Goal: Task Accomplishment & Management: Manage account settings

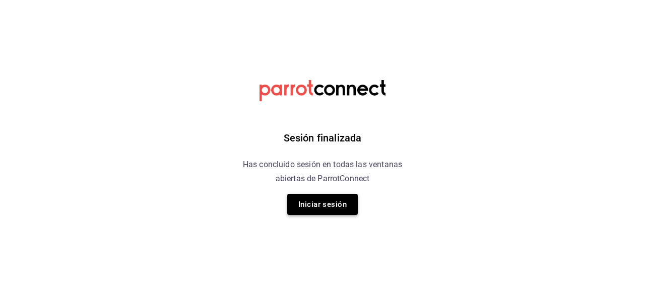
click at [314, 202] on button "Iniciar sesión" at bounding box center [322, 204] width 71 height 21
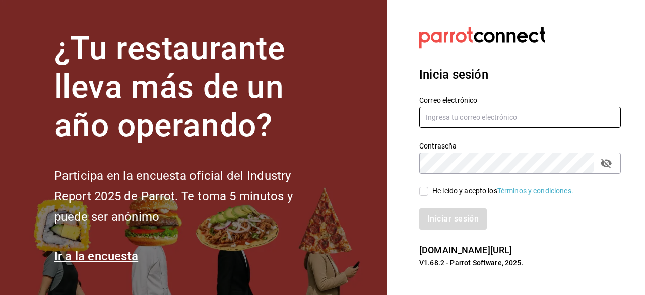
click at [520, 119] on input "text" at bounding box center [520, 117] width 202 height 21
type input "germina.pnaderia@gmail.com"
click at [424, 193] on input "He leído y acepto los Términos y condiciones." at bounding box center [423, 191] width 9 height 9
checkbox input "true"
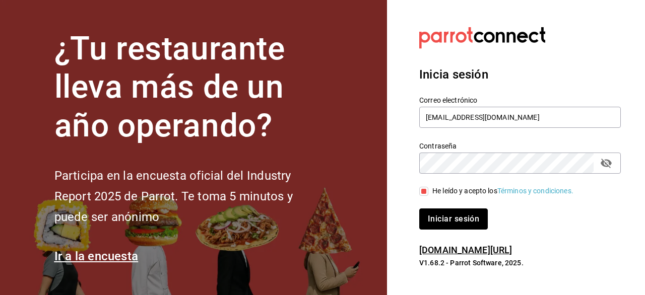
click at [471, 221] on button "Iniciar sesión" at bounding box center [453, 219] width 69 height 21
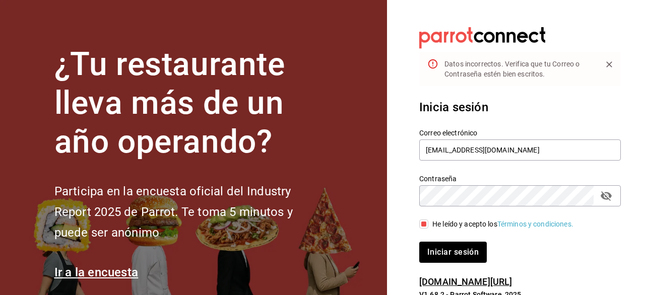
click at [606, 200] on icon "passwordField" at bounding box center [606, 196] width 12 height 12
click at [459, 257] on button "Iniciar sesión" at bounding box center [453, 252] width 69 height 21
click at [459, 150] on input "germina.pnaderia@gmail.com" at bounding box center [520, 150] width 202 height 21
type input "germina.panaderia@gmail.com"
click at [472, 258] on button "Iniciar sesión" at bounding box center [453, 252] width 69 height 21
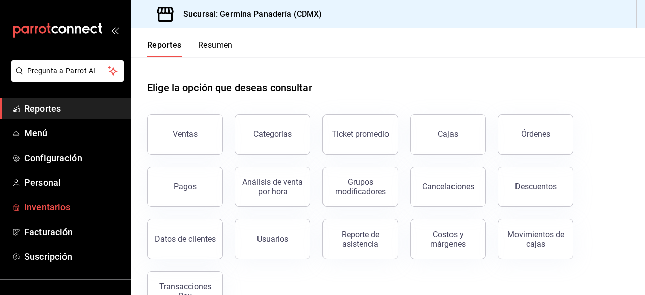
click at [38, 201] on span "Inventarios" at bounding box center [73, 208] width 98 height 14
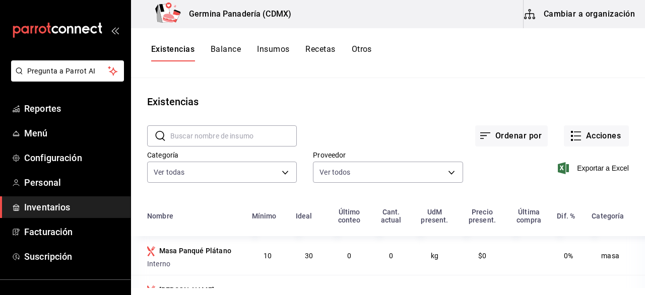
scroll to position [27, 0]
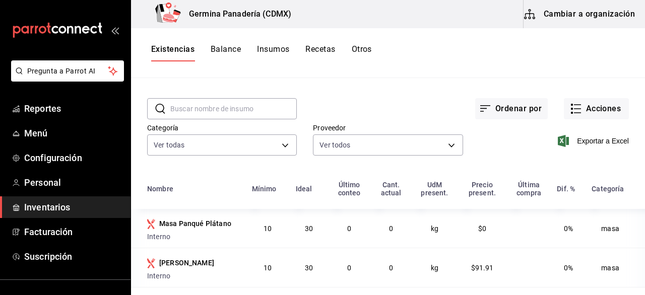
click at [590, 16] on button "Cambiar a organización" at bounding box center [580, 14] width 113 height 28
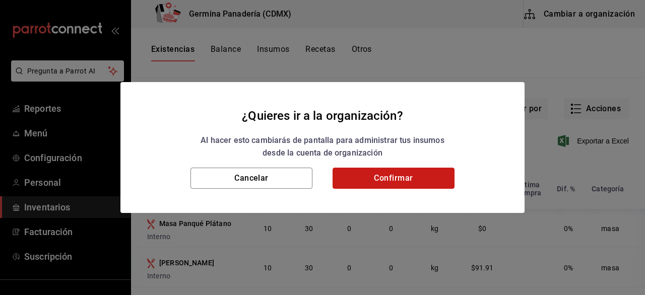
click at [396, 168] on button "Confirmar" at bounding box center [394, 178] width 122 height 21
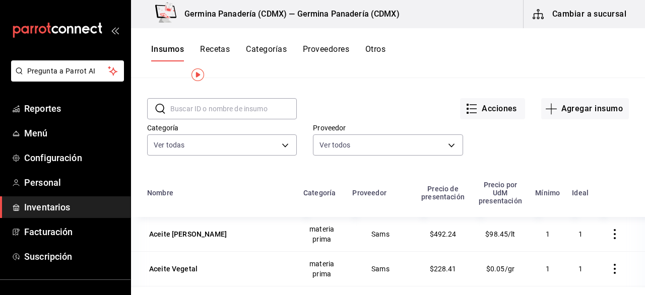
click at [219, 52] on button "Recetas" at bounding box center [215, 52] width 30 height 17
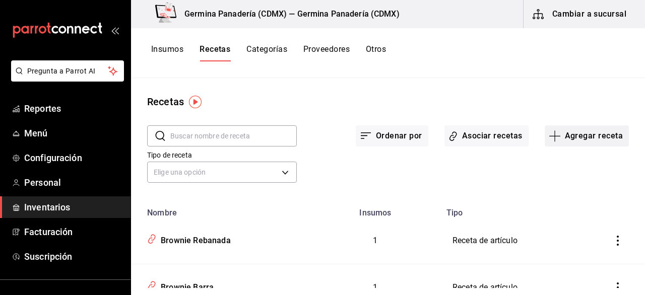
click at [592, 129] on button "Agregar receta" at bounding box center [587, 136] width 84 height 21
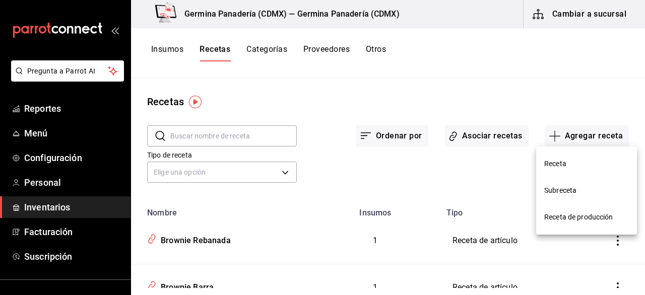
click at [595, 221] on span "Receta de producción" at bounding box center [586, 217] width 85 height 11
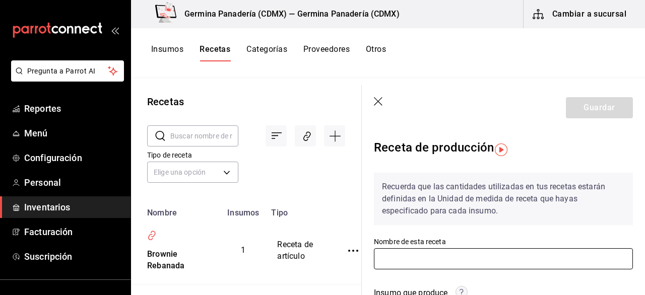
click at [391, 262] on input "text" at bounding box center [503, 259] width 259 height 21
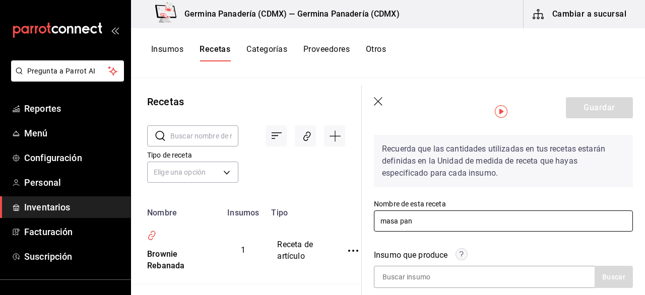
scroll to position [38, 0]
click at [473, 220] on input "masa pan" at bounding box center [503, 220] width 259 height 21
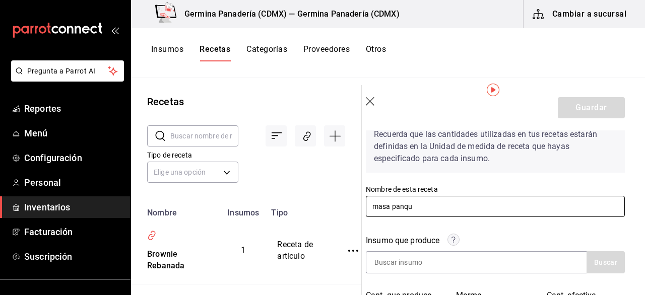
scroll to position [73, 8]
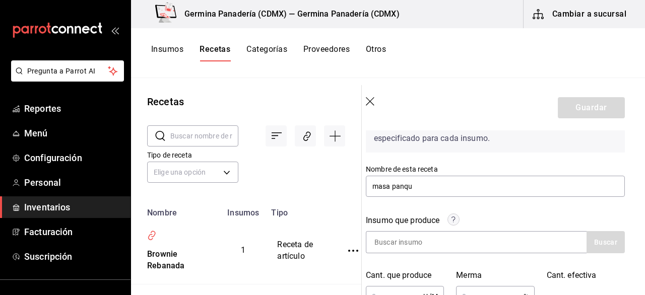
click at [451, 207] on div "Insumo que produce Buscar" at bounding box center [489, 228] width 271 height 51
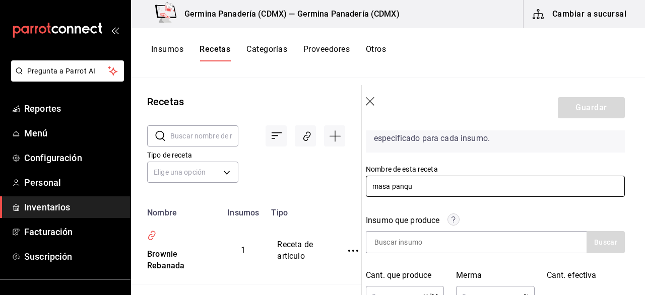
click at [432, 183] on input "masa panqu" at bounding box center [495, 186] width 259 height 21
type input "m"
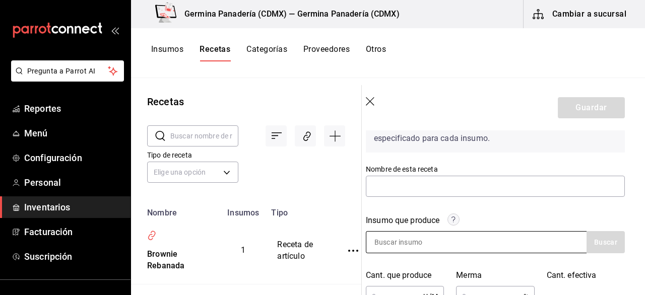
click at [449, 250] on input at bounding box center [416, 242] width 101 height 21
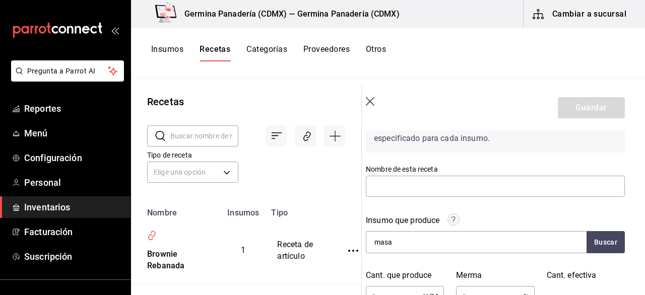
type input "masa"
click at [576, 227] on div "Insumo que produce" at bounding box center [495, 223] width 259 height 17
click at [613, 244] on button "Buscar" at bounding box center [606, 242] width 38 height 22
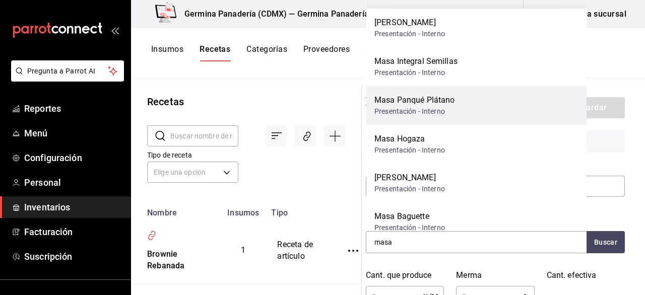
click at [476, 104] on div "Masa Panqué Plátano Presentación - Interno" at bounding box center [476, 105] width 220 height 39
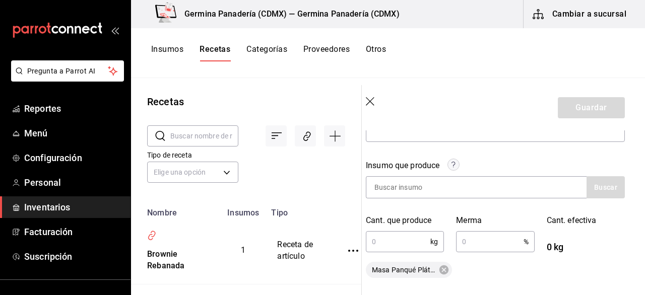
scroll to position [116, 8]
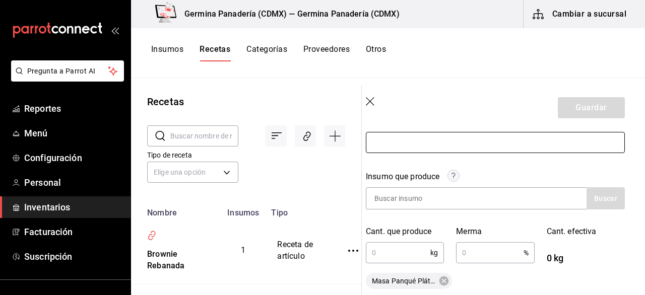
click at [406, 143] on input "text" at bounding box center [495, 142] width 259 height 21
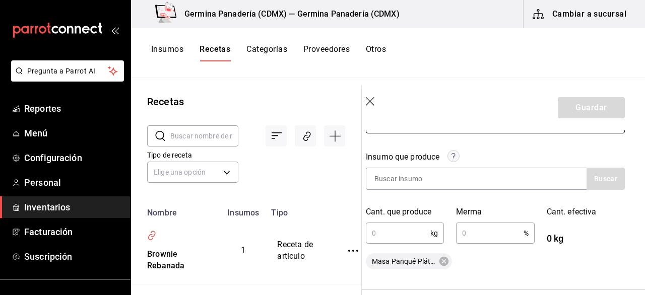
scroll to position [139, 8]
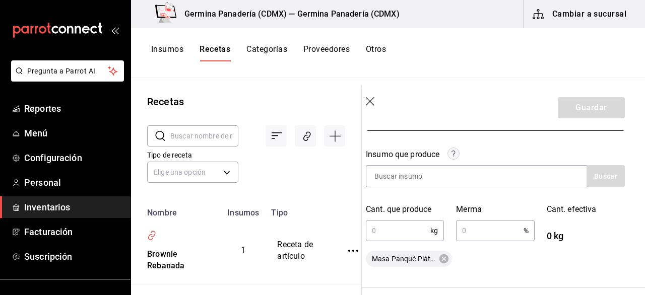
type input "Masa Panqué Plátano"
click at [413, 226] on input "text" at bounding box center [398, 231] width 65 height 20
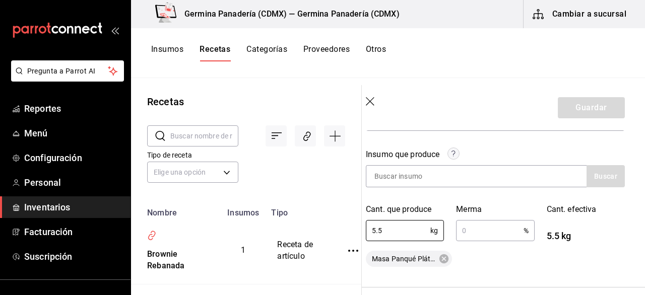
type input "5.5"
click at [499, 235] on input "text" at bounding box center [489, 231] width 67 height 20
type input "0.1"
click at [496, 244] on div "Insumo que produce Buscar Cant. que produce 5.5 kg ​ Merma 0.1 % ​ Cant. efecti…" at bounding box center [495, 202] width 259 height 131
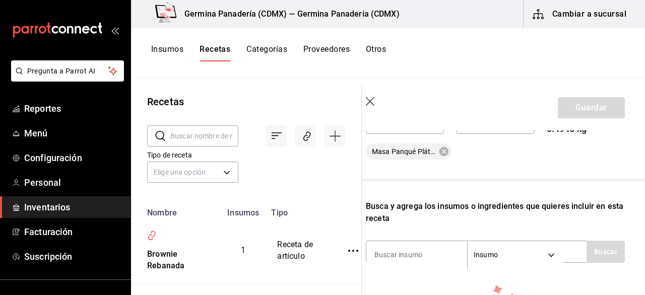
scroll to position [281, 8]
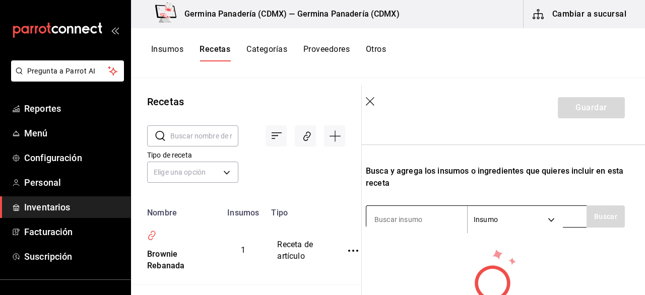
click at [405, 215] on input at bounding box center [416, 219] width 101 height 21
type input "mante"
click at [608, 219] on button "Buscar" at bounding box center [606, 217] width 38 height 22
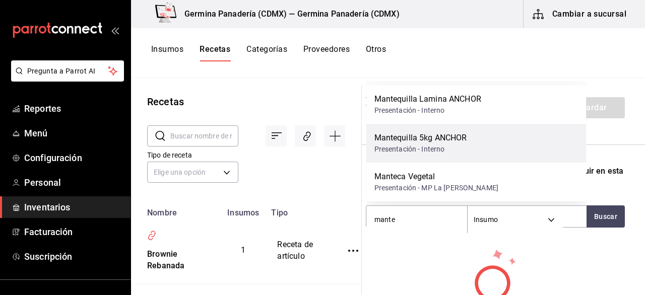
click at [466, 135] on div "Mantequilla 5kg ANCHOR" at bounding box center [421, 138] width 93 height 12
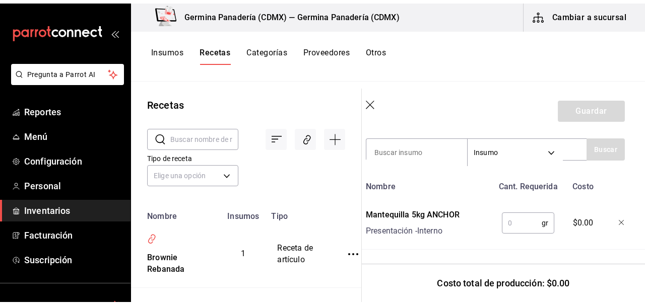
scroll to position [345, 8]
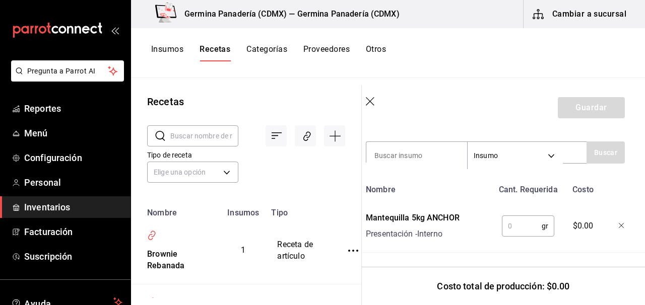
click at [121, 35] on div "mailbox folders" at bounding box center [65, 30] width 131 height 60
click at [117, 32] on icon "open_drawer_menu" at bounding box center [115, 30] width 8 height 8
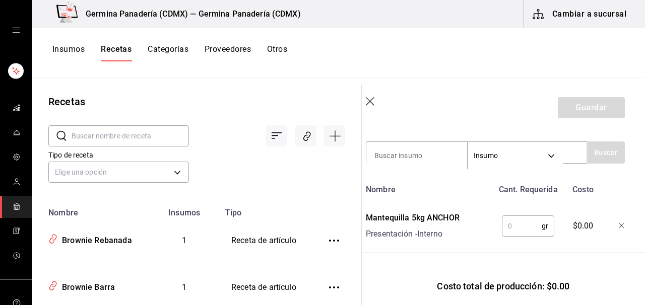
click at [517, 223] on input "text" at bounding box center [522, 226] width 40 height 20
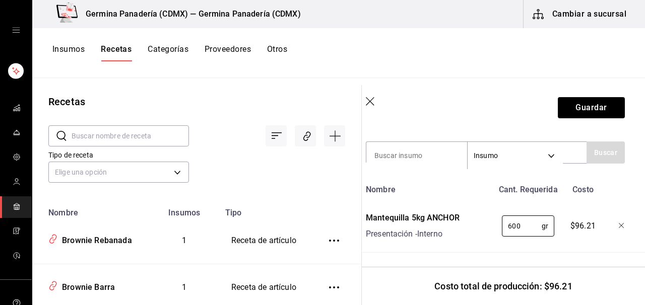
type input "600"
click at [384, 135] on div "Recuerda que las cantidades utilizadas en tus recetas estarán definidas en la U…" at bounding box center [495, 37] width 259 height 434
click at [386, 155] on input at bounding box center [416, 155] width 101 height 21
type input "azu"
click at [604, 162] on button "Buscar" at bounding box center [606, 153] width 38 height 22
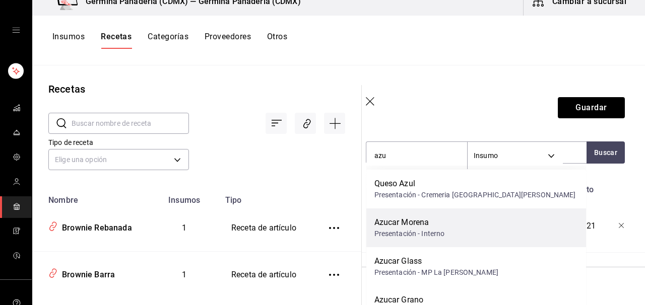
scroll to position [17, 0]
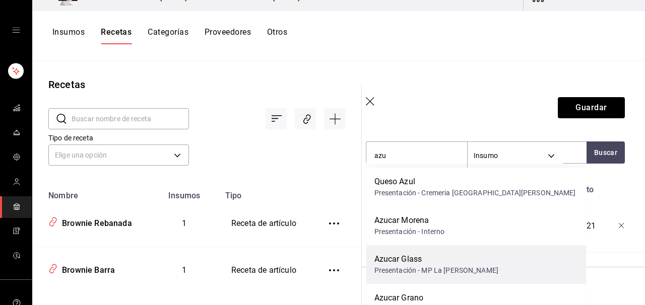
click at [436, 263] on div "Azucar Glass" at bounding box center [437, 260] width 124 height 12
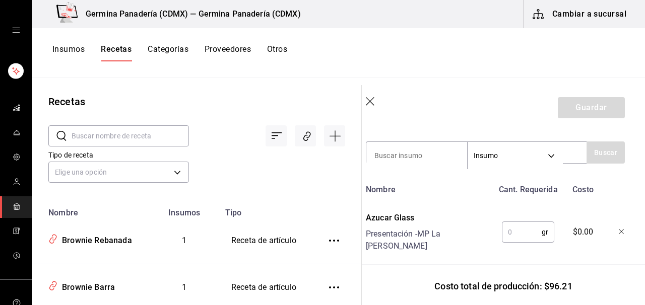
scroll to position [0, 0]
click at [524, 229] on input "text" at bounding box center [522, 232] width 40 height 20
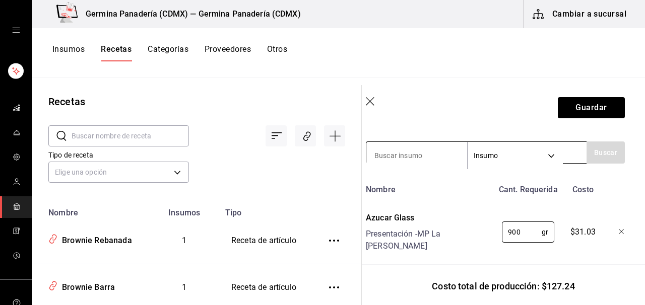
type input "900"
click at [436, 154] on input at bounding box center [416, 155] width 101 height 21
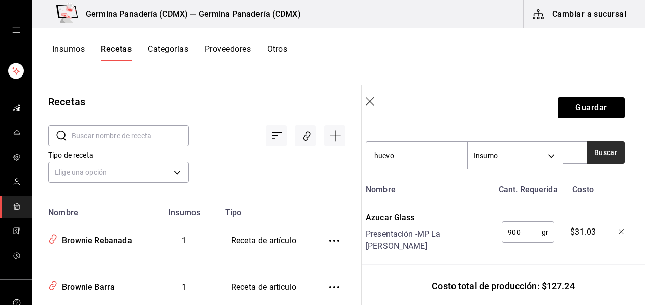
type input "huevo"
click at [616, 159] on button "Buscar" at bounding box center [606, 153] width 38 height 22
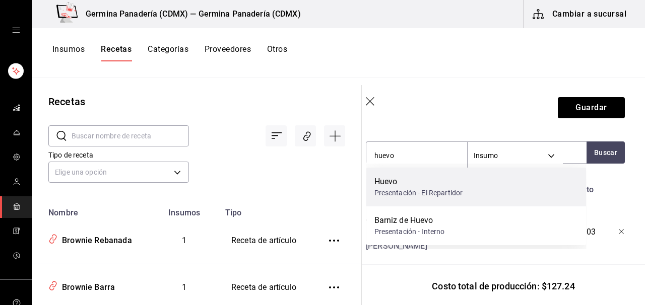
click at [467, 191] on div "Huevo Presentación - El Repartidor" at bounding box center [476, 187] width 220 height 39
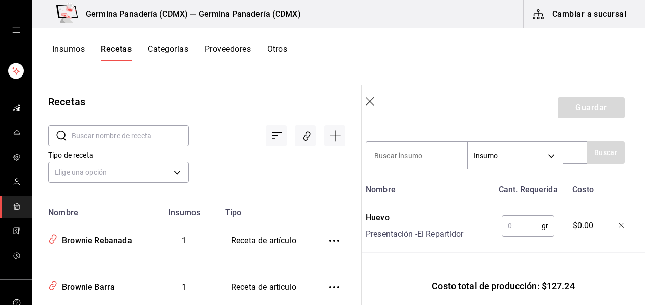
click at [523, 229] on input "text" at bounding box center [522, 226] width 40 height 20
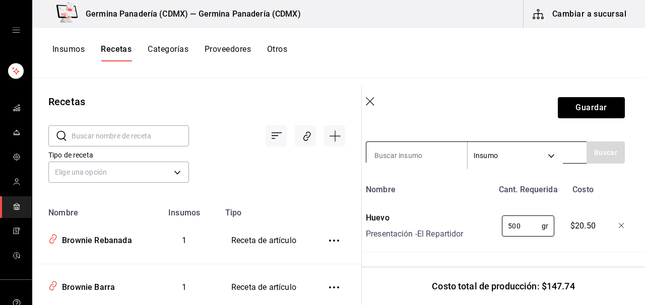
type input "500"
click at [439, 156] on input at bounding box center [416, 155] width 101 height 21
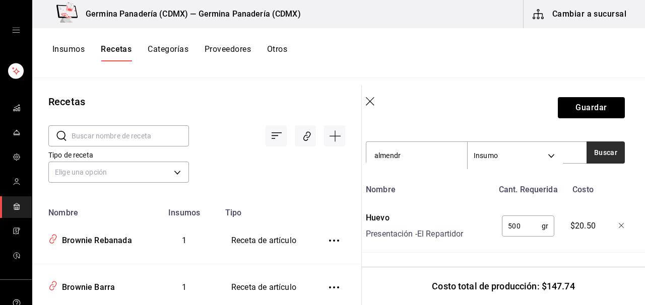
type input "almendr"
click at [604, 158] on button "Buscar" at bounding box center [606, 153] width 38 height 22
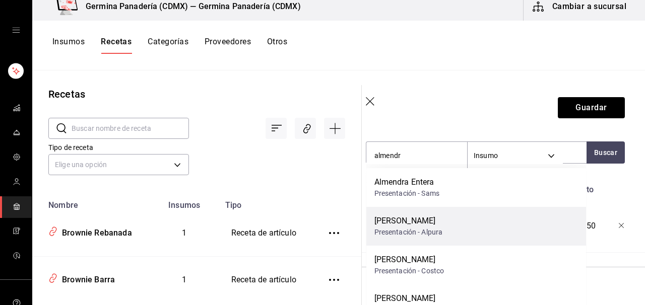
scroll to position [8, 0]
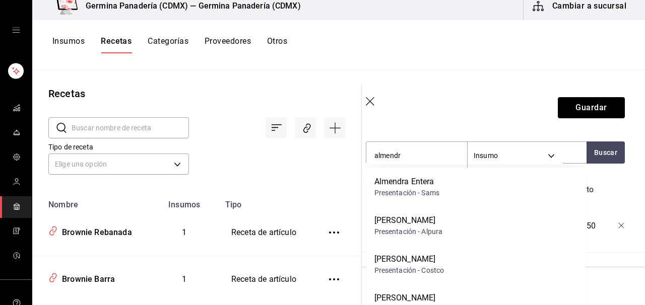
click at [464, 259] on div "Harina Almendra Presentación - Costco" at bounding box center [476, 264] width 220 height 39
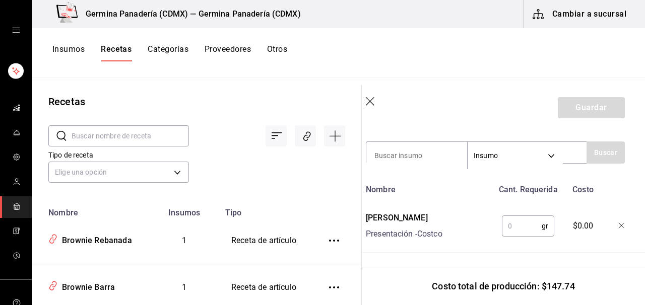
scroll to position [0, 0]
click at [518, 227] on input "text" at bounding box center [522, 226] width 40 height 20
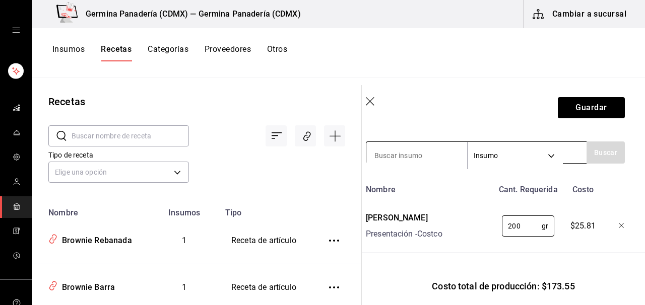
type input "200"
click at [445, 155] on input at bounding box center [416, 155] width 101 height 21
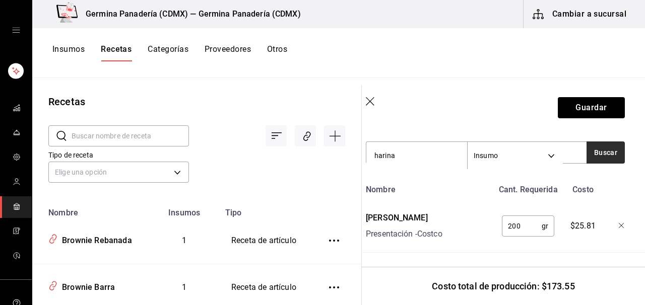
type input "harina"
click at [609, 160] on button "Buscar" at bounding box center [606, 153] width 38 height 22
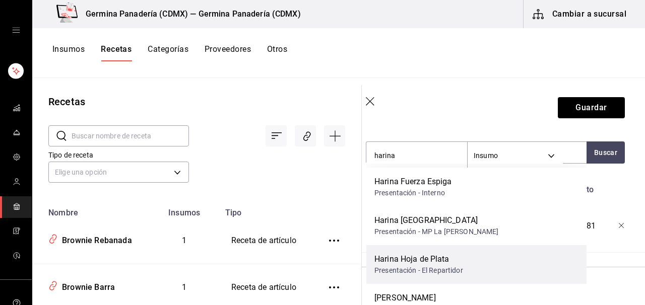
click at [478, 267] on div "[PERSON_NAME] [PERSON_NAME] Presentación - El Repartidor" at bounding box center [476, 264] width 220 height 39
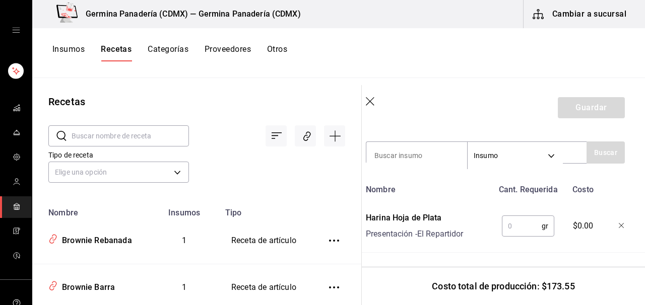
click at [521, 222] on input "text" at bounding box center [522, 226] width 40 height 20
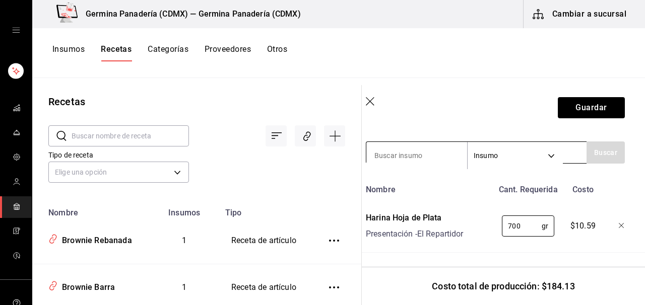
type input "700"
click at [419, 165] on input at bounding box center [416, 155] width 101 height 21
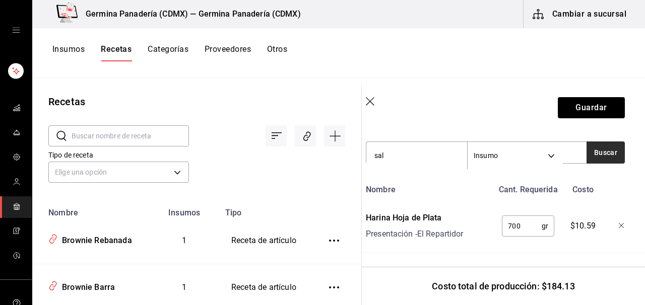
type input "sal"
click at [608, 156] on button "Buscar" at bounding box center [606, 153] width 38 height 22
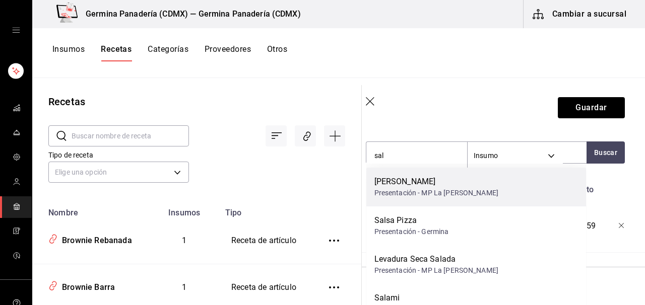
click at [440, 191] on div "Presentación - MP La [PERSON_NAME]" at bounding box center [437, 193] width 124 height 11
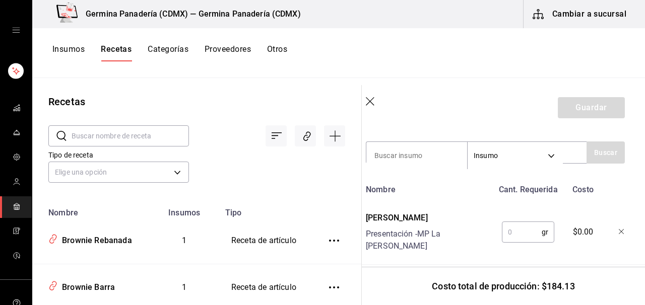
click at [527, 229] on input "text" at bounding box center [522, 232] width 40 height 20
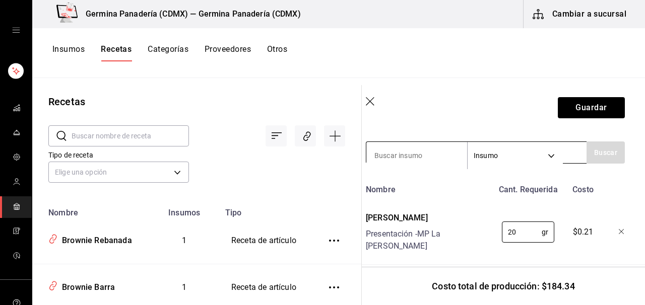
type input "20"
click at [410, 148] on input at bounding box center [416, 155] width 101 height 21
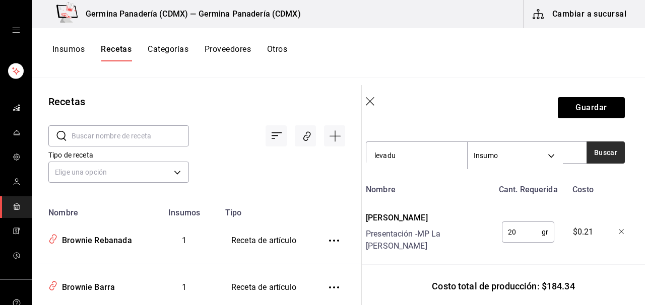
type input "levadu"
click at [605, 152] on button "Buscar" at bounding box center [606, 153] width 38 height 22
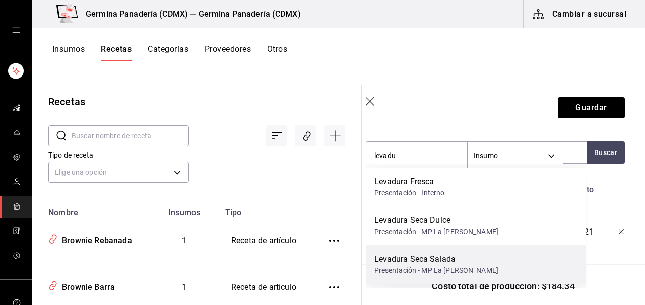
click at [459, 265] on div "Levadura Seca Salada" at bounding box center [437, 260] width 124 height 12
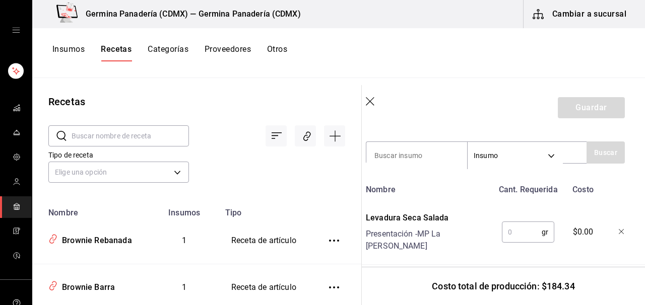
click at [620, 229] on icon "button" at bounding box center [622, 232] width 6 height 6
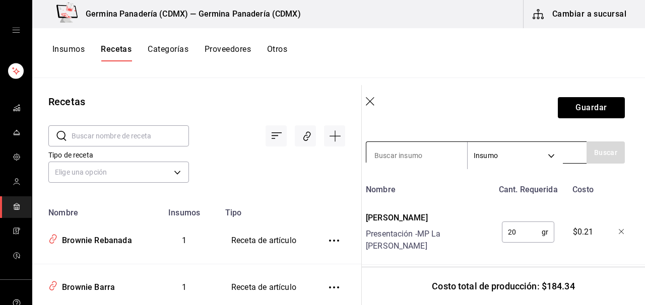
click at [385, 153] on input at bounding box center [416, 155] width 101 height 21
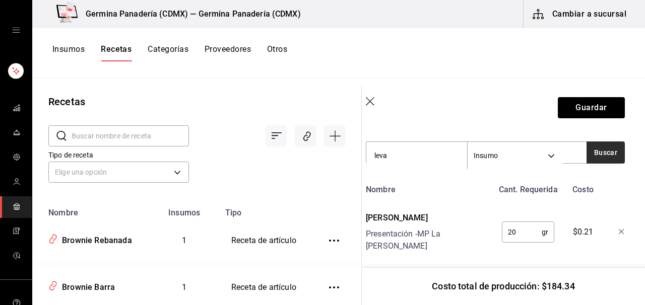
type input "leva"
click at [601, 159] on button "Buscar" at bounding box center [606, 153] width 38 height 22
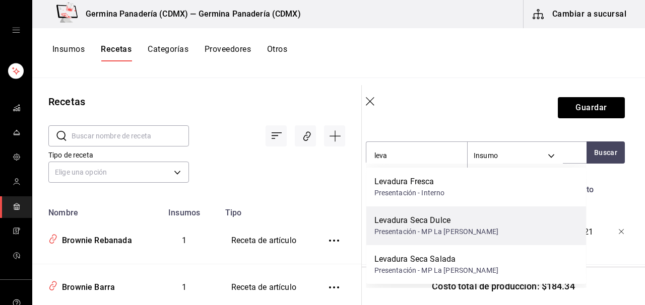
click at [463, 232] on div "Presentación - MP La [PERSON_NAME]" at bounding box center [437, 232] width 124 height 11
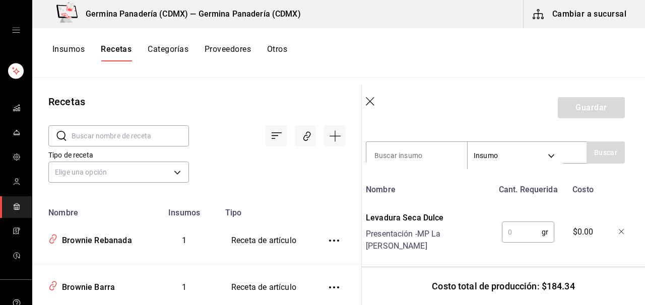
click at [526, 222] on input "text" at bounding box center [522, 232] width 40 height 20
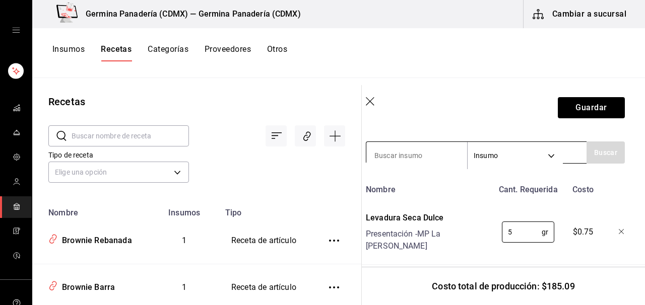
type input "5"
click at [412, 160] on input at bounding box center [416, 155] width 101 height 21
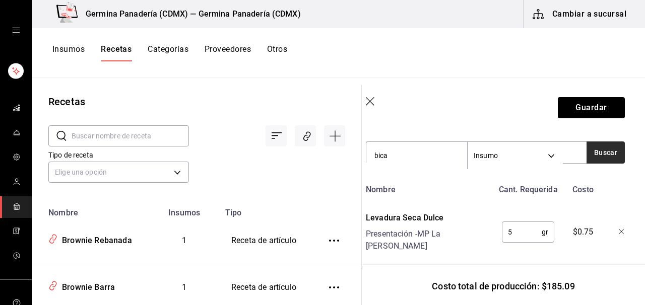
type input "bica"
click at [599, 155] on button "Buscar" at bounding box center [606, 153] width 38 height 22
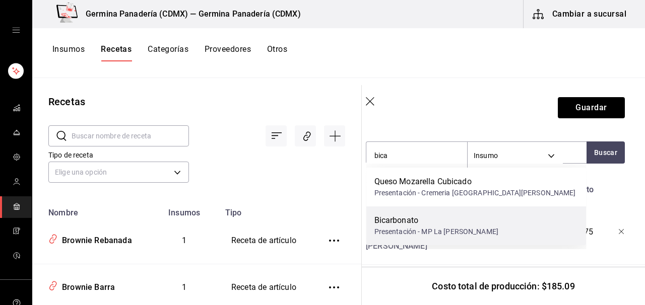
click at [439, 234] on div "Presentación - MP La [PERSON_NAME]" at bounding box center [437, 232] width 124 height 11
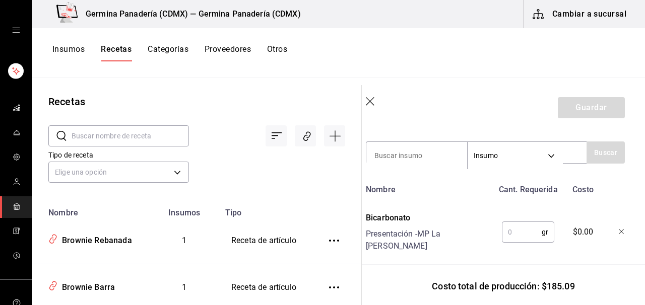
click at [524, 224] on input "text" at bounding box center [522, 232] width 40 height 20
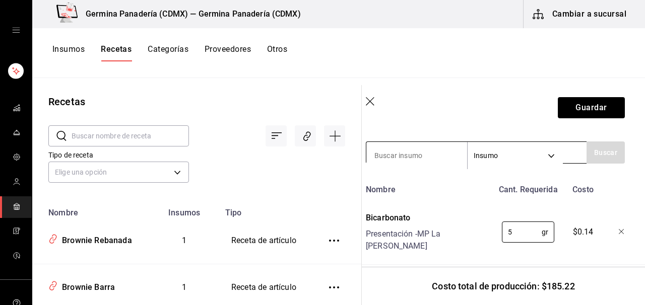
type input "5"
click at [390, 149] on input at bounding box center [416, 155] width 101 height 21
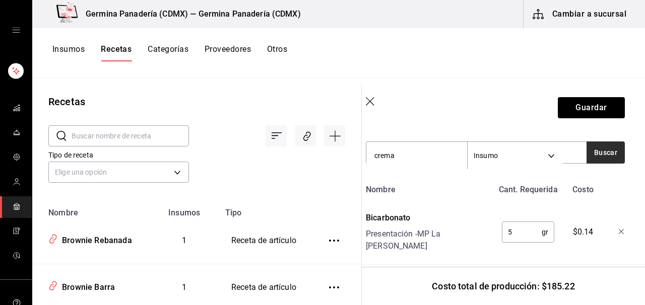
type input "crema"
click at [607, 154] on button "Buscar" at bounding box center [606, 153] width 38 height 22
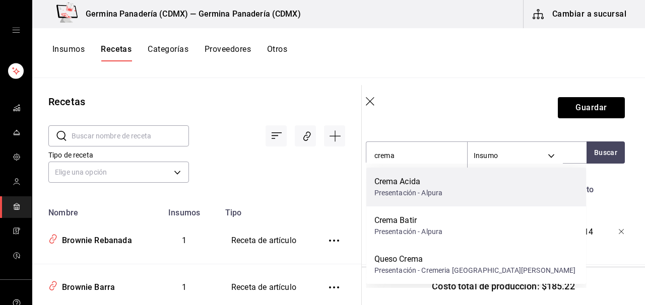
click at [457, 192] on div "Crema Acida Presentación - Alpura" at bounding box center [476, 187] width 220 height 39
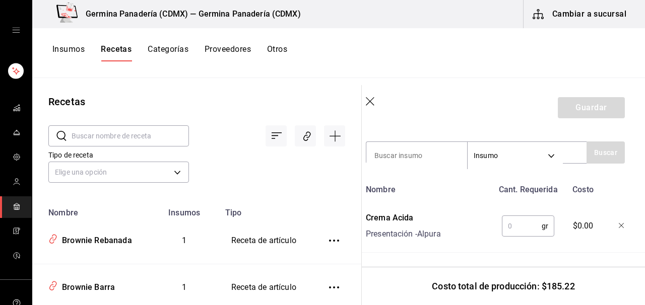
click at [534, 226] on input "text" at bounding box center [522, 226] width 40 height 20
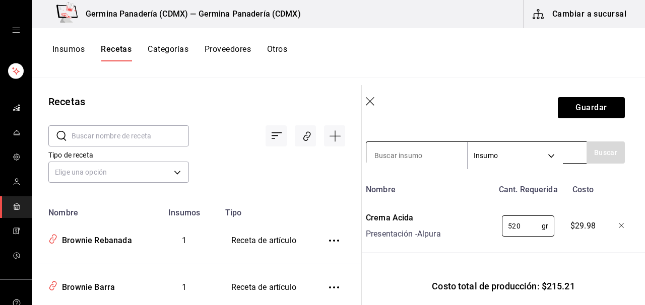
type input "520"
click at [414, 142] on div "Insumo SUPPLY" at bounding box center [476, 153] width 221 height 22
click at [414, 148] on input at bounding box center [416, 155] width 101 height 21
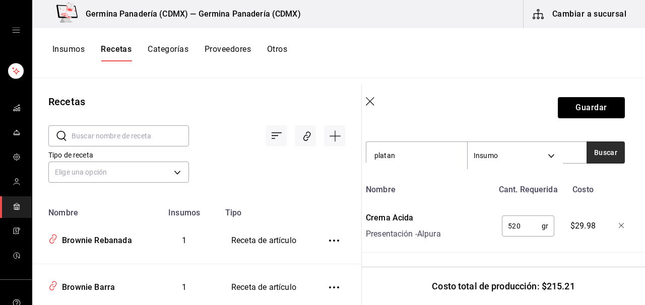
type input "platan"
click at [604, 161] on button "Buscar" at bounding box center [606, 153] width 38 height 22
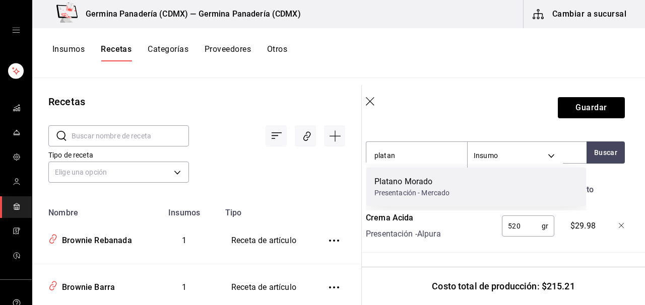
click at [470, 196] on div "Platano Morado Presentación - Mercado" at bounding box center [476, 187] width 220 height 39
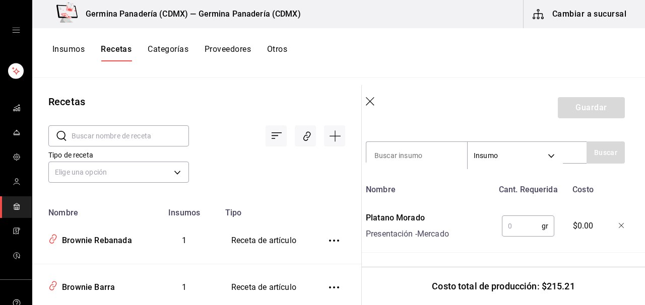
click at [530, 236] on div "gr ​" at bounding box center [528, 226] width 52 height 21
click at [530, 236] on input "text" at bounding box center [522, 226] width 40 height 20
click at [523, 236] on input "text" at bounding box center [522, 226] width 40 height 20
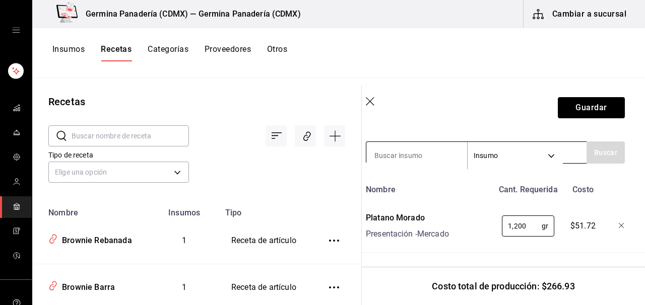
type input "1,200"
click at [426, 152] on input at bounding box center [416, 155] width 101 height 21
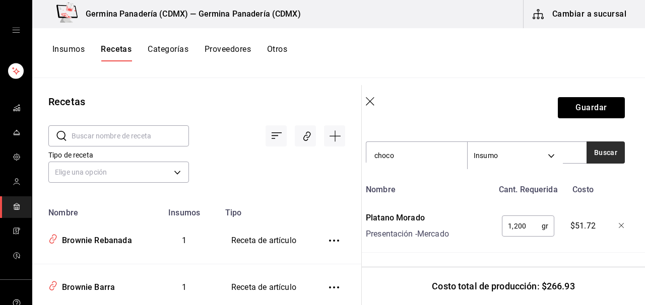
type input "choco"
click at [613, 155] on button "Buscar" at bounding box center [606, 153] width 38 height 22
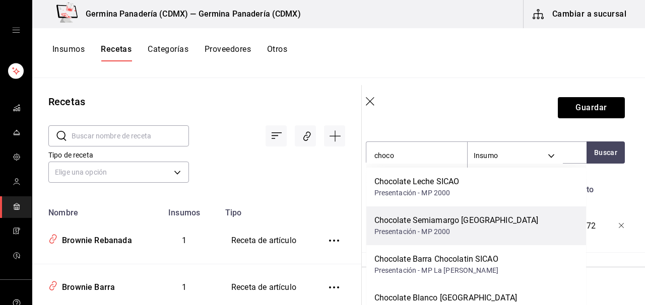
click at [487, 220] on div "Chocolate Semiamargo TURIN Presentación - MP 2000" at bounding box center [476, 226] width 220 height 39
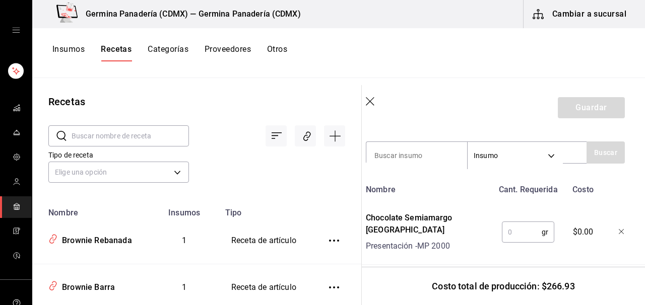
click at [522, 226] on input "text" at bounding box center [522, 232] width 40 height 20
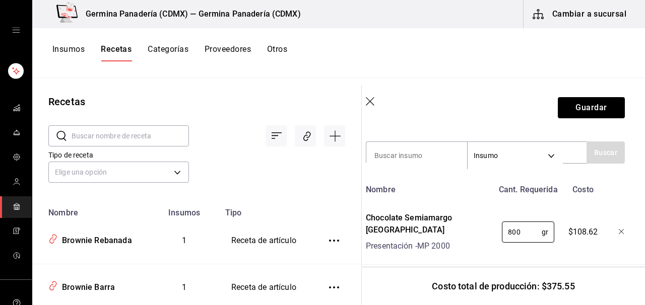
type input "800"
click at [452, 109] on header "Guardar" at bounding box center [495, 107] width 283 height 45
click at [570, 110] on button "Guardar" at bounding box center [591, 107] width 67 height 21
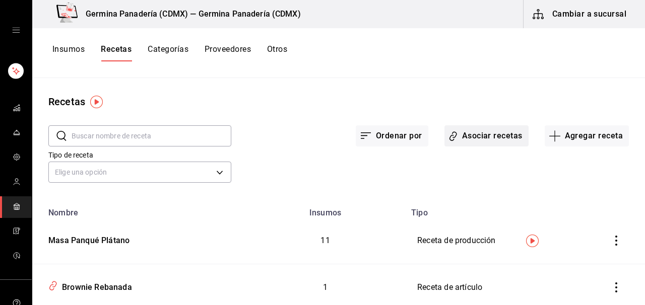
click at [473, 137] on button "Asociar recetas" at bounding box center [487, 136] width 84 height 21
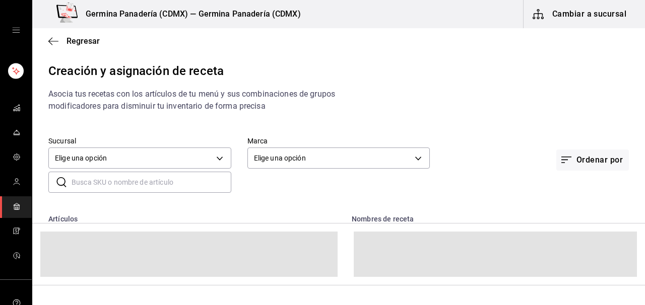
click at [128, 182] on input "text" at bounding box center [152, 182] width 160 height 20
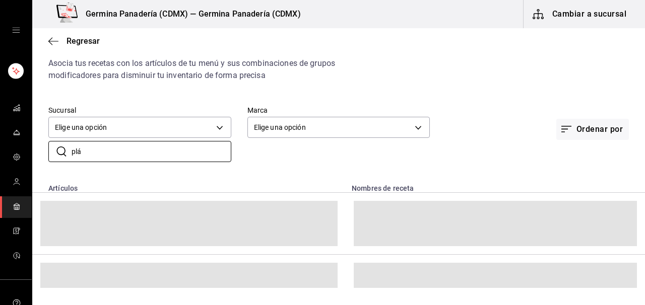
scroll to position [28, 0]
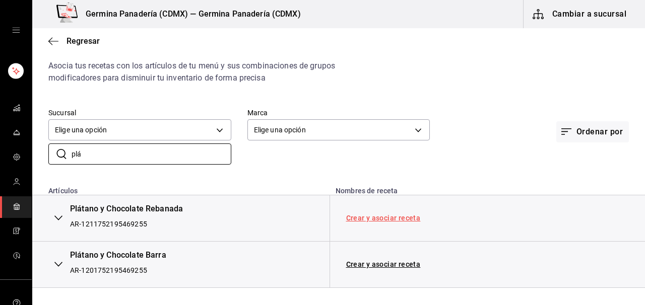
type input "plá"
click at [382, 221] on link "Crear y asociar receta" at bounding box center [383, 218] width 75 height 7
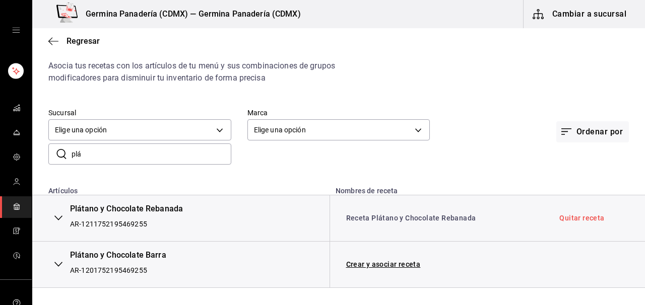
click at [382, 221] on link "Receta Plátano y Chocolate Rebanada" at bounding box center [411, 218] width 130 height 8
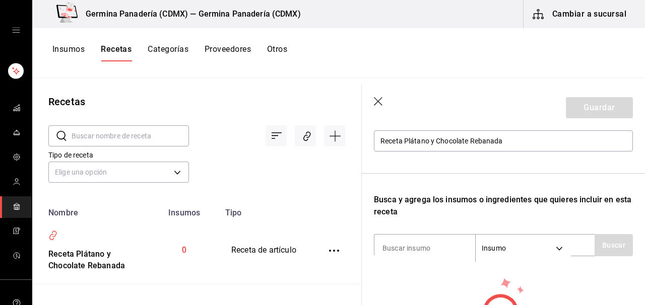
scroll to position [120, 0]
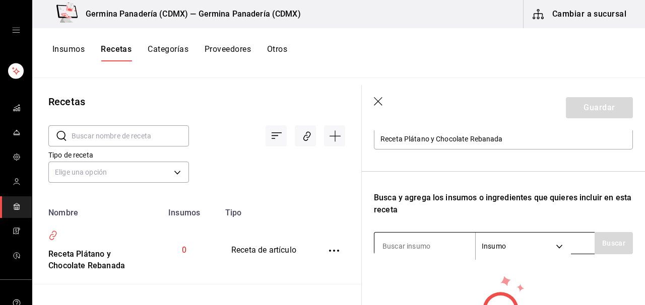
click at [440, 253] on input at bounding box center [425, 246] width 101 height 21
drag, startPoint x: 405, startPoint y: 138, endPoint x: 296, endPoint y: 138, distance: 109.4
click at [295, 138] on div "Recetas ​ ​ Tipo de receta Elige una opción default Nombre Insumos Tipo Receta …" at bounding box center [338, 188] width 613 height 220
type input "Plátano y Chocolate Rebanada"
click at [389, 249] on input at bounding box center [425, 246] width 101 height 21
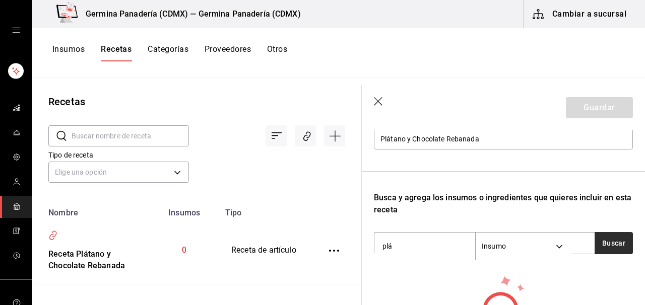
type input "plá"
click at [621, 243] on button "Buscar" at bounding box center [614, 243] width 38 height 22
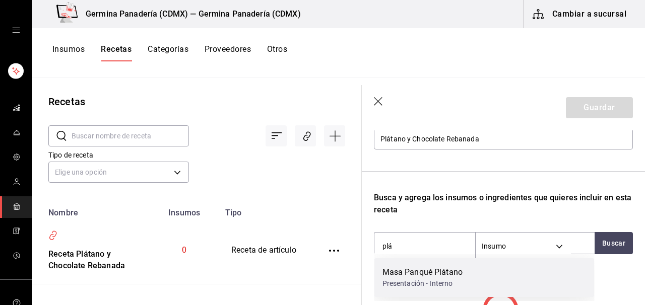
click at [434, 284] on div "Presentación - Interno" at bounding box center [423, 284] width 81 height 11
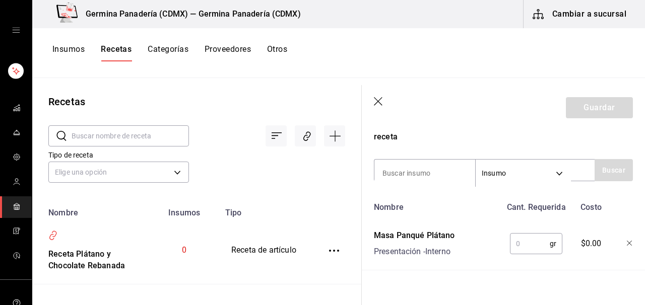
scroll to position [211, 0]
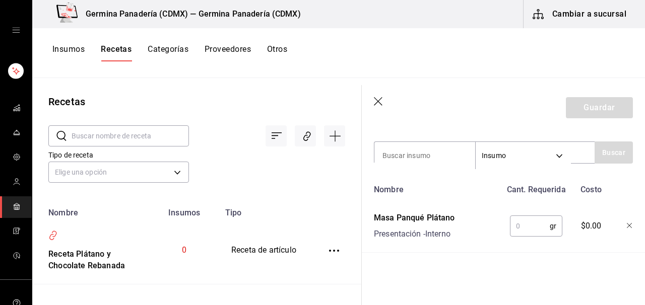
click at [530, 224] on input "text" at bounding box center [530, 226] width 40 height 20
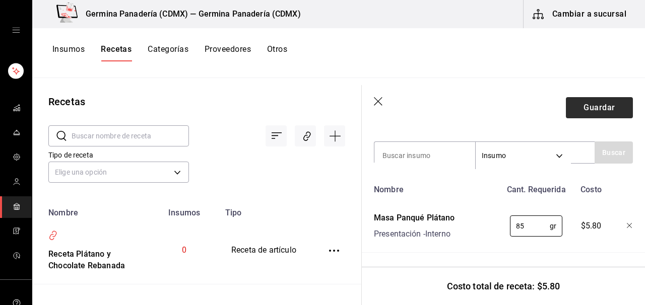
type input "85"
click at [608, 104] on button "Guardar" at bounding box center [599, 107] width 67 height 21
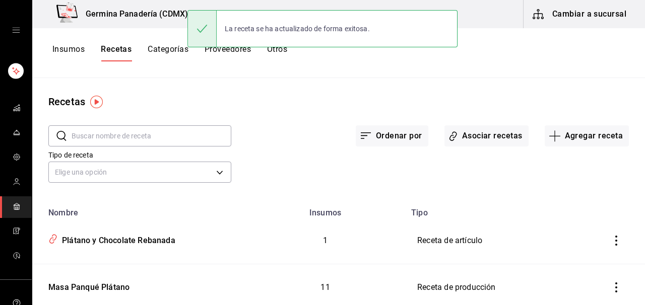
click at [113, 135] on input "text" at bounding box center [152, 136] width 160 height 20
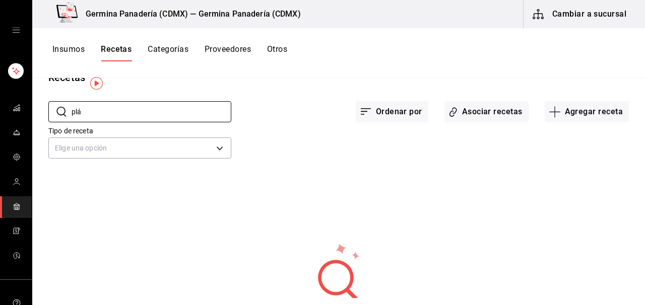
scroll to position [28, 0]
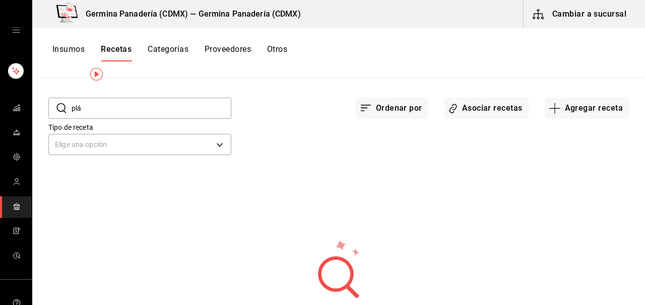
click at [139, 106] on input "plá" at bounding box center [152, 108] width 160 height 20
click at [138, 110] on input "plá" at bounding box center [152, 108] width 160 height 20
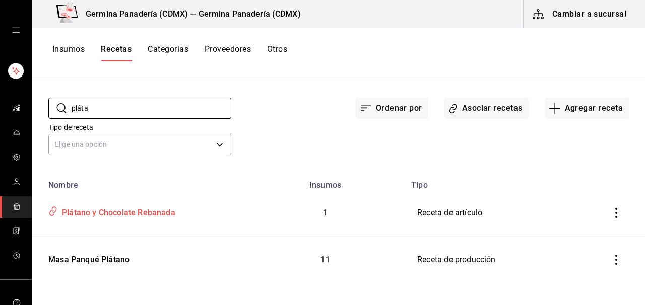
scroll to position [33, 0]
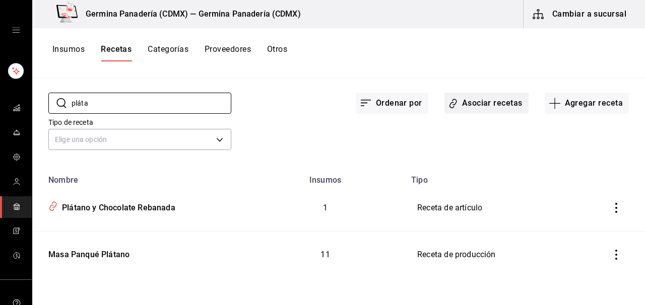
type input "pláta"
click at [492, 104] on button "Asociar recetas" at bounding box center [487, 103] width 84 height 21
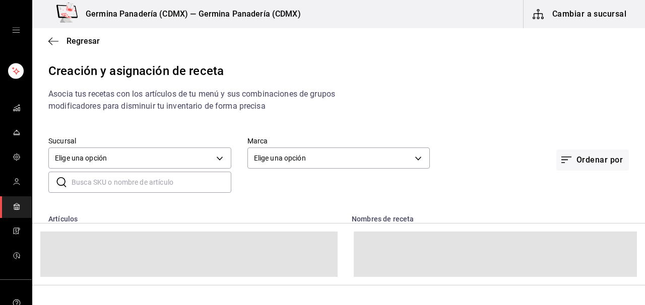
click at [144, 185] on input "text" at bounding box center [152, 182] width 160 height 20
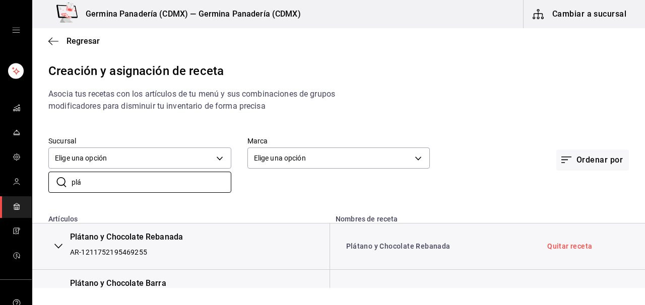
scroll to position [28, 0]
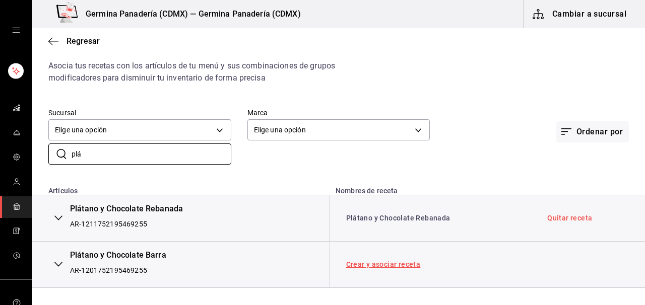
type input "plá"
click at [365, 265] on link "Crear y asociar receta" at bounding box center [383, 264] width 75 height 7
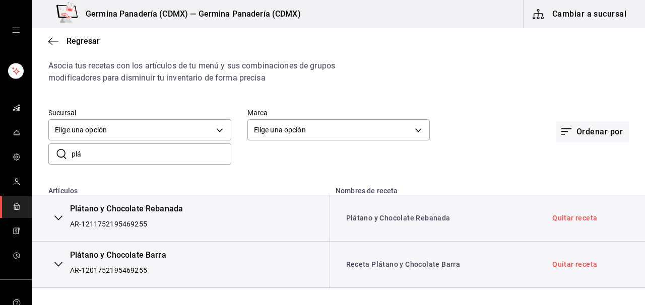
click at [365, 265] on link "Receta Plátano y Chocolate Barra" at bounding box center [403, 265] width 114 height 8
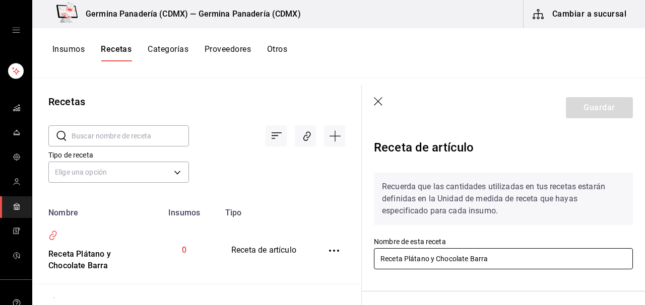
drag, startPoint x: 397, startPoint y: 259, endPoint x: 355, endPoint y: 259, distance: 42.3
click at [355, 259] on div "Recetas ​ ​ Tipo de receta Elige una opción default Nombre Insumos Tipo Receta …" at bounding box center [338, 188] width 613 height 220
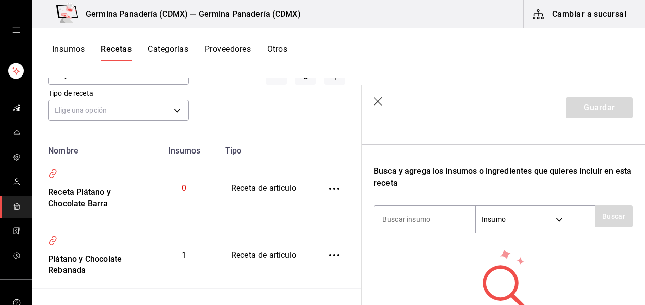
scroll to position [154, 0]
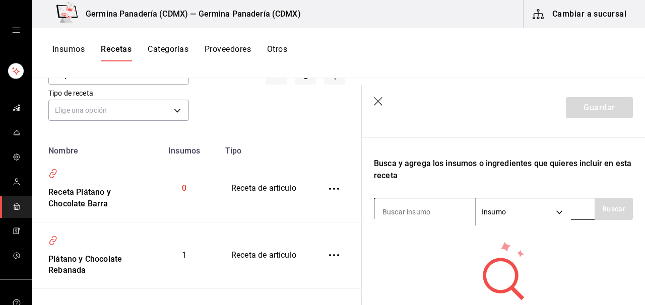
type input "Plátano y Chocolate Barra"
click at [407, 209] on input at bounding box center [425, 212] width 101 height 21
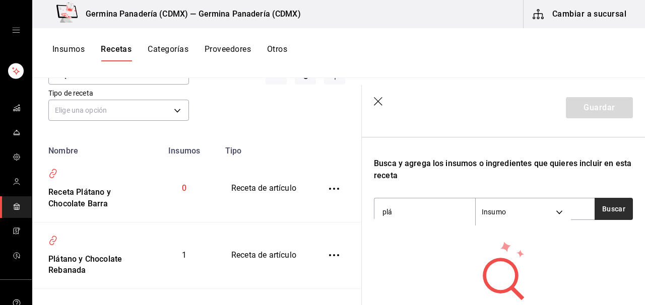
type input "plá"
click at [611, 201] on button "Buscar" at bounding box center [614, 209] width 38 height 22
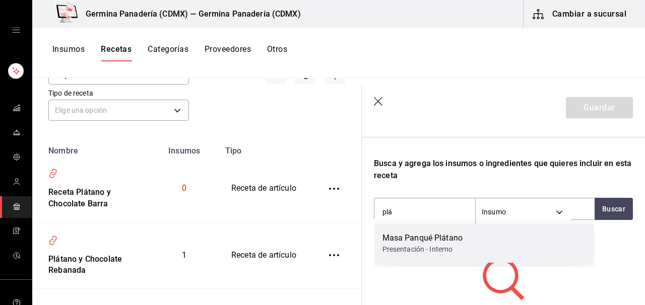
click at [432, 242] on div "Masa Panqué Plátano" at bounding box center [423, 238] width 81 height 12
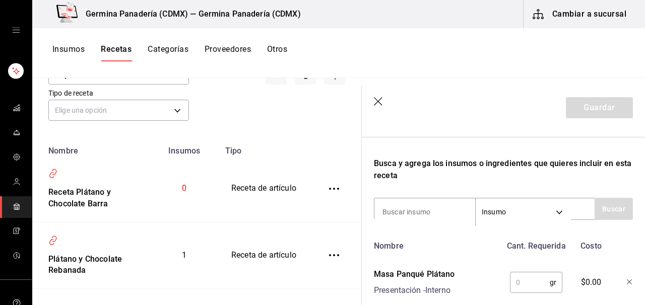
click at [536, 288] on input "text" at bounding box center [530, 283] width 40 height 20
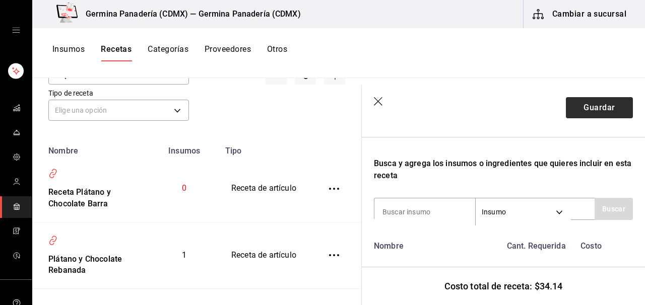
type input "500"
click at [606, 106] on button "Guardar" at bounding box center [599, 107] width 67 height 21
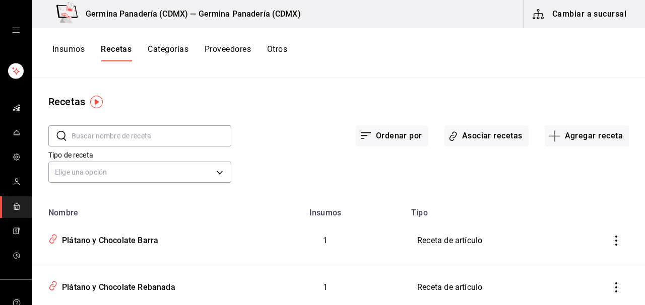
click at [124, 54] on button "Recetas" at bounding box center [116, 52] width 31 height 17
click at [163, 54] on button "Categorías" at bounding box center [168, 52] width 41 height 17
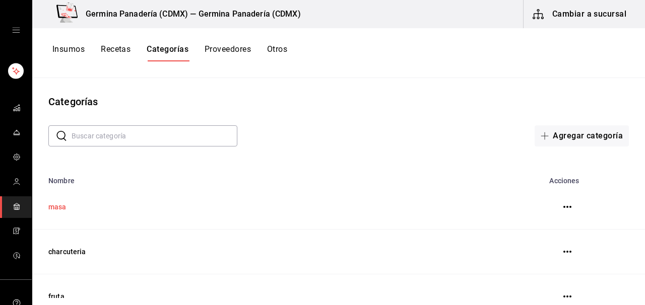
click at [49, 212] on td "masa" at bounding box center [263, 207] width 462 height 45
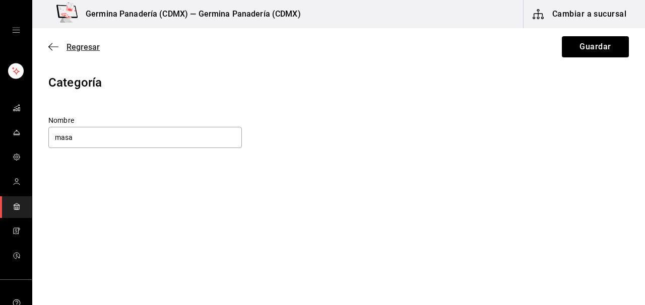
click at [54, 43] on icon "button" at bounding box center [53, 46] width 10 height 9
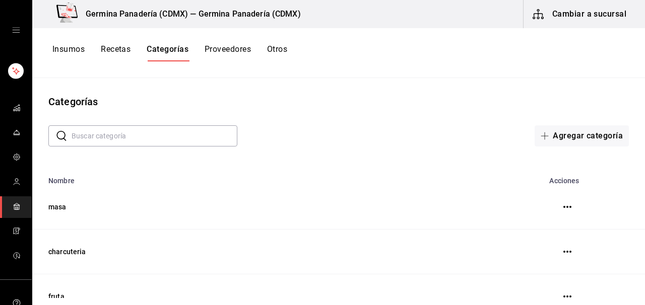
click at [114, 49] on button "Recetas" at bounding box center [116, 52] width 30 height 17
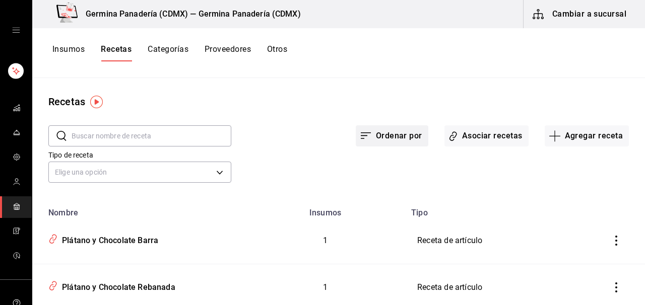
click at [376, 140] on button "Ordenar por" at bounding box center [392, 136] width 73 height 21
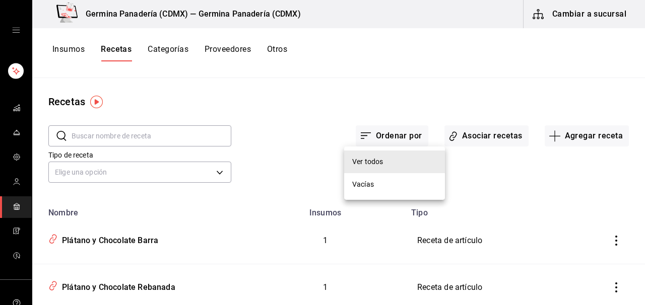
click at [374, 164] on div "Ver todos" at bounding box center [367, 162] width 31 height 11
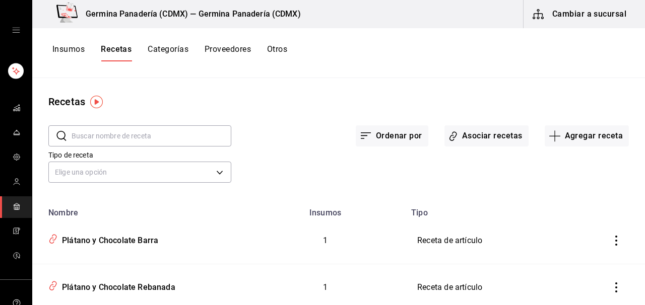
click at [287, 177] on div "Tipo de receta Elige una opción default" at bounding box center [330, 158] width 597 height 55
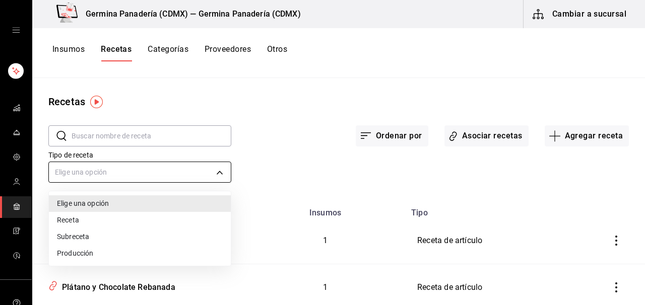
click at [222, 176] on body "Germina Panadería (CDMX) — Germina Panadería (CDMX) Cambiar a sucursal Insumos …" at bounding box center [322, 149] width 645 height 298
click at [134, 255] on li "Producción" at bounding box center [140, 253] width 182 height 17
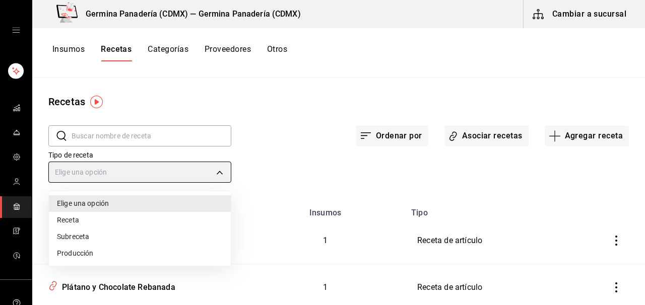
type input "PREPARATION"
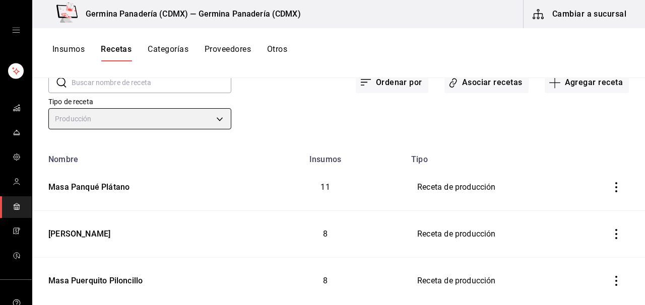
scroll to position [56, 0]
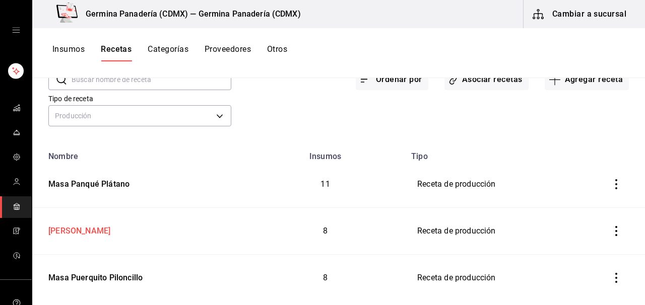
click at [64, 233] on div "[PERSON_NAME]" at bounding box center [77, 230] width 66 height 16
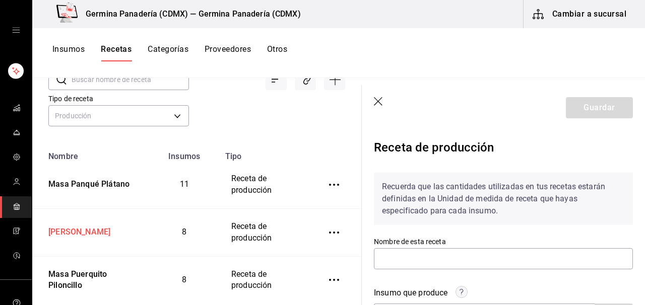
type input "[PERSON_NAME]"
type input "5.2"
type input "0.1"
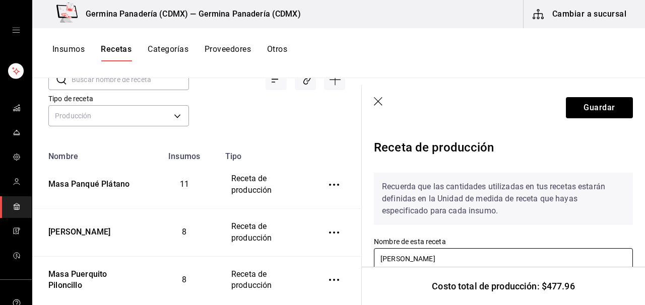
click at [401, 262] on input "[PERSON_NAME]" at bounding box center [503, 259] width 259 height 21
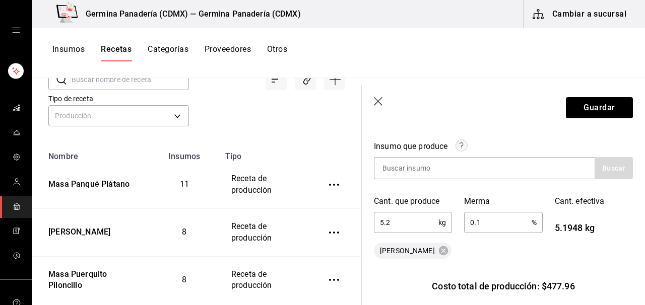
scroll to position [147, 0]
type input "Masa Panqué Brownie"
click at [594, 102] on button "Guardar" at bounding box center [599, 107] width 67 height 21
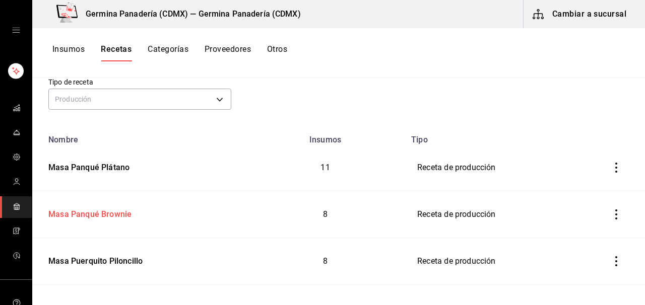
scroll to position [60, 0]
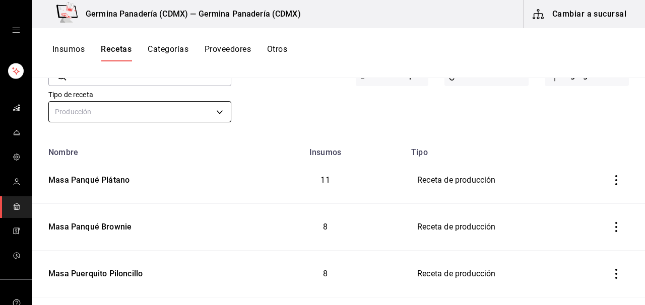
click at [219, 117] on body "Germina Panadería (CDMX) — Germina Panadería (CDMX) Cambiar a sucursal Insumos …" at bounding box center [322, 149] width 645 height 298
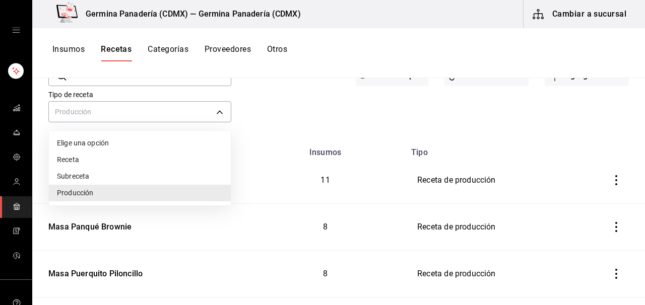
click at [160, 158] on li "Receta" at bounding box center [140, 160] width 182 height 17
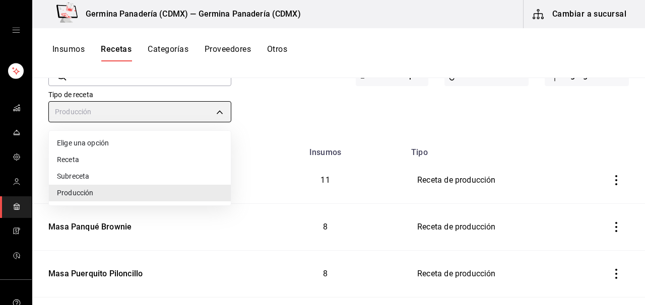
type input "PRODUCT"
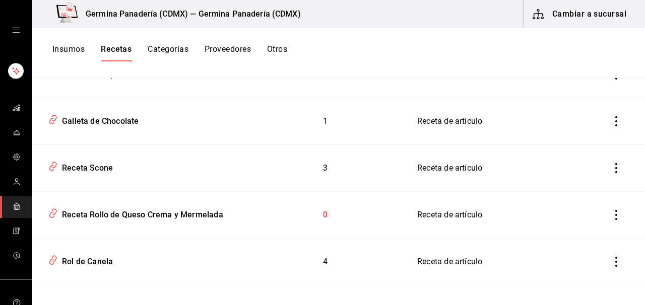
scroll to position [377, 0]
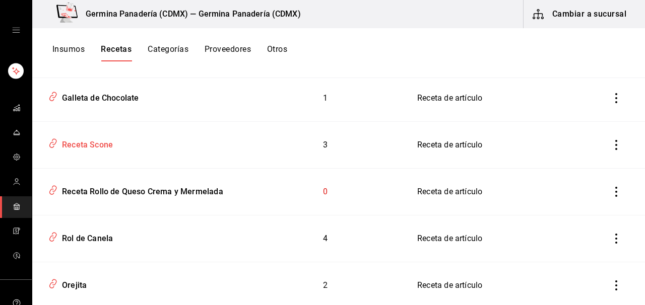
click at [99, 146] on div "Receta Scone" at bounding box center [85, 144] width 55 height 16
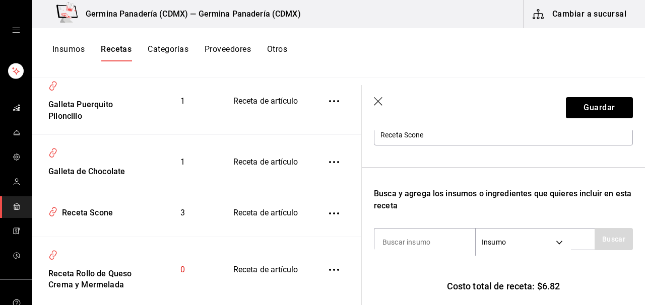
scroll to position [100, 0]
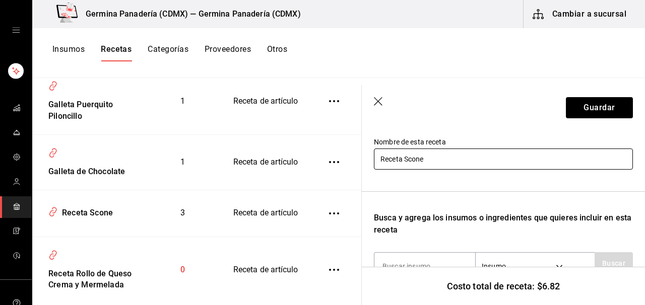
click at [406, 160] on input "Receta Scone" at bounding box center [503, 159] width 259 height 21
type input "Scone"
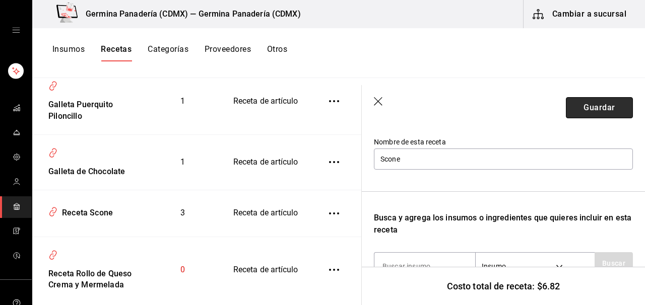
click at [614, 104] on button "Guardar" at bounding box center [599, 107] width 67 height 21
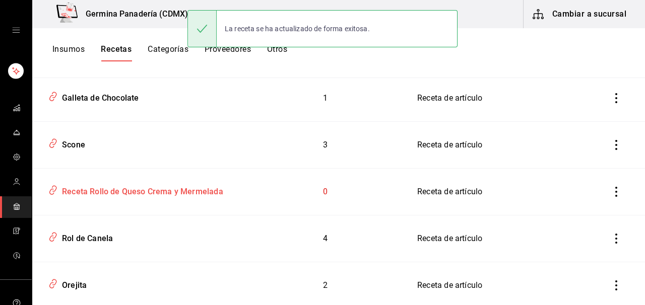
click at [103, 196] on div "Receta Rollo de Queso Crema y Mermelada" at bounding box center [140, 190] width 165 height 16
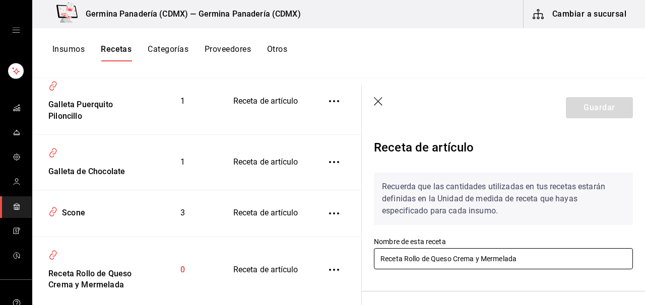
click at [405, 257] on input "Receta Rollo de Queso Crema y Mermelada" at bounding box center [503, 259] width 259 height 21
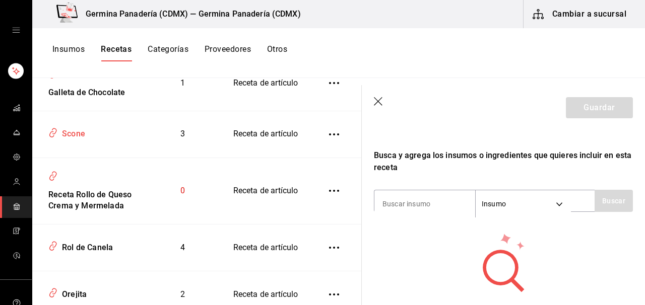
scroll to position [101, 0]
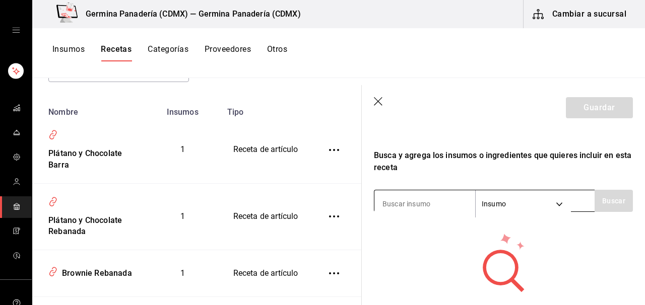
type input "Rollo de Queso Crema y Mermelada"
click at [431, 205] on input at bounding box center [425, 204] width 101 height 21
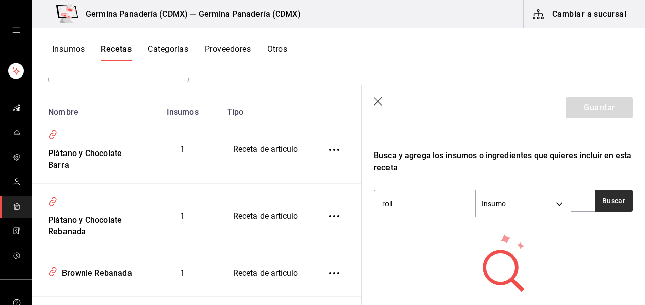
type input "roll"
click at [622, 204] on button "Buscar" at bounding box center [614, 201] width 38 height 22
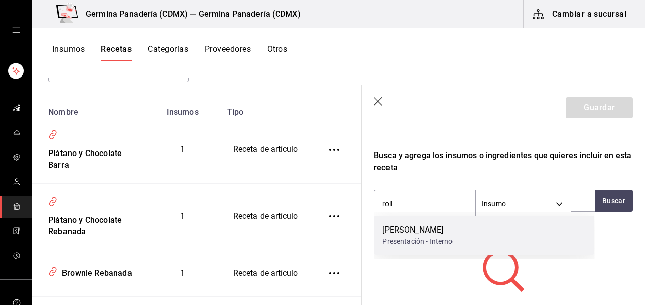
click at [392, 241] on div "Presentación - Interno" at bounding box center [418, 241] width 71 height 11
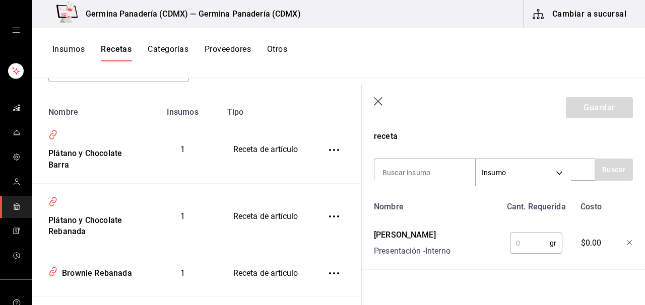
scroll to position [195, 0]
click at [525, 241] on input "text" at bounding box center [530, 242] width 40 height 20
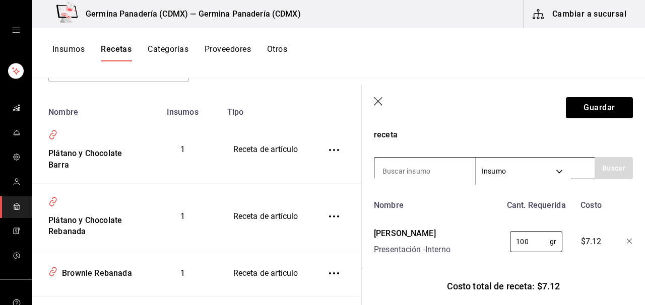
type input "100"
click at [415, 171] on input at bounding box center [425, 171] width 101 height 21
type input "merme"
click at [588, 173] on div "merme Insumo SUPPLY" at bounding box center [484, 168] width 221 height 22
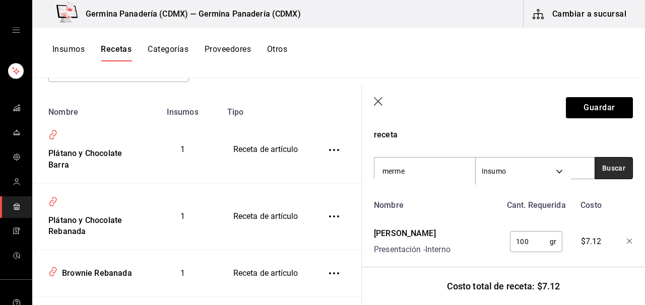
click at [608, 171] on button "Buscar" at bounding box center [614, 168] width 38 height 22
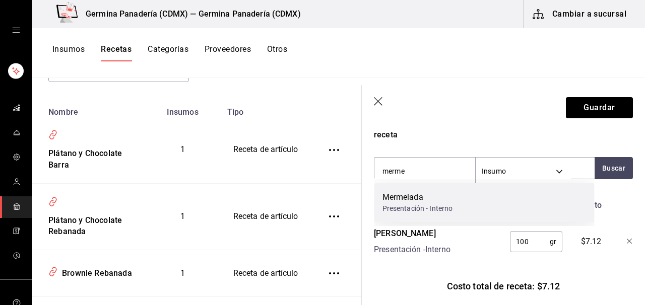
click at [468, 197] on div "Mermelada Presentación - Interno" at bounding box center [485, 202] width 220 height 39
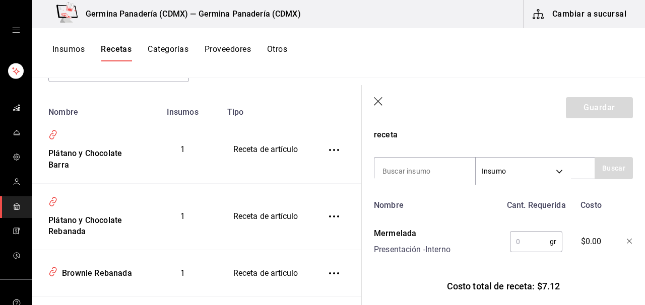
click at [538, 247] on input "text" at bounding box center [530, 242] width 40 height 20
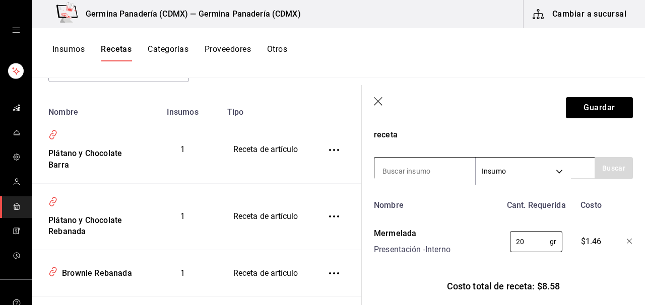
type input "20"
click at [411, 164] on input at bounding box center [425, 171] width 101 height 21
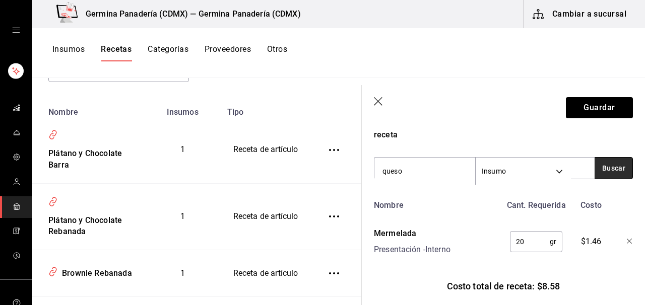
click at [623, 166] on button "Buscar" at bounding box center [614, 168] width 38 height 22
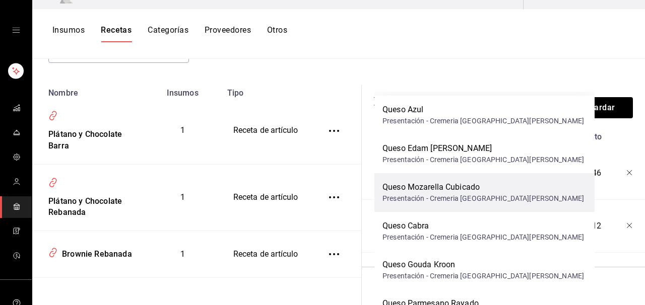
scroll to position [0, 0]
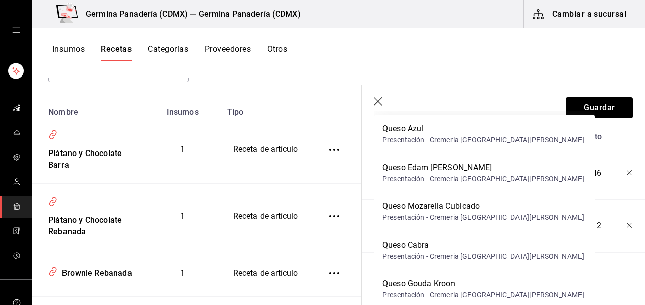
click at [410, 93] on header "Guardar" at bounding box center [503, 107] width 283 height 45
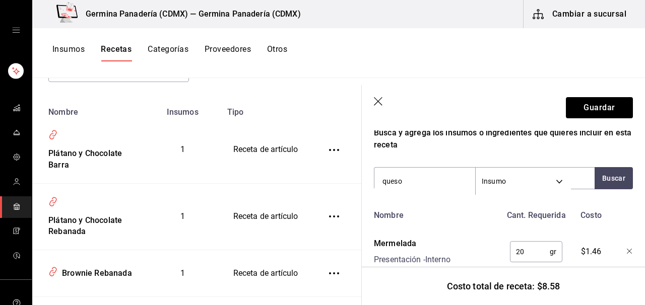
scroll to position [178, 0]
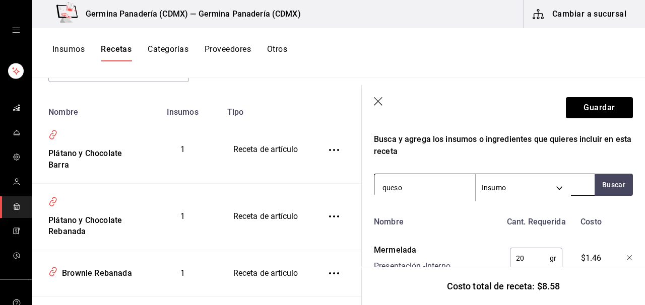
click at [427, 190] on input "queso" at bounding box center [425, 187] width 101 height 21
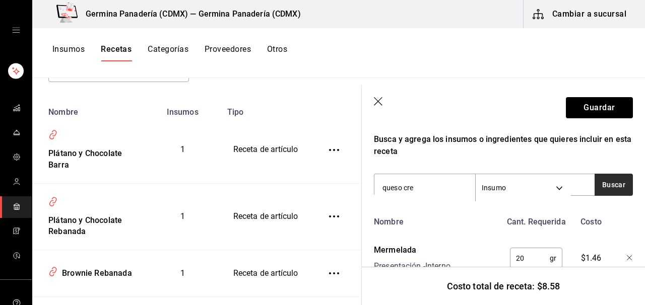
type input "queso cre"
click at [601, 185] on button "Buscar" at bounding box center [614, 185] width 38 height 22
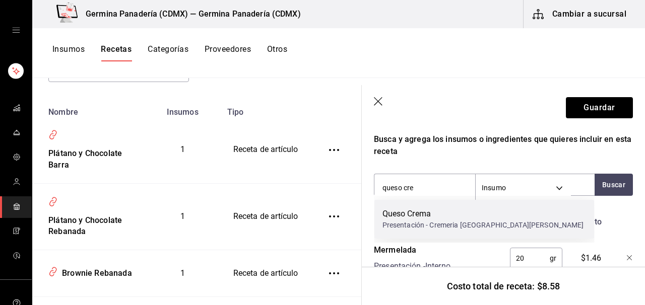
click at [508, 211] on div "Queso Crema Presentación - Cremeria San Jose" at bounding box center [485, 219] width 220 height 39
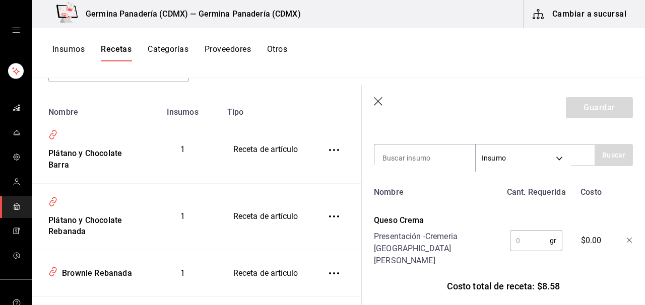
scroll to position [209, 0]
click at [529, 230] on input "text" at bounding box center [530, 240] width 40 height 20
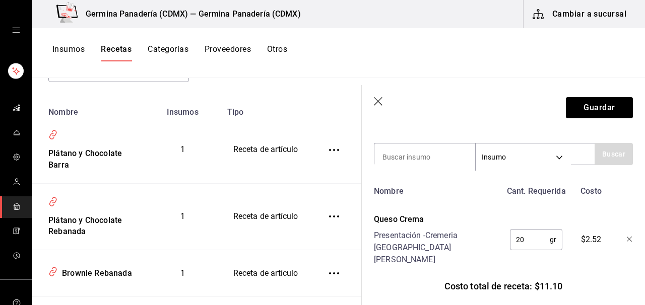
type input "2"
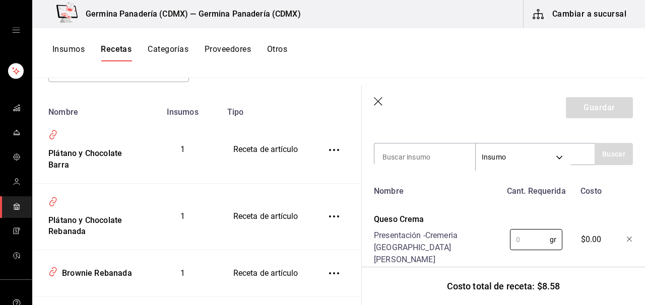
click at [628, 232] on div at bounding box center [622, 238] width 22 height 56
click at [631, 237] on icon "button" at bounding box center [630, 240] width 6 height 6
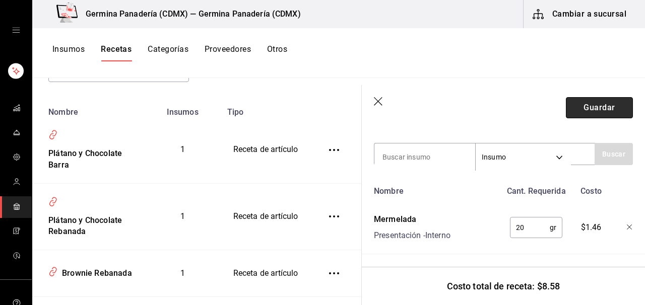
click at [592, 100] on button "Guardar" at bounding box center [599, 107] width 67 height 21
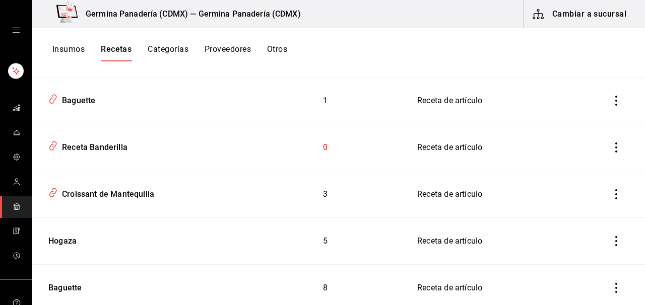
scroll to position [853, 0]
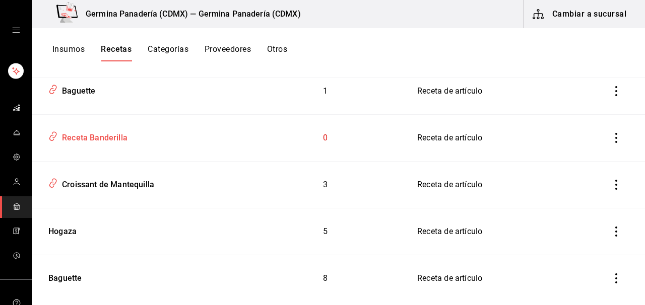
click at [106, 136] on div "Receta Banderilla" at bounding box center [93, 137] width 70 height 16
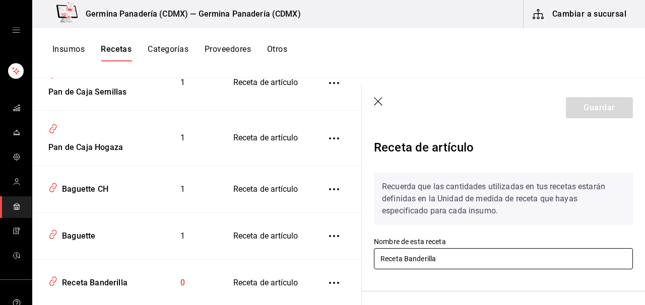
drag, startPoint x: 405, startPoint y: 257, endPoint x: 327, endPoint y: 258, distance: 78.1
click at [327, 258] on div "Recetas ​ ​ Tipo de receta Receta PRODUCT Nombre Insumos Tipo Plátano y Chocola…" at bounding box center [338, 188] width 613 height 220
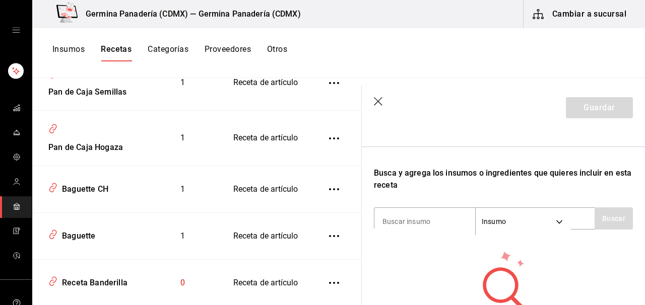
scroll to position [164, 0]
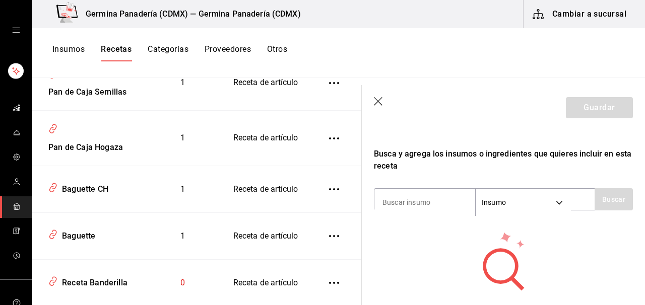
type input "Banderilla"
click at [430, 188] on div "Recuerda que las cantidades utilizadas en tus recetas estarán definidas en la U…" at bounding box center [503, 164] width 259 height 327
click at [428, 202] on input at bounding box center [425, 202] width 101 height 21
type input "hojal"
click at [622, 195] on button "Buscar" at bounding box center [614, 200] width 38 height 22
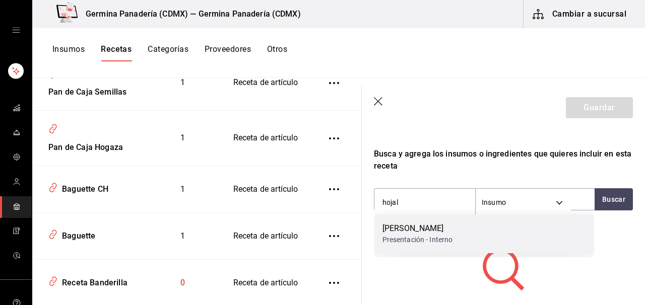
click at [488, 226] on div "Masa Hojaldre Presentación - Interno" at bounding box center [485, 234] width 220 height 39
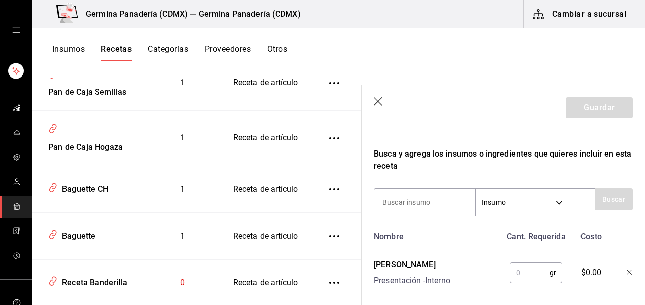
click at [530, 273] on input "text" at bounding box center [530, 273] width 40 height 20
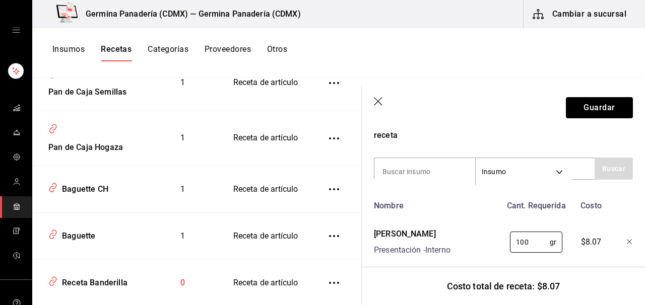
scroll to position [211, 0]
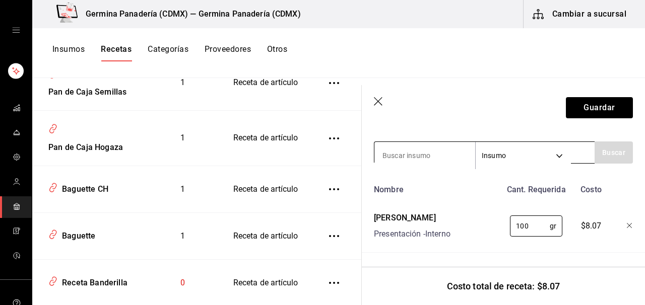
type input "100"
click at [424, 155] on input at bounding box center [425, 155] width 101 height 21
type input "merme"
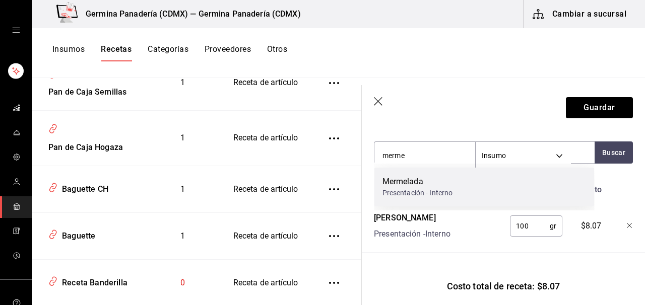
click at [414, 202] on div "Mermelada Presentación - Interno" at bounding box center [485, 187] width 220 height 39
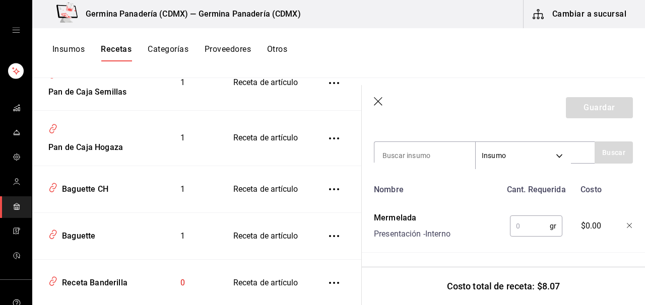
click at [534, 228] on input "text" at bounding box center [530, 226] width 40 height 20
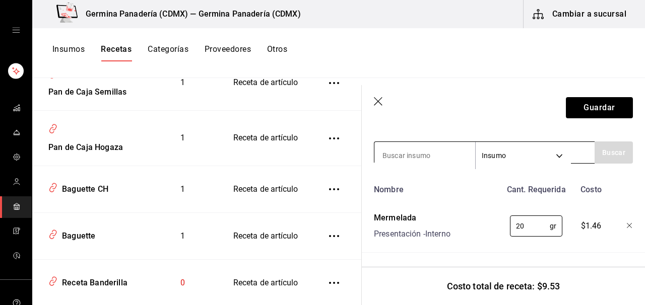
type input "20"
click at [454, 153] on input at bounding box center [425, 155] width 101 height 21
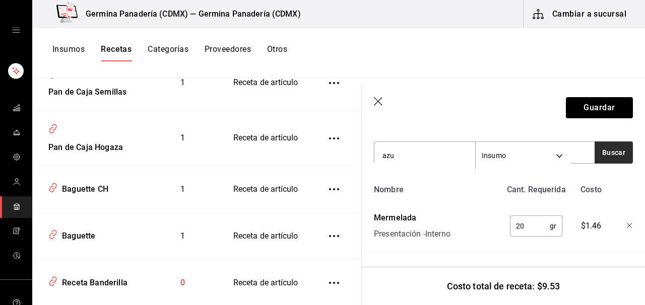
type input "azu"
click at [626, 161] on button "Buscar" at bounding box center [614, 153] width 38 height 22
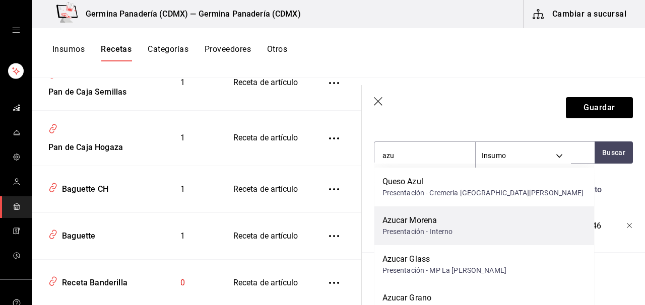
click at [464, 223] on div "Azucar Morena Presentación - Interno" at bounding box center [485, 226] width 220 height 39
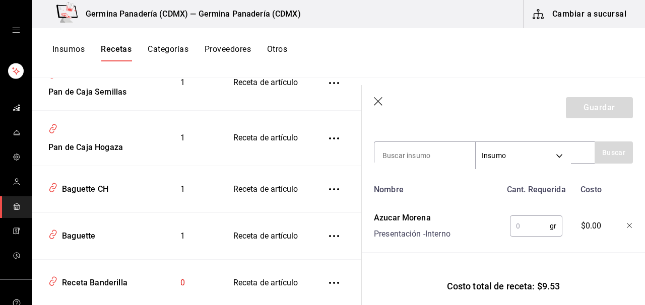
click at [531, 222] on input "text" at bounding box center [530, 226] width 40 height 20
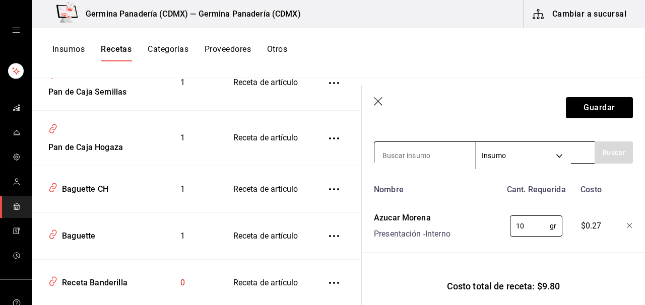
type input "10"
click at [449, 155] on input at bounding box center [425, 155] width 101 height 21
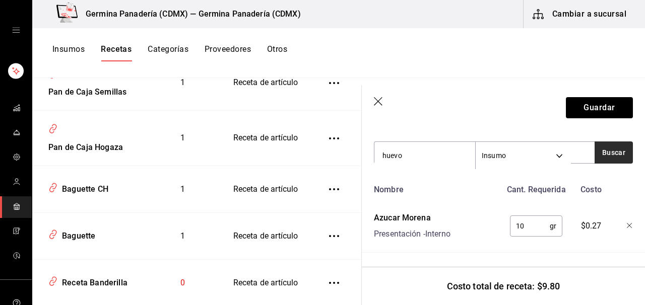
type input "huevo"
click at [621, 158] on button "Buscar" at bounding box center [614, 153] width 38 height 22
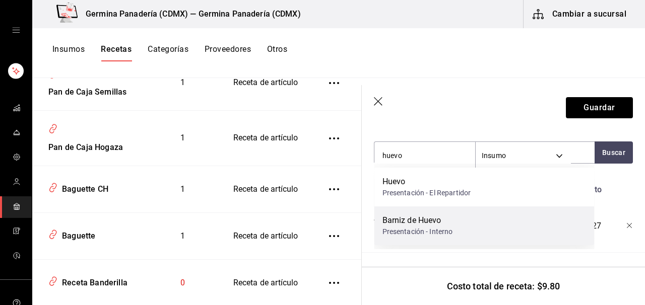
click at [465, 231] on div "Barniz de Huevo Presentación - Interno" at bounding box center [485, 226] width 220 height 39
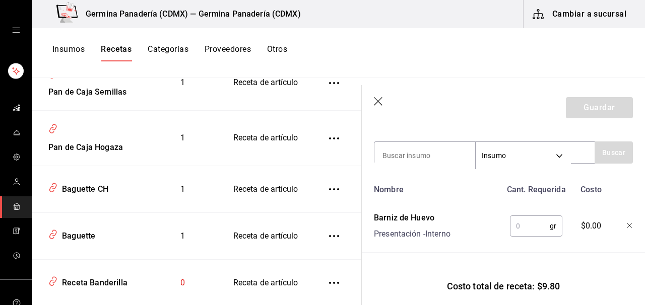
click at [532, 228] on input "text" at bounding box center [530, 226] width 40 height 20
type input "5"
click at [616, 107] on button "Guardar" at bounding box center [599, 107] width 67 height 21
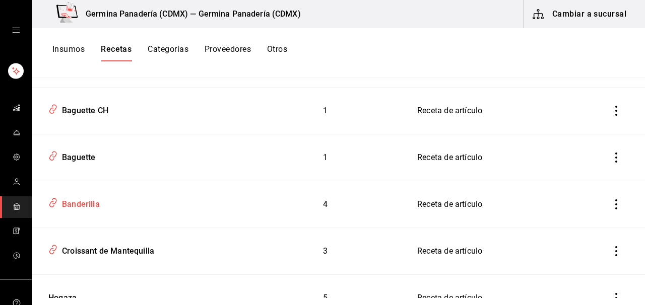
scroll to position [789, 0]
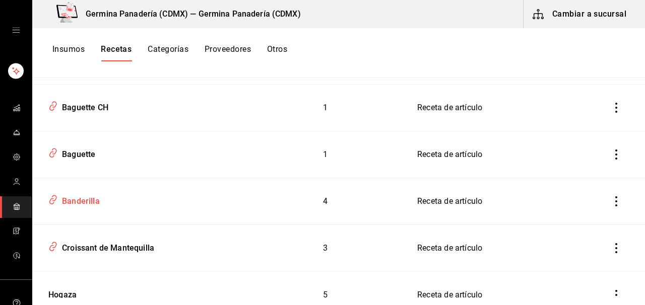
click at [79, 205] on div "Banderilla" at bounding box center [79, 200] width 42 height 16
type input "Banderilla"
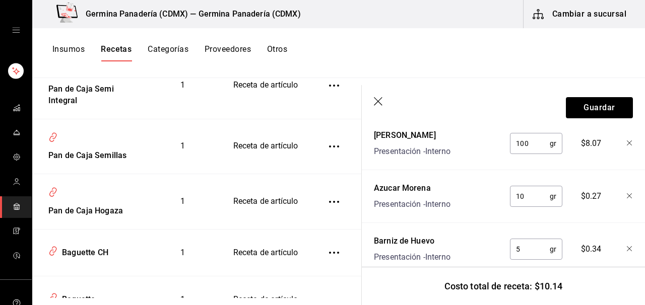
scroll to position [294, 0]
click at [377, 104] on icon "button" at bounding box center [379, 102] width 10 height 10
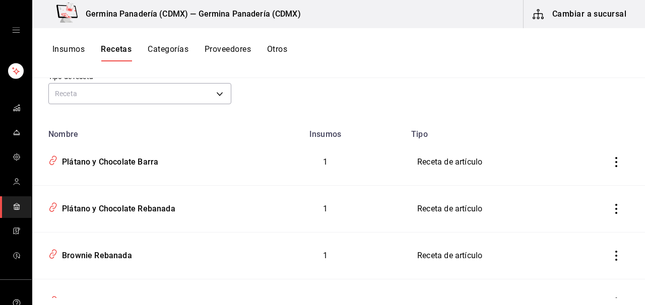
scroll to position [80, 0]
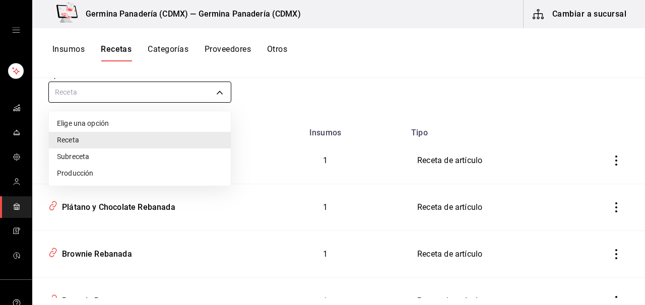
click at [196, 91] on body "Germina Panadería (CDMX) — Germina Panadería (CDMX) Cambiar a sucursal Insumos …" at bounding box center [322, 149] width 645 height 298
click at [135, 171] on li "Producción" at bounding box center [140, 173] width 182 height 17
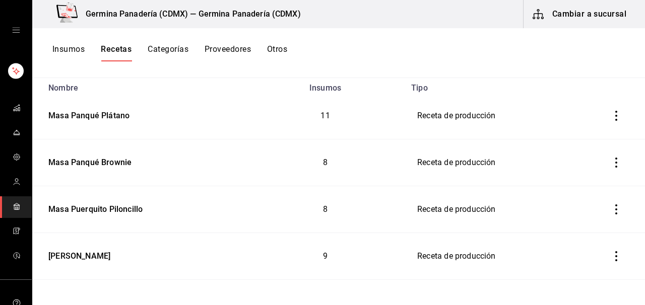
scroll to position [45, 0]
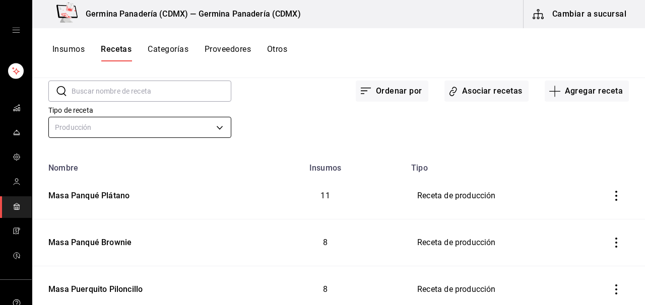
click at [146, 131] on body "Germina Panadería (CDMX) — Germina Panadería (CDMX) Cambiar a sucursal Insumos …" at bounding box center [322, 149] width 645 height 298
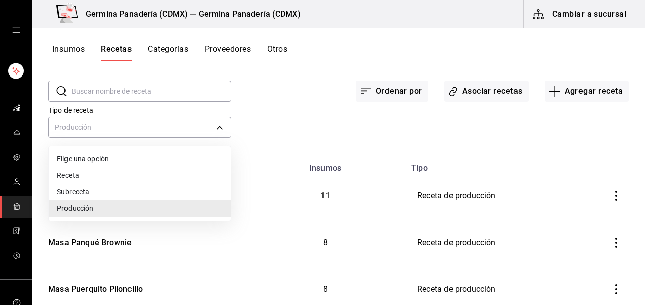
click at [115, 175] on li "Receta" at bounding box center [140, 175] width 182 height 17
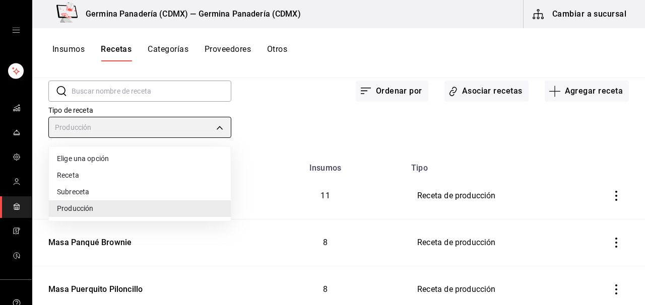
type input "PRODUCT"
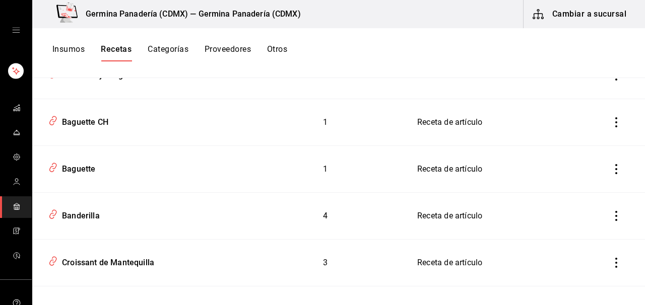
scroll to position [924, 0]
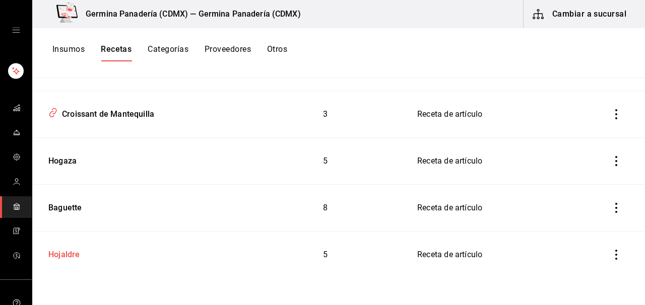
click at [132, 257] on div "Hojaldre" at bounding box center [138, 253] width 189 height 16
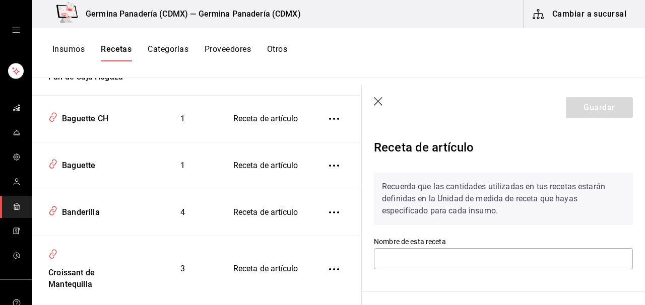
type input "Hojaldre"
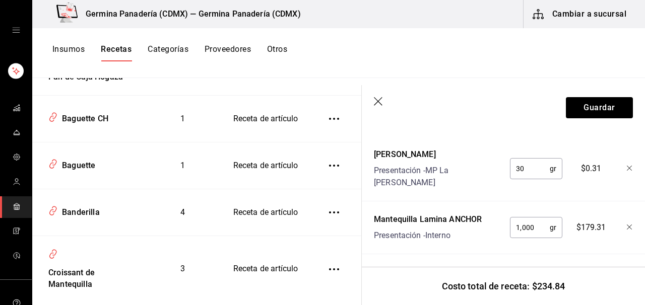
scroll to position [422, 0]
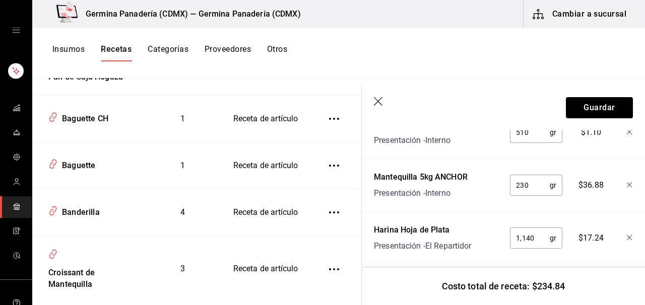
click at [378, 103] on icon "button" at bounding box center [379, 102] width 10 height 10
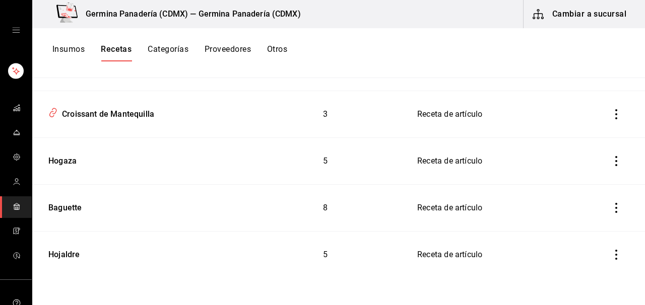
click at [619, 254] on icon "inventoriesTable" at bounding box center [616, 255] width 10 height 10
click at [589, 275] on li "Eliminar" at bounding box center [585, 269] width 85 height 28
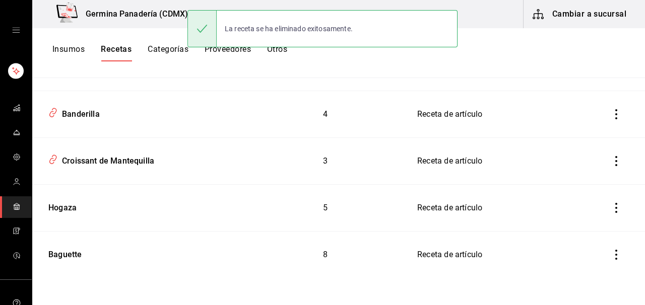
scroll to position [877, 0]
click at [85, 251] on div "Baguette" at bounding box center [138, 253] width 189 height 16
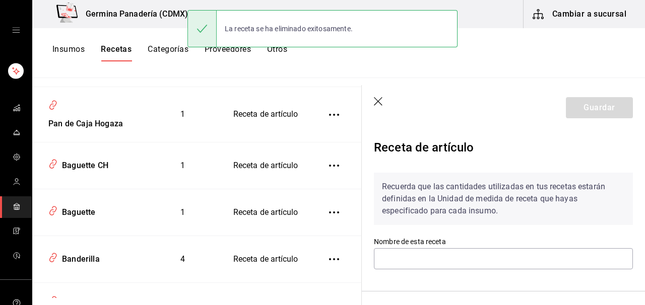
type input "Baguette"
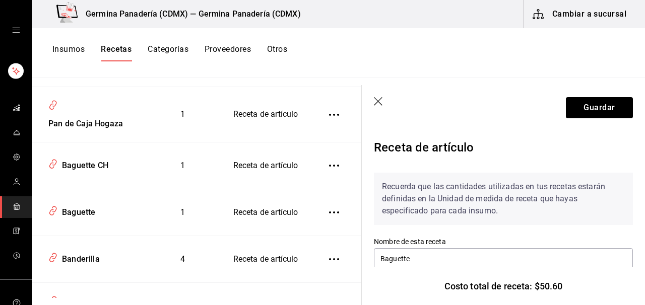
click at [378, 101] on icon "button" at bounding box center [378, 101] width 9 height 9
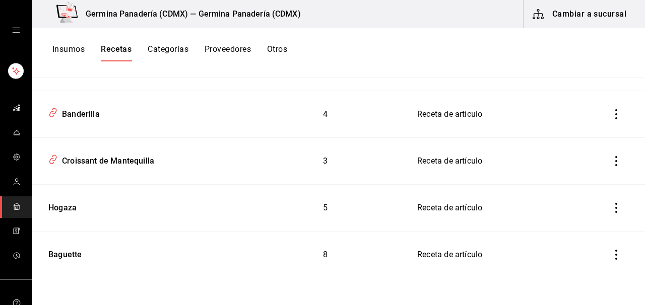
click at [119, 54] on button "Recetas" at bounding box center [116, 52] width 31 height 17
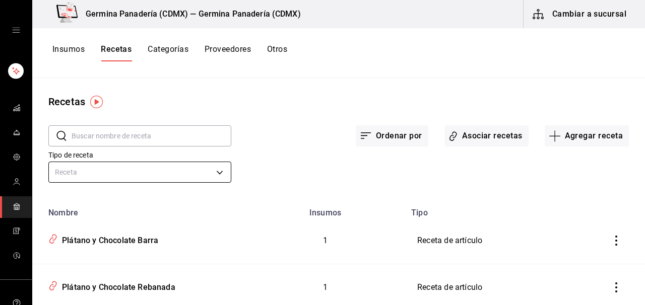
click at [150, 169] on body "Germina Panadería (CDMX) — Germina Panadería (CDMX) Cambiar a sucursal Insumos …" at bounding box center [322, 149] width 645 height 298
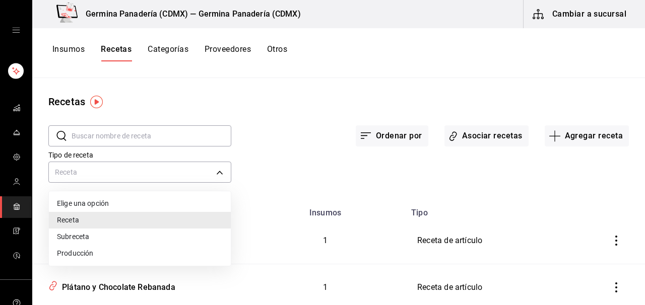
click at [140, 256] on li "Producción" at bounding box center [140, 253] width 182 height 17
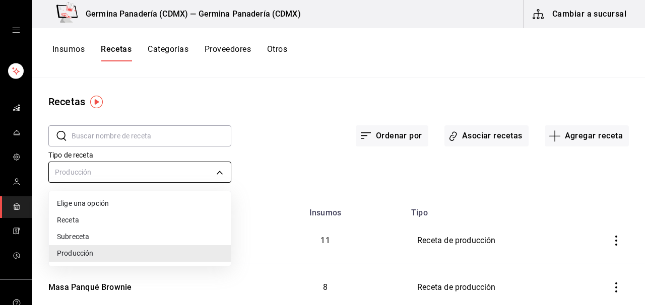
click at [145, 166] on body "Germina Panadería (CDMX) — Germina Panadería (CDMX) Cambiar a sucursal Insumos …" at bounding box center [322, 149] width 645 height 298
click at [124, 215] on li "Receta" at bounding box center [140, 220] width 182 height 17
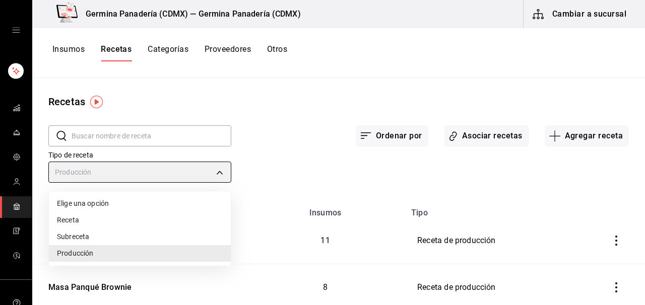
type input "PRODUCT"
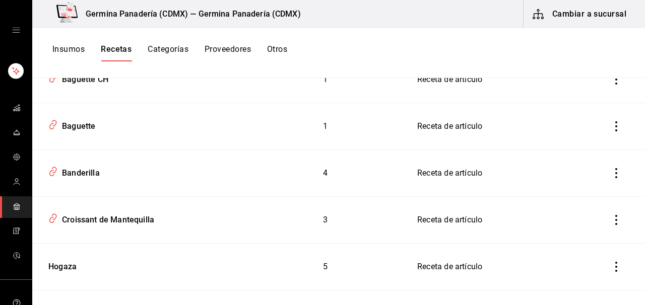
scroll to position [877, 0]
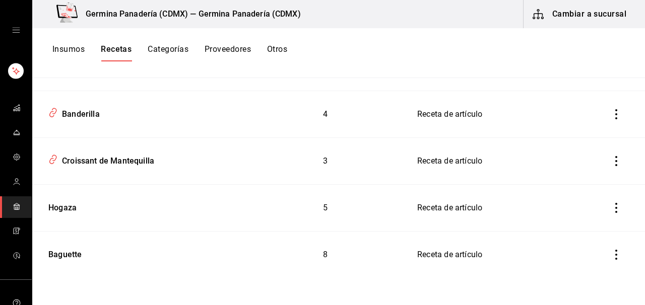
click at [617, 213] on button "inventoriesTable" at bounding box center [616, 208] width 22 height 22
click at [589, 226] on span "Eliminar" at bounding box center [586, 222] width 26 height 8
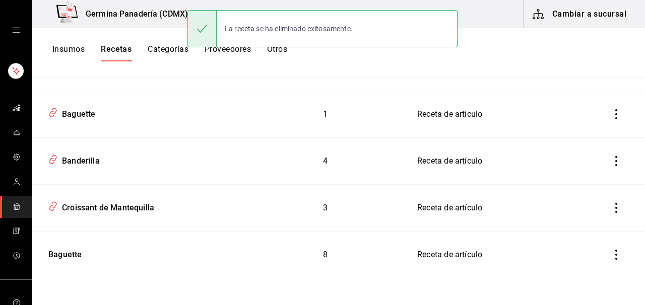
scroll to position [830, 0]
click at [619, 257] on icon "inventoriesTable" at bounding box center [616, 255] width 10 height 10
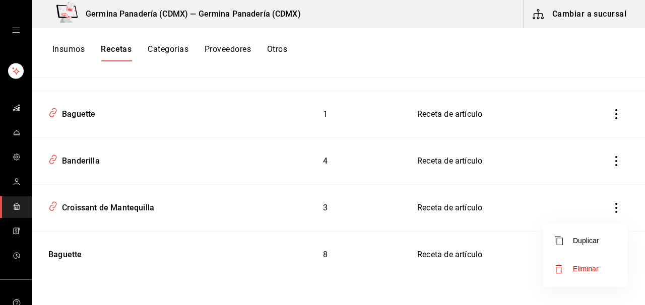
click at [588, 271] on span "Eliminar" at bounding box center [586, 269] width 26 height 8
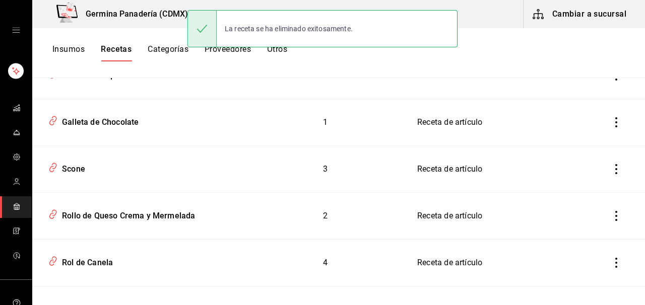
scroll to position [0, 0]
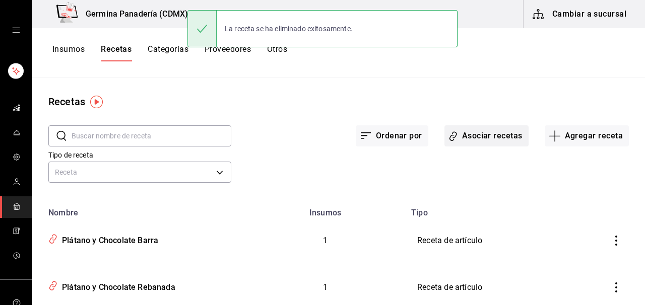
click at [508, 140] on button "Asociar recetas" at bounding box center [487, 136] width 84 height 21
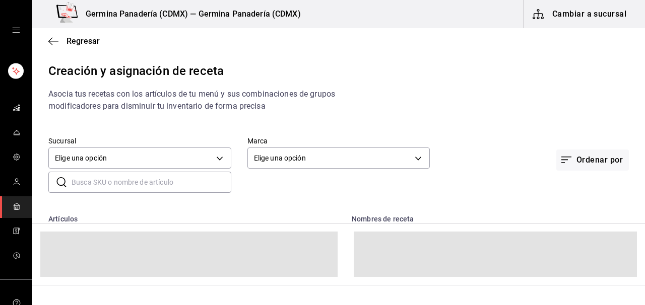
click at [129, 187] on input "text" at bounding box center [152, 182] width 160 height 20
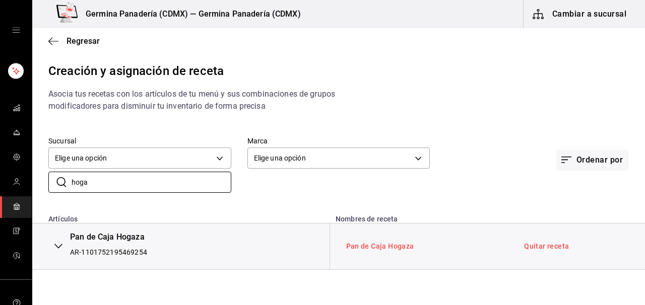
type input "hoga"
click at [378, 245] on link "Pan de Caja Hogaza" at bounding box center [380, 246] width 68 height 8
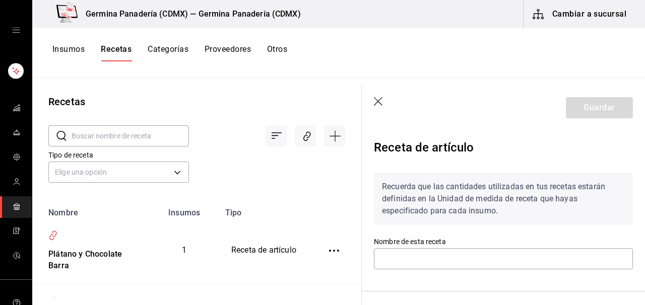
type input "Pan de Caja Hogaza"
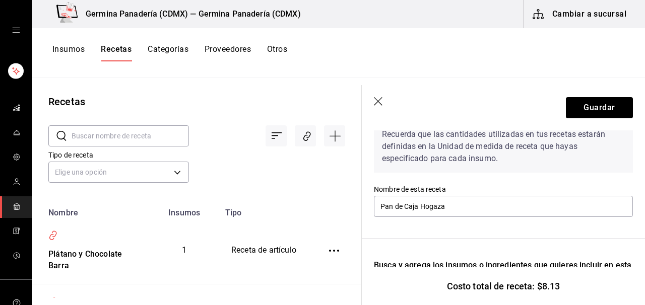
scroll to position [211, 0]
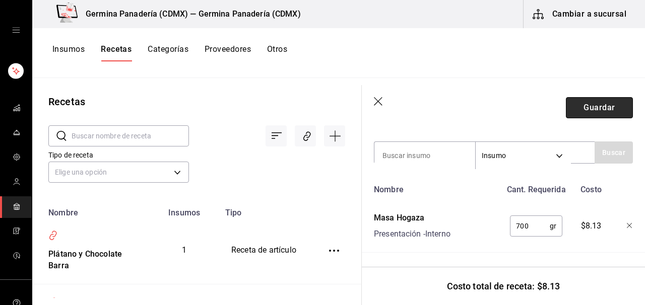
click at [602, 108] on button "Guardar" at bounding box center [599, 107] width 67 height 21
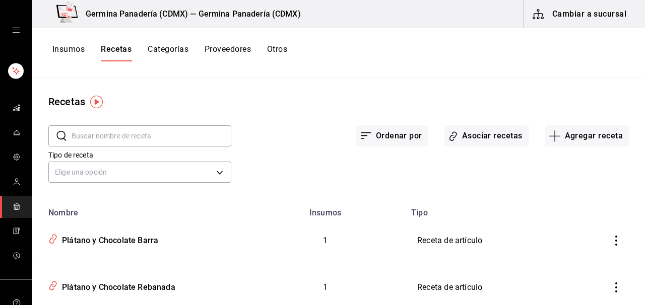
click at [118, 42] on div "Insumos Recetas Categorías Proveedores Otros" at bounding box center [338, 53] width 613 height 50
click at [118, 53] on button "Recetas" at bounding box center [116, 52] width 31 height 17
click at [215, 173] on body "Germina Panadería (CDMX) — Germina Panadería (CDMX) Cambiar a sucursal Insumos …" at bounding box center [322, 149] width 645 height 298
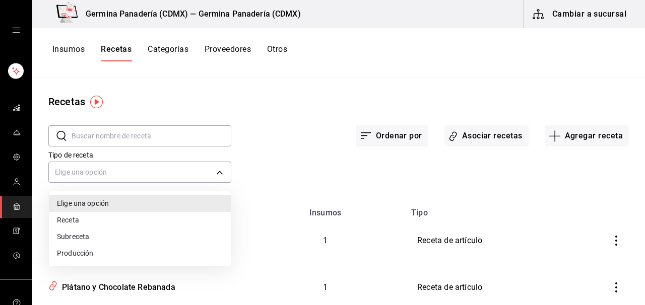
click at [171, 220] on li "Receta" at bounding box center [140, 220] width 182 height 17
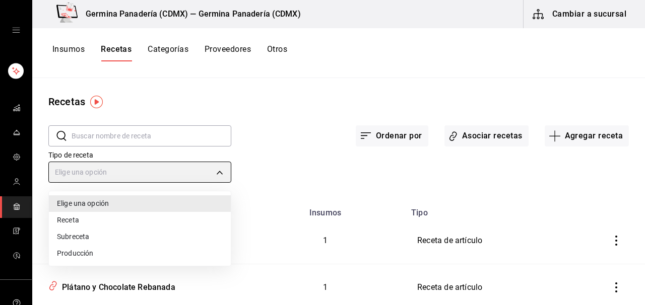
type input "PRODUCT"
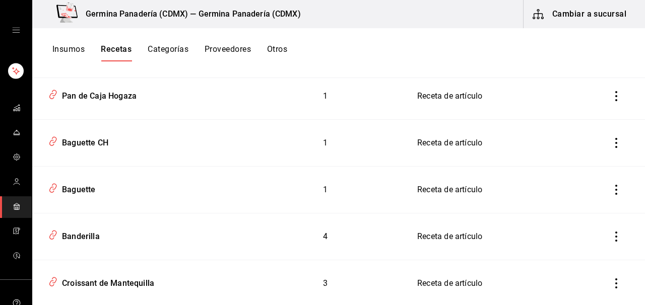
scroll to position [783, 0]
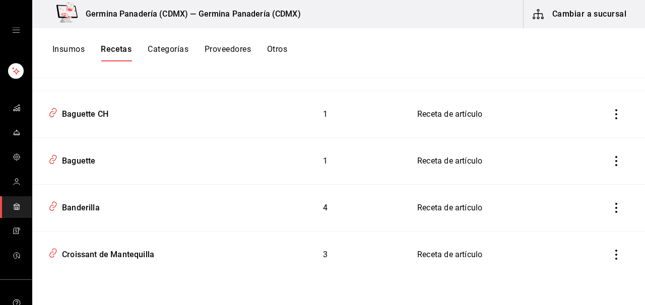
click at [61, 47] on button "Insumos" at bounding box center [68, 52] width 32 height 17
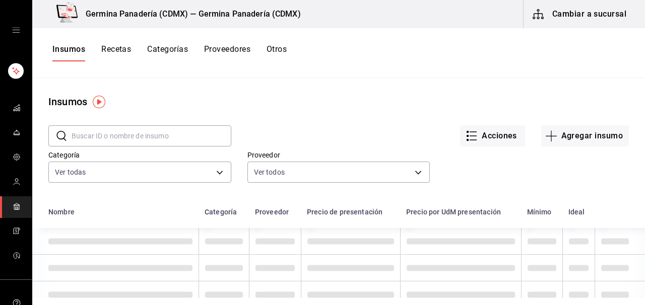
click at [138, 137] on input "text" at bounding box center [152, 136] width 160 height 20
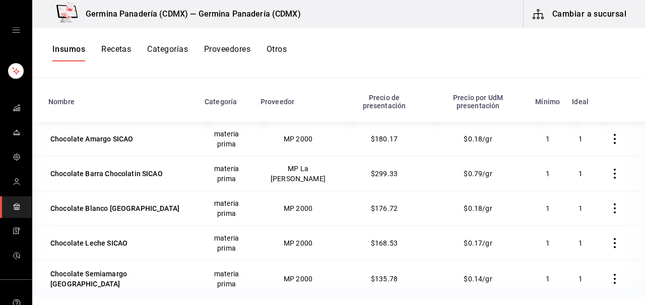
scroll to position [124, 0]
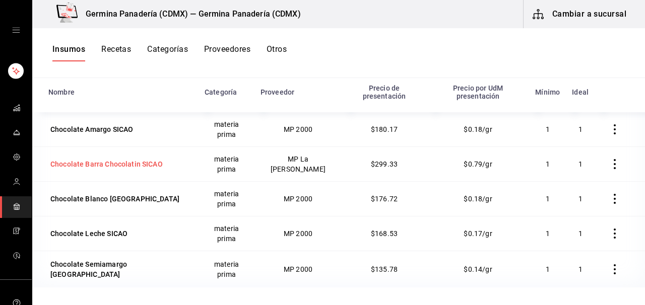
type input "chocola"
click at [109, 159] on div "Chocolate Barra Chocolatin SICAO" at bounding box center [106, 164] width 112 height 10
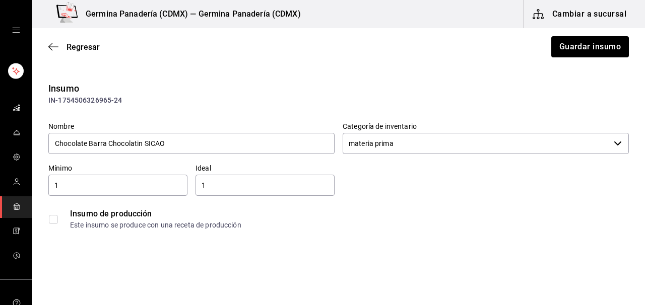
type input "$347.22"
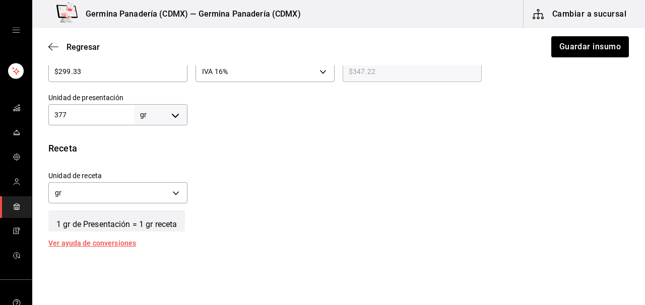
scroll to position [296, 0]
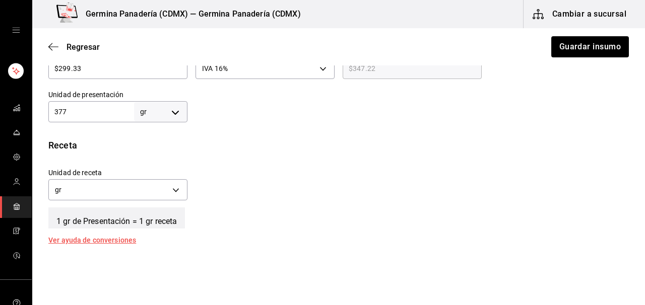
click at [84, 113] on input "377" at bounding box center [91, 112] width 86 height 12
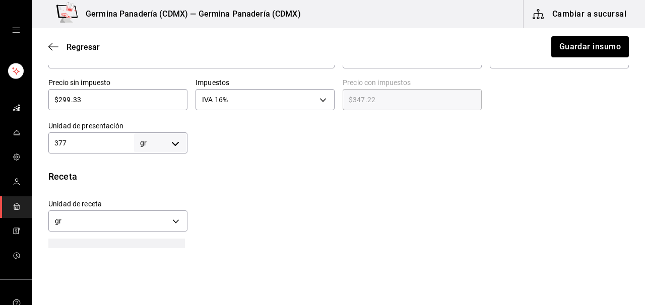
scroll to position [265, 0]
type input "37"
type input "3"
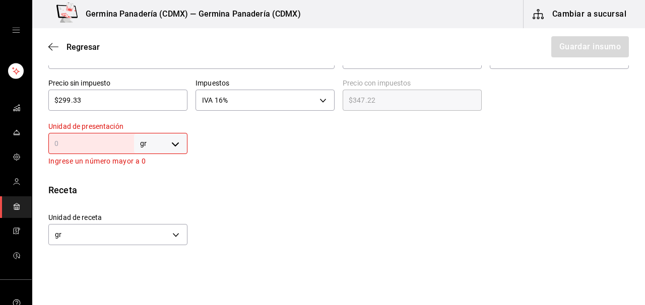
type input "1"
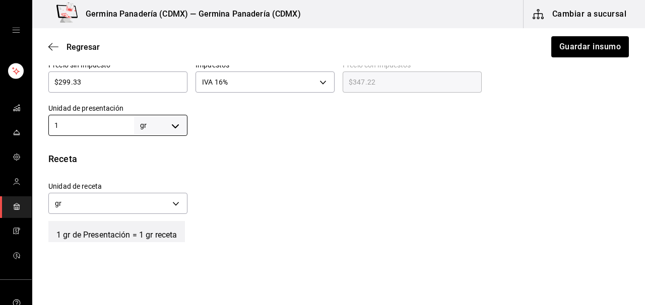
scroll to position [243, 0]
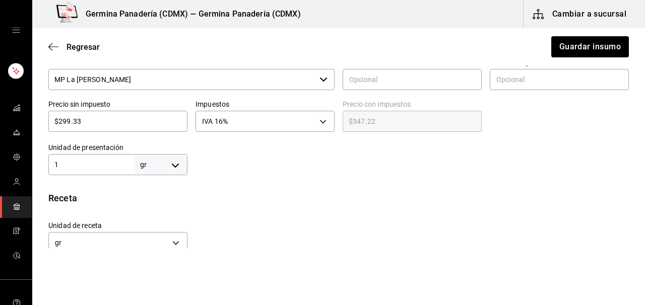
type input "1"
click at [177, 168] on body "Germina Panadería (CDMX) — Germina Panadería (CDMX) Cambiar a sucursal Regresar…" at bounding box center [322, 124] width 645 height 249
click at [155, 210] on li "kg" at bounding box center [161, 209] width 52 height 17
type input "KILOGRAM"
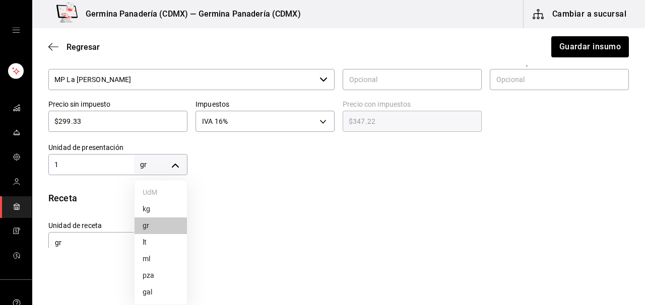
type input "1"
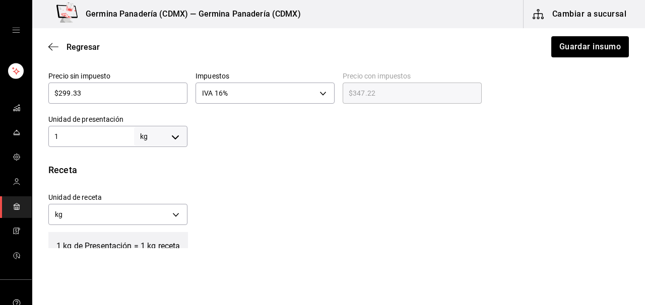
scroll to position [278, 0]
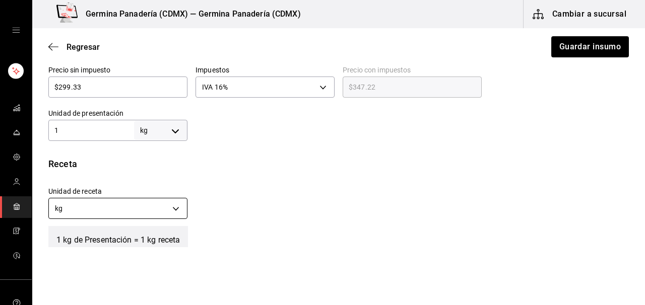
click at [177, 207] on body "Germina Panadería (CDMX) — Germina Panadería (CDMX) Cambiar a sucursal Regresar…" at bounding box center [322, 124] width 645 height 249
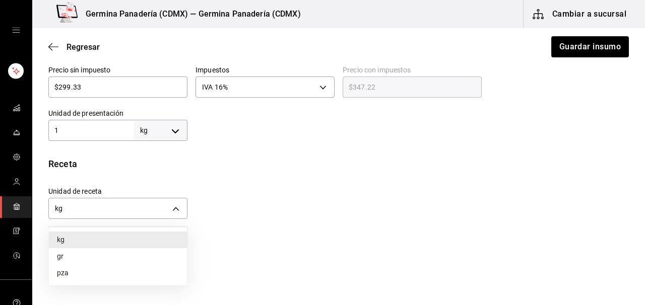
click at [129, 252] on li "gr" at bounding box center [118, 257] width 138 height 17
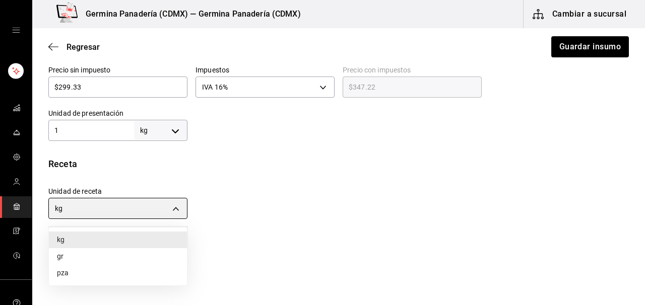
type input "GRAM"
type input "1,000"
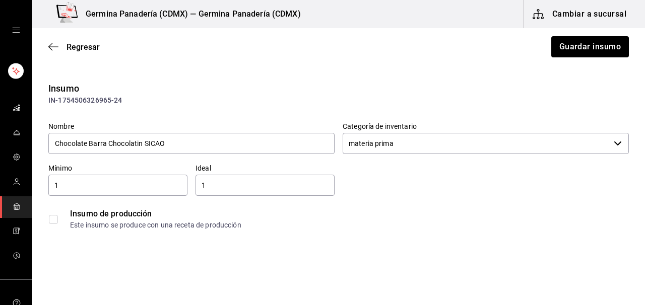
scroll to position [1, 0]
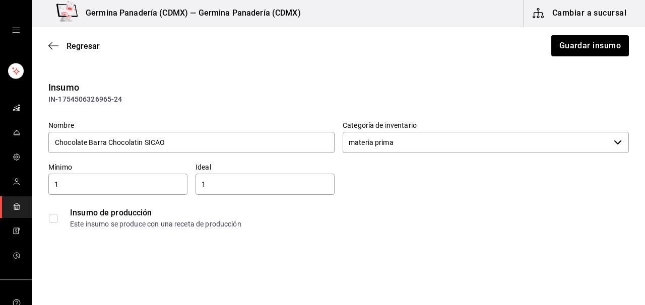
click at [74, 193] on div "1 ​" at bounding box center [117, 184] width 139 height 21
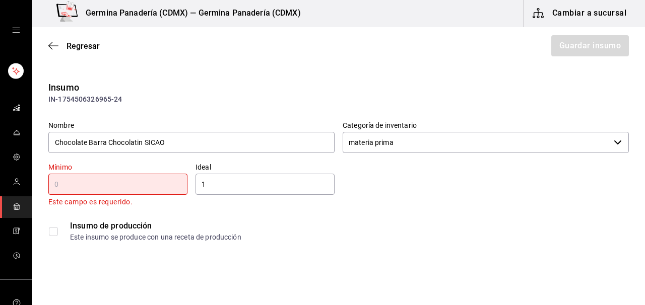
type input "1"
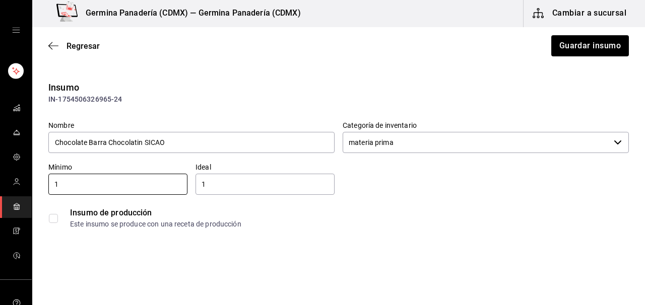
click at [232, 181] on input "1" at bounding box center [265, 184] width 139 height 12
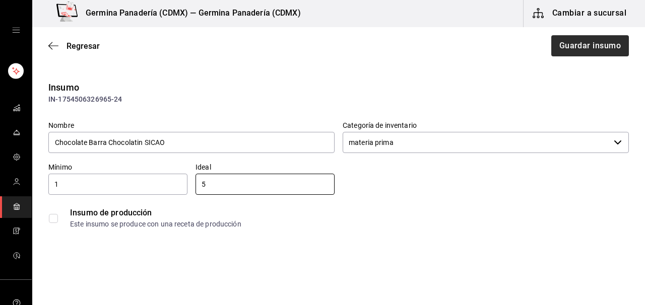
type input "5"
click at [619, 47] on button "Guardar insumo" at bounding box center [589, 45] width 79 height 21
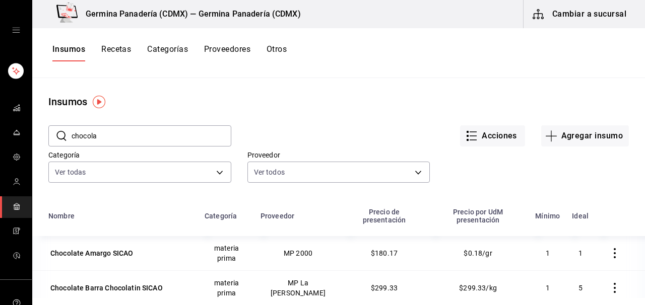
click at [125, 52] on button "Recetas" at bounding box center [116, 52] width 30 height 17
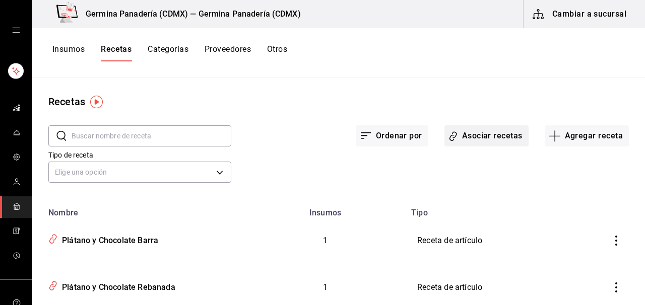
click at [502, 140] on button "Asociar recetas" at bounding box center [487, 136] width 84 height 21
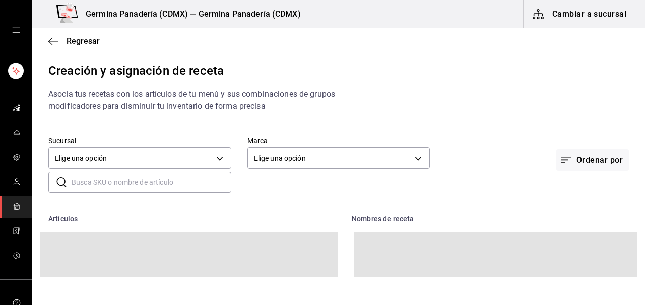
click at [105, 187] on input "text" at bounding box center [152, 182] width 160 height 20
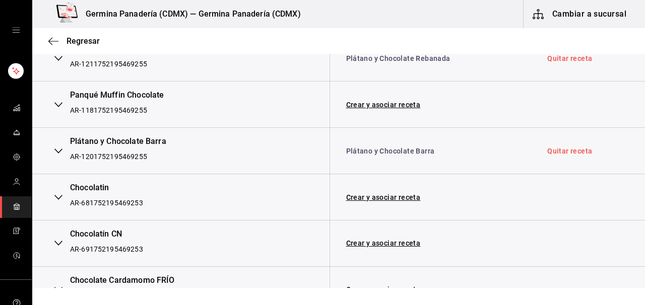
scroll to position [421, 0]
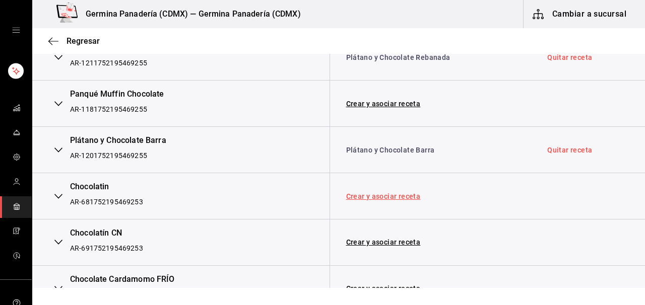
type input "choco"
click at [393, 200] on link "Crear y asociar receta" at bounding box center [383, 196] width 75 height 7
click at [393, 200] on link "Receta Chocolatin" at bounding box center [377, 197] width 63 height 8
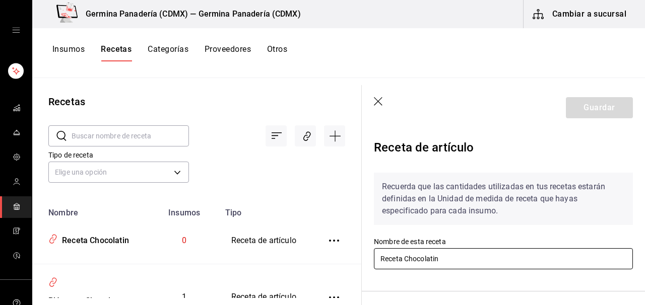
click at [334, 258] on div "Recetas ​ ​ Tipo de receta Elige una opción default Nombre Insumos Tipo Receta …" at bounding box center [338, 188] width 613 height 220
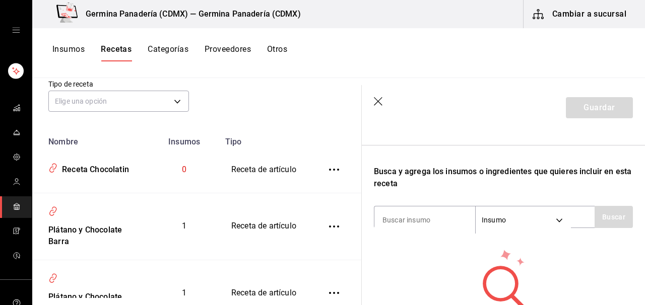
scroll to position [151, 0]
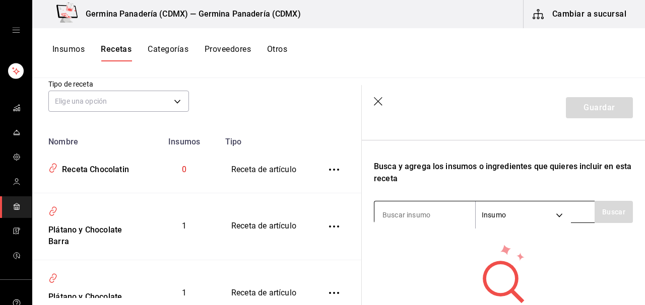
type input "Chocolatin"
click at [441, 208] on input at bounding box center [425, 215] width 101 height 21
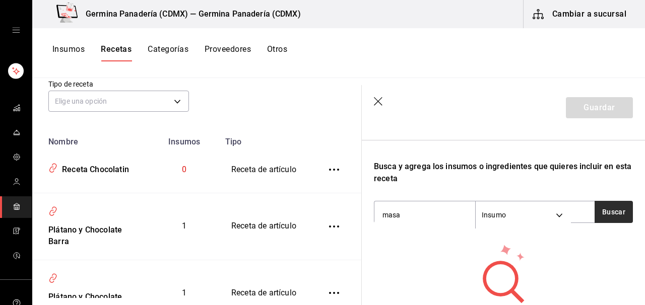
type input "masa"
click at [623, 220] on button "Buscar" at bounding box center [614, 212] width 38 height 22
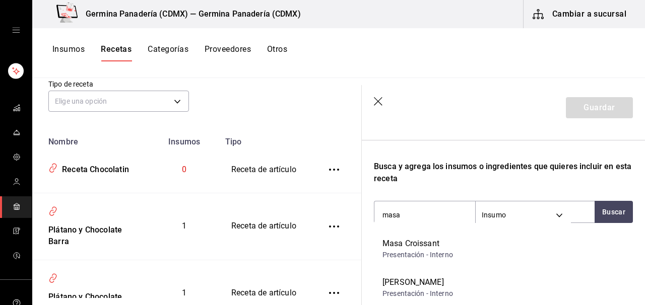
scroll to position [309, 0]
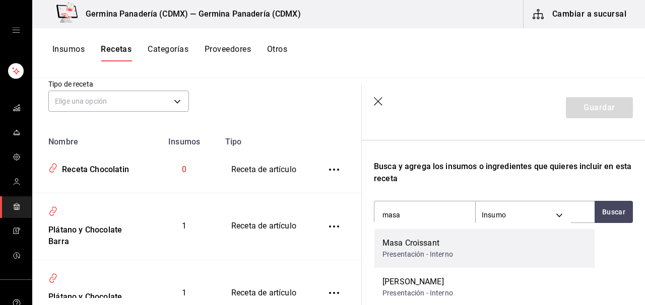
click at [519, 250] on div "Masa Croissant Presentación - Interno" at bounding box center [485, 248] width 220 height 39
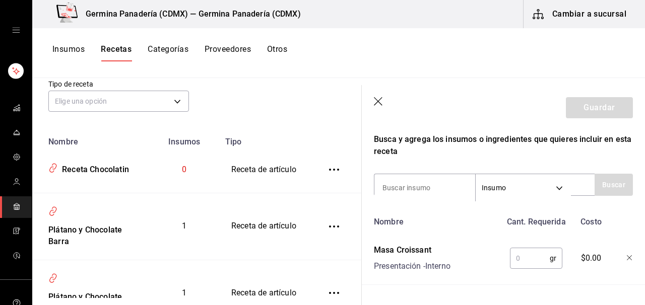
scroll to position [179, 0]
click at [536, 254] on input "text" at bounding box center [530, 258] width 40 height 20
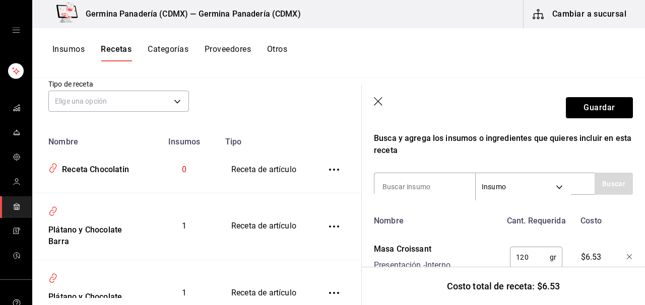
scroll to position [211, 0]
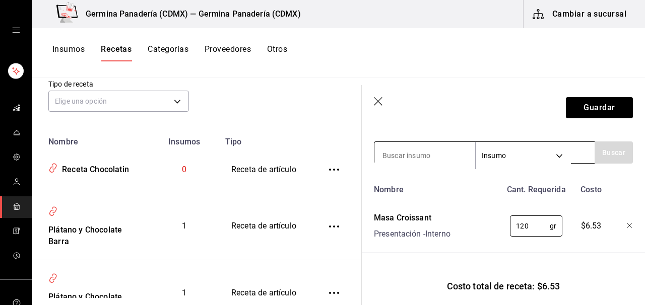
type input "120"
click at [398, 155] on input at bounding box center [425, 155] width 101 height 21
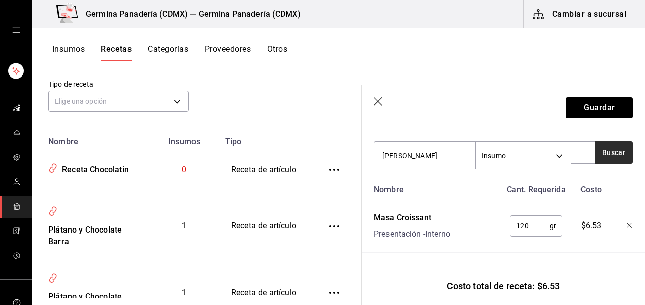
type input "[PERSON_NAME]"
click at [625, 148] on button "Buscar" at bounding box center [614, 153] width 38 height 22
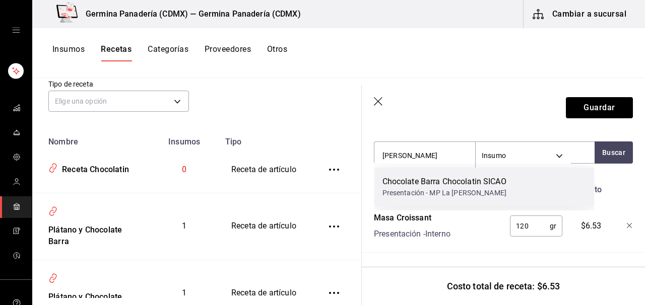
click at [515, 191] on div "Chocolate Barra Chocolatin SICAO Presentación - MP La [PERSON_NAME]" at bounding box center [485, 187] width 220 height 39
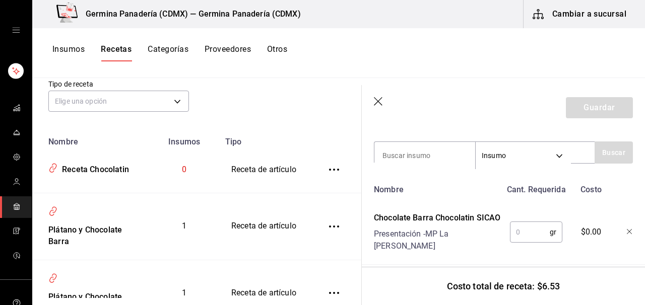
click at [529, 236] on div "gr ​" at bounding box center [536, 232] width 52 height 21
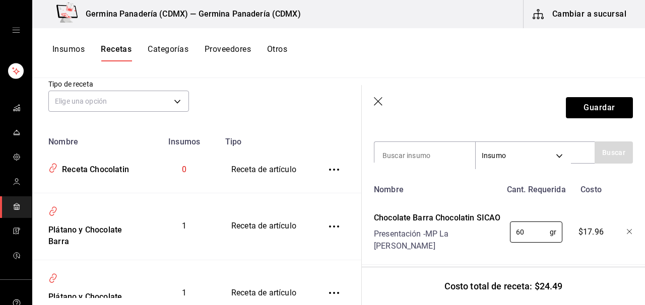
type input "6"
type input "20"
click at [433, 164] on input at bounding box center [425, 155] width 101 height 21
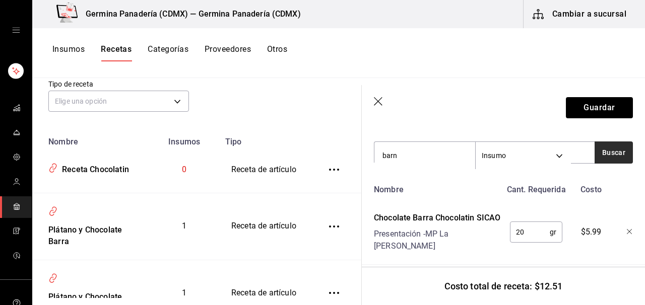
type input "barn"
click at [610, 152] on button "Buscar" at bounding box center [614, 153] width 38 height 22
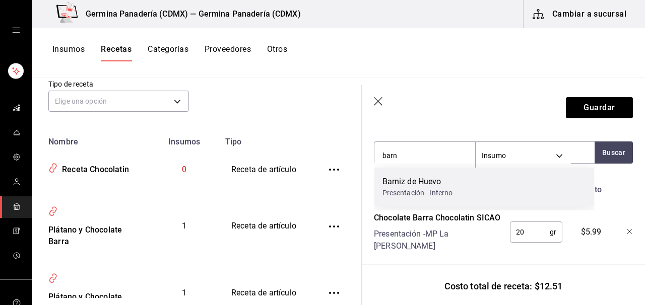
click at [448, 192] on div "Presentación - Interno" at bounding box center [418, 193] width 71 height 11
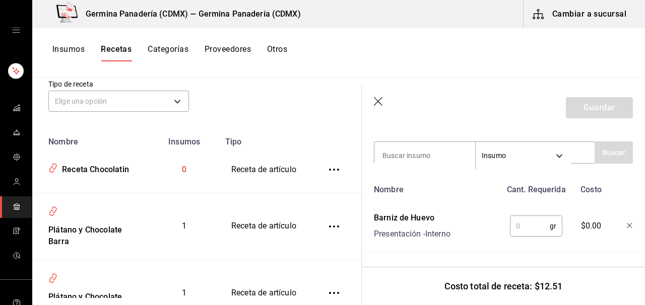
click at [529, 226] on input "text" at bounding box center [530, 226] width 40 height 20
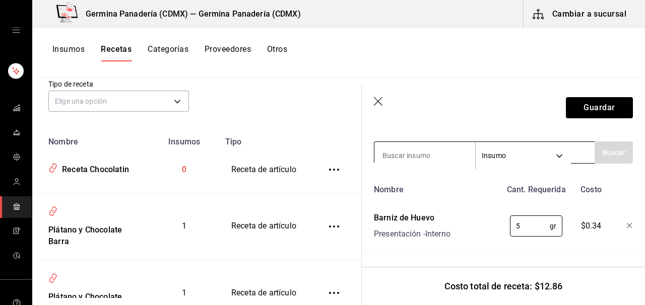
type input "5"
click at [394, 155] on input at bounding box center [425, 155] width 101 height 21
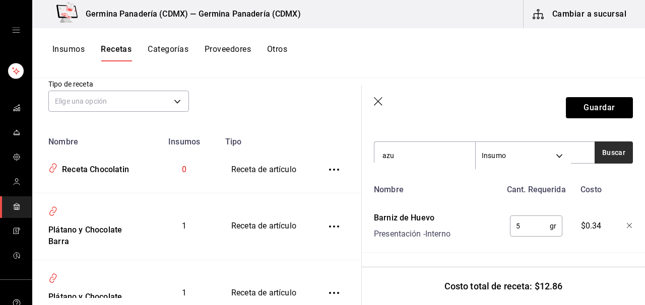
type input "azu"
click at [624, 153] on button "Buscar" at bounding box center [614, 153] width 38 height 22
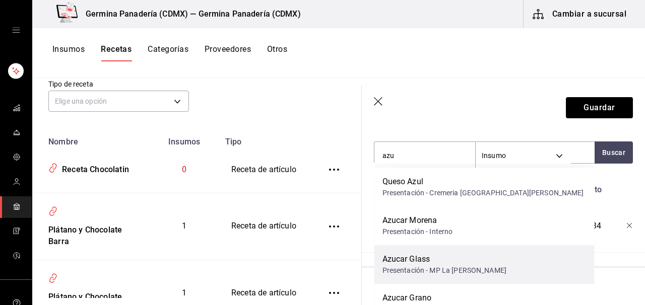
click at [449, 263] on div "Azucar Glass" at bounding box center [445, 260] width 124 height 12
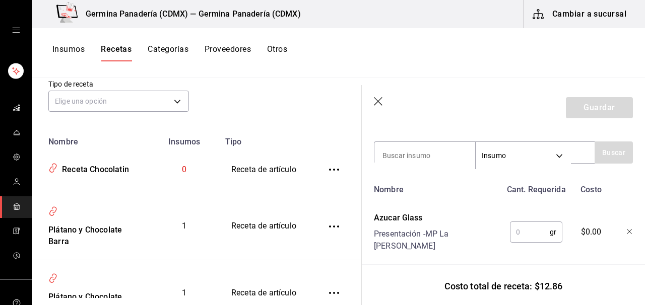
click at [530, 225] on input "text" at bounding box center [530, 232] width 40 height 20
type input "5"
click at [603, 111] on button "Guardar" at bounding box center [599, 107] width 67 height 21
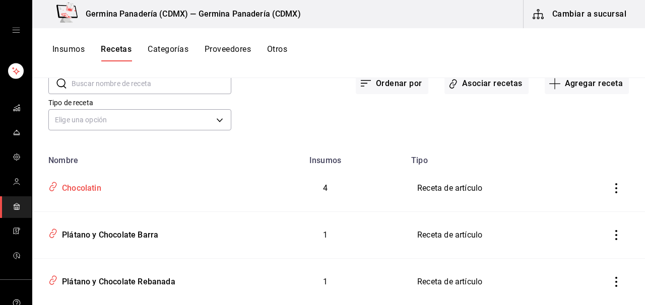
scroll to position [52, 0]
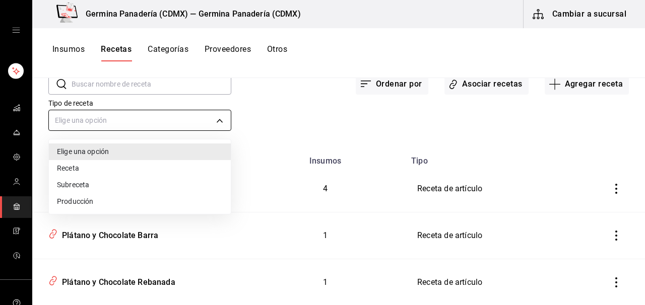
click at [143, 119] on body "Germina Panadería (CDMX) — Germina Panadería (CDMX) Cambiar a sucursal Insumos …" at bounding box center [322, 149] width 645 height 298
click at [119, 185] on li "Subreceta" at bounding box center [140, 185] width 182 height 17
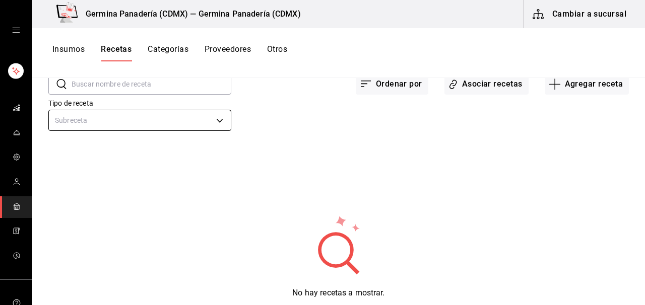
click at [179, 119] on body "Germina Panadería (CDMX) — Germina Panadería (CDMX) Cambiar a sucursal Insumos …" at bounding box center [322, 149] width 645 height 298
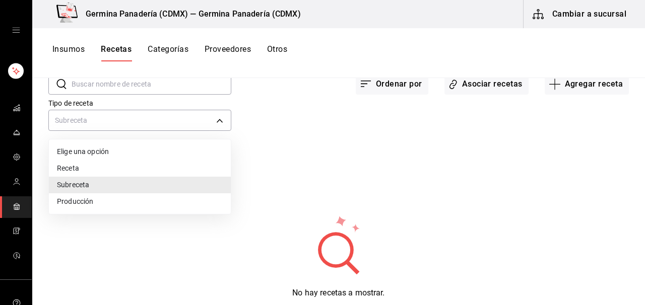
click at [159, 166] on li "Receta" at bounding box center [140, 168] width 182 height 17
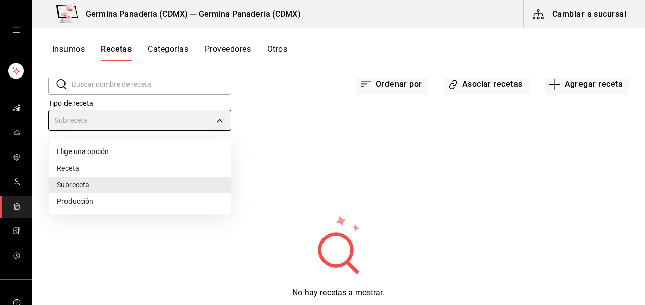
type input "PRODUCT"
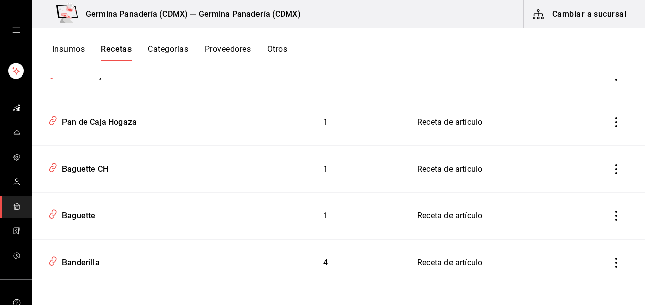
scroll to position [777, 0]
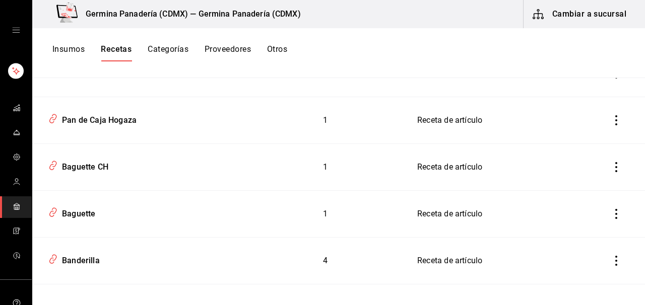
click at [55, 55] on button "Insumos" at bounding box center [68, 52] width 32 height 17
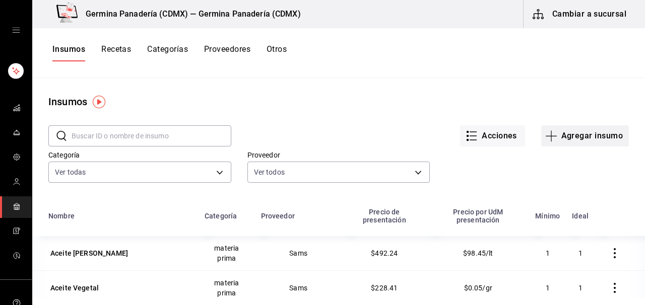
click at [577, 139] on button "Agregar insumo" at bounding box center [585, 136] width 88 height 21
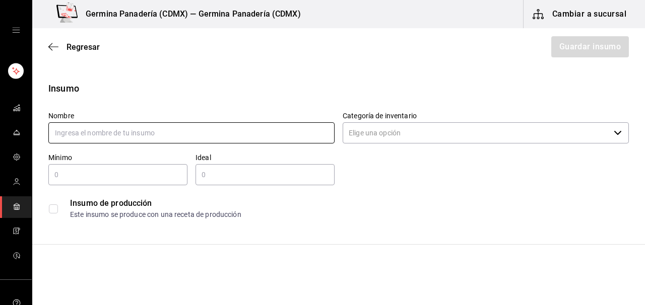
click at [192, 126] on input "text" at bounding box center [191, 132] width 286 height 21
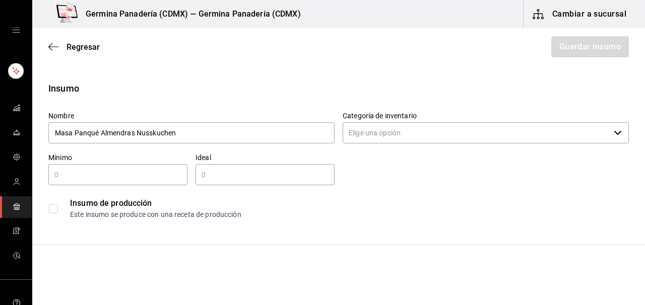
type input "Masa Panqué Almendras Nusskuchen"
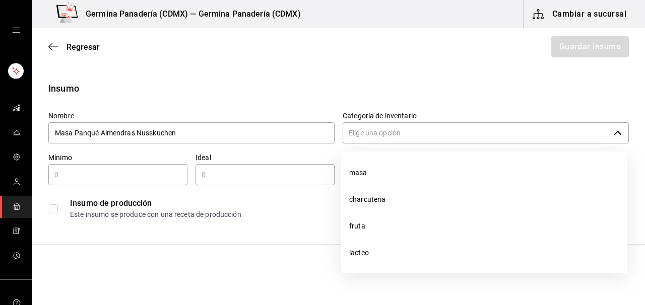
click at [366, 131] on input "Categoría de inventario" at bounding box center [476, 132] width 267 height 21
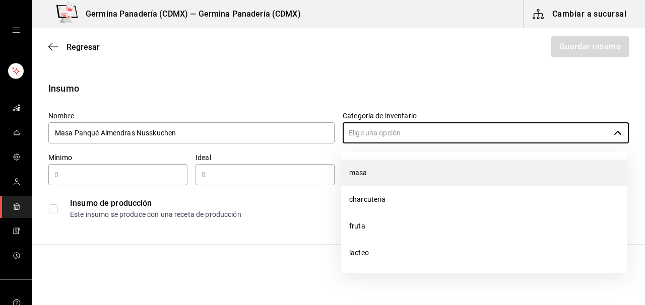
click at [379, 173] on li "masa" at bounding box center [484, 173] width 286 height 27
type input "masa"
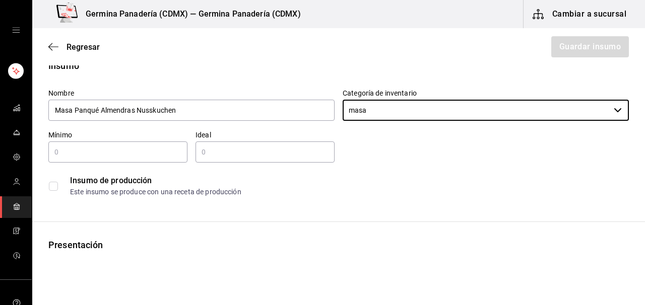
scroll to position [24, 0]
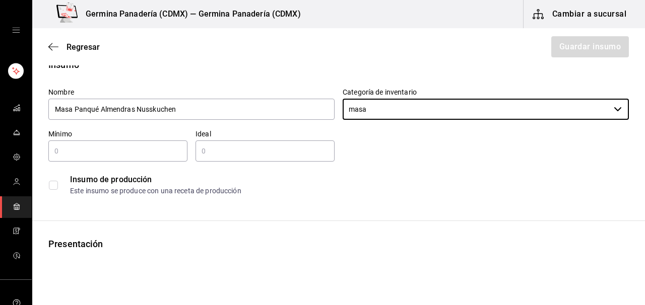
click at [126, 151] on input "text" at bounding box center [117, 151] width 139 height 12
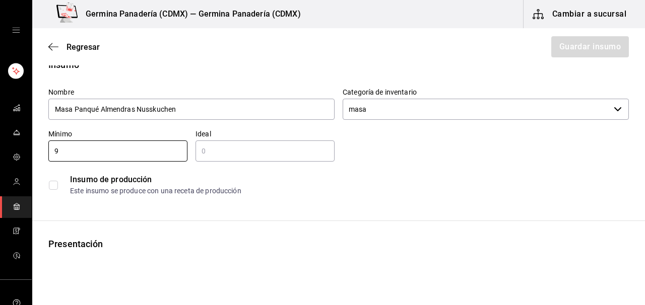
type input "9"
click at [225, 150] on input "text" at bounding box center [265, 151] width 139 height 12
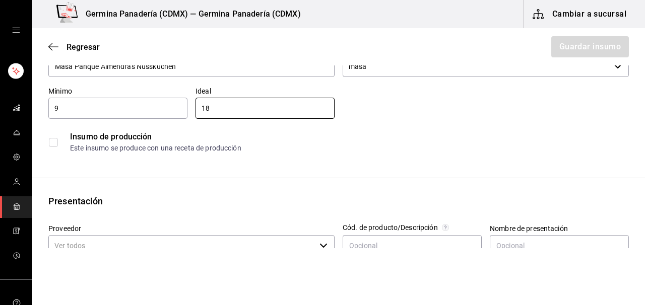
scroll to position [71, 0]
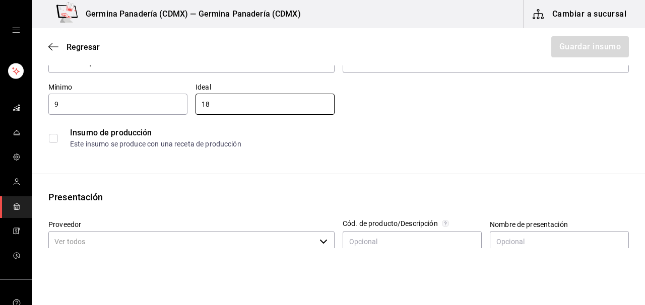
type input "18"
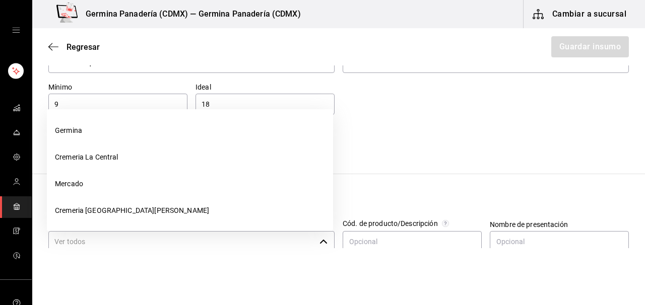
click at [192, 243] on input "Proveedor" at bounding box center [181, 241] width 267 height 21
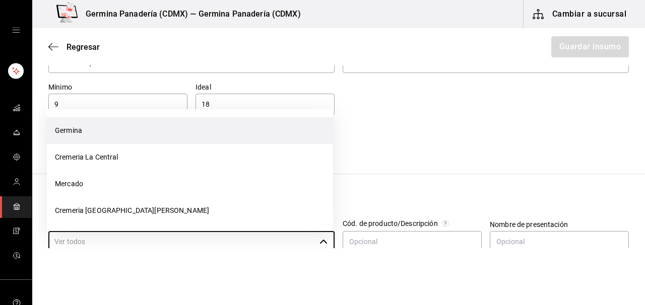
click at [117, 139] on li "Germina" at bounding box center [190, 130] width 286 height 27
type input "Germina"
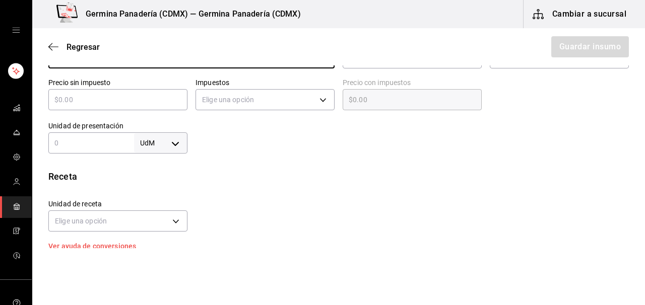
scroll to position [257, 0]
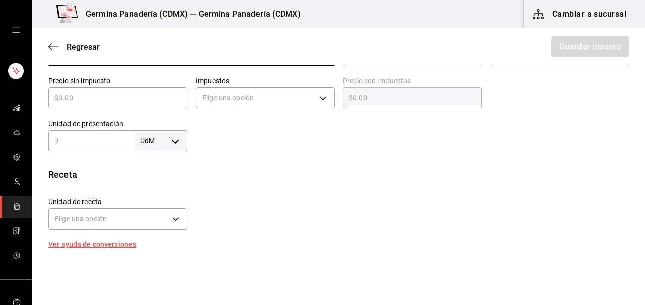
click at [97, 142] on input "text" at bounding box center [91, 141] width 86 height 12
type input "1"
click at [179, 142] on body "Germina Panadería (CDMX) — Germina Panadería (CDMX) Cambiar a sucursal Regresar…" at bounding box center [322, 124] width 645 height 249
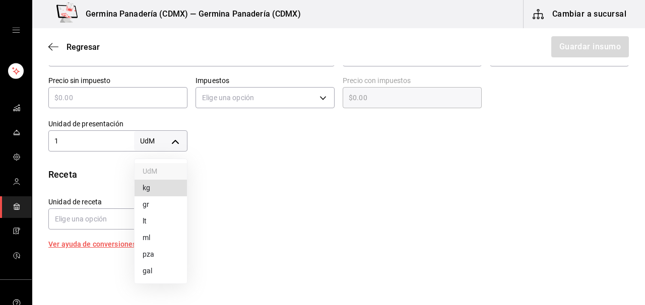
click at [167, 194] on li "kg" at bounding box center [161, 188] width 52 height 17
type input "KILOGRAM"
type input "1"
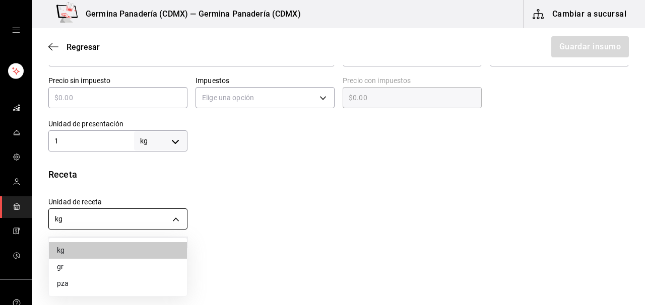
click at [176, 222] on body "Germina Panadería (CDMX) — Germina Panadería (CDMX) Cambiar a sucursal Regresar…" at bounding box center [322, 124] width 645 height 249
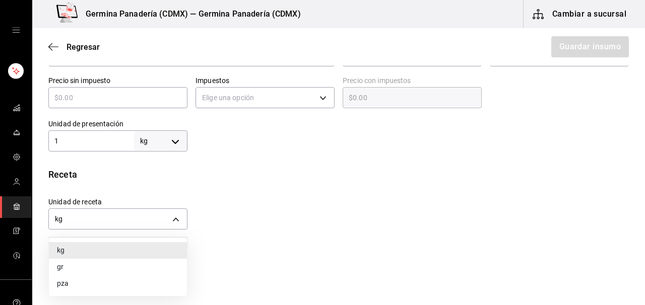
click at [125, 263] on li "gr" at bounding box center [118, 267] width 138 height 17
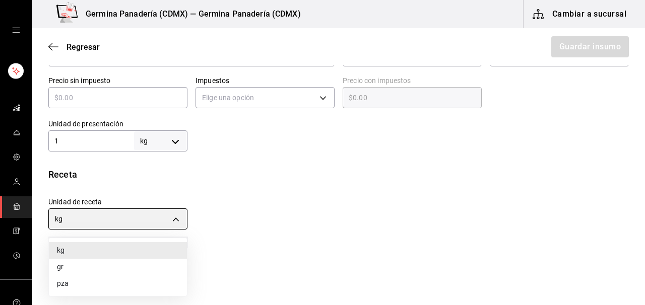
type input "GRAM"
type input "1,000"
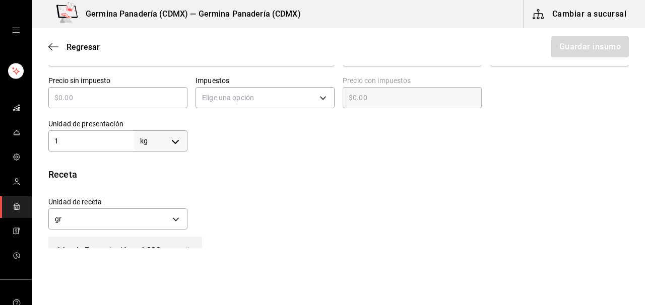
click at [287, 209] on div "Unidad de receta gr GRAM Factor de conversión 1,000 ​" at bounding box center [334, 211] width 589 height 43
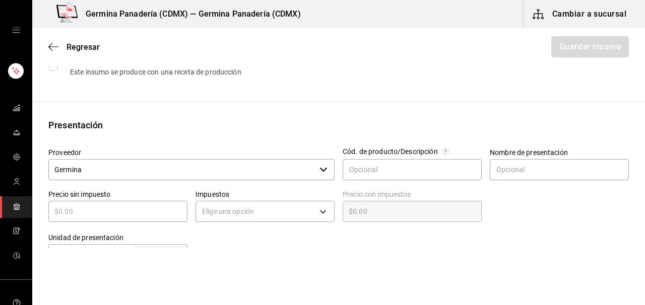
scroll to position [128, 0]
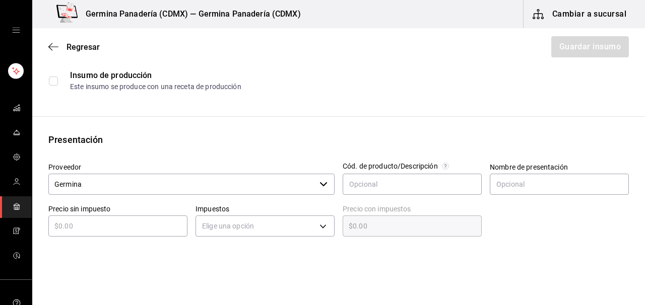
click at [53, 82] on input "checkbox" at bounding box center [53, 81] width 9 height 9
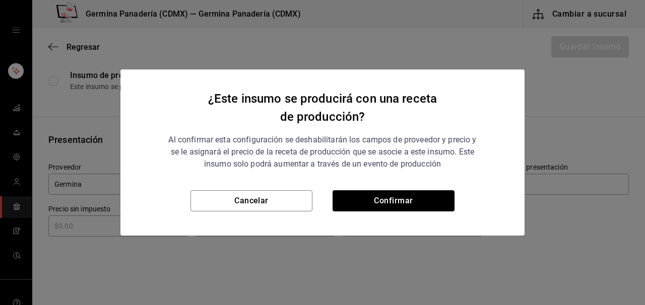
click at [438, 212] on div "Cancelar Confirmar" at bounding box center [322, 213] width 404 height 45
click at [435, 205] on button "Confirmar" at bounding box center [394, 201] width 122 height 21
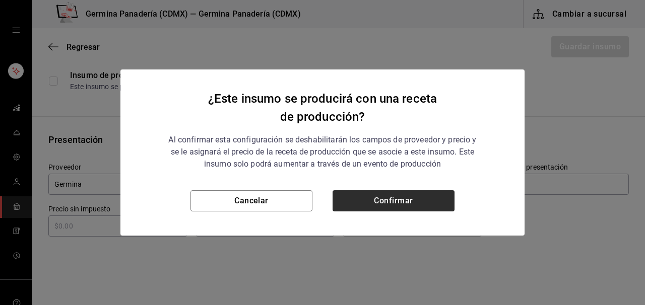
checkbox input "true"
type input "$0.00"
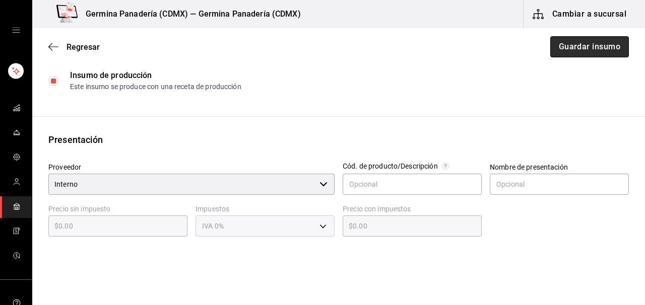
click at [604, 52] on button "Guardar insumo" at bounding box center [589, 46] width 79 height 21
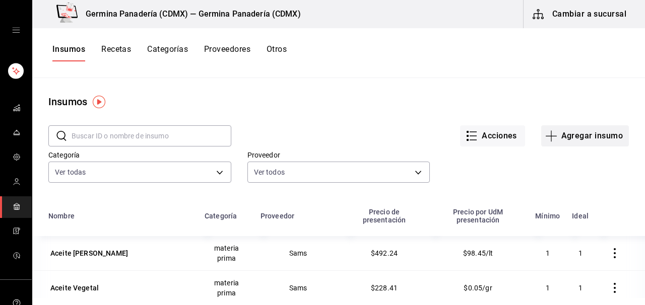
click at [584, 139] on button "Agregar insumo" at bounding box center [585, 136] width 88 height 21
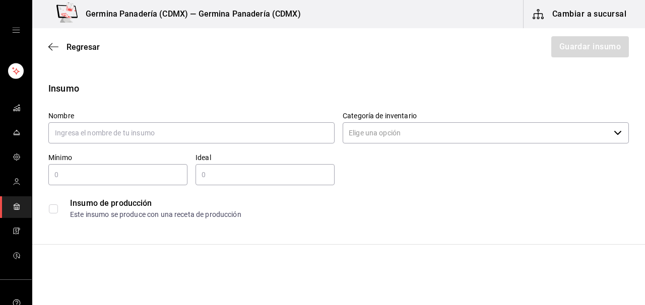
click at [47, 46] on div "Regresar Guardar insumo" at bounding box center [338, 46] width 613 height 37
click at [52, 46] on icon "button" at bounding box center [53, 46] width 10 height 9
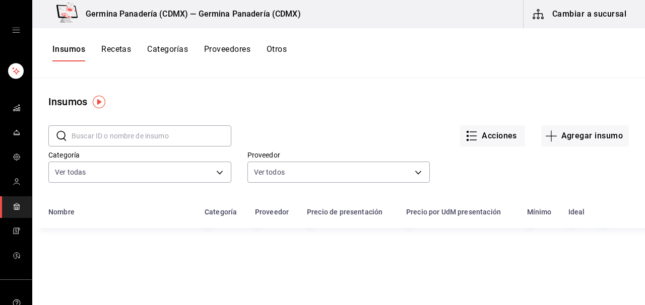
click at [117, 49] on button "Recetas" at bounding box center [116, 52] width 30 height 17
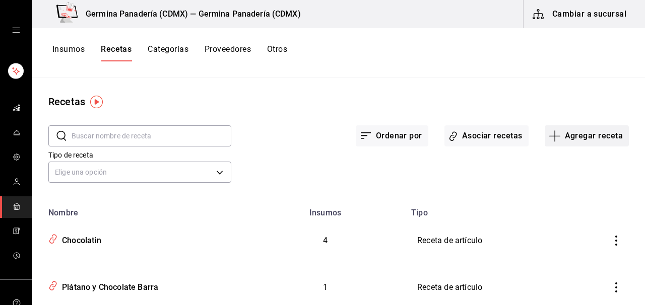
click at [579, 138] on button "Agregar receta" at bounding box center [587, 136] width 84 height 21
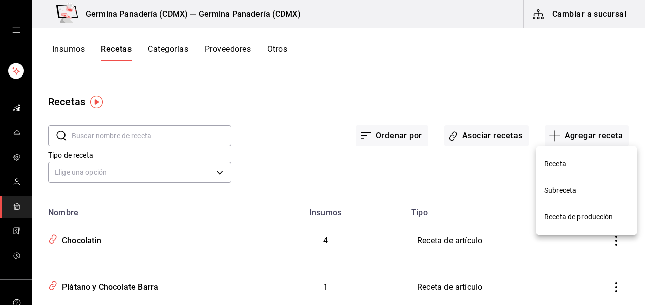
click at [584, 225] on li "Receta de producción" at bounding box center [586, 217] width 101 height 27
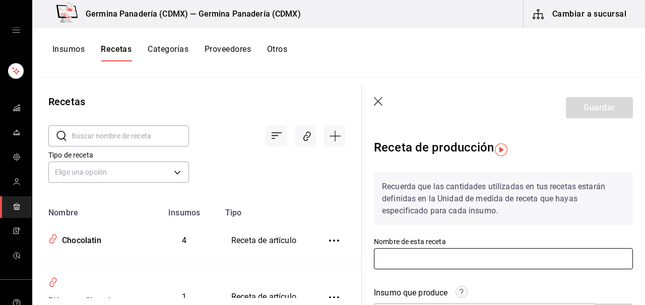
click at [440, 257] on input "text" at bounding box center [503, 259] width 259 height 21
type input "a"
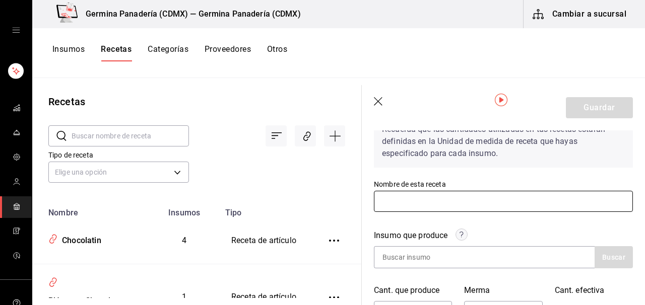
scroll to position [67, 0]
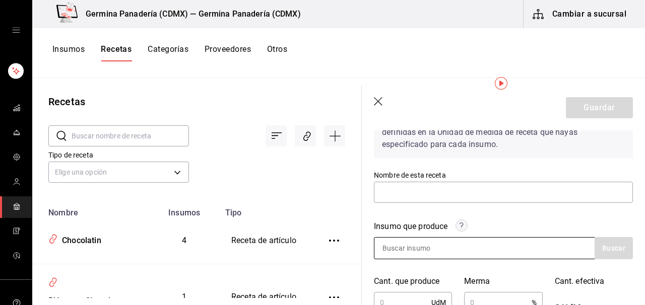
click at [462, 252] on input at bounding box center [425, 248] width 101 height 21
type input "panqu"
click at [627, 250] on button "Buscar" at bounding box center [614, 248] width 38 height 22
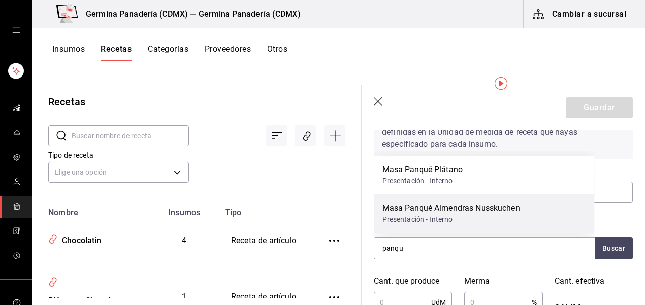
click at [519, 209] on div "Masa Panqué Almendras Nusskuchen" at bounding box center [452, 209] width 138 height 12
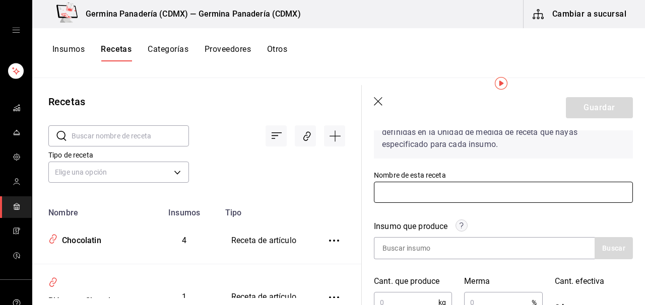
click at [443, 199] on input "text" at bounding box center [503, 192] width 259 height 21
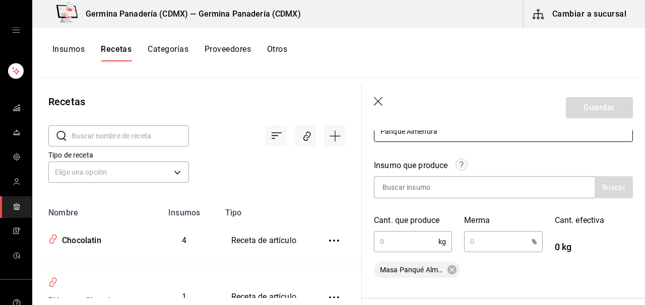
scroll to position [130, 0]
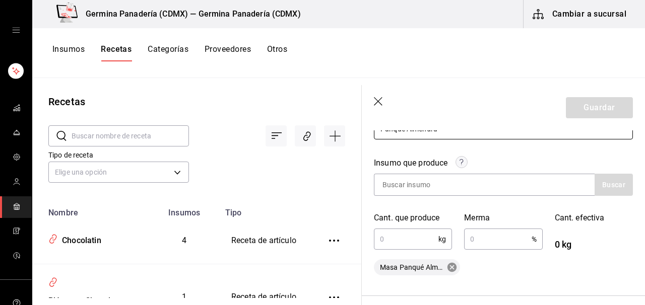
type input "Panqué Almendra"
click at [452, 267] on icon at bounding box center [452, 267] width 11 height 11
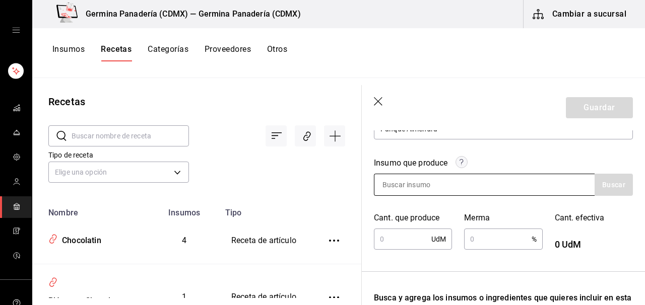
click at [426, 188] on input at bounding box center [425, 184] width 101 height 21
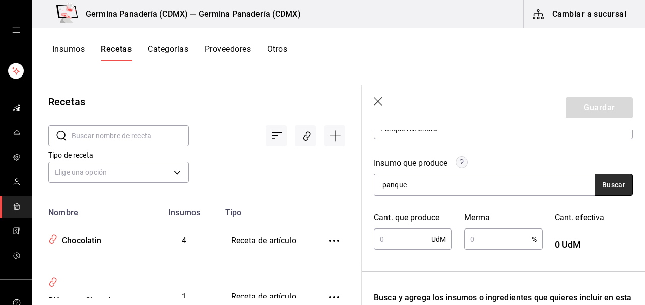
click at [616, 182] on button "Buscar" at bounding box center [614, 185] width 38 height 22
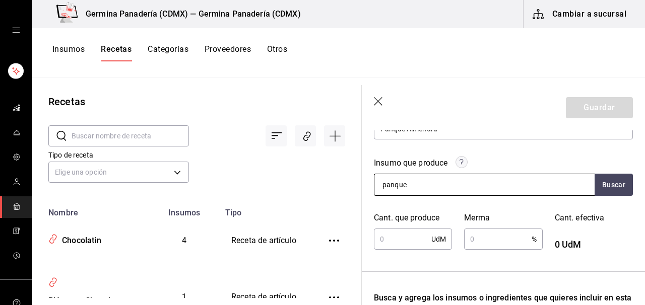
type input "panqu"
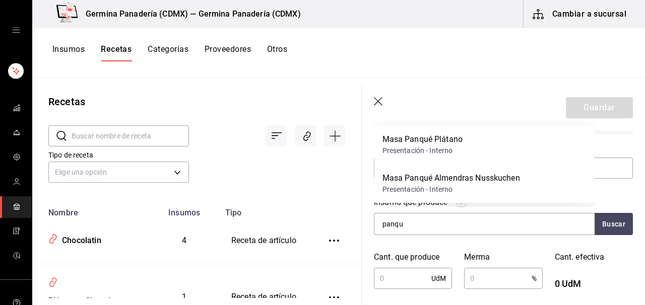
scroll to position [90, 0]
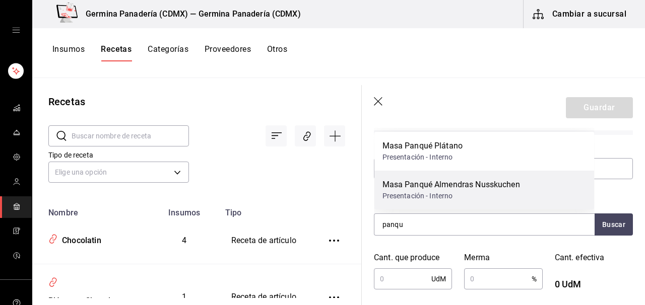
click at [500, 195] on div "Presentación - Interno" at bounding box center [452, 196] width 138 height 11
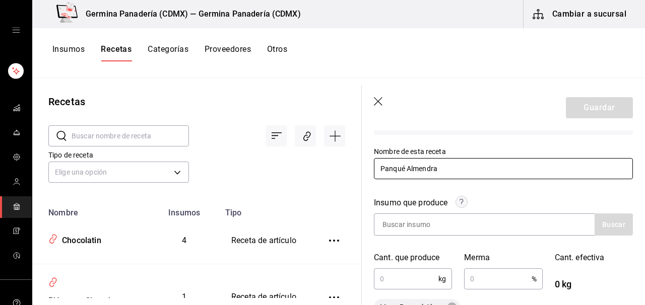
click at [456, 170] on input "Panqué Almendra" at bounding box center [503, 168] width 259 height 21
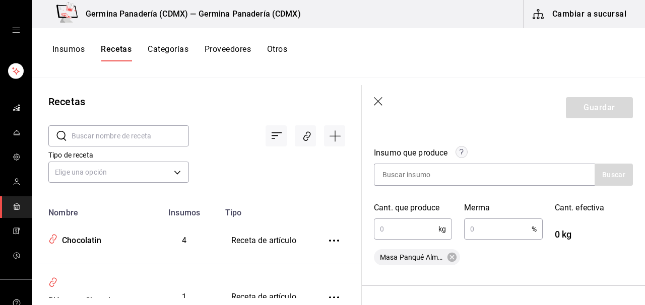
scroll to position [151, 0]
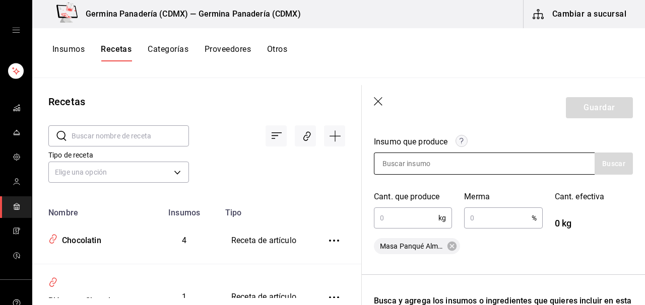
type input "Panqué Almendras Nusskuchen"
click at [451, 155] on input at bounding box center [425, 163] width 101 height 21
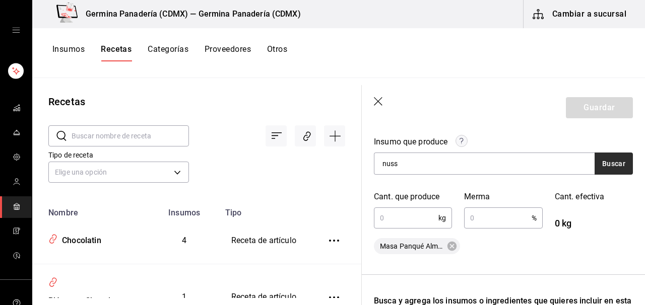
type input "nuss"
click at [614, 159] on button "Buscar" at bounding box center [614, 164] width 38 height 22
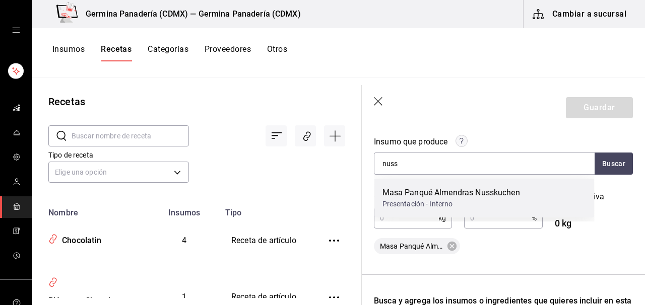
click at [489, 201] on div "Presentación - Interno" at bounding box center [452, 204] width 138 height 11
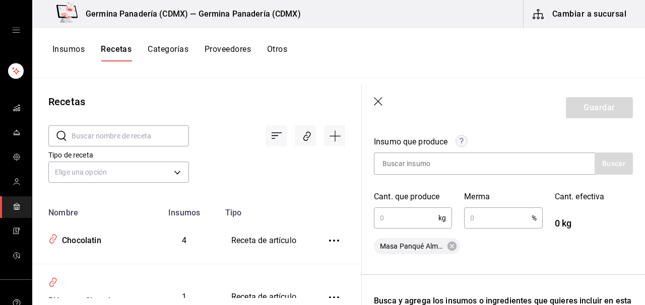
click at [406, 225] on input "text" at bounding box center [406, 218] width 65 height 20
type input "4.77"
click at [484, 218] on input "text" at bounding box center [497, 218] width 67 height 20
type input "0.1"
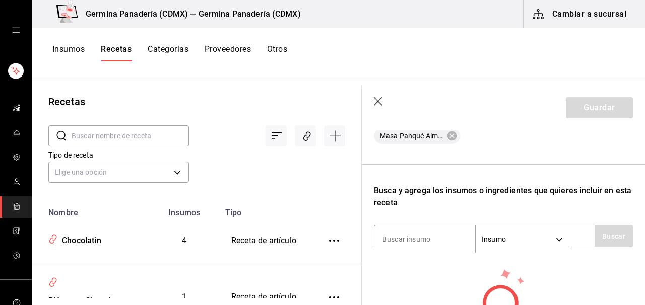
scroll to position [291, 0]
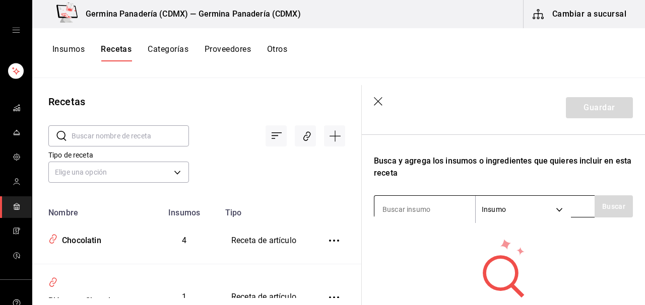
click at [425, 216] on input at bounding box center [425, 209] width 101 height 21
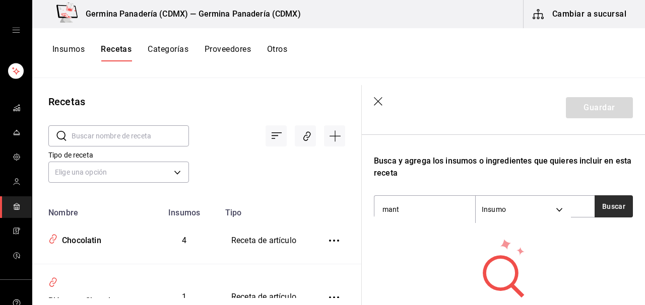
type input "mant"
click at [618, 209] on button "Buscar" at bounding box center [614, 207] width 38 height 22
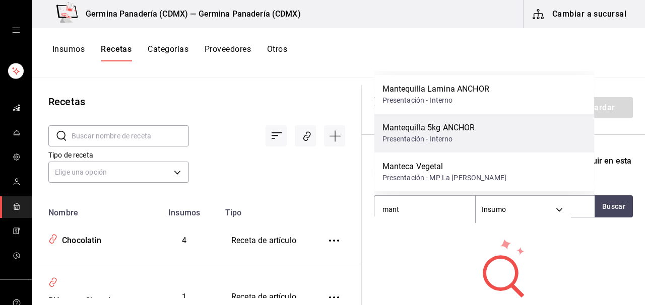
click at [448, 136] on div "Presentación - Interno" at bounding box center [429, 139] width 93 height 11
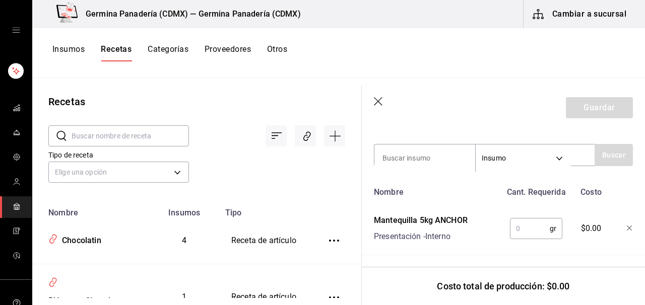
scroll to position [345, 0]
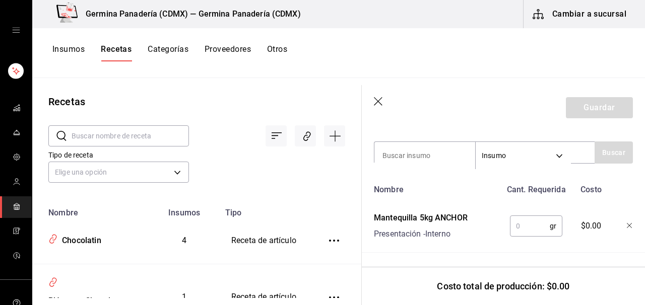
click at [528, 222] on input "text" at bounding box center [530, 226] width 40 height 20
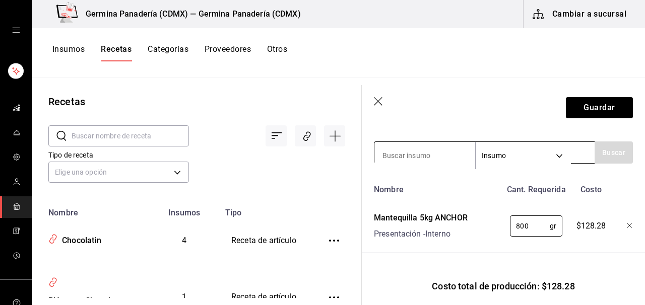
type input "800"
click at [437, 143] on div "Insumo SUPPLY" at bounding box center [484, 153] width 221 height 22
click at [434, 147] on input at bounding box center [425, 155] width 101 height 21
type input "azu"
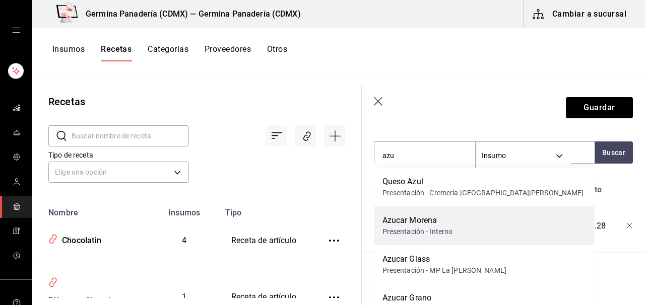
click at [471, 221] on div "Azucar Morena Presentación - Interno" at bounding box center [485, 226] width 220 height 39
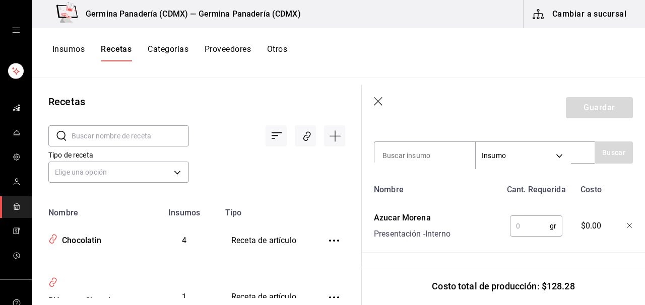
click at [532, 229] on input "text" at bounding box center [530, 226] width 40 height 20
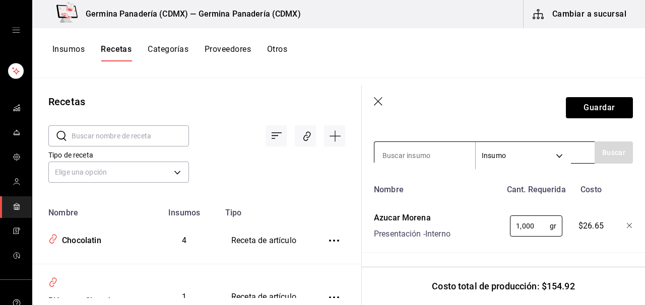
type input "1,000"
click at [422, 153] on input at bounding box center [425, 155] width 101 height 21
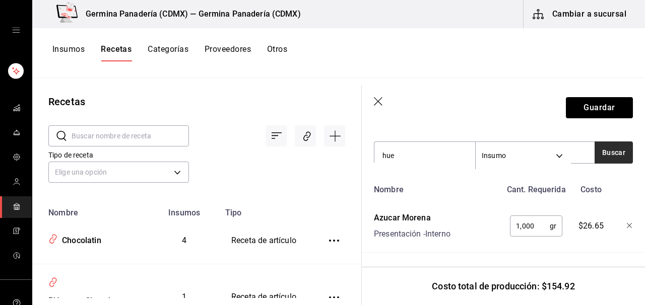
type input "hue"
click at [607, 154] on button "Buscar" at bounding box center [614, 153] width 38 height 22
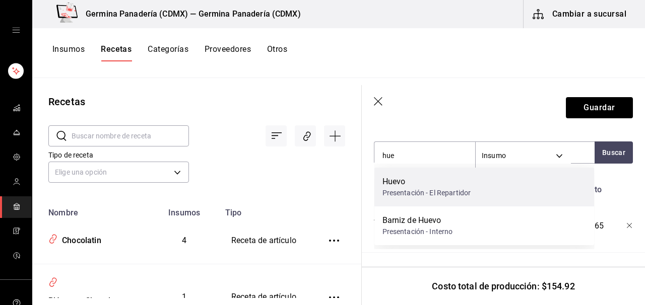
click at [425, 194] on div "Presentación - El Repartidor" at bounding box center [427, 193] width 89 height 11
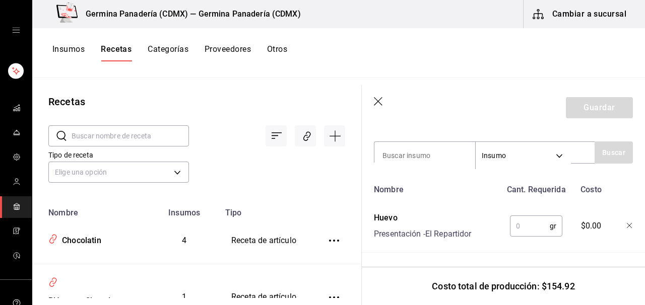
click at [531, 231] on input "text" at bounding box center [530, 226] width 40 height 20
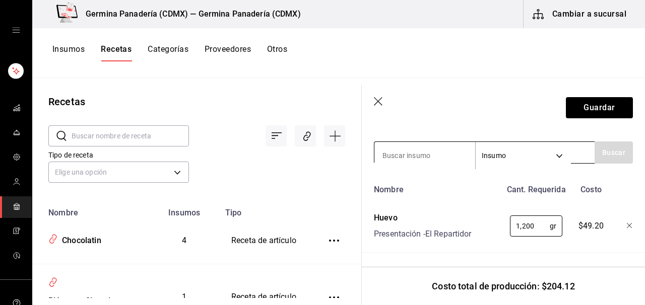
type input "1,200"
click at [442, 155] on input at bounding box center [425, 155] width 101 height 21
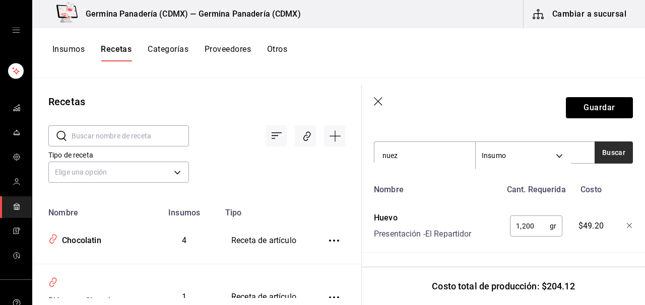
type input "nuez"
click at [605, 157] on button "Buscar" at bounding box center [614, 153] width 38 height 22
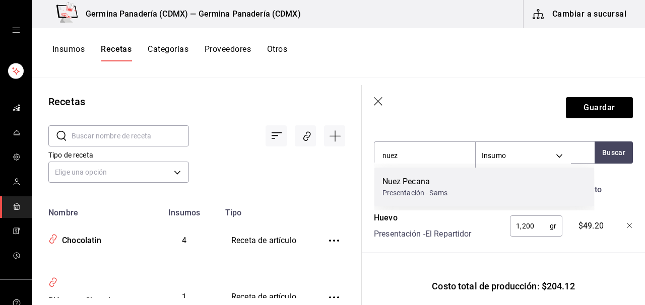
click at [442, 194] on div "Presentación - Sams" at bounding box center [416, 193] width 66 height 11
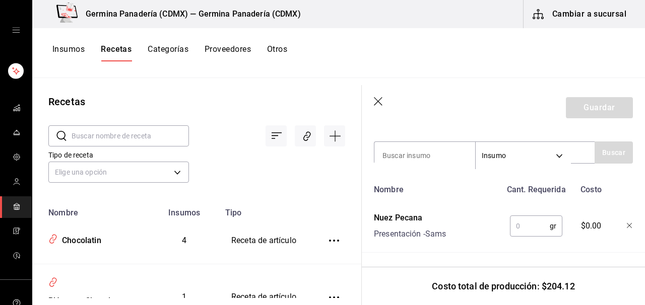
click at [538, 226] on input "text" at bounding box center [530, 226] width 40 height 20
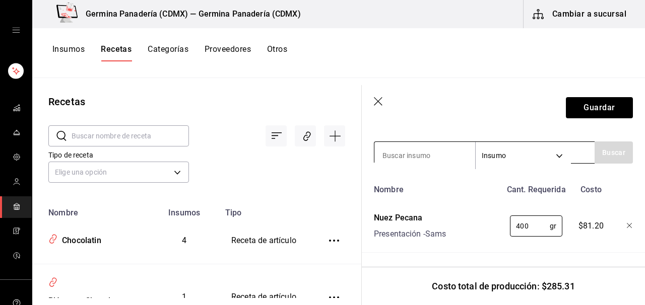
type input "400"
click at [438, 154] on input at bounding box center [425, 155] width 101 height 21
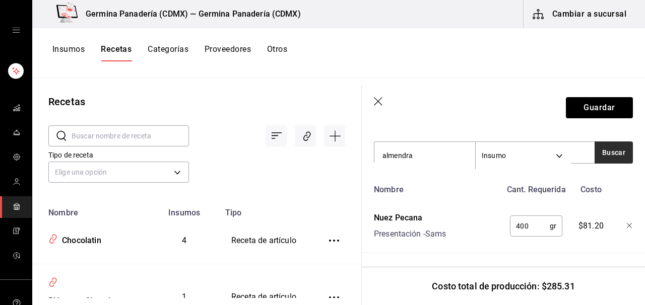
type input "almendra"
click at [613, 158] on button "Buscar" at bounding box center [614, 153] width 38 height 22
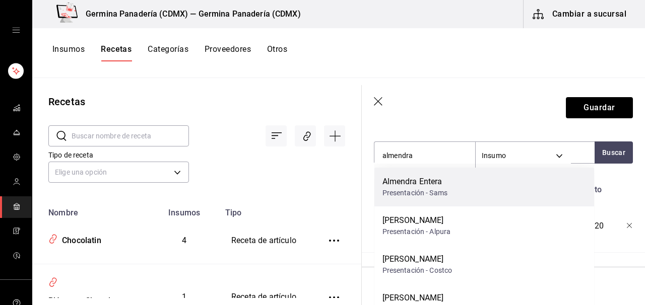
click at [467, 200] on div "Almendra Entera Presentación - Sams" at bounding box center [485, 187] width 220 height 39
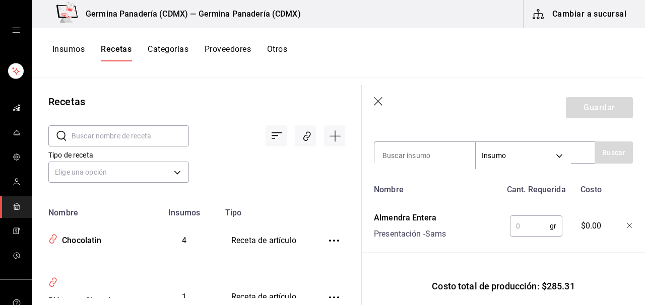
click at [532, 225] on input "text" at bounding box center [530, 226] width 40 height 20
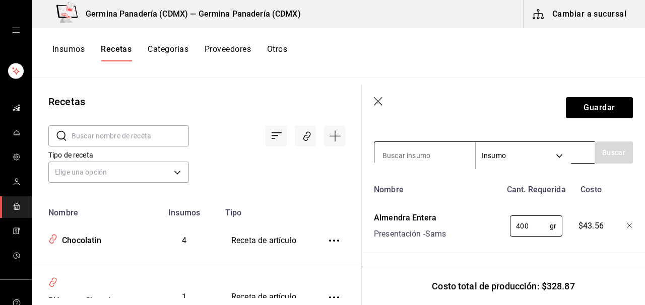
type input "400"
click at [421, 144] on div "Insumo SUPPLY" at bounding box center [484, 153] width 221 height 22
click at [421, 153] on input at bounding box center [425, 155] width 101 height 21
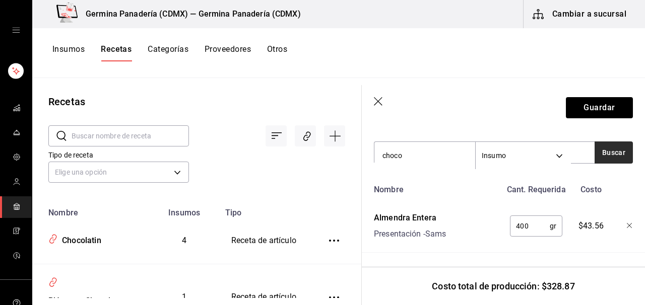
type input "choco"
click at [621, 153] on button "Buscar" at bounding box center [614, 153] width 38 height 22
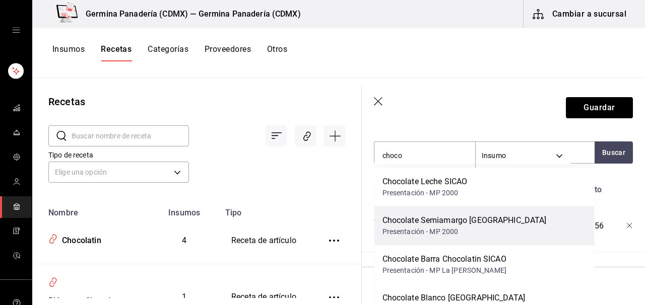
click at [514, 223] on div "Chocolate Semiamargo TURIN Presentación - MP 2000" at bounding box center [485, 226] width 220 height 39
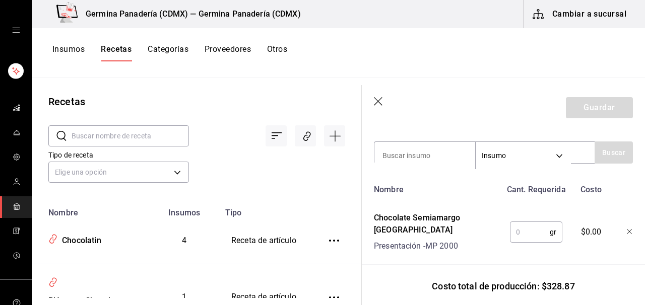
click at [536, 226] on input "text" at bounding box center [530, 232] width 40 height 20
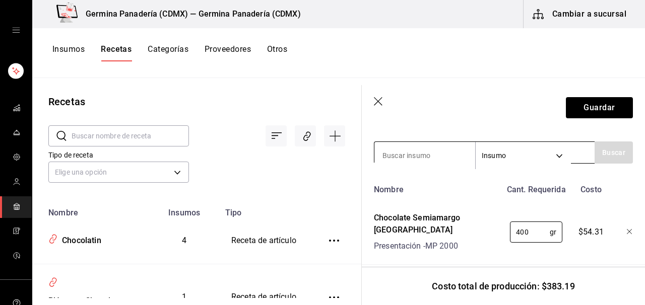
type input "400"
click at [405, 146] on input at bounding box center [425, 155] width 101 height 21
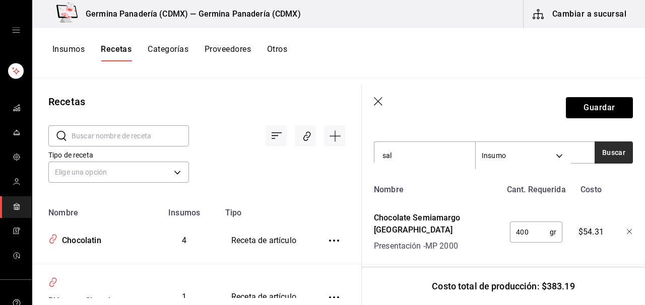
type input "sal"
click at [612, 155] on button "Buscar" at bounding box center [614, 153] width 38 height 22
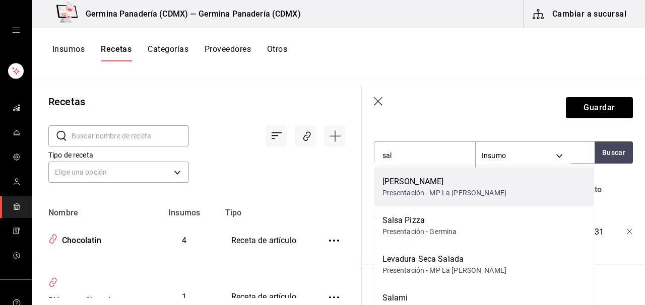
click at [466, 193] on div "Presentación - MP La Reyna" at bounding box center [445, 193] width 124 height 11
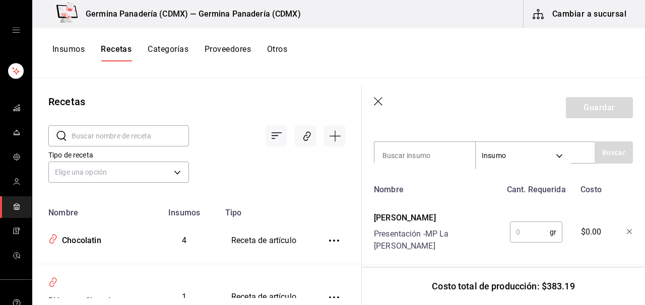
click at [539, 231] on input "text" at bounding box center [530, 232] width 40 height 20
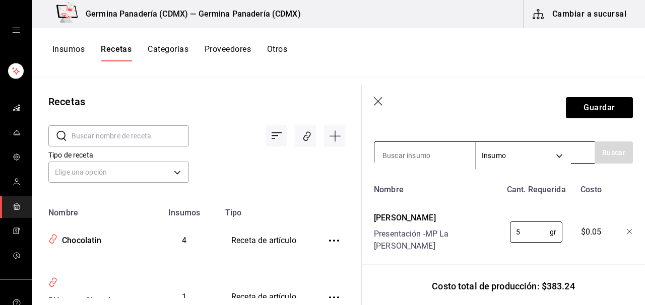
type input "5"
click at [413, 156] on input at bounding box center [425, 155] width 101 height 21
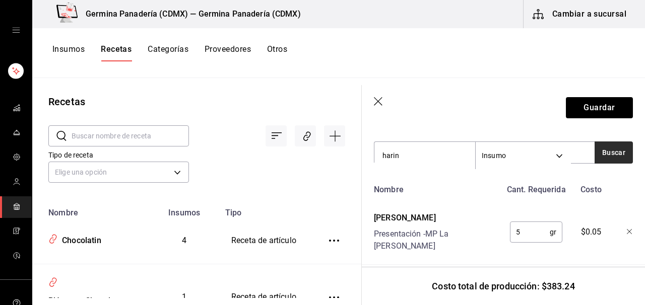
type input "harin"
click at [619, 160] on button "Buscar" at bounding box center [614, 153] width 38 height 22
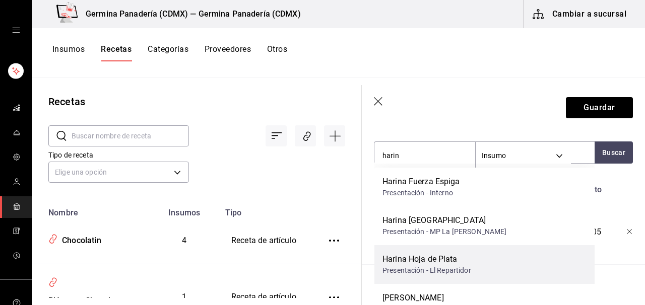
click at [476, 262] on div "Harina Hoja de Plata Presentación - El Repartidor" at bounding box center [485, 264] width 220 height 39
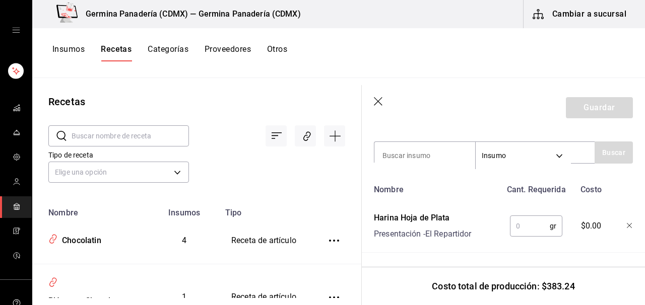
click at [531, 227] on input "text" at bounding box center [530, 226] width 40 height 20
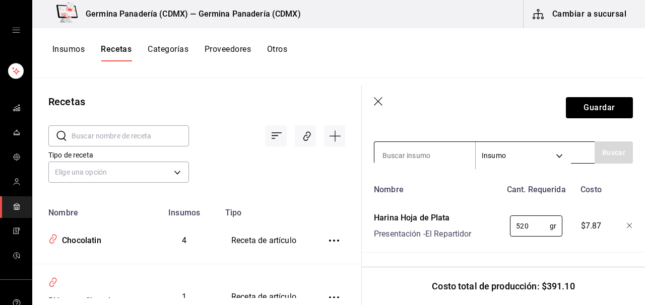
type input "520"
click at [427, 156] on input at bounding box center [425, 155] width 101 height 21
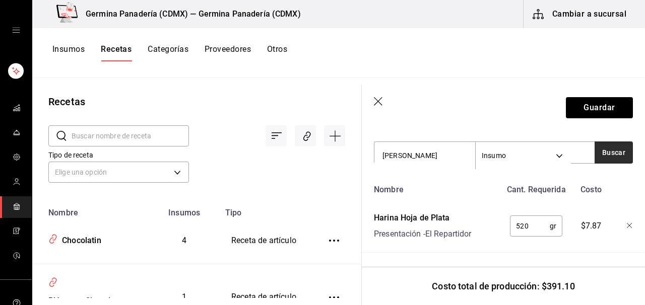
type input "levad"
click at [608, 153] on button "Buscar" at bounding box center [614, 153] width 38 height 22
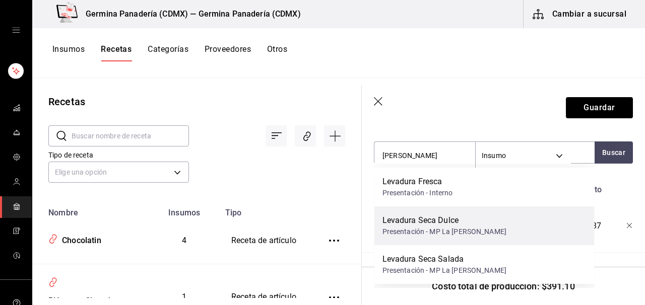
click at [469, 234] on div "Presentación - MP La Reyna" at bounding box center [445, 232] width 124 height 11
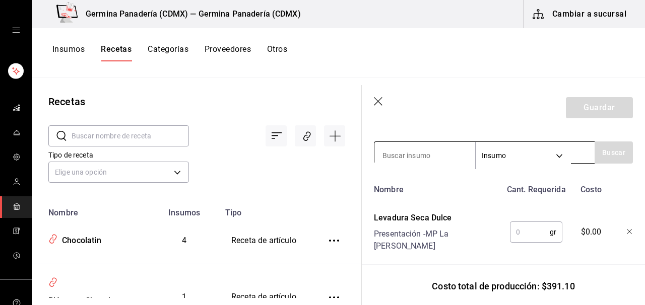
click at [431, 159] on input at bounding box center [425, 155] width 101 height 21
click at [539, 225] on input "text" at bounding box center [530, 232] width 40 height 20
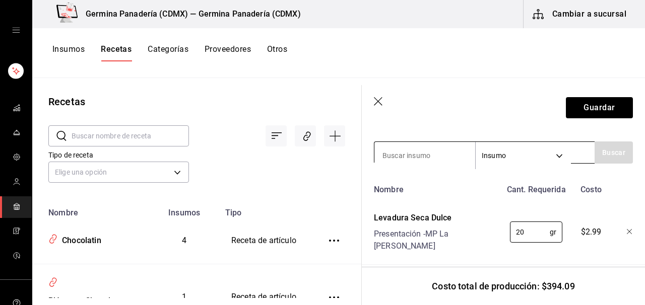
type input "20"
click at [427, 156] on input at bounding box center [425, 155] width 101 height 21
click at [427, 156] on input "cnae" at bounding box center [425, 155] width 101 height 21
type input "c"
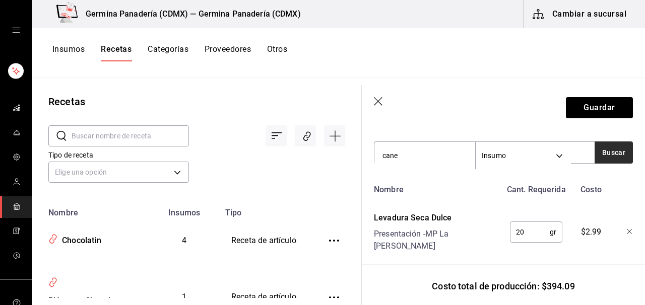
type input "cane"
click at [622, 159] on button "Buscar" at bounding box center [614, 153] width 38 height 22
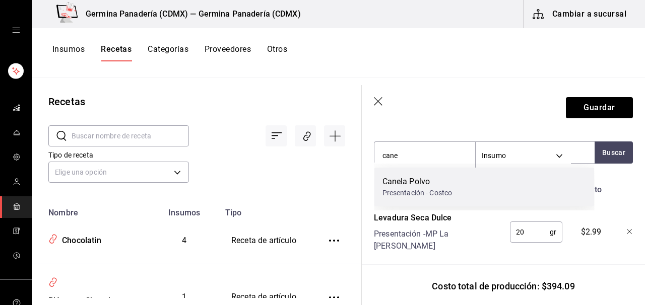
click at [546, 194] on div "Canela Polvo Presentación - Costco" at bounding box center [485, 187] width 220 height 39
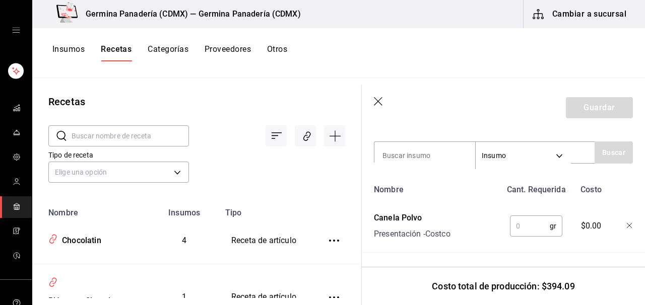
click at [531, 227] on input "text" at bounding box center [530, 226] width 40 height 20
type input "15"
click at [591, 109] on button "Guardar" at bounding box center [599, 107] width 67 height 21
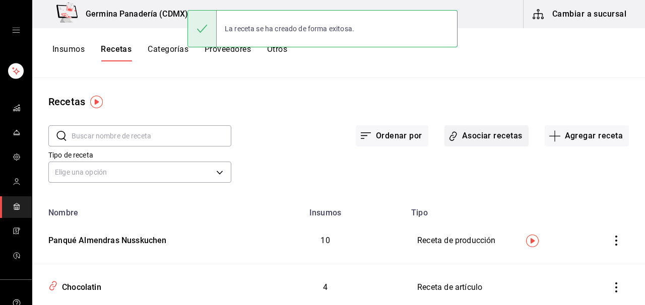
click at [492, 140] on button "Asociar recetas" at bounding box center [487, 136] width 84 height 21
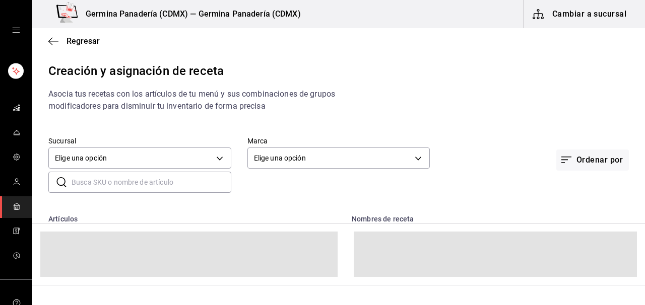
click at [143, 183] on input "text" at bounding box center [152, 182] width 160 height 20
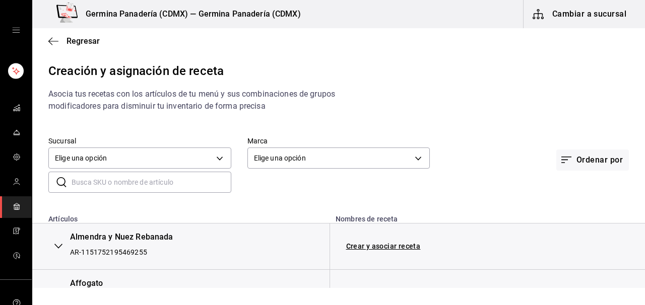
scroll to position [23, 0]
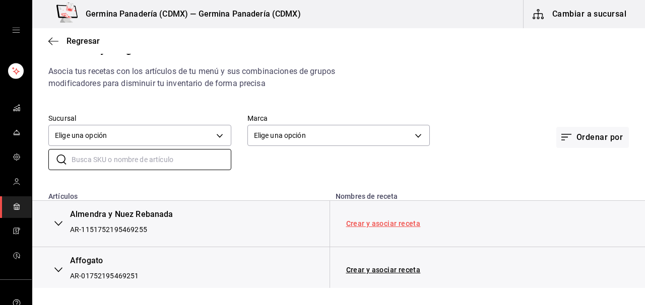
click at [384, 222] on link "Crear y asociar receta" at bounding box center [383, 223] width 75 height 7
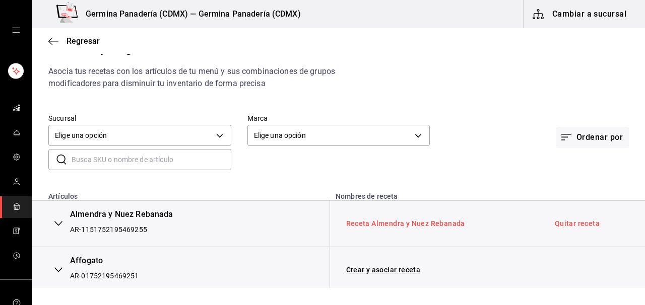
click at [419, 221] on link "Receta Almendra y Nuez Rebanada" at bounding box center [405, 224] width 119 height 8
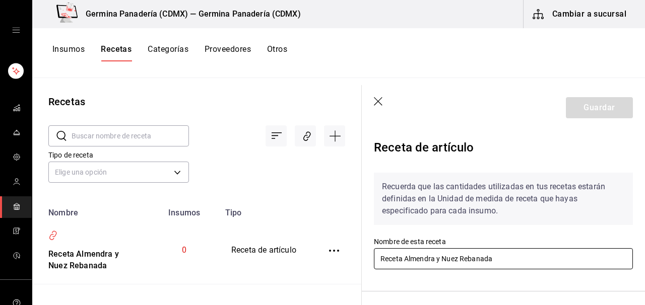
drag, startPoint x: 407, startPoint y: 259, endPoint x: 349, endPoint y: 252, distance: 58.3
click at [348, 252] on div "Recetas ​ ​ Tipo de receta Elige una opción default Nombre Insumos Tipo Receta …" at bounding box center [338, 188] width 613 height 220
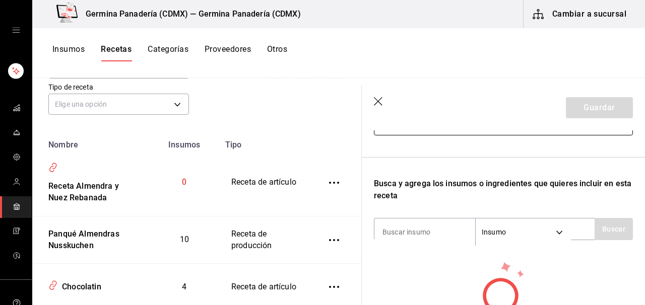
scroll to position [158, 0]
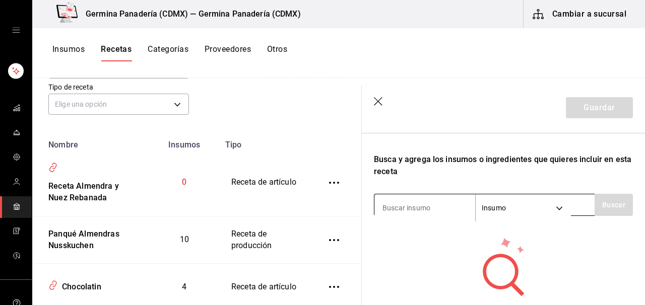
type input "Almendra y Nuez Rebanada"
click at [422, 215] on input at bounding box center [425, 208] width 101 height 21
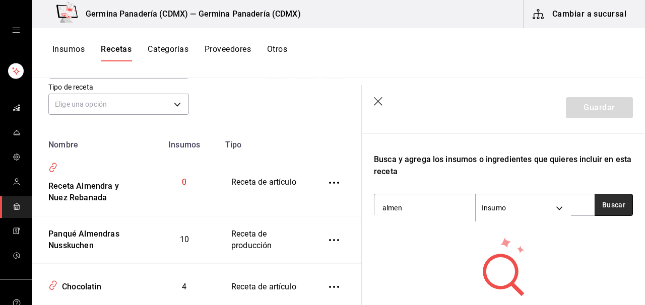
click at [617, 202] on button "Buscar" at bounding box center [614, 205] width 38 height 22
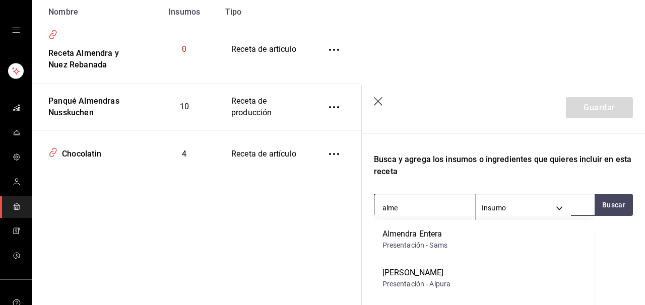
scroll to position [0, 0]
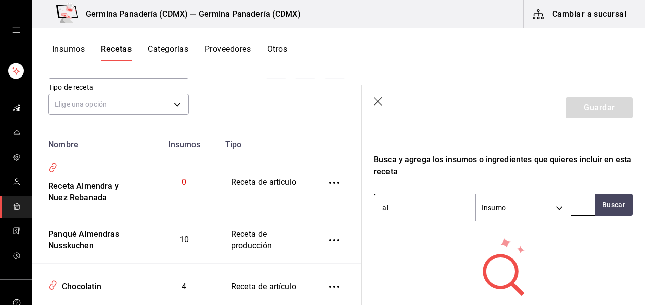
type input "a"
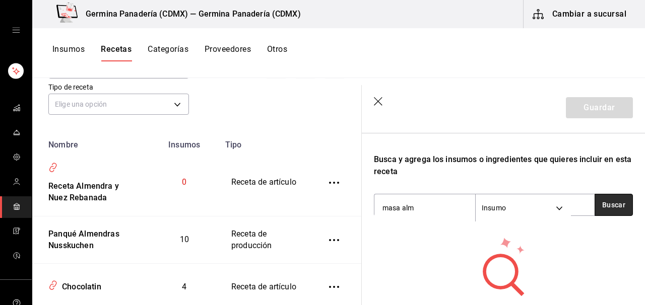
click at [609, 206] on button "Buscar" at bounding box center [614, 205] width 38 height 22
click at [438, 203] on input "masa alm" at bounding box center [425, 208] width 101 height 21
click at [413, 207] on input "masa alm" at bounding box center [425, 208] width 101 height 21
type input "masa"
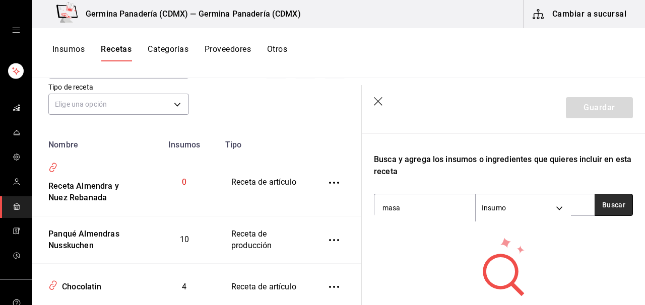
click at [620, 210] on button "Buscar" at bounding box center [614, 205] width 38 height 22
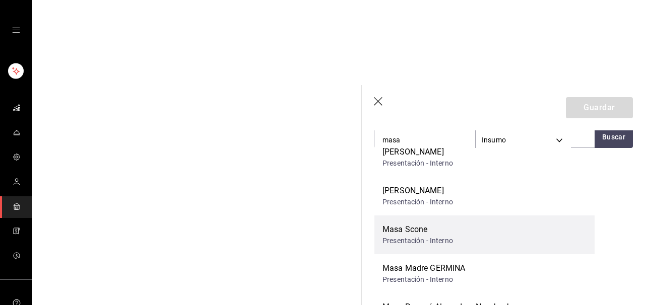
scroll to position [615, 0]
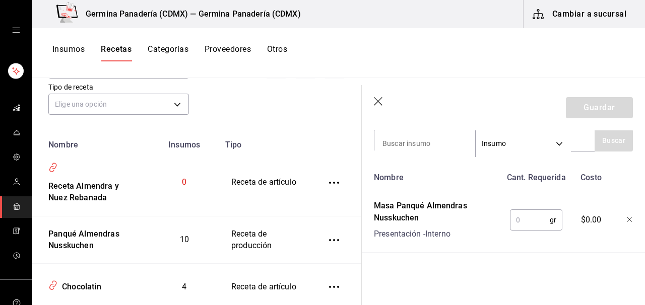
click at [532, 216] on input "text" at bounding box center [530, 220] width 40 height 20
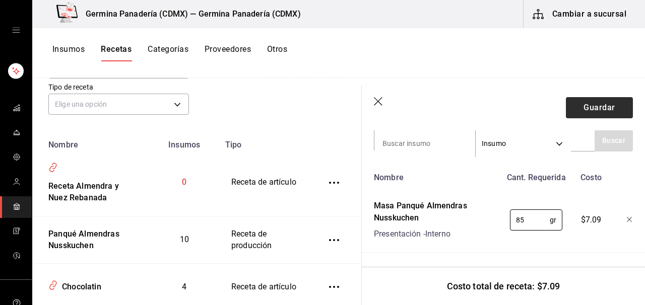
type input "85"
click at [591, 111] on button "Guardar" at bounding box center [599, 107] width 67 height 21
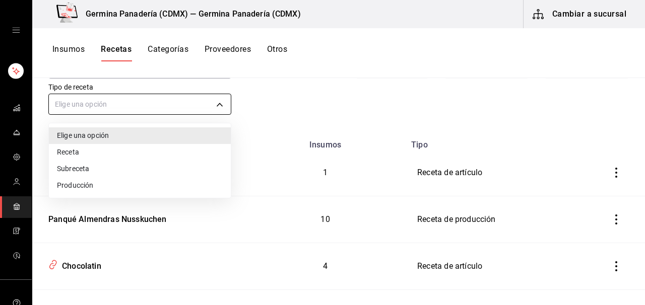
click at [178, 110] on body "Germina Panadería (CDMX) — Germina Panadería (CDMX) Cambiar a sucursal Insumos …" at bounding box center [322, 149] width 645 height 298
click at [317, 93] on div at bounding box center [322, 152] width 645 height 305
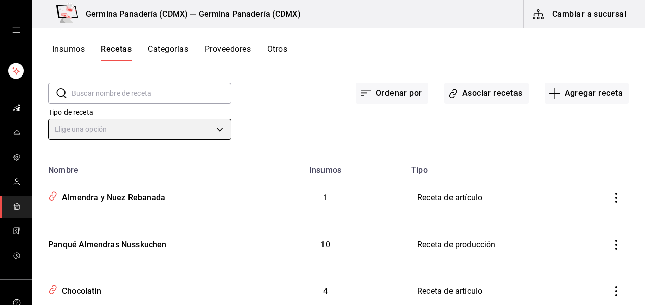
scroll to position [42, 0]
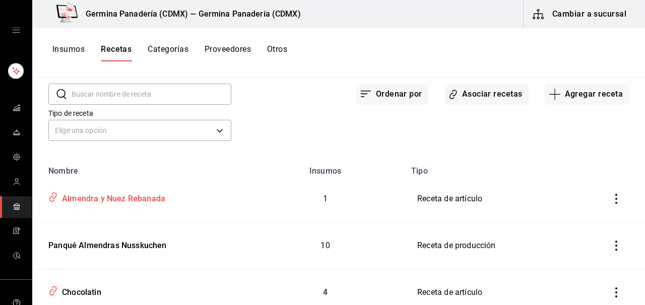
click at [175, 202] on div "Almendra y Nuez Rebanada" at bounding box center [138, 197] width 189 height 19
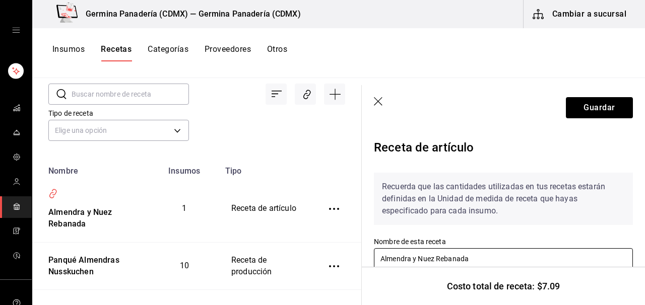
click at [493, 260] on input "Almendra y Nuez Rebanada" at bounding box center [503, 259] width 259 height 21
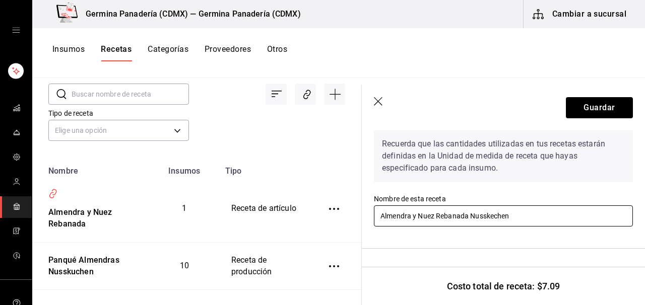
scroll to position [43, 0]
click at [493, 216] on input "Almendra y Nuez Rebanada Nusskechen" at bounding box center [503, 215] width 259 height 21
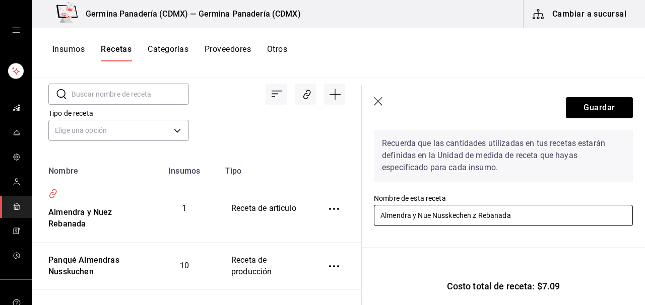
click at [430, 217] on input "Almendra y Nue Nusskechen z Rebanada" at bounding box center [503, 215] width 259 height 21
click at [482, 211] on input "Almendra y Nuez Nusskechen z Rebanada" at bounding box center [503, 215] width 259 height 21
click at [483, 214] on input "Almendra y Nuez Nusskechen z Rebanada" at bounding box center [503, 215] width 259 height 21
click at [523, 216] on input "Almendra y Nuez Nusskechen Rebanada" at bounding box center [503, 215] width 259 height 21
type input "Almendra y Nuez Nusskechen Rebanada"
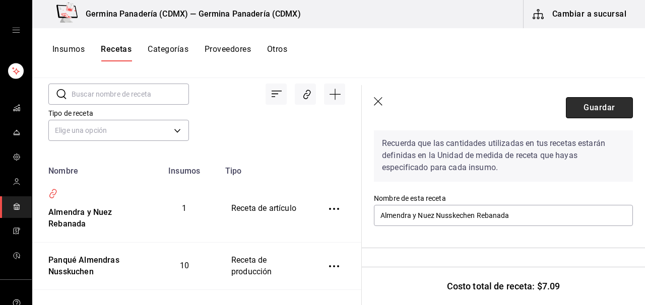
click at [594, 110] on button "Guardar" at bounding box center [599, 107] width 67 height 21
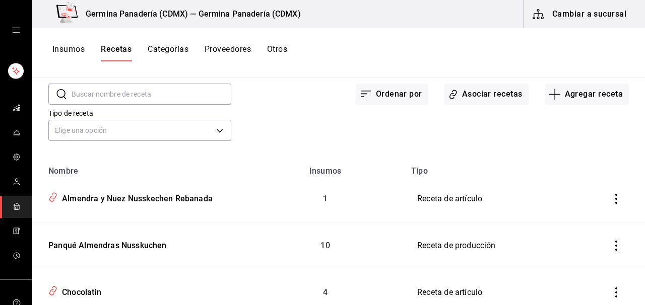
click at [191, 81] on div "​ ​" at bounding box center [131, 86] width 199 height 37
click at [202, 195] on div "Almendra y Nuez Nusskechen Rebanada" at bounding box center [135, 198] width 155 height 16
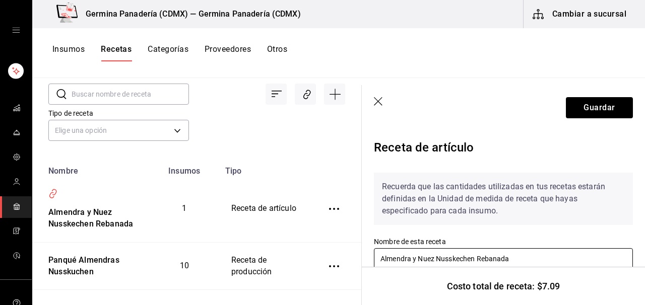
click at [437, 260] on input "Almendra y Nuez Nusskechen Rebanada" at bounding box center [503, 259] width 259 height 21
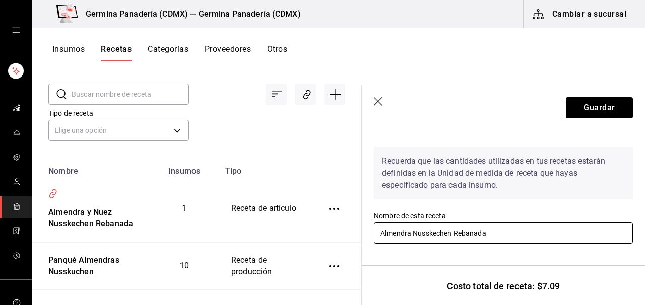
scroll to position [29, 0]
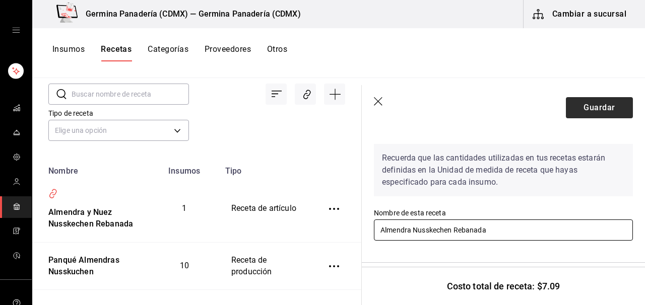
type input "Almendra Nusskechen Rebanada"
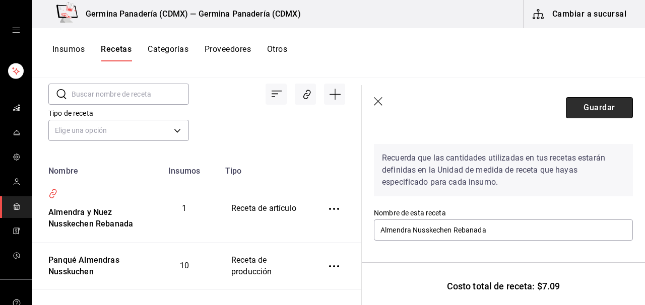
click at [591, 110] on button "Guardar" at bounding box center [599, 107] width 67 height 21
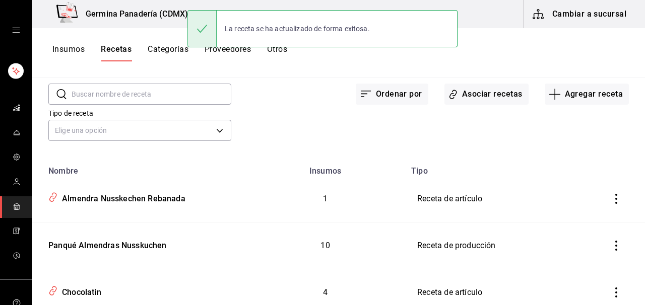
click at [140, 95] on input "text" at bounding box center [152, 94] width 160 height 20
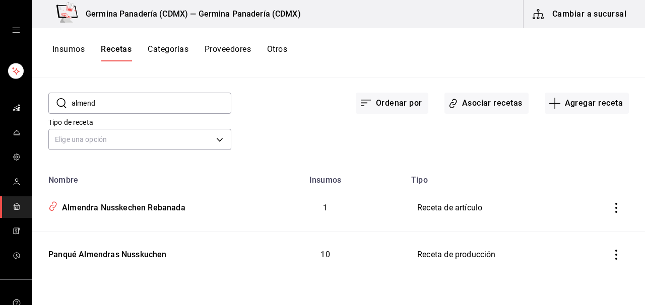
scroll to position [33, 0]
type input "a"
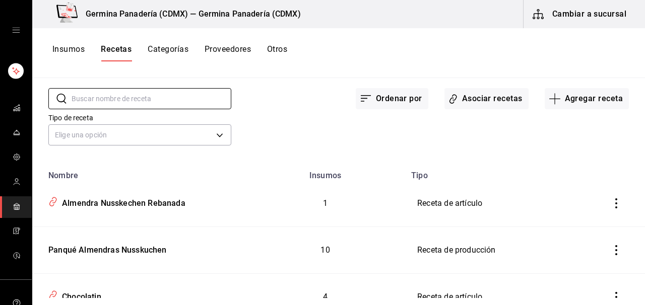
scroll to position [0, 0]
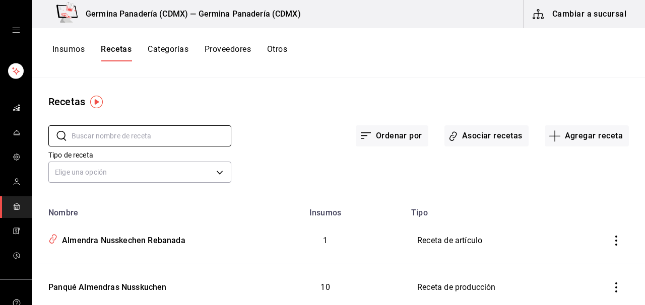
click at [116, 53] on button "Recetas" at bounding box center [116, 52] width 31 height 17
click at [498, 142] on button "Asociar recetas" at bounding box center [487, 136] width 84 height 21
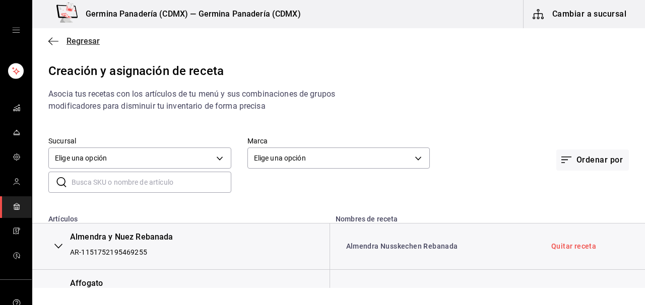
click at [86, 44] on span "Regresar" at bounding box center [83, 41] width 33 height 10
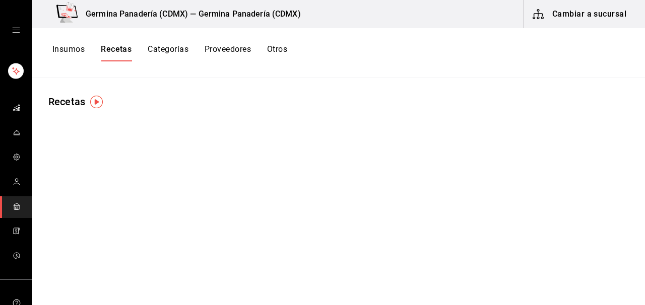
click at [128, 51] on button "Recetas" at bounding box center [116, 52] width 31 height 17
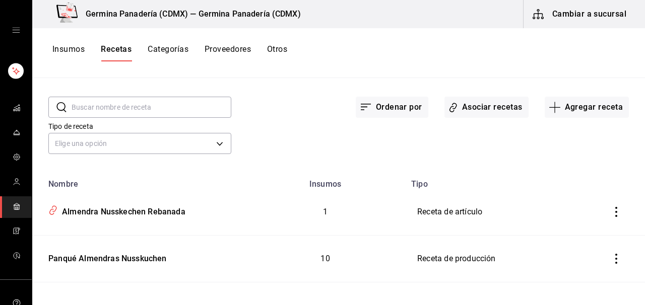
scroll to position [46, 0]
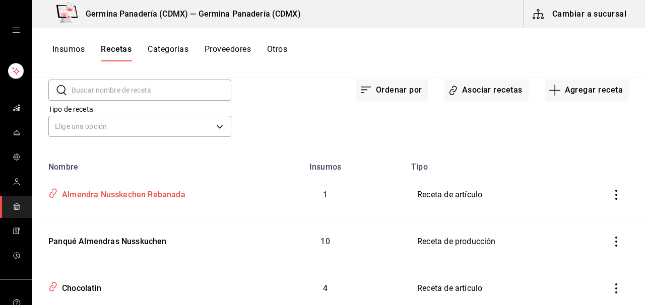
click at [115, 200] on div "Almendra Nusskechen Rebanada" at bounding box center [122, 194] width 128 height 16
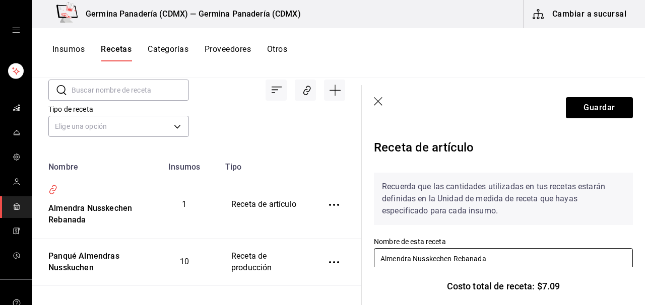
scroll to position [27, 0]
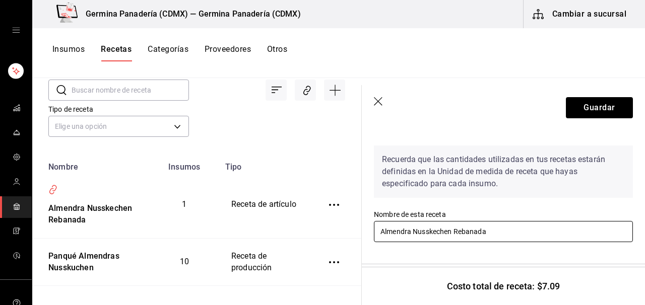
click at [415, 233] on input "Almendra Nusskechen Rebanada" at bounding box center [503, 231] width 259 height 21
type input "Almendra y Nuez Nusskechen Rebanada"
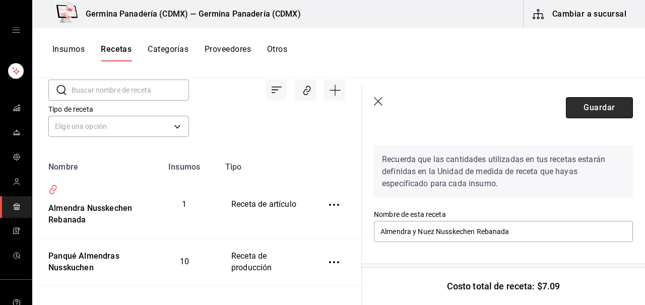
click at [610, 111] on button "Guardar" at bounding box center [599, 107] width 67 height 21
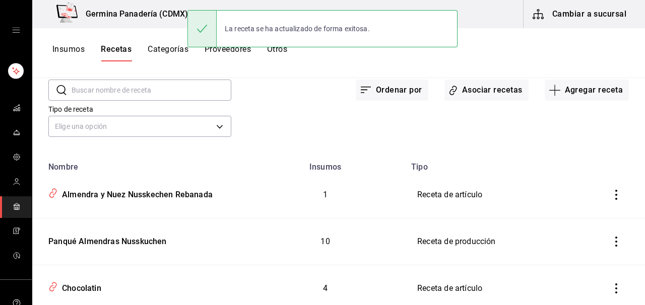
click at [480, 72] on div "Insumos Recetas Categorías Proveedores Otros" at bounding box center [338, 53] width 613 height 50
click at [478, 88] on button "Asociar recetas" at bounding box center [487, 90] width 84 height 21
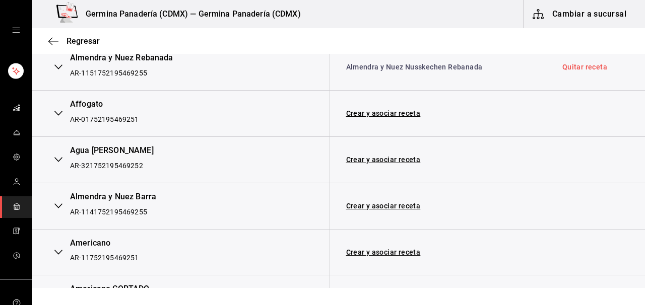
scroll to position [183, 0]
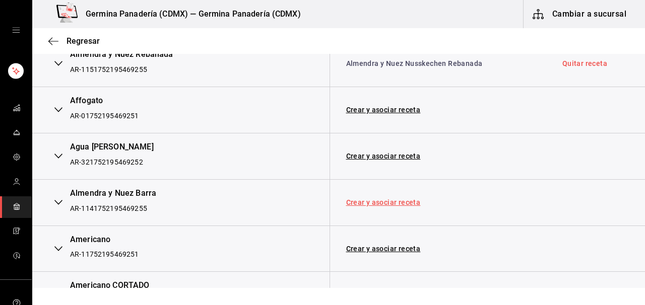
click at [365, 203] on link "Crear y asociar receta" at bounding box center [383, 202] width 75 height 7
click at [372, 202] on link "Receta Almendra y Nuez Barra" at bounding box center [397, 203] width 103 height 8
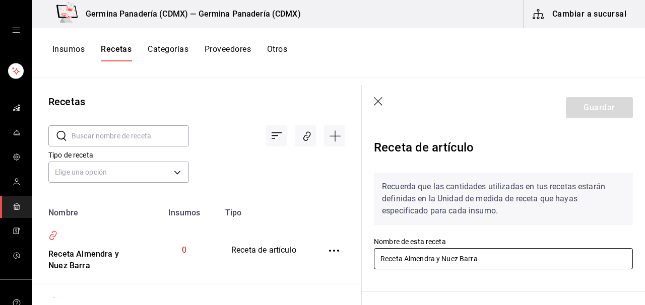
click at [407, 260] on input "Receta Almendra y Nuez Barra" at bounding box center [503, 259] width 259 height 21
click at [437, 258] on input "Almendra y Nuez Barra" at bounding box center [503, 259] width 259 height 21
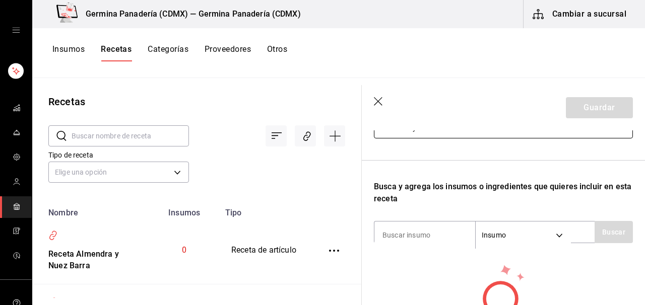
scroll to position [139, 0]
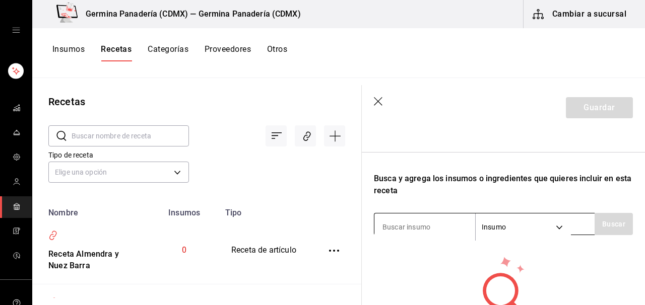
type input "Almendra y Nuez Nusskuchen Barra"
click at [440, 231] on input at bounding box center [425, 227] width 101 height 21
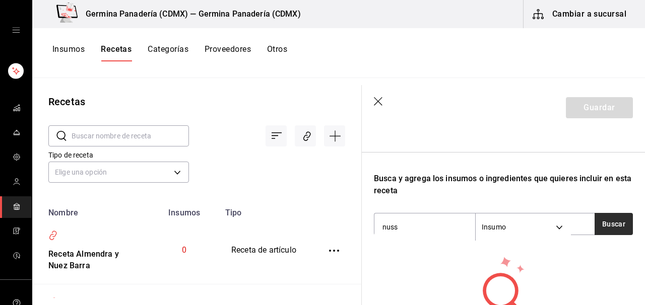
type input "nuss"
click at [622, 221] on button "Buscar" at bounding box center [614, 224] width 38 height 22
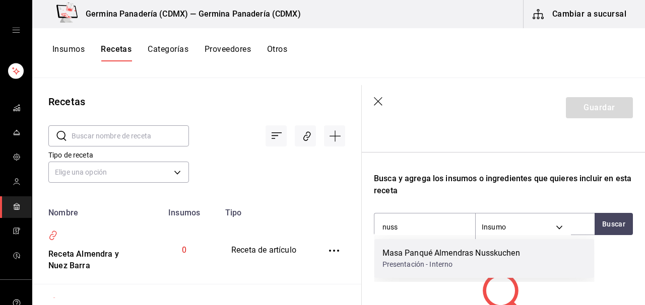
click at [530, 257] on div "Masa Panqué Almendras Nusskuchen Presentación - Interno" at bounding box center [485, 258] width 220 height 39
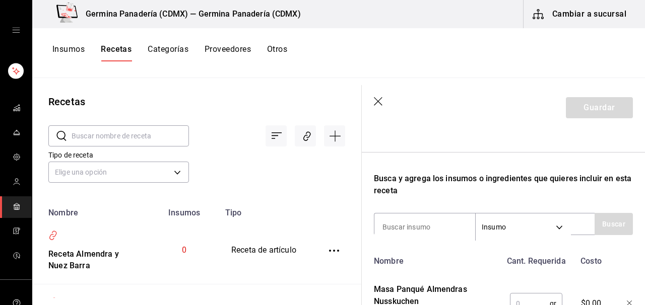
scroll to position [165, 0]
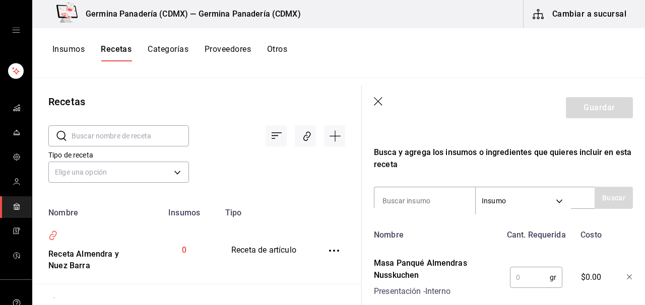
click at [526, 276] on input "text" at bounding box center [530, 278] width 40 height 20
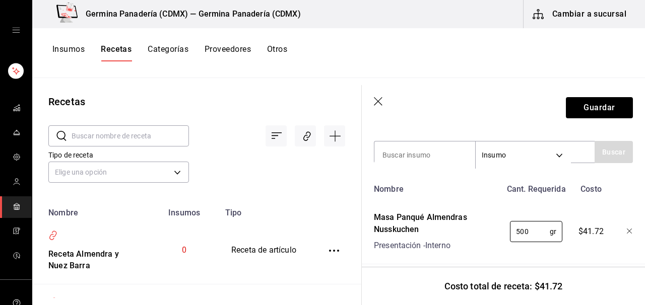
scroll to position [212, 0]
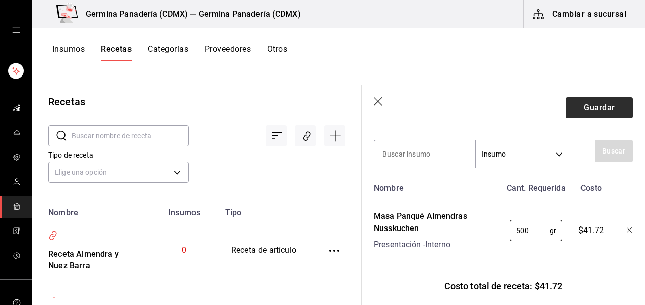
type input "500"
click at [587, 107] on button "Guardar" at bounding box center [599, 107] width 67 height 21
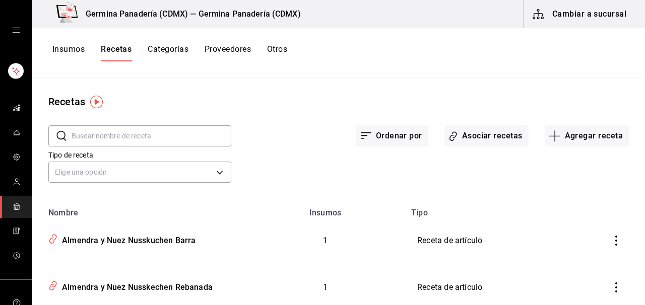
click at [18, 29] on icon "open drawer" at bounding box center [16, 30] width 8 height 8
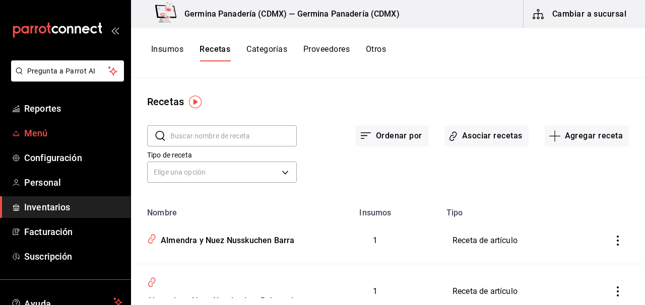
click at [53, 138] on span "Menú" at bounding box center [73, 134] width 98 height 14
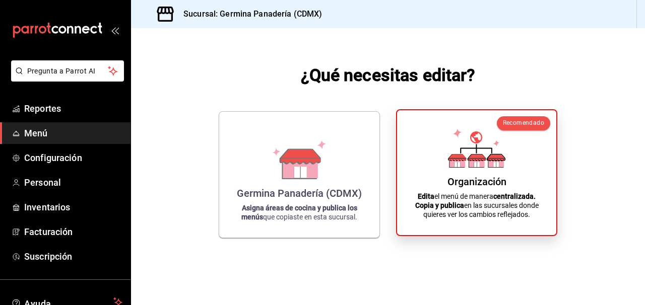
click at [479, 167] on icon at bounding box center [476, 148] width 57 height 39
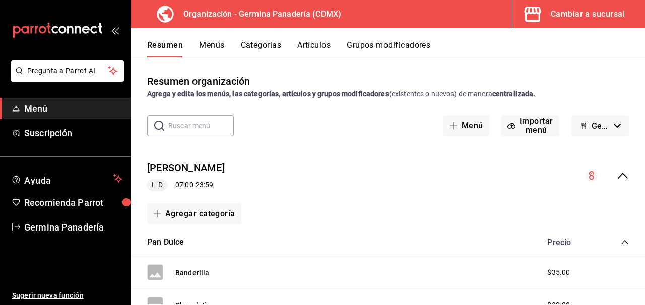
click at [310, 46] on button "Artículos" at bounding box center [313, 48] width 33 height 17
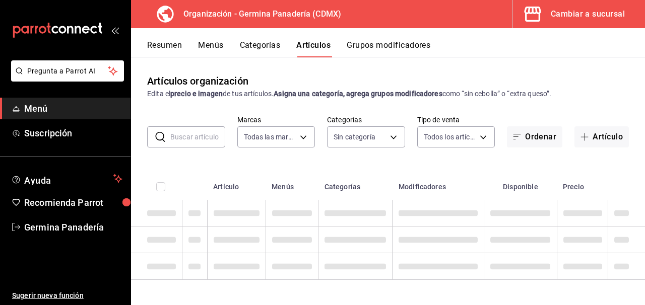
type input "9b1b34a3-1ddb-4154-9277-068d723f008c"
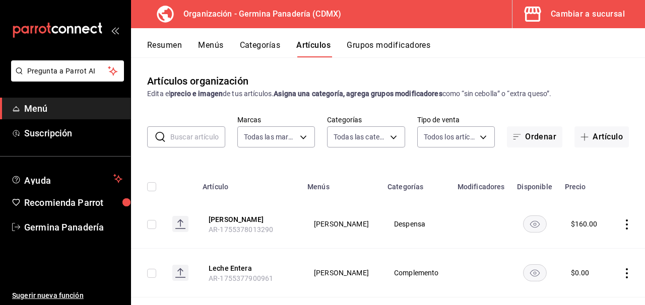
type input "6c65744e-a1b8-4012-96e6-33e77d16f2fd,630f1c36-ca98-4266-84ae-552b49385a73,f8a27…"
click at [191, 135] on input "text" at bounding box center [197, 137] width 55 height 20
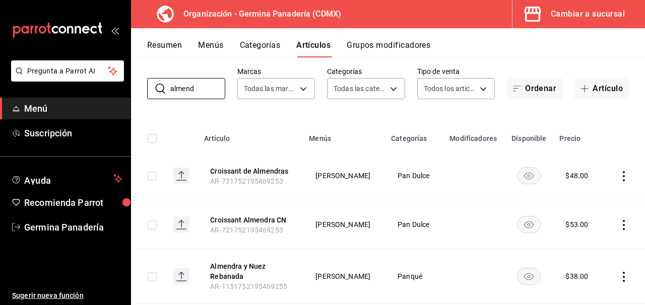
scroll to position [120, 0]
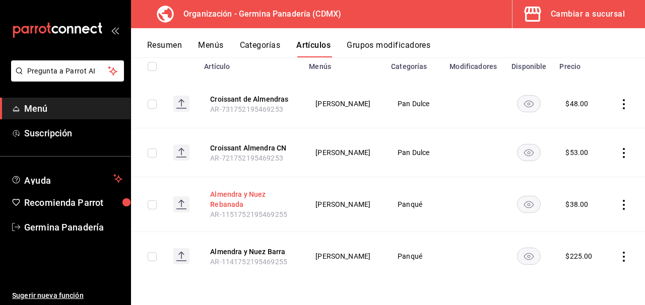
type input "almend"
click at [241, 202] on button "Almendra y Nuez Rebanada" at bounding box center [250, 200] width 81 height 20
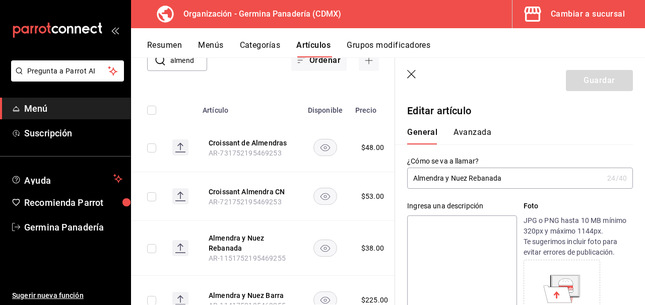
type input "$38.00"
click at [469, 178] on input "Almendra y Nuez Rebanada" at bounding box center [505, 178] width 196 height 20
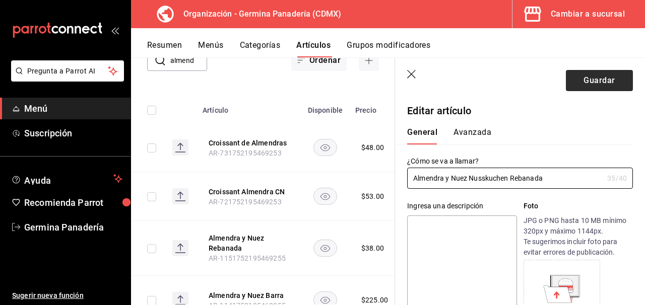
type input "Almendra y Nuez Nusskuchen Rebanada"
click at [602, 81] on button "Guardar" at bounding box center [599, 80] width 67 height 21
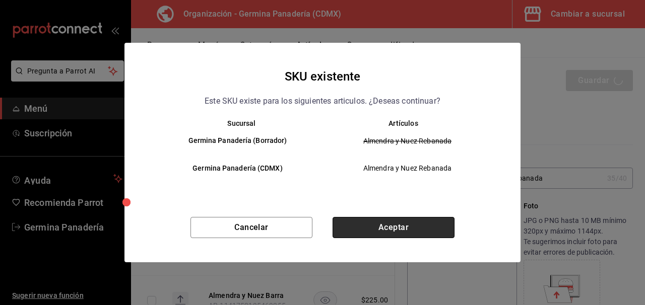
click at [383, 227] on button "Aceptar" at bounding box center [394, 227] width 122 height 21
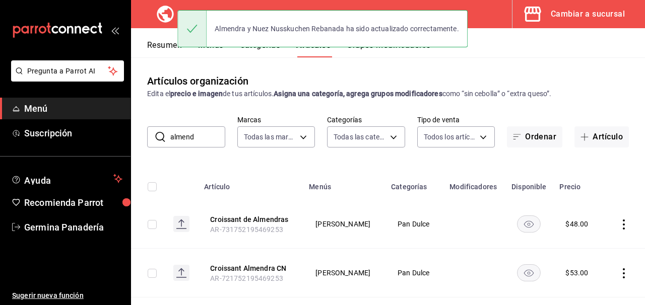
click at [206, 133] on input "almend" at bounding box center [197, 137] width 55 height 20
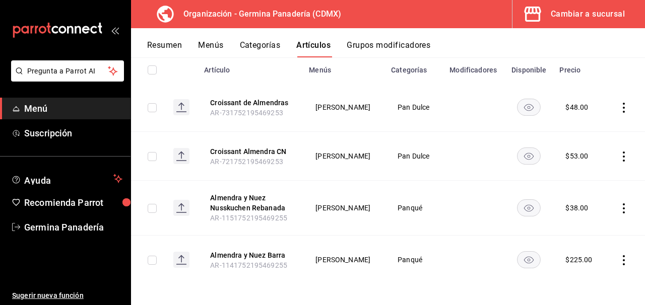
scroll to position [120, 0]
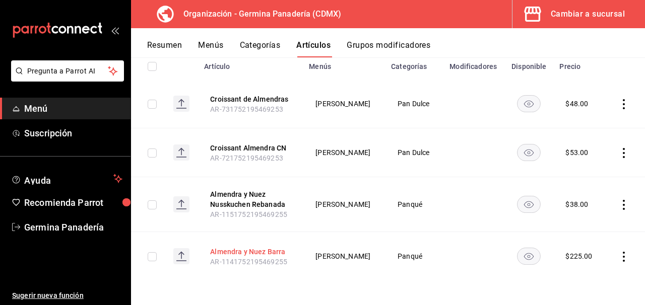
click at [226, 253] on button "Almendra y Nuez Barra" at bounding box center [250, 252] width 81 height 10
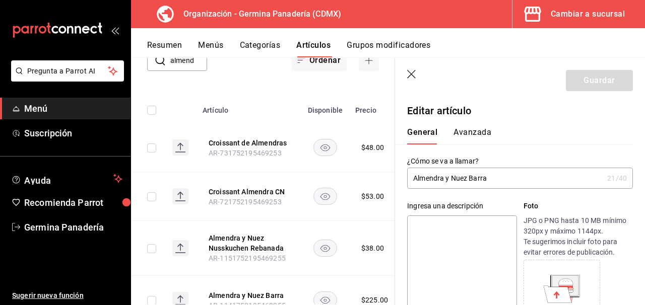
type input "$225.00"
click at [471, 177] on input "Almendra y Nuez Barra" at bounding box center [505, 178] width 196 height 20
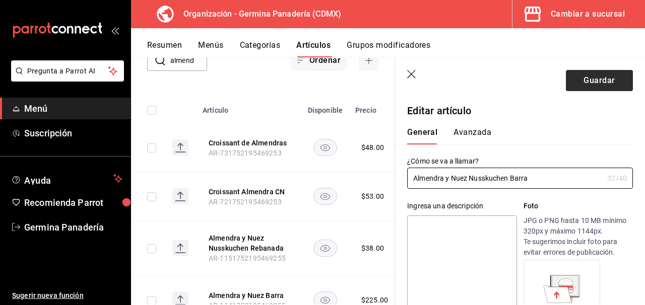
type input "Almendra y Nuez Nusskuchen Barra"
click at [605, 85] on button "Guardar" at bounding box center [599, 80] width 67 height 21
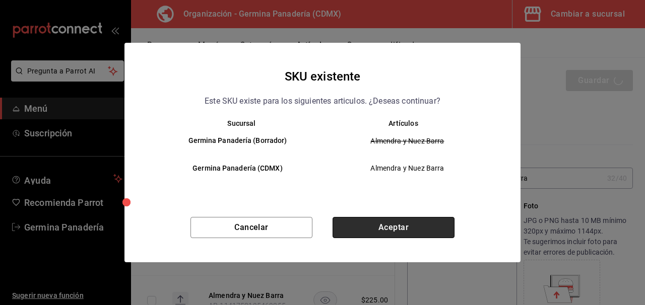
click at [394, 228] on button "Aceptar" at bounding box center [394, 227] width 122 height 21
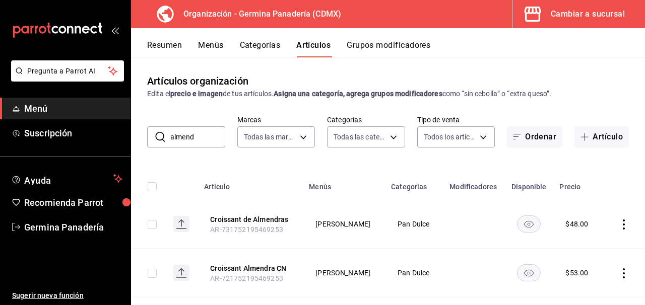
click at [606, 12] on div "Cambiar a sucursal" at bounding box center [588, 14] width 74 height 14
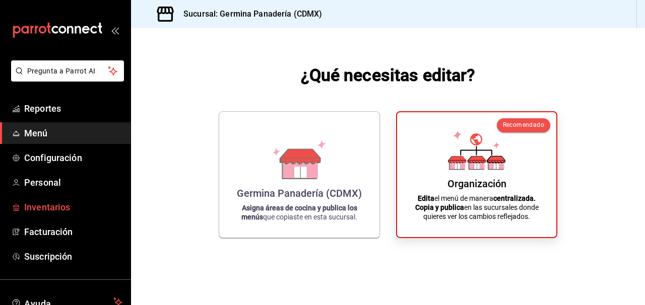
click at [54, 209] on span "Inventarios" at bounding box center [73, 208] width 98 height 14
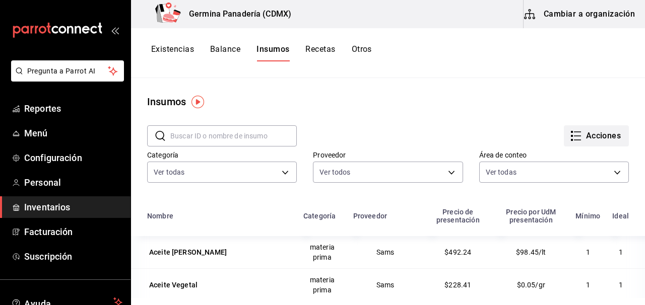
click at [575, 132] on icon "button" at bounding box center [577, 132] width 7 height 0
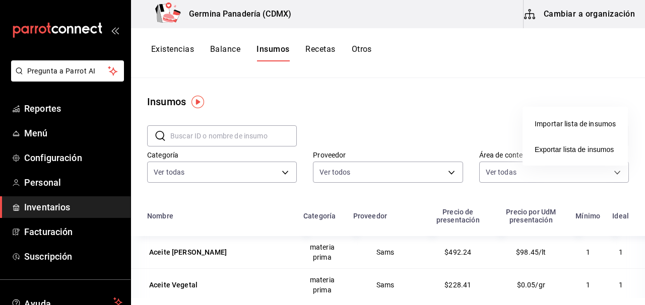
click at [468, 79] on div at bounding box center [322, 152] width 645 height 305
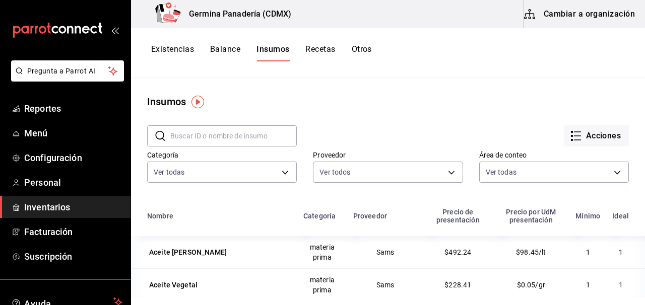
click at [597, 17] on button "Cambiar a organización" at bounding box center [580, 14] width 113 height 28
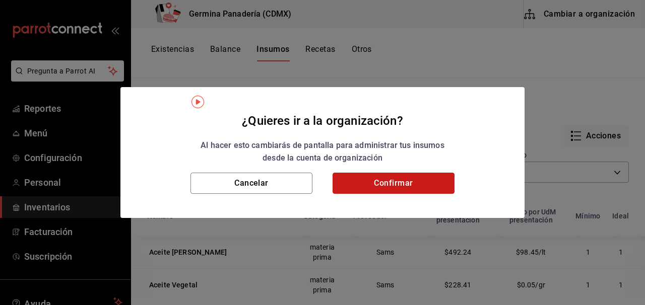
click at [406, 182] on button "Confirmar" at bounding box center [394, 183] width 122 height 21
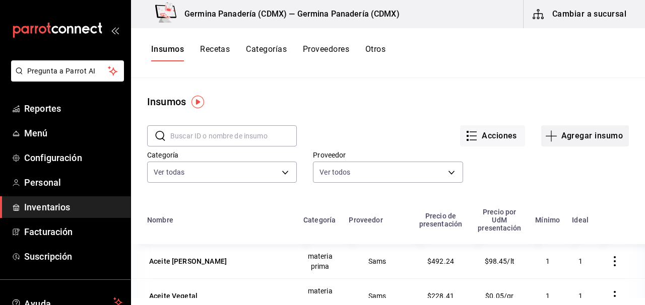
click at [599, 140] on button "Agregar insumo" at bounding box center [585, 136] width 88 height 21
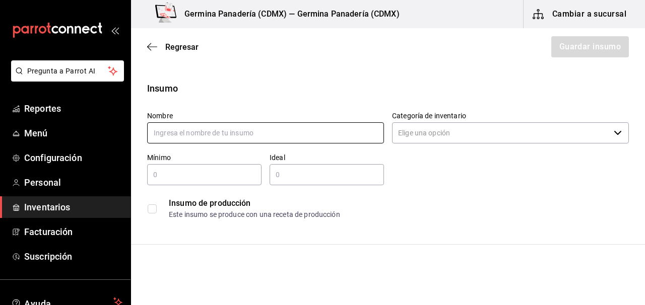
click at [256, 136] on input "text" at bounding box center [265, 132] width 237 height 21
click at [200, 134] on input "Masa Panqué Muffin Zanahoria" at bounding box center [265, 132] width 237 height 21
type input "Masa Muffin Zanahoria"
click at [446, 140] on input "Categoría de inventario" at bounding box center [501, 132] width 218 height 21
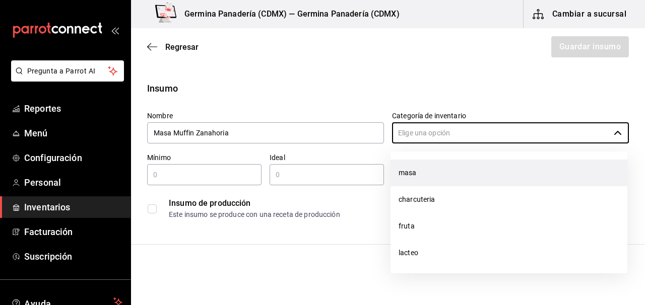
click at [452, 170] on li "masa" at bounding box center [509, 173] width 237 height 27
type input "masa"
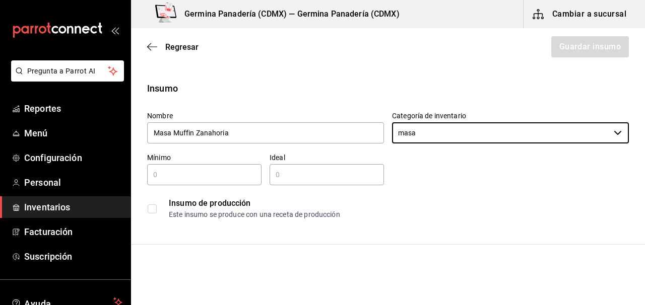
click at [206, 181] on div "​" at bounding box center [204, 174] width 114 height 21
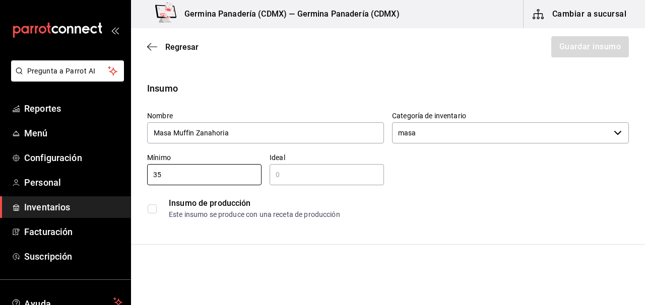
type input "35"
click at [301, 178] on input "text" at bounding box center [327, 175] width 114 height 12
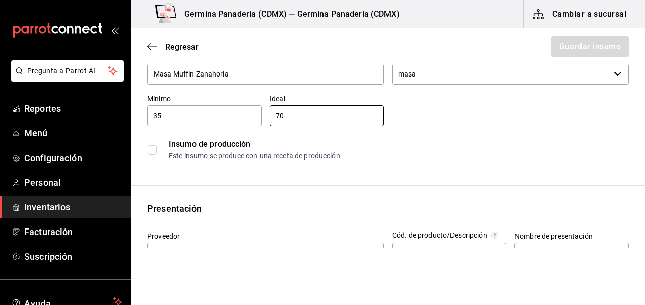
scroll to position [79, 0]
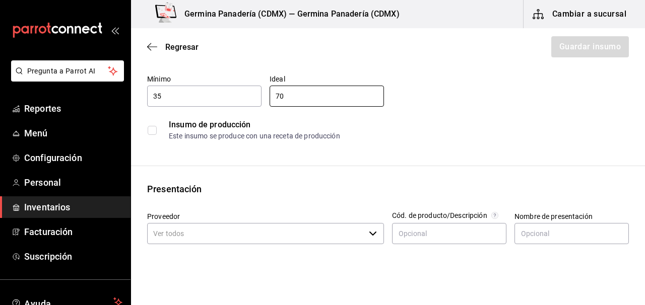
type input "70"
click at [258, 239] on input "Proveedor" at bounding box center [256, 233] width 218 height 21
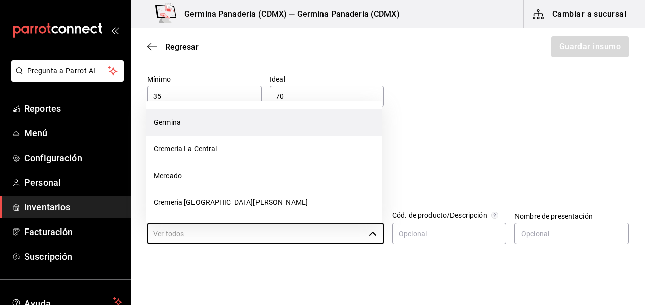
click at [195, 126] on li "Germina" at bounding box center [264, 122] width 237 height 27
type input "Germina"
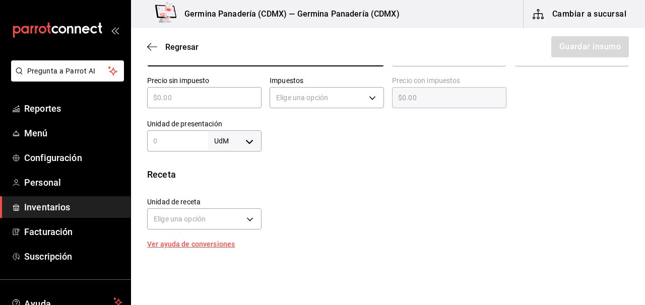
scroll to position [232, 0]
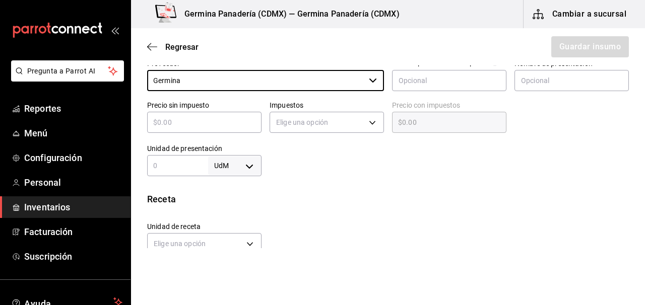
click at [198, 166] on input "text" at bounding box center [177, 166] width 61 height 12
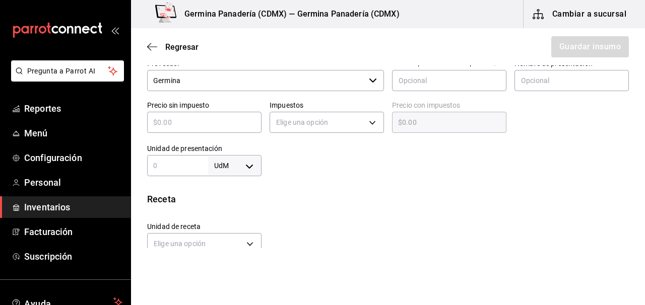
click at [243, 167] on body "Pregunta a Parrot AI Reportes Menú Configuración Personal Inventarios Facturaci…" at bounding box center [322, 124] width 645 height 249
click at [234, 212] on li "kg" at bounding box center [235, 209] width 52 height 17
type input "KILOGRAM"
click at [189, 168] on input "text" at bounding box center [177, 166] width 61 height 12
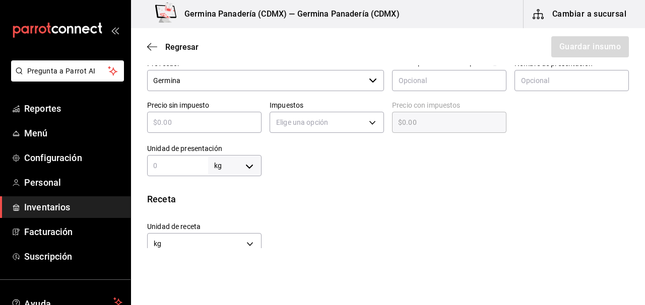
type input "1"
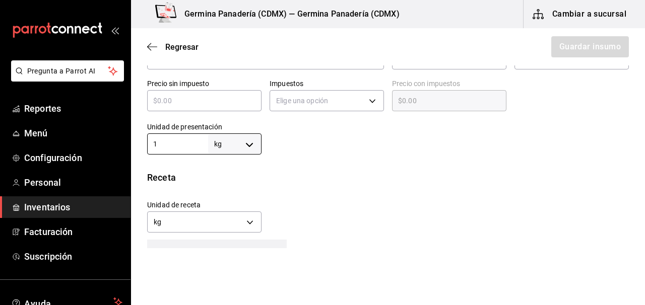
scroll to position [257, 0]
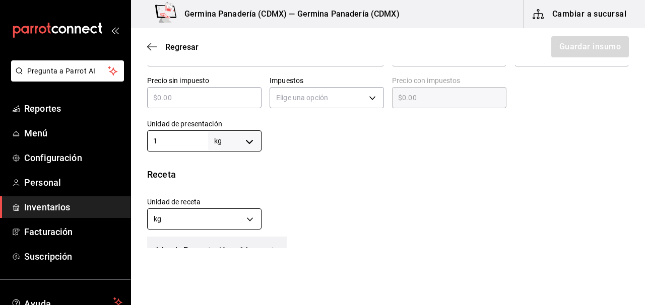
type input "1"
click at [248, 227] on body "Pregunta a Parrot AI Reportes Menú Configuración Personal Inventarios Facturaci…" at bounding box center [322, 124] width 645 height 249
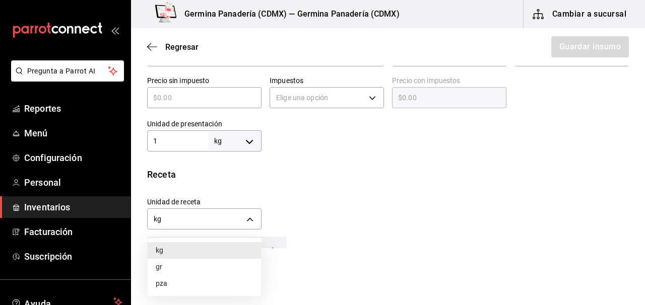
click at [205, 269] on li "gr" at bounding box center [204, 267] width 113 height 17
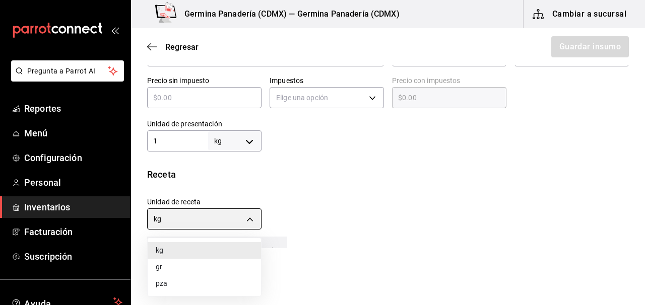
type input "GRAM"
type input "1,000"
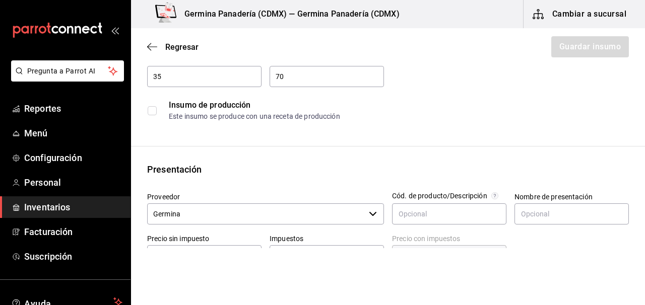
scroll to position [96, 0]
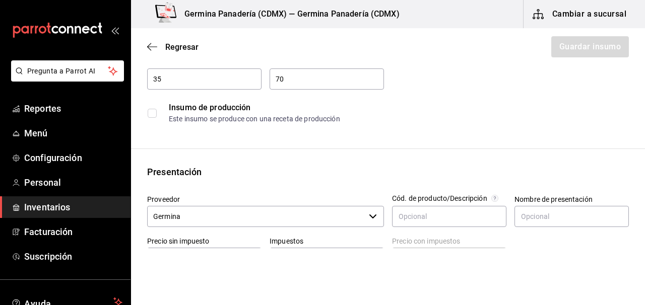
click at [154, 117] on input "checkbox" at bounding box center [152, 113] width 9 height 9
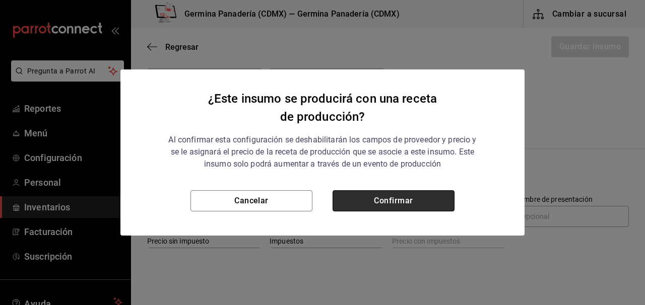
click at [436, 203] on button "Confirmar" at bounding box center [394, 201] width 122 height 21
checkbox input "true"
type input "$0.00"
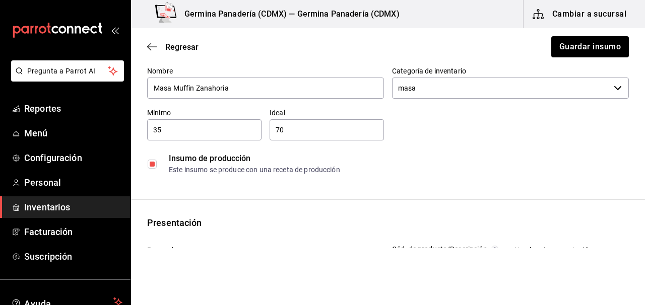
scroll to position [0, 0]
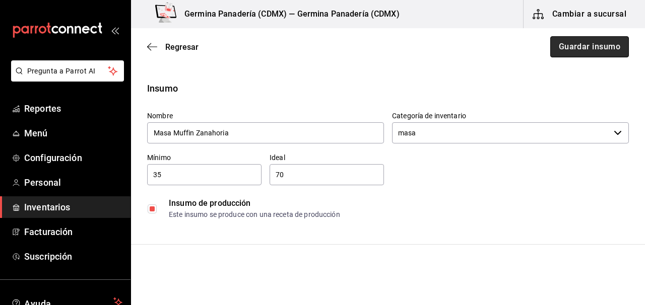
click at [606, 45] on button "Guardar insumo" at bounding box center [589, 46] width 79 height 21
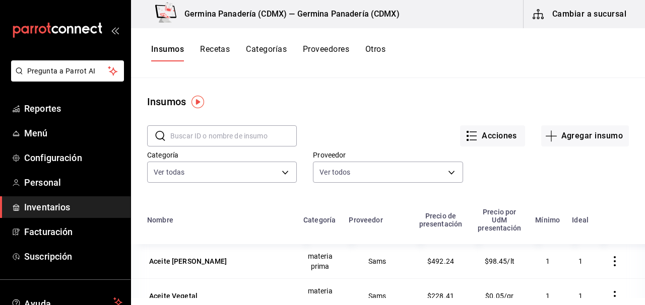
click at [212, 136] on input "text" at bounding box center [233, 136] width 127 height 20
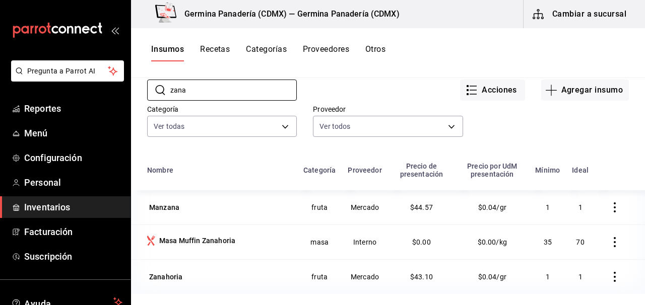
scroll to position [46, 0]
type input "zana"
click at [175, 242] on div "Masa Muffin Zanahoria" at bounding box center [197, 240] width 76 height 10
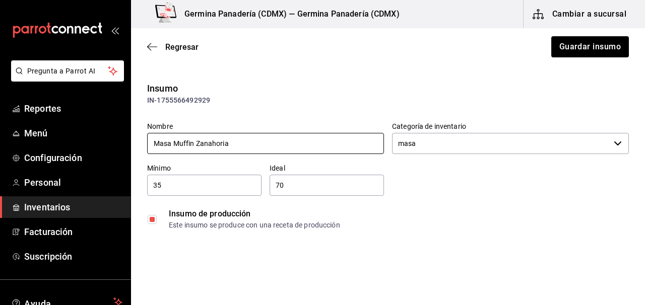
click at [172, 145] on input "Masa Muffin Zanahoria" at bounding box center [265, 143] width 237 height 21
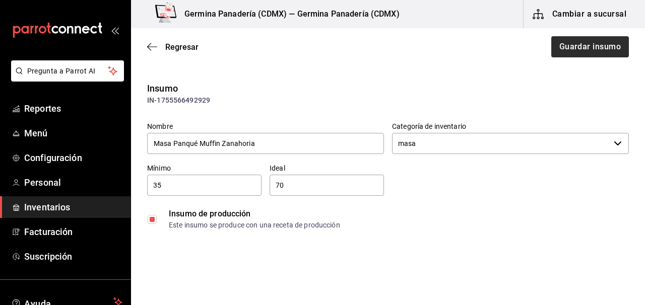
type input "Masa Panqué Muffin Zanahoria"
click at [577, 46] on button "Guardar insumo" at bounding box center [589, 46] width 79 height 21
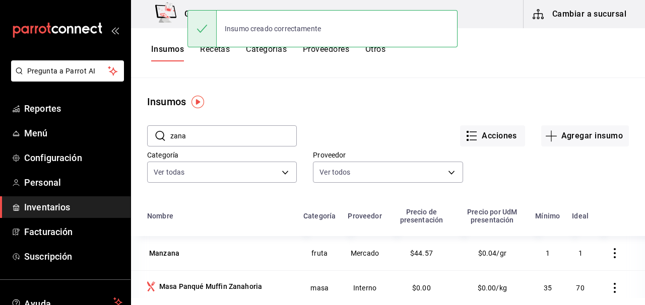
click at [218, 50] on div "Insumo creado correctamente" at bounding box center [323, 28] width 270 height 43
click at [212, 47] on div "Insumo creado correctamente" at bounding box center [323, 28] width 270 height 37
click at [217, 50] on div "Insumo creado correctamente" at bounding box center [323, 28] width 270 height 43
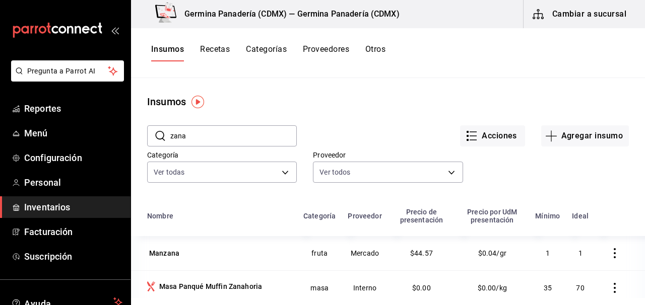
click at [217, 47] on button "Recetas" at bounding box center [215, 52] width 30 height 17
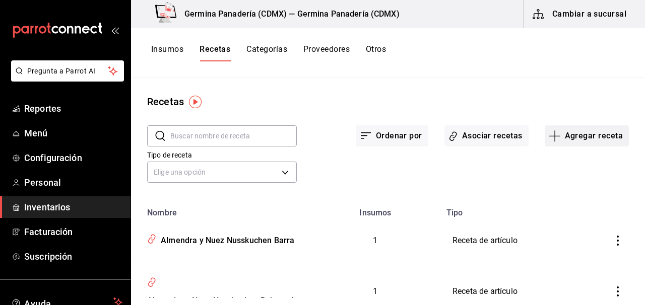
click at [579, 135] on button "Agregar receta" at bounding box center [587, 136] width 84 height 21
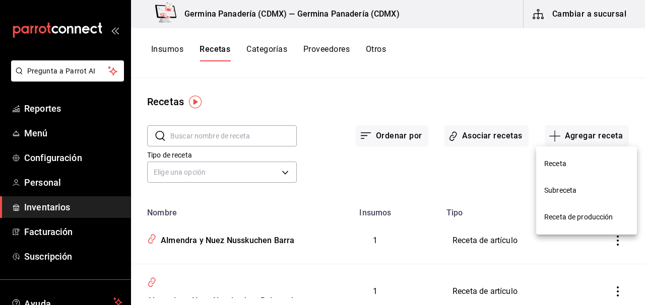
click at [595, 215] on span "Receta de producción" at bounding box center [586, 217] width 85 height 11
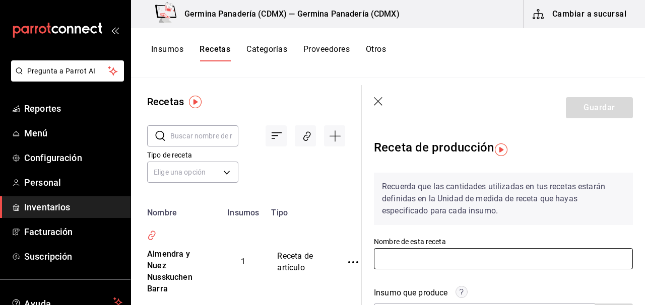
click at [514, 256] on input "text" at bounding box center [503, 259] width 259 height 21
click at [402, 259] on input "Masa Muffin Zanahoria" at bounding box center [503, 259] width 259 height 21
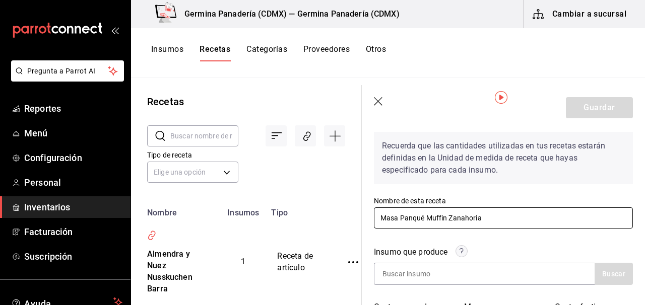
scroll to position [62, 0]
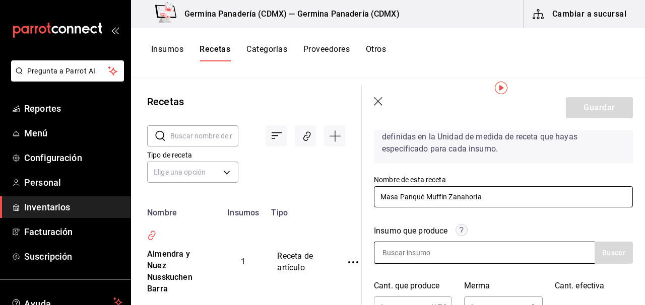
type input "Masa Panqué Muffin Zanahoria"
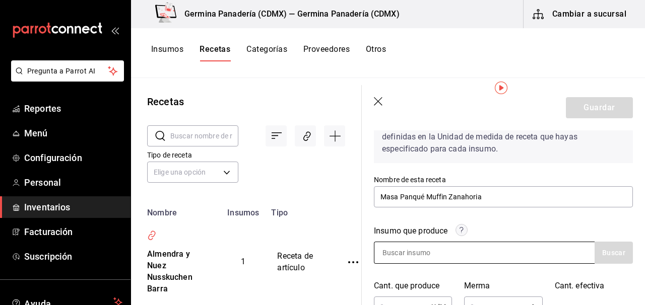
click at [490, 255] on div at bounding box center [484, 253] width 221 height 22
click at [411, 252] on input at bounding box center [425, 252] width 101 height 21
type input "masa"
click at [611, 254] on button "Buscar" at bounding box center [614, 253] width 38 height 22
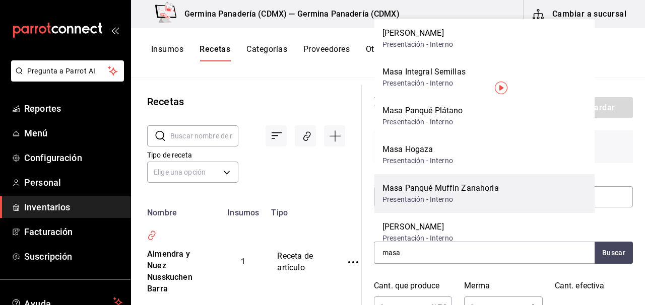
click at [472, 193] on div "Masa Panqué Muffin Zanahoria" at bounding box center [441, 188] width 116 height 12
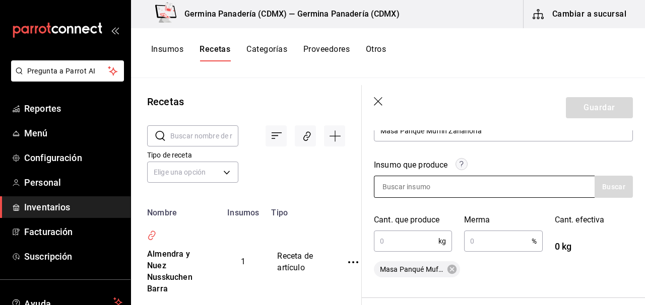
scroll to position [133, 0]
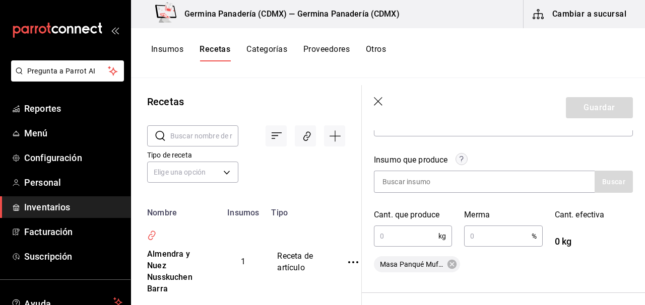
click at [380, 235] on input "text" at bounding box center [406, 236] width 65 height 20
click at [381, 233] on input "text" at bounding box center [406, 236] width 65 height 20
type input "4.4"
click at [490, 244] on input "text" at bounding box center [497, 236] width 67 height 20
type input "0.1"
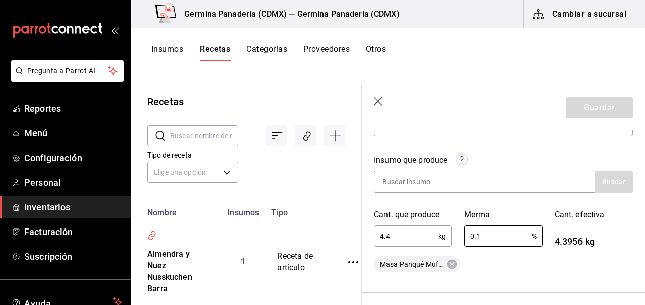
click at [500, 262] on div "Masa Panqué Muffin Zanahoria" at bounding box center [503, 265] width 259 height 16
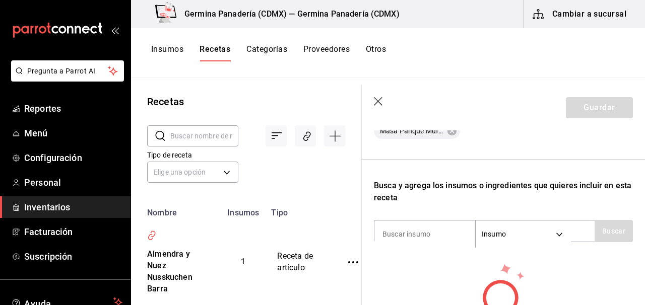
scroll to position [281, 0]
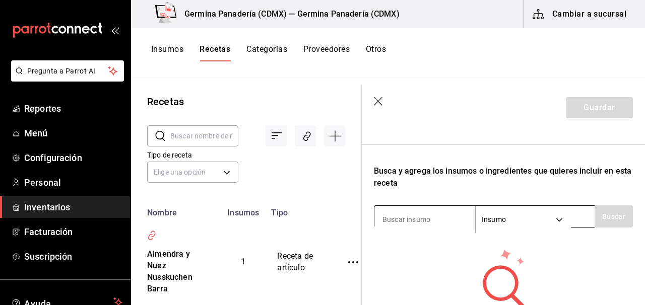
click at [406, 217] on input at bounding box center [425, 219] width 101 height 21
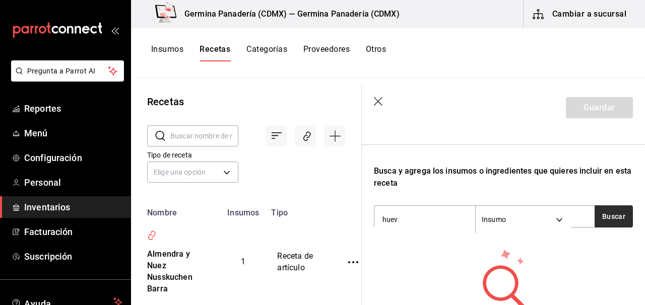
type input "huev"
click at [611, 221] on button "Buscar" at bounding box center [614, 217] width 38 height 22
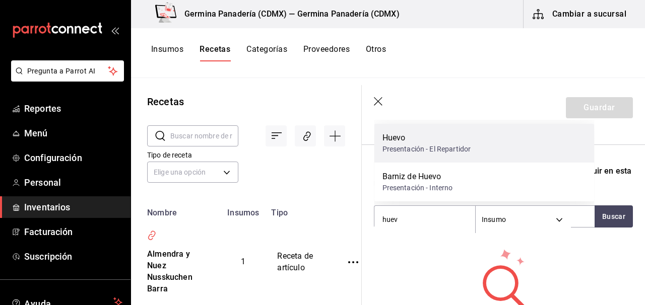
click at [415, 144] on div "Presentación - El Repartidor" at bounding box center [427, 149] width 89 height 11
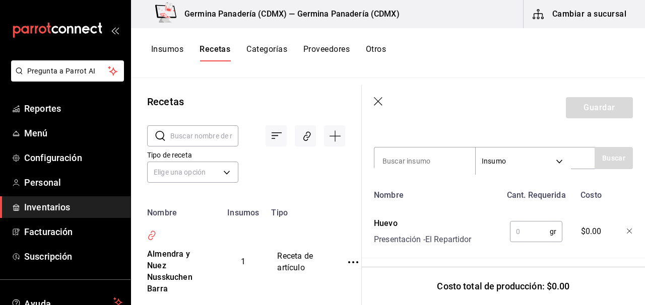
scroll to position [345, 0]
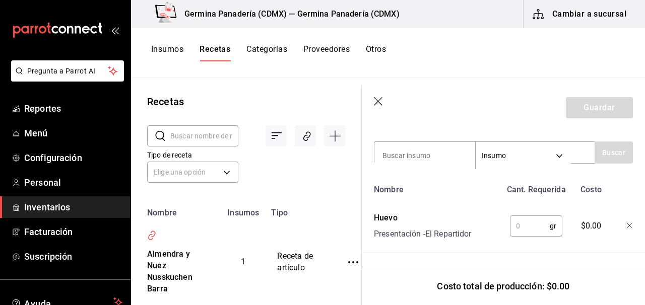
click at [528, 229] on input "text" at bounding box center [530, 226] width 40 height 20
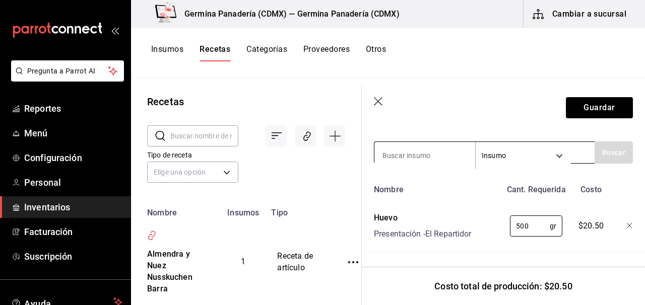
type input "500"
click at [415, 153] on input at bounding box center [425, 155] width 101 height 21
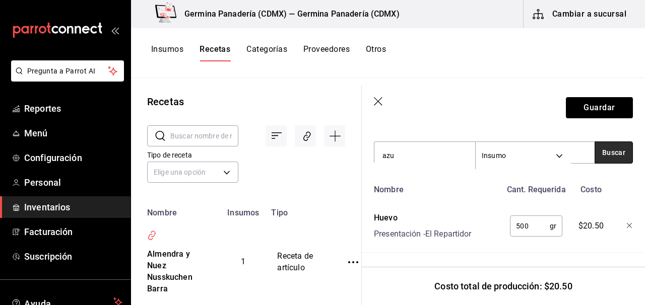
click at [625, 159] on button "Buscar" at bounding box center [614, 153] width 38 height 22
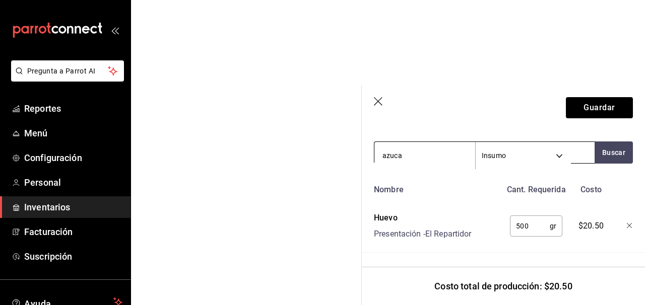
scroll to position [0, 0]
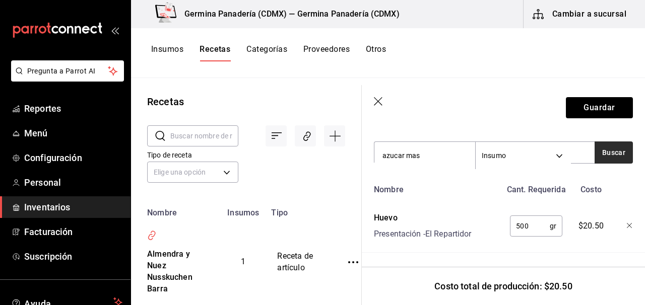
type input "azucar mas"
click at [615, 147] on button "Buscar" at bounding box center [614, 153] width 38 height 22
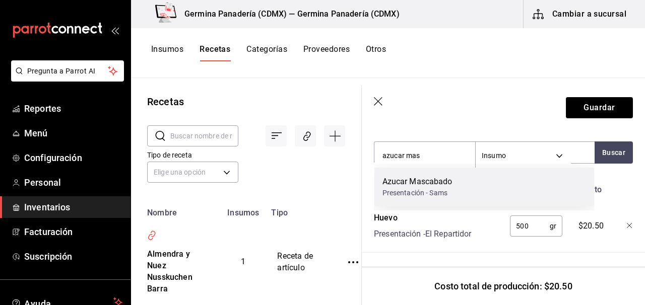
click at [487, 205] on div "Azucar Mascabado Presentación - Sams" at bounding box center [485, 187] width 220 height 39
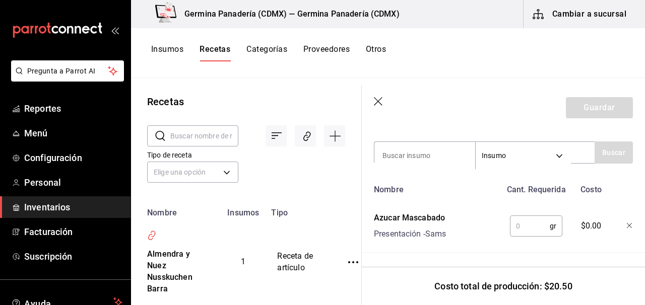
click at [528, 221] on input "text" at bounding box center [530, 226] width 40 height 20
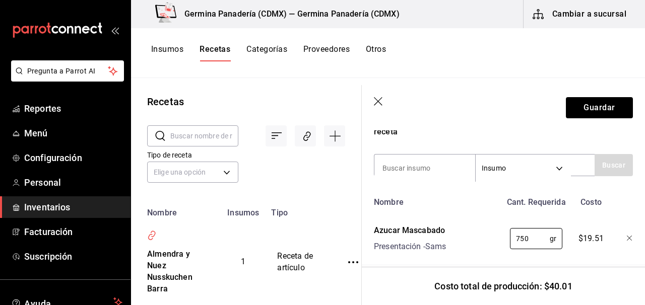
scroll to position [308, 0]
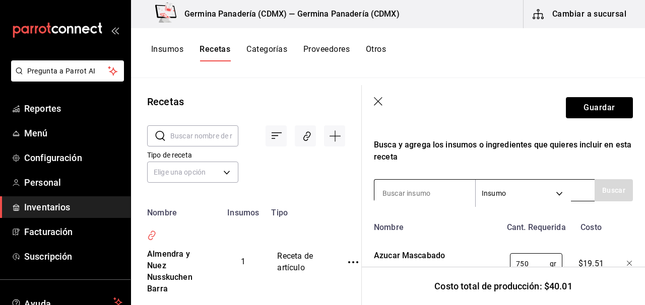
type input "750"
click at [431, 204] on input at bounding box center [425, 193] width 101 height 21
type input "azu"
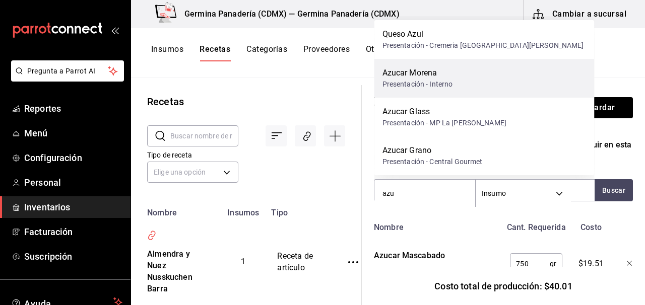
click at [437, 73] on div "Azucar Morena" at bounding box center [418, 73] width 71 height 12
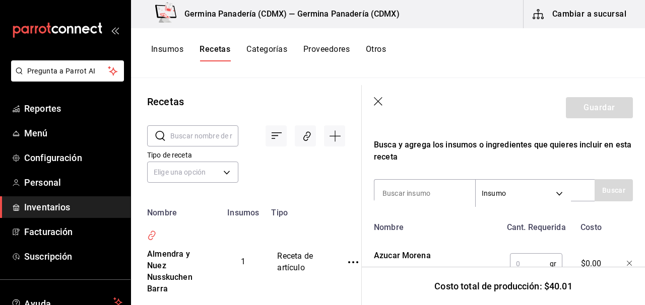
click at [527, 261] on input "text" at bounding box center [530, 264] width 40 height 20
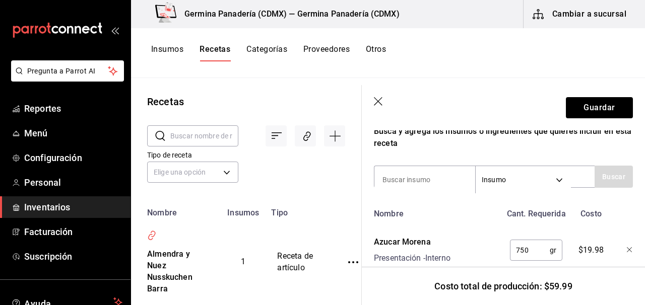
scroll to position [323, 0]
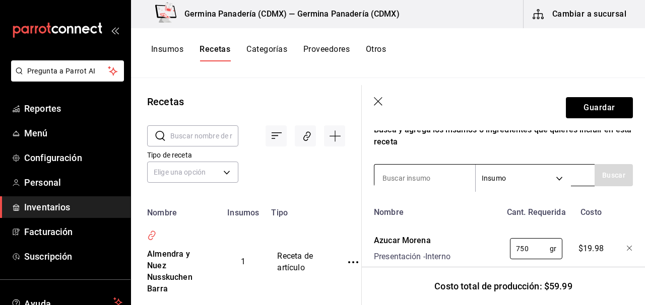
type input "750"
click at [432, 178] on input at bounding box center [425, 178] width 101 height 21
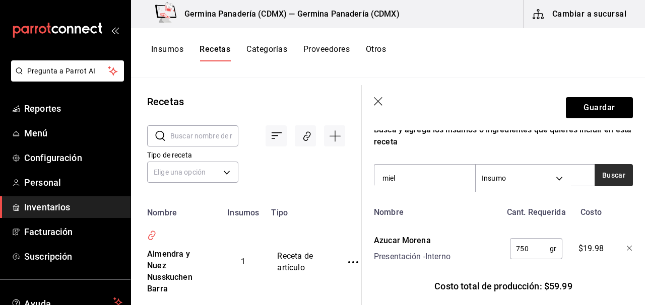
type input "miel"
click at [619, 182] on button "Buscar" at bounding box center [614, 175] width 38 height 22
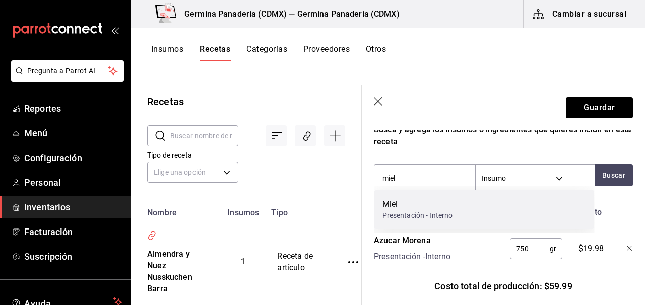
click at [437, 203] on div "Miel" at bounding box center [418, 205] width 71 height 12
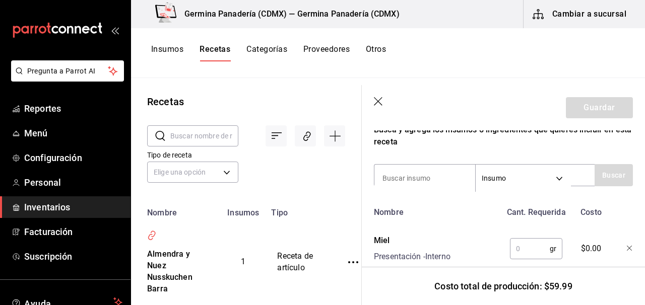
click at [532, 253] on input "text" at bounding box center [530, 249] width 40 height 20
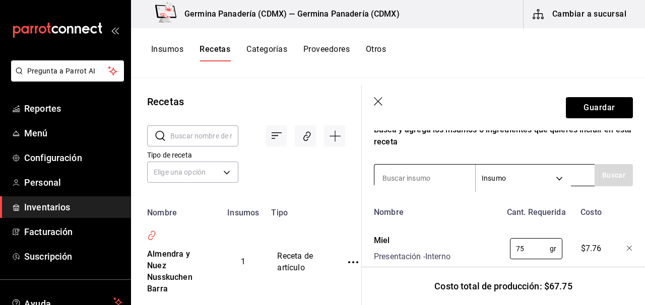
type input "75"
click at [409, 175] on input at bounding box center [425, 178] width 101 height 21
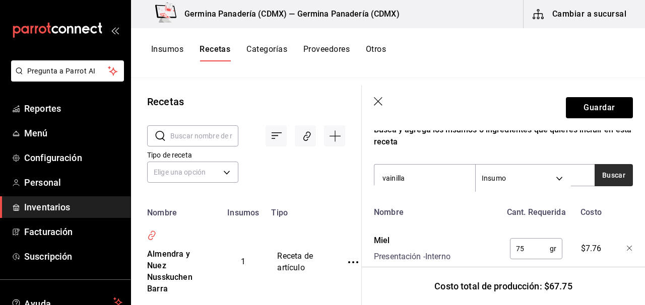
type input "vainilla"
click at [626, 176] on button "Buscar" at bounding box center [614, 175] width 38 height 22
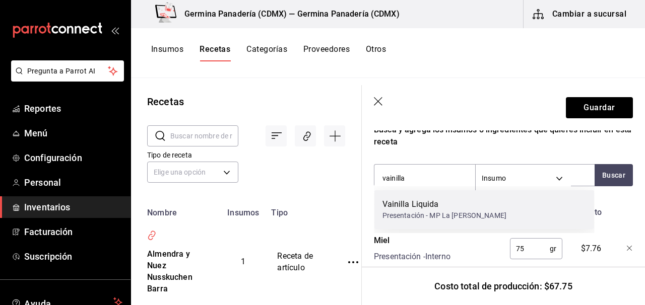
click at [474, 211] on div "Vainilla Liquida Presentación - MP La Reyna" at bounding box center [485, 210] width 220 height 39
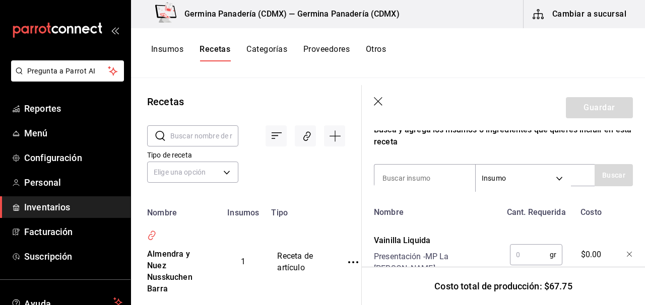
click at [533, 250] on input "text" at bounding box center [530, 255] width 40 height 20
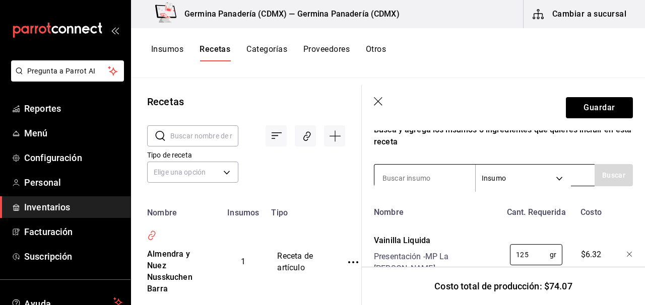
type input "125"
click at [415, 175] on input at bounding box center [425, 178] width 101 height 21
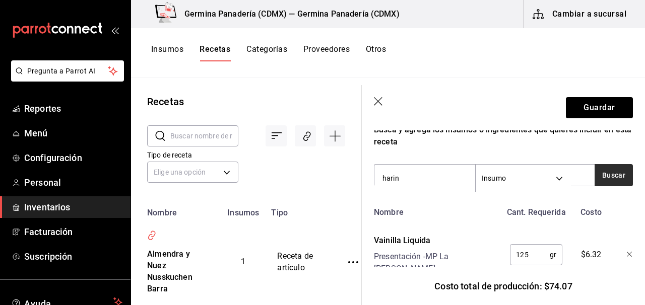
type input "harin"
click at [608, 181] on button "Buscar" at bounding box center [614, 175] width 38 height 22
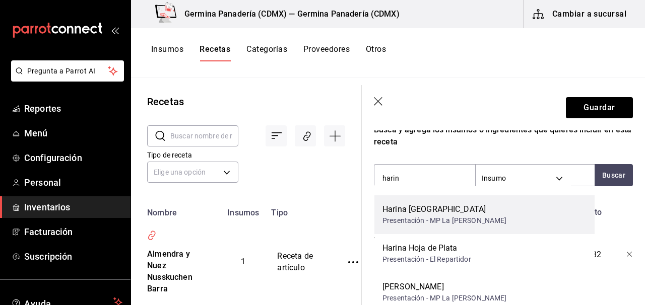
scroll to position [53, 0]
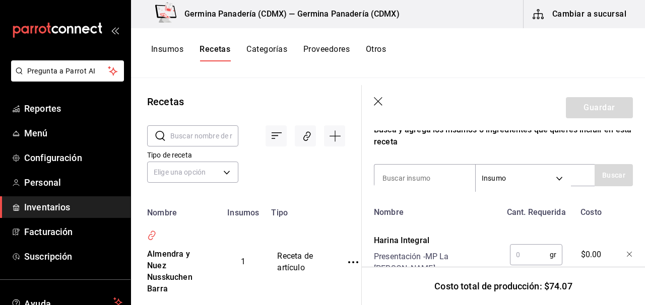
click at [533, 255] on input "text" at bounding box center [530, 255] width 40 height 20
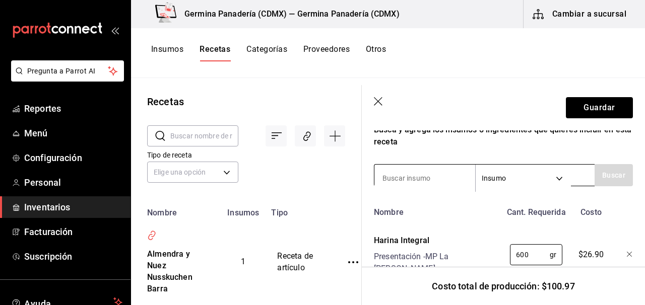
type input "600"
click at [420, 175] on input at bounding box center [425, 178] width 101 height 21
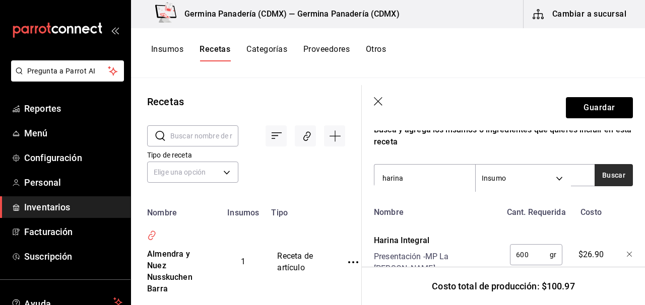
type input "harina"
click at [620, 181] on button "Buscar" at bounding box center [614, 175] width 38 height 22
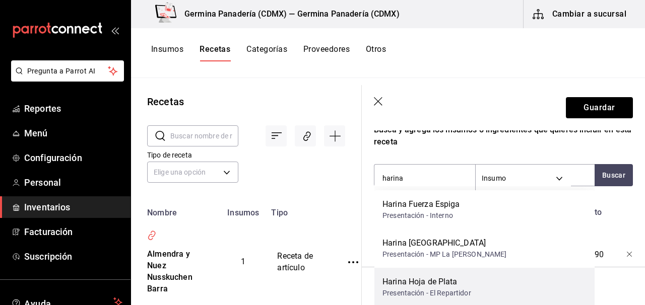
click at [486, 277] on div "Harina Hoja de Plata Presentación - El Repartidor" at bounding box center [485, 287] width 220 height 39
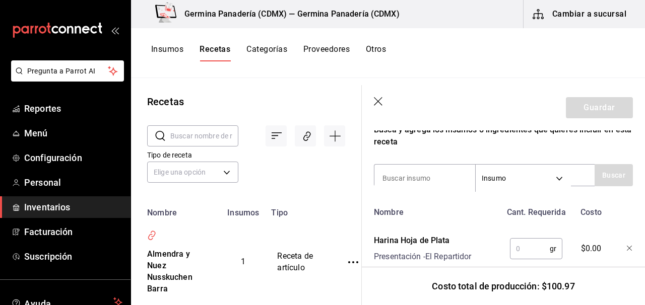
click at [535, 250] on input "text" at bounding box center [530, 249] width 40 height 20
type input "200"
click at [430, 163] on div "Recuerda que las cantidades utilizadas en tus recetas estarán definidas en la U…" at bounding box center [503, 229] width 259 height 775
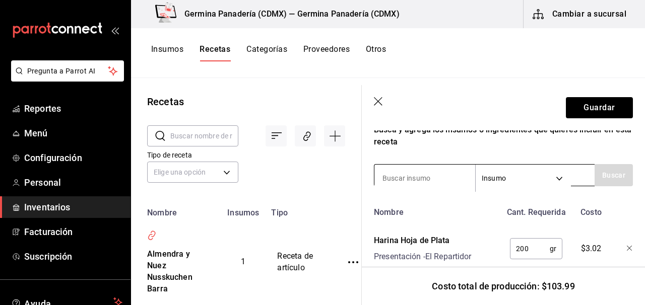
click at [430, 174] on input at bounding box center [425, 178] width 101 height 21
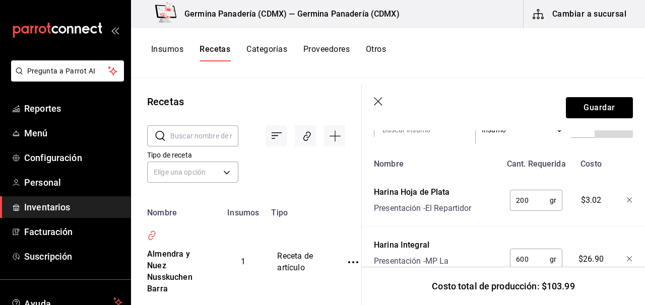
scroll to position [353, 0]
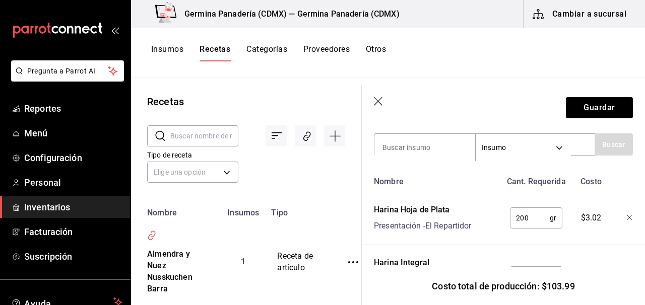
click at [122, 27] on div "mailbox folders" at bounding box center [65, 30] width 131 height 60
click at [119, 31] on div "mailbox folders" at bounding box center [65, 30] width 131 height 60
click at [116, 31] on icon "open_drawer_menu" at bounding box center [115, 30] width 8 height 8
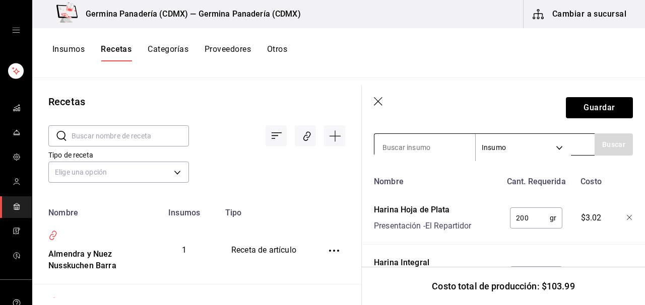
click at [420, 151] on input at bounding box center [425, 147] width 101 height 21
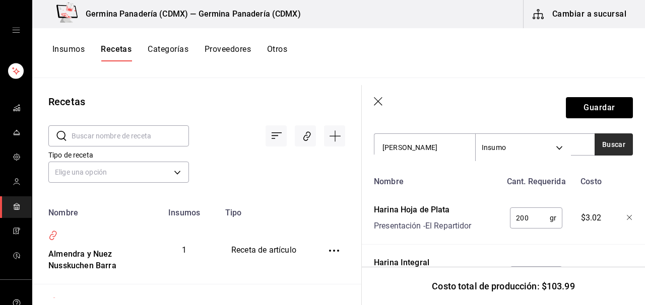
type input "levad"
click at [609, 144] on button "Buscar" at bounding box center [614, 145] width 38 height 22
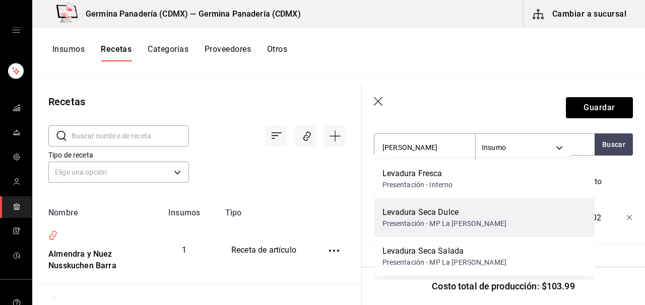
click at [468, 228] on div "Presentación - MP La [PERSON_NAME]" at bounding box center [445, 224] width 124 height 11
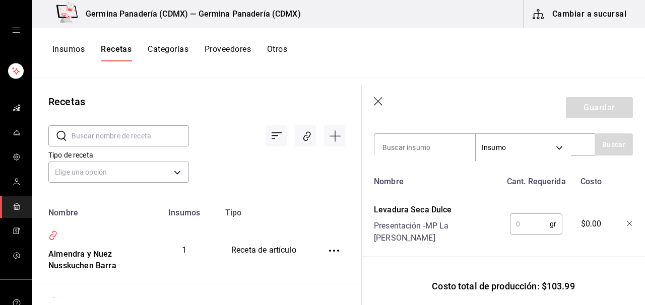
click at [515, 217] on input "text" at bounding box center [530, 224] width 40 height 20
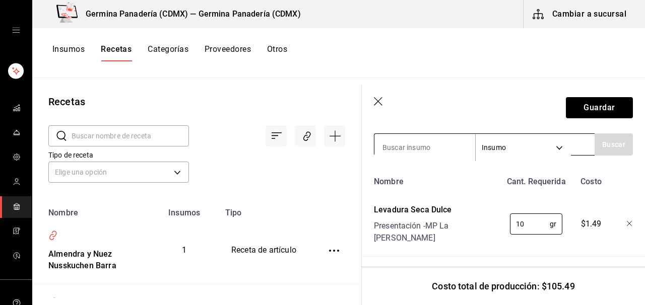
type input "10"
click at [425, 144] on input at bounding box center [425, 147] width 101 height 21
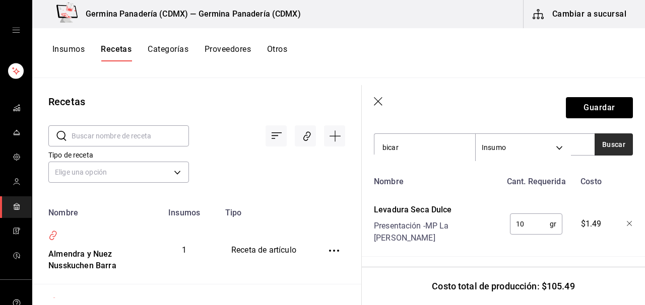
type input "bicar"
click at [611, 134] on button "Buscar" at bounding box center [614, 145] width 38 height 22
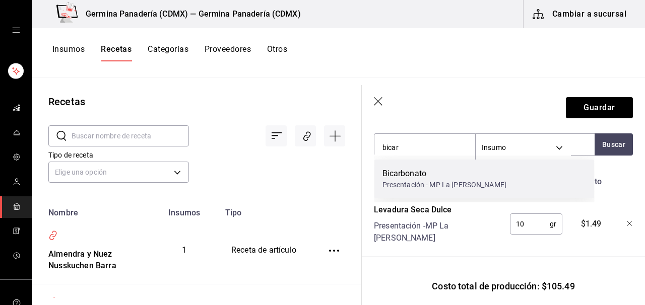
click at [485, 191] on div "Bicarbonato Presentación - MP La Reyna" at bounding box center [485, 179] width 220 height 39
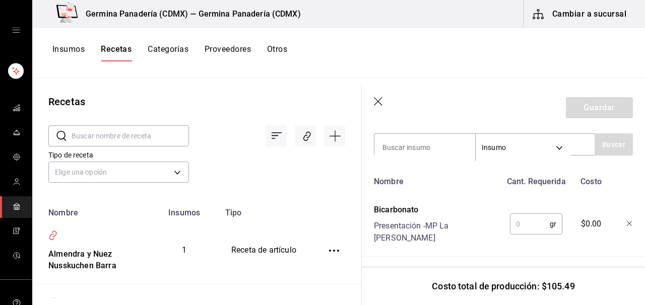
click at [532, 218] on input "text" at bounding box center [530, 224] width 40 height 20
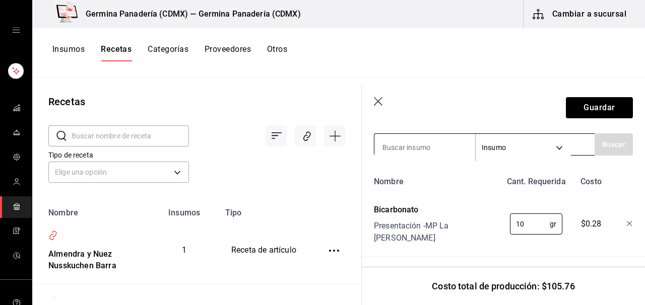
type input "10"
click at [423, 153] on input at bounding box center [425, 147] width 101 height 21
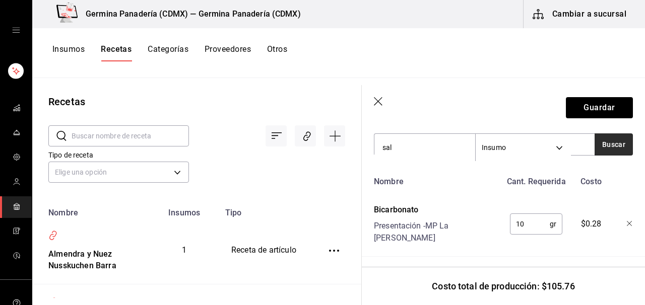
type input "sal"
click at [623, 147] on button "Buscar" at bounding box center [614, 145] width 38 height 22
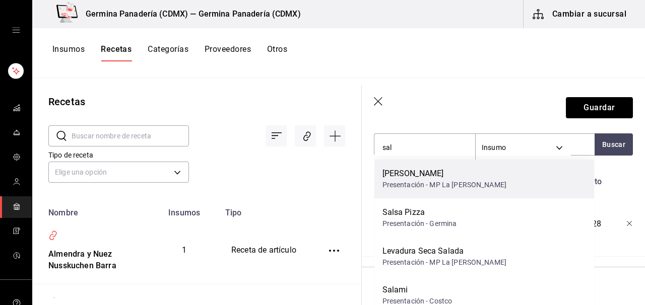
click at [484, 190] on div "Sal Fina Presentación - MP La Reyna" at bounding box center [485, 179] width 220 height 39
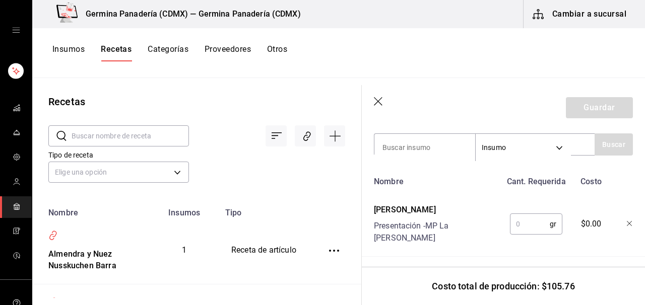
click at [534, 221] on input "text" at bounding box center [530, 224] width 40 height 20
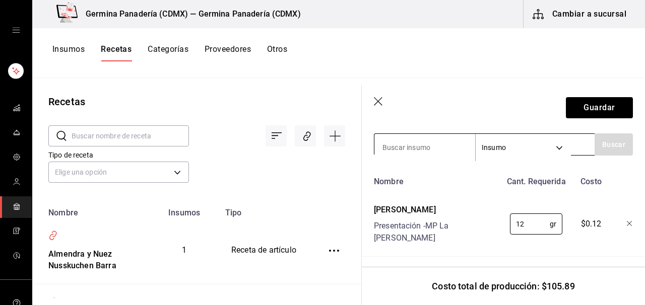
type input "12"
click at [426, 144] on input at bounding box center [425, 147] width 101 height 21
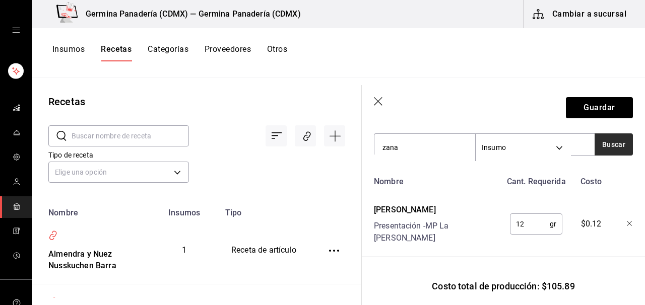
type input "zana"
click at [625, 152] on button "Buscar" at bounding box center [614, 145] width 38 height 22
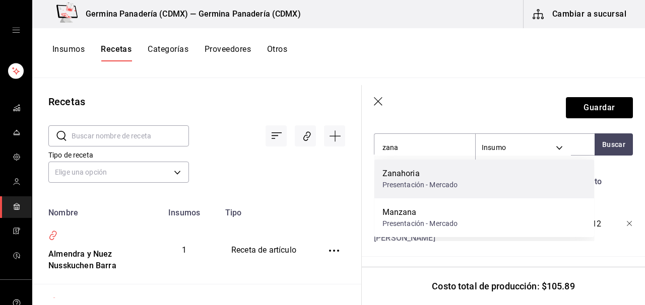
click at [483, 185] on div "Zanahoria Presentación - Mercado" at bounding box center [485, 179] width 220 height 39
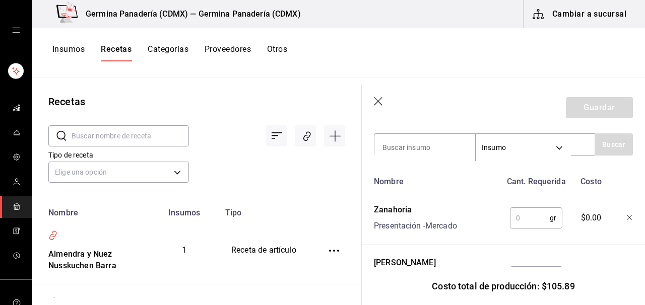
click at [534, 217] on input "text" at bounding box center [530, 218] width 40 height 20
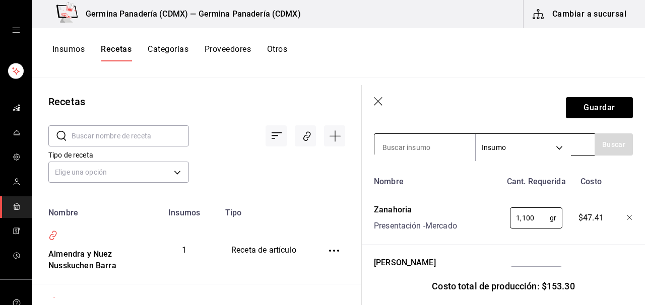
type input "1,100"
click at [441, 149] on input at bounding box center [425, 147] width 101 height 21
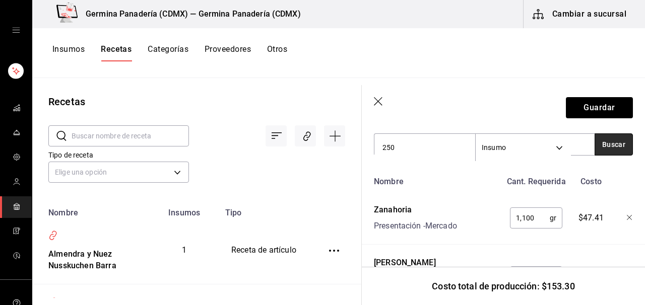
click at [617, 146] on button "Buscar" at bounding box center [614, 145] width 38 height 22
drag, startPoint x: 436, startPoint y: 153, endPoint x: 326, endPoint y: 144, distance: 110.3
click at [326, 144] on div "Recetas ​ ​ Tipo de receta Elige una opción default Nombre Insumos Tipo Almendr…" at bounding box center [338, 188] width 613 height 220
type input "nuez"
click at [622, 148] on button "Buscar" at bounding box center [614, 145] width 38 height 22
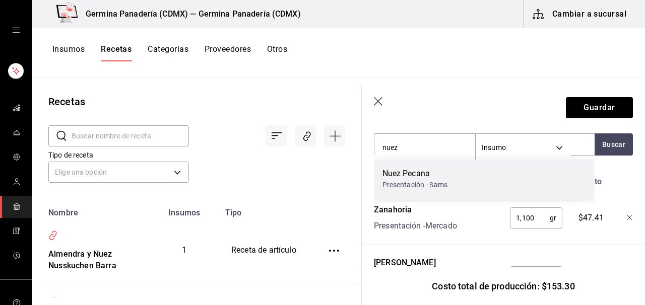
click at [458, 172] on div "Nuez Pecana Presentación - Sams" at bounding box center [485, 179] width 220 height 39
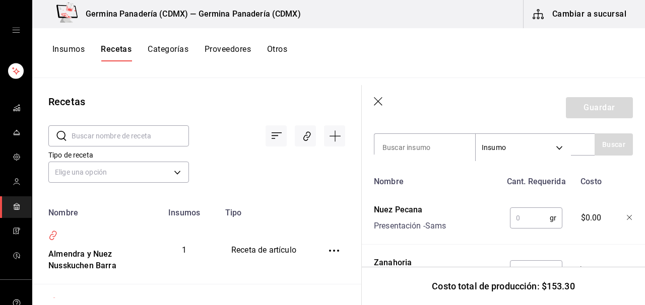
click at [532, 220] on input "text" at bounding box center [530, 218] width 40 height 20
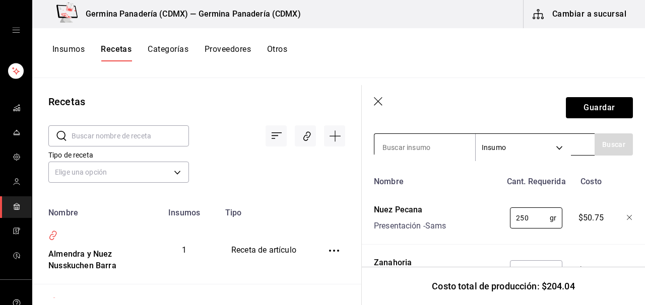
type input "250"
click at [429, 148] on input at bounding box center [425, 147] width 101 height 21
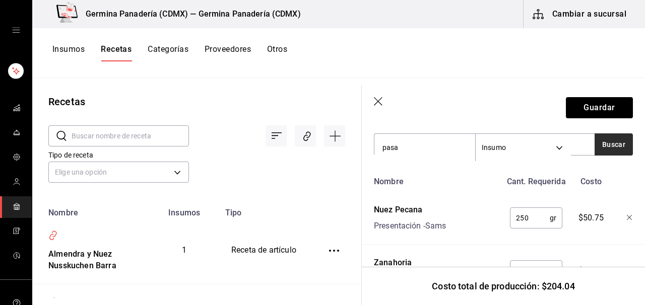
type input "pasa"
click at [624, 146] on button "Buscar" at bounding box center [614, 145] width 38 height 22
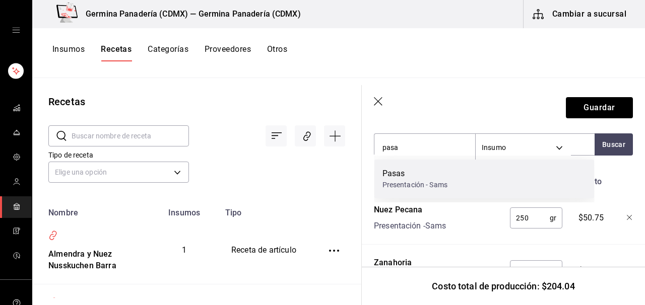
click at [484, 181] on div "Pasas Presentación - Sams" at bounding box center [485, 179] width 220 height 39
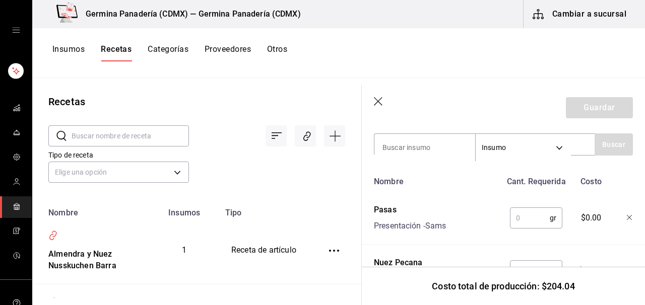
click at [524, 217] on input "text" at bounding box center [530, 218] width 40 height 20
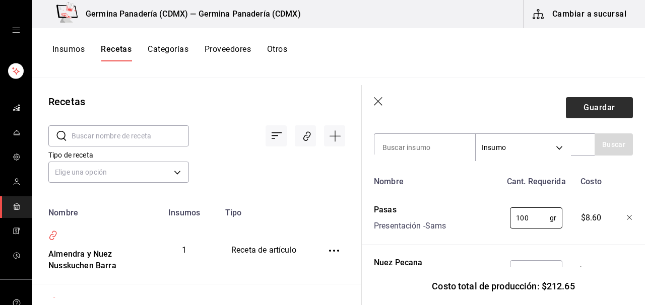
type input "100"
click at [597, 109] on button "Guardar" at bounding box center [599, 107] width 67 height 21
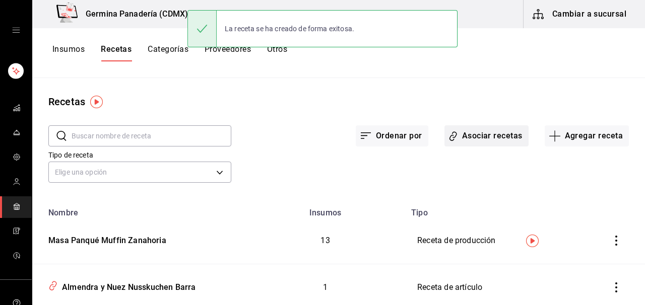
click at [480, 136] on button "Asociar recetas" at bounding box center [487, 136] width 84 height 21
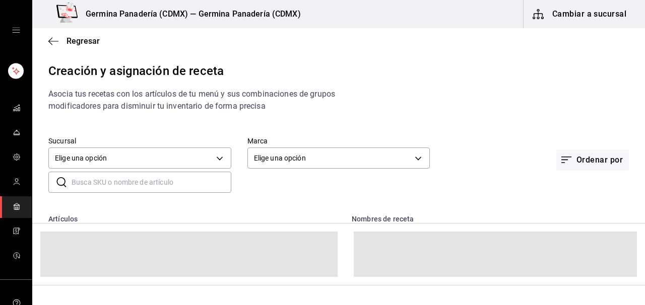
click at [139, 185] on input "text" at bounding box center [152, 182] width 160 height 20
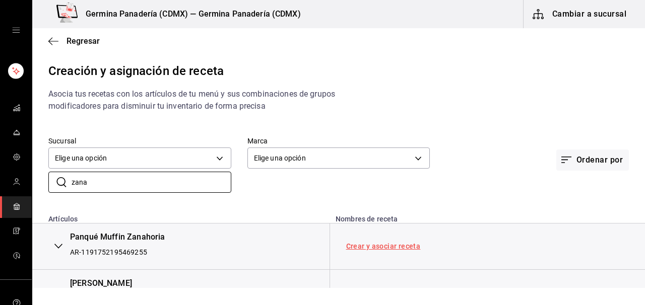
type input "zana"
click at [400, 246] on link "Crear y asociar receta" at bounding box center [383, 246] width 75 height 7
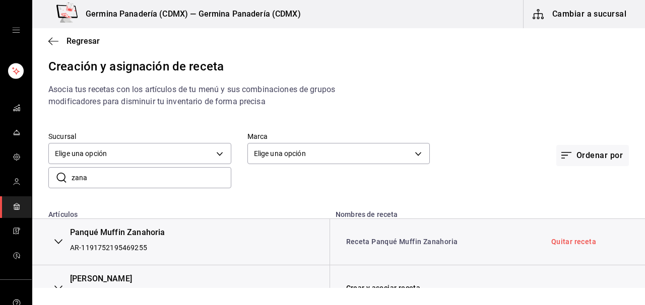
scroll to position [6, 0]
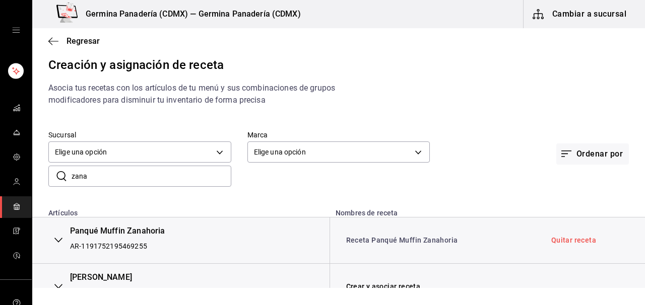
click at [400, 246] on td "Receta Panqué Muffin Zanahoria" at bounding box center [433, 241] width 206 height 46
click at [400, 238] on link "Receta Panqué Muffin Zanahoria" at bounding box center [402, 240] width 112 height 8
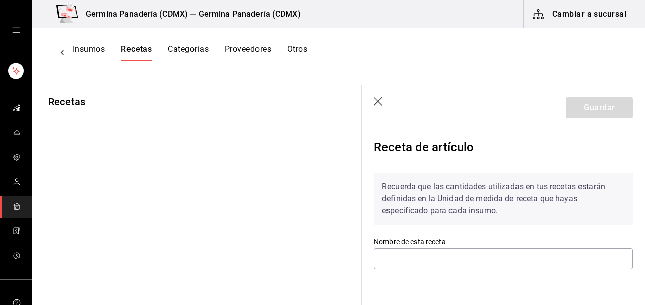
type input "Receta Panqué Muffin Zanahoria"
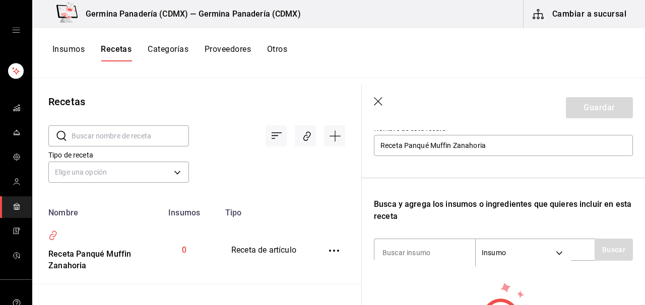
scroll to position [121, 0]
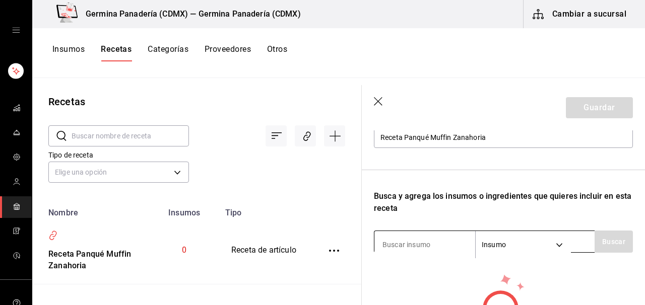
click at [429, 248] on input at bounding box center [425, 244] width 101 height 21
type input "zana"
click at [617, 246] on button "Buscar" at bounding box center [614, 242] width 38 height 22
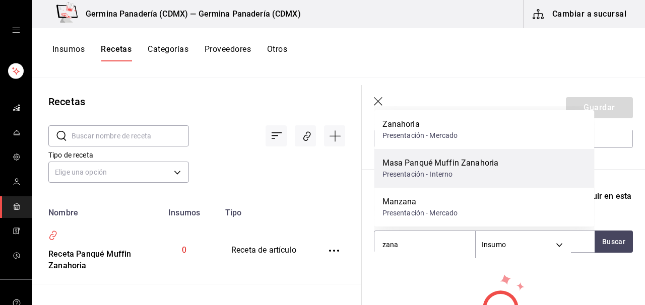
click at [486, 174] on div "Presentación - Interno" at bounding box center [441, 174] width 116 height 11
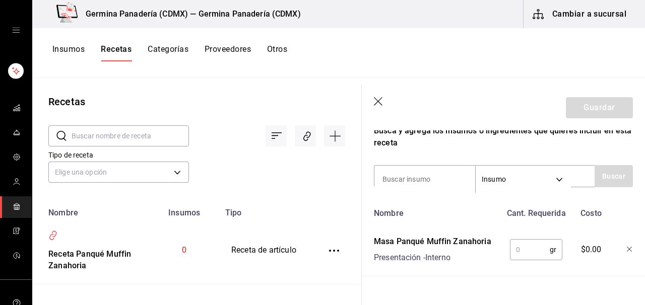
scroll to position [203, 0]
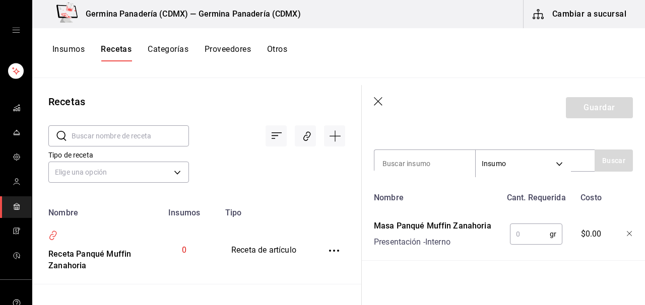
click at [523, 232] on input "text" at bounding box center [530, 234] width 40 height 20
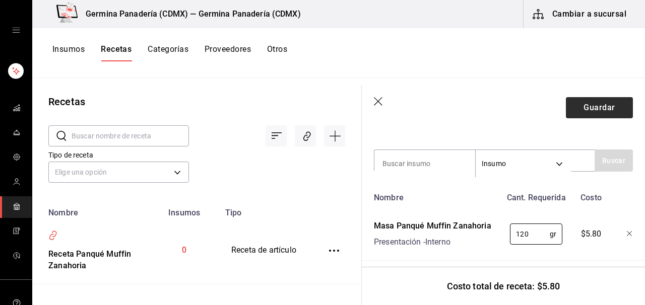
type input "120"
click at [599, 111] on button "Guardar" at bounding box center [599, 107] width 67 height 21
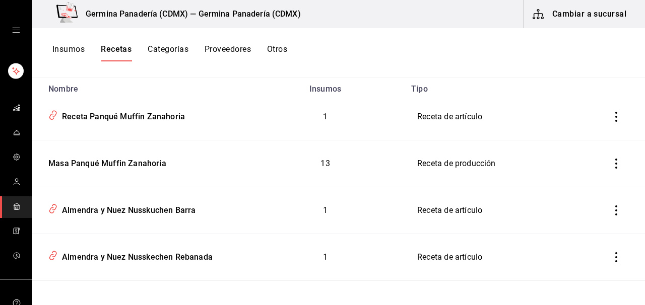
scroll to position [128, 0]
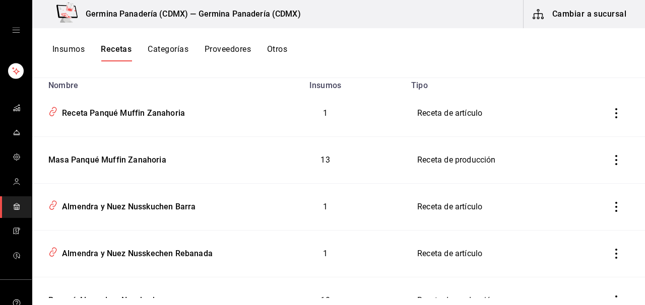
click at [487, 58] on div "Insumos Recetas Categorías Proveedores Otros" at bounding box center [338, 52] width 613 height 17
click at [64, 46] on button "Insumos" at bounding box center [68, 52] width 32 height 17
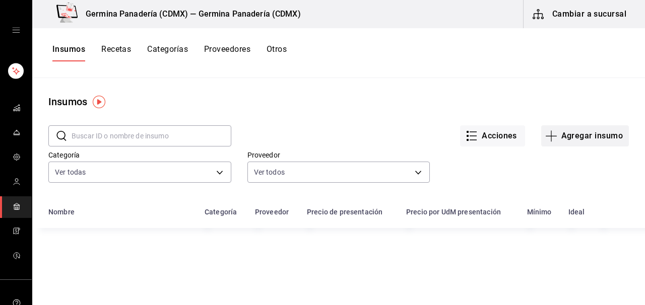
click at [609, 135] on button "Agregar insumo" at bounding box center [585, 136] width 88 height 21
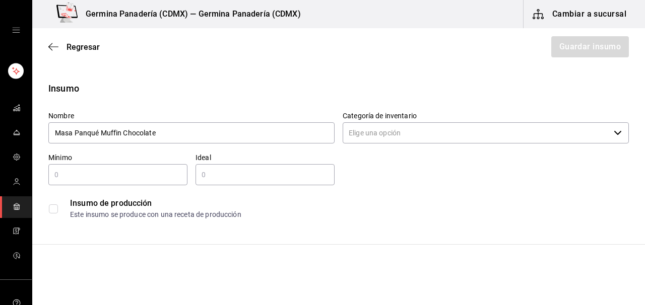
type input "Masa Panqué Muffin Chocolate"
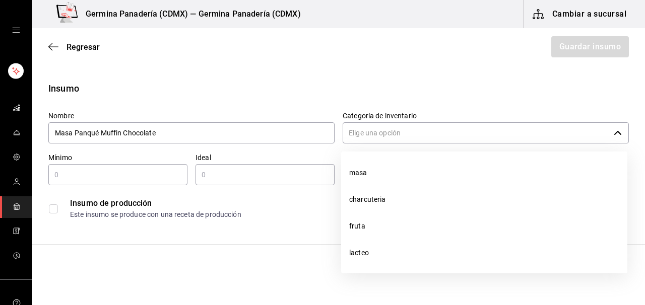
click at [429, 134] on input "Categoría de inventario" at bounding box center [476, 132] width 267 height 21
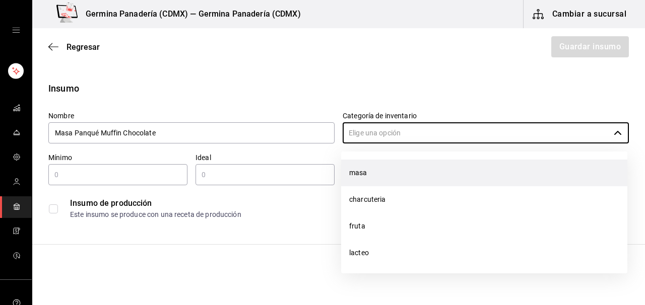
click at [355, 171] on li "masa" at bounding box center [484, 173] width 286 height 27
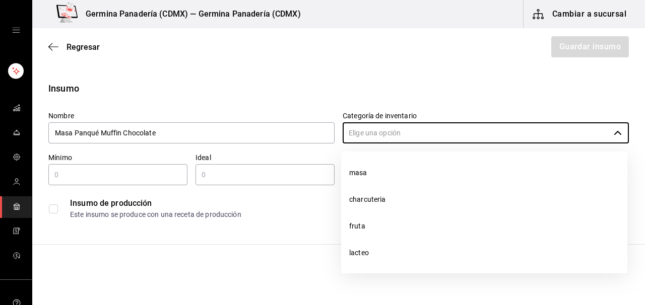
type input "masa"
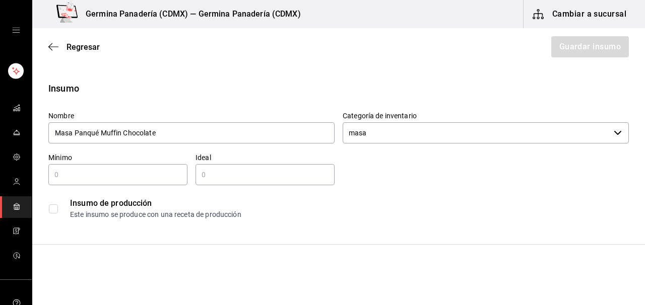
click at [144, 177] on input "text" at bounding box center [117, 175] width 139 height 12
type input "35"
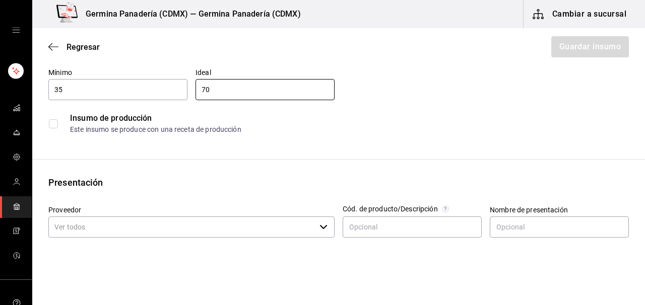
scroll to position [137, 0]
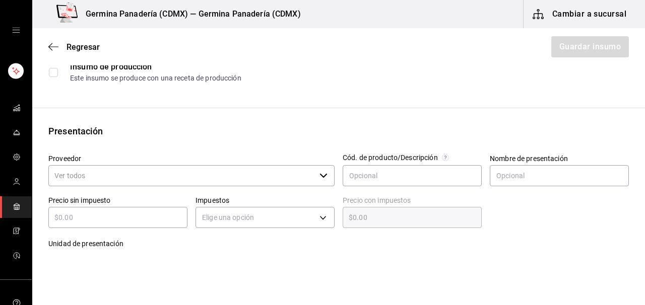
type input "70"
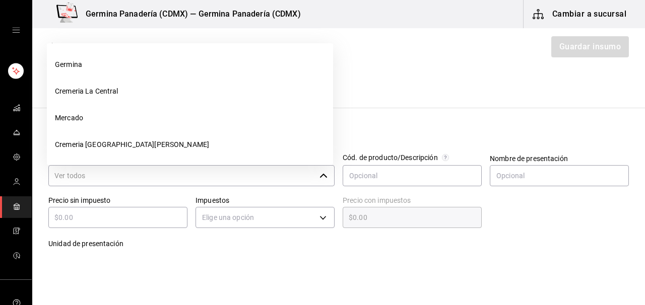
click at [173, 179] on input "Proveedor" at bounding box center [181, 175] width 267 height 21
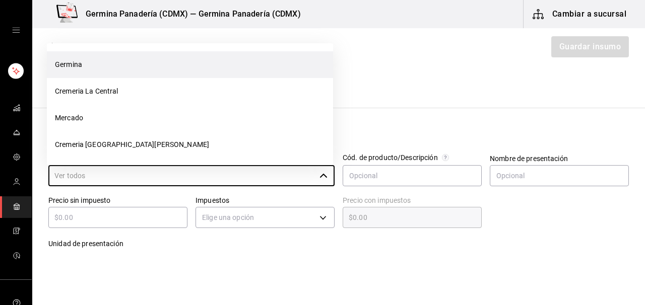
click at [141, 65] on li "Germina" at bounding box center [190, 64] width 286 height 27
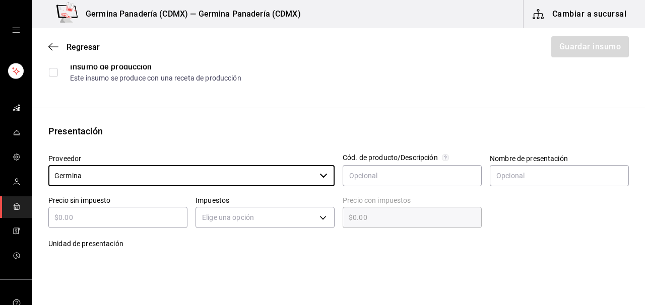
type input "Germina"
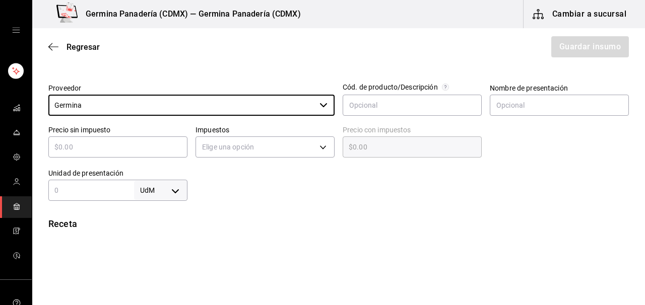
scroll to position [208, 0]
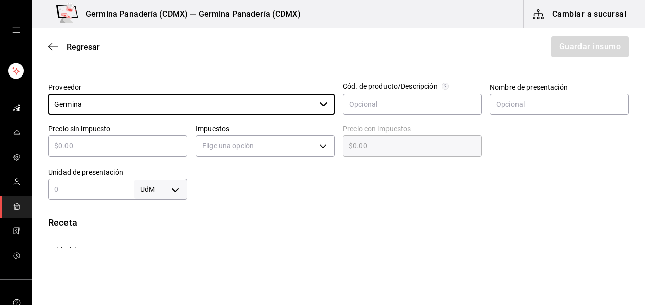
click at [135, 185] on body "Germina Panadería (CDMX) — Germina Panadería (CDMX) Cambiar a sucursal Regresar…" at bounding box center [322, 124] width 645 height 249
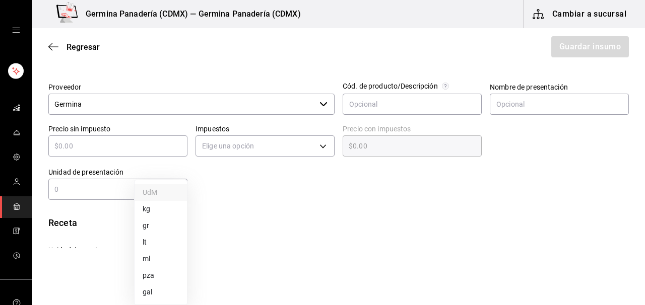
click at [91, 185] on div at bounding box center [322, 152] width 645 height 305
click at [90, 192] on input "text" at bounding box center [91, 189] width 86 height 12
type input "1"
click at [172, 189] on body "Germina Panadería (CDMX) — Germina Panadería (CDMX) Cambiar a sucursal Regresar…" at bounding box center [322, 124] width 645 height 249
click at [152, 210] on li "kg" at bounding box center [161, 209] width 52 height 17
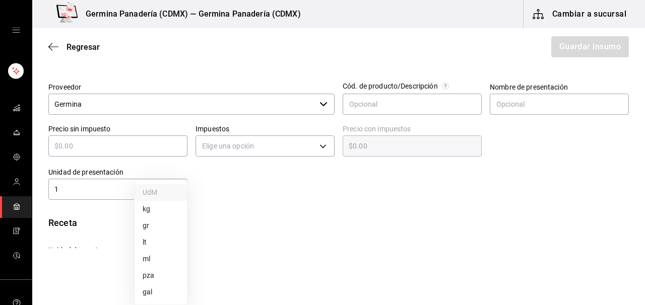
type input "KILOGRAM"
type input "1"
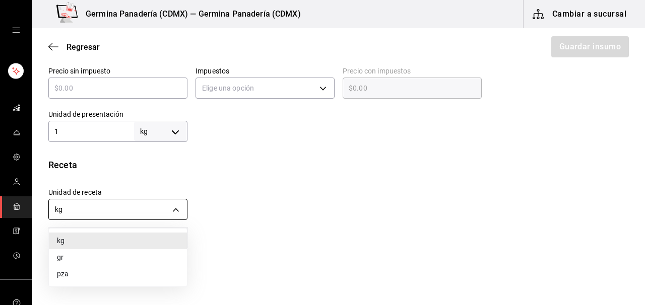
click at [149, 210] on body "Germina Panadería (CDMX) — Germina Panadería (CDMX) Cambiar a sucursal Regresar…" at bounding box center [322, 124] width 645 height 249
drag, startPoint x: 73, startPoint y: 253, endPoint x: 134, endPoint y: 239, distance: 62.1
click at [73, 253] on li "gr" at bounding box center [118, 258] width 138 height 17
type input "GRAM"
type input "1,000"
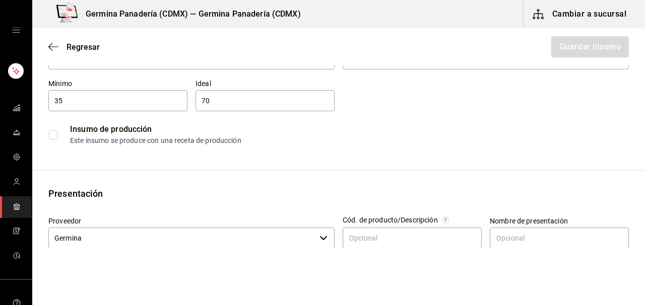
scroll to position [75, 0]
click at [51, 132] on input "checkbox" at bounding box center [53, 134] width 9 height 9
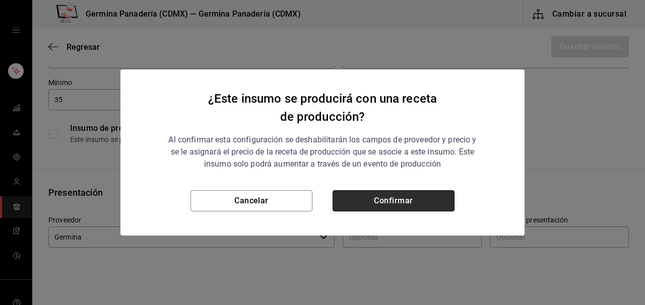
click at [365, 206] on button "Confirmar" at bounding box center [394, 201] width 122 height 21
checkbox input "true"
type input "$0.00"
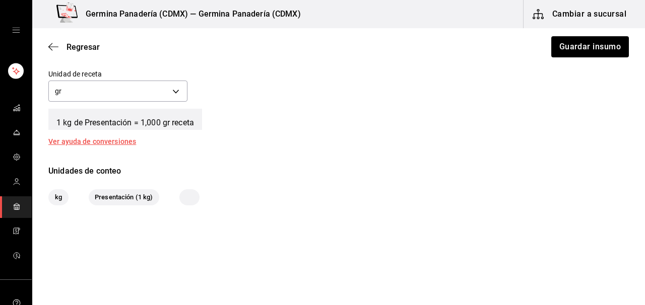
scroll to position [390, 0]
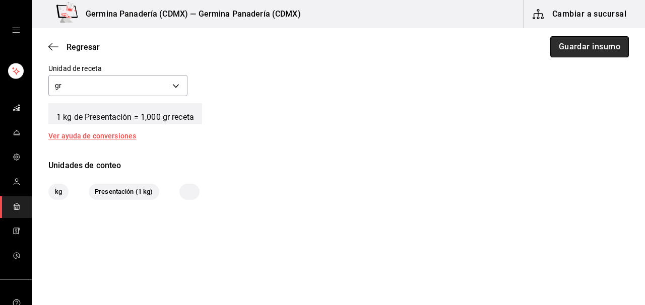
click at [599, 53] on button "Guardar insumo" at bounding box center [589, 46] width 79 height 21
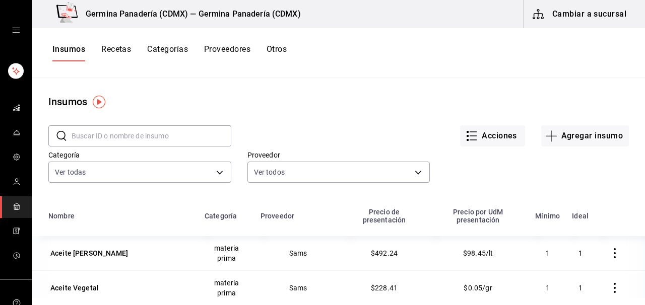
click at [113, 48] on button "Recetas" at bounding box center [116, 52] width 30 height 17
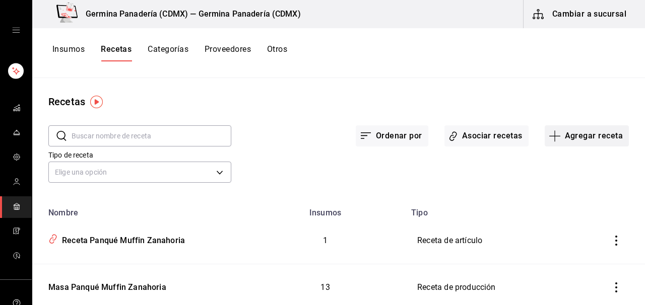
click at [574, 139] on button "Agregar receta" at bounding box center [587, 136] width 84 height 21
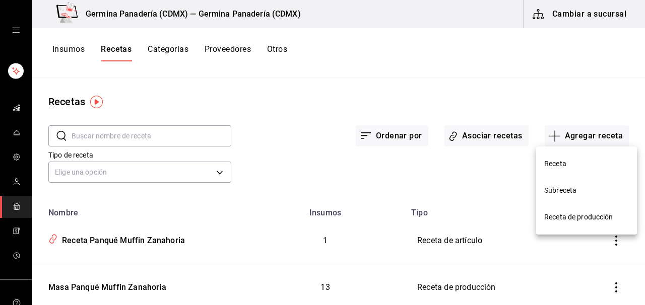
click at [593, 215] on span "Receta de producción" at bounding box center [586, 217] width 85 height 11
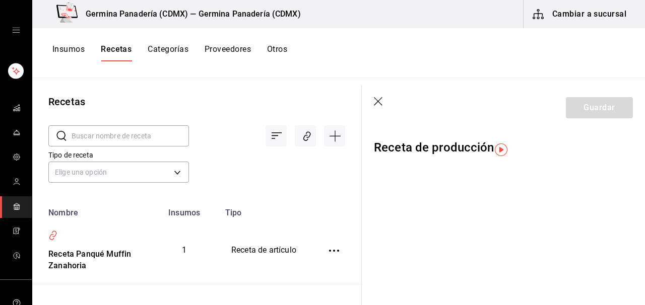
click at [381, 103] on icon "button" at bounding box center [379, 102] width 10 height 10
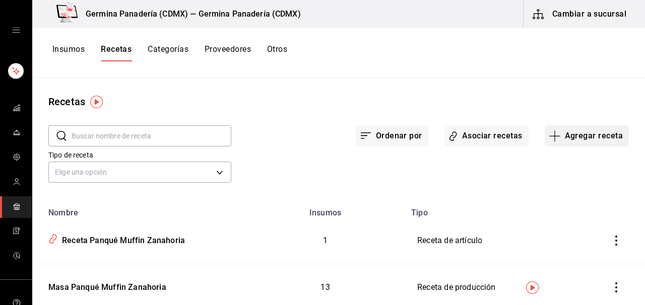
click at [604, 140] on button "Agregar receta" at bounding box center [587, 136] width 84 height 21
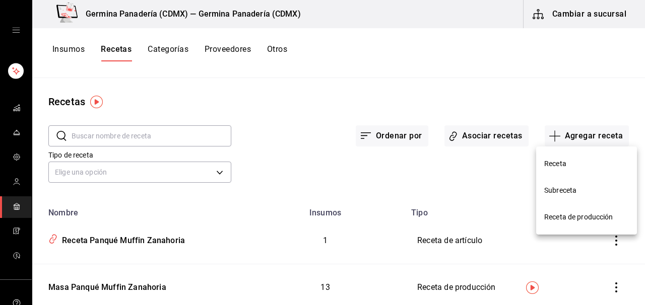
click at [554, 225] on li "Receta de producción" at bounding box center [586, 217] width 101 height 27
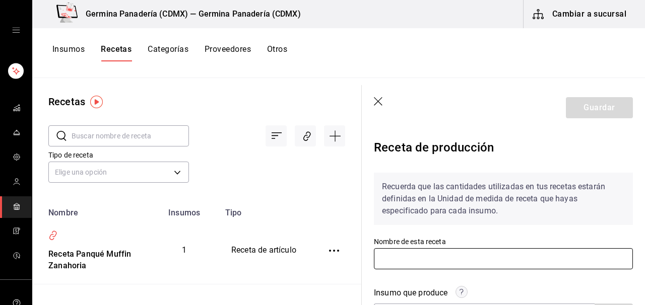
click at [422, 257] on input "text" at bounding box center [503, 259] width 259 height 21
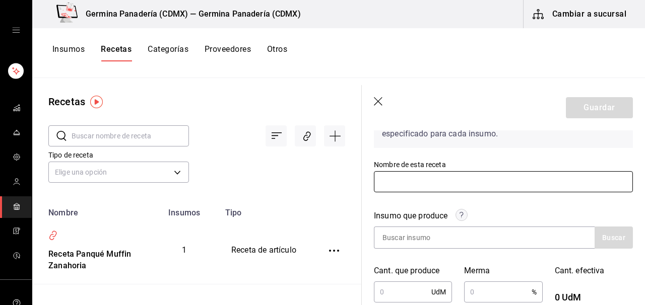
scroll to position [80, 0]
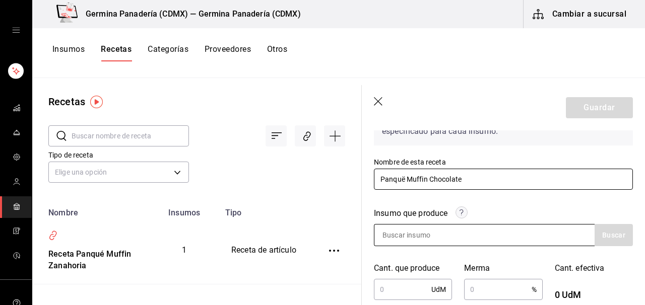
type input "Panquë Muffin Chocolate"
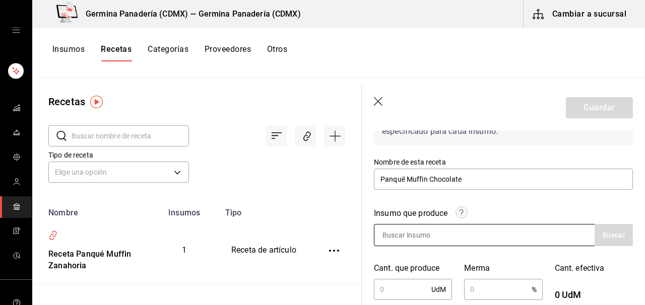
click at [452, 237] on input at bounding box center [425, 235] width 101 height 21
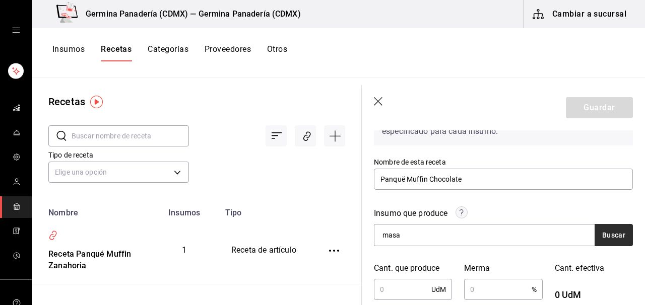
type input "masa"
click at [622, 237] on button "Buscar" at bounding box center [614, 235] width 38 height 22
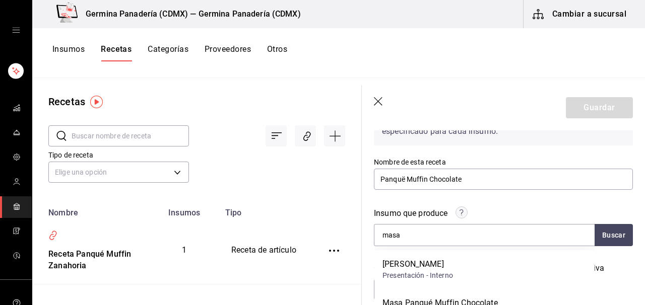
click at [461, 297] on div "Masa Panqué Muffin Chocolate Presentación - Interno" at bounding box center [485, 308] width 220 height 39
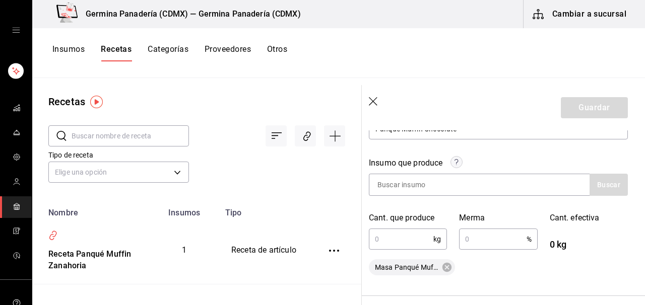
scroll to position [140, 5]
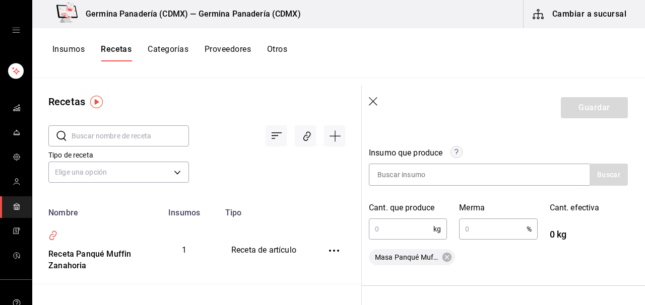
click at [402, 232] on input "text" at bounding box center [401, 229] width 65 height 20
type input "3"
click at [506, 234] on input "text" at bounding box center [492, 229] width 67 height 20
type input "0.1"
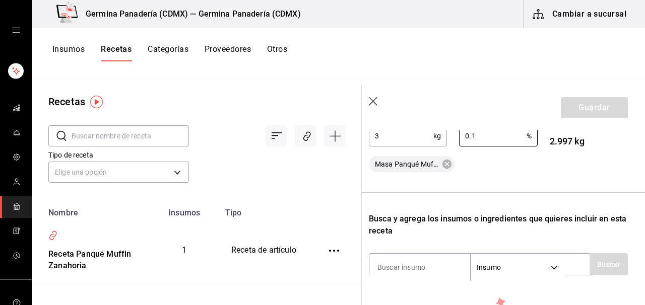
scroll to position [256, 5]
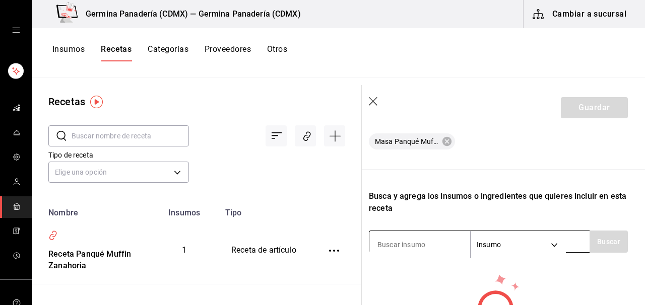
click at [416, 244] on input at bounding box center [420, 244] width 101 height 21
type input "mant"
click at [604, 242] on button "Buscar" at bounding box center [609, 242] width 38 height 22
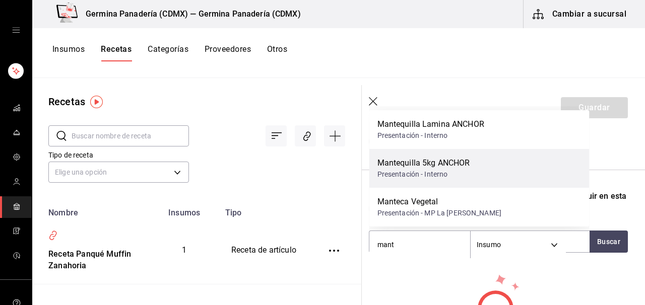
click at [466, 168] on div "Mantequilla 5kg ANCHOR" at bounding box center [424, 163] width 93 height 12
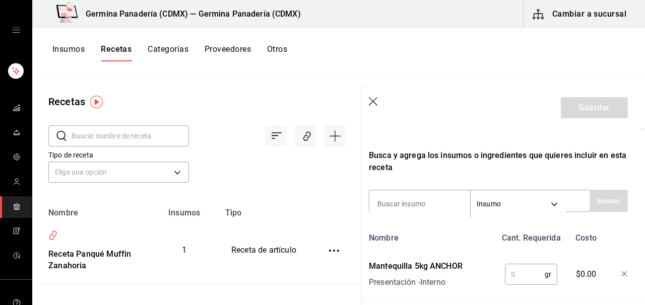
scroll to position [300, 5]
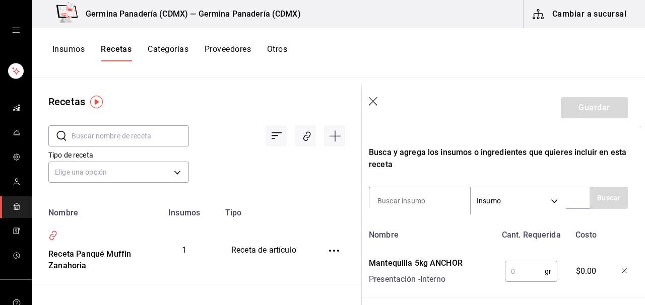
click at [525, 273] on input "text" at bounding box center [525, 272] width 40 height 20
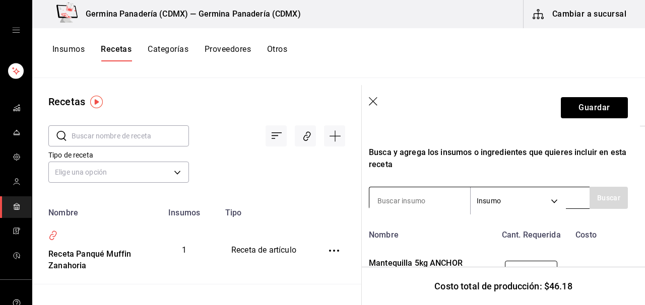
type input "288"
click at [410, 201] on input at bounding box center [420, 201] width 101 height 21
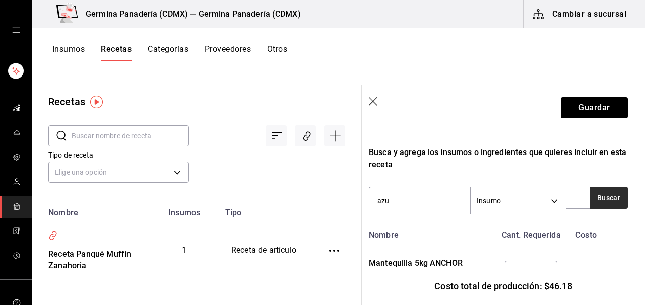
type input "azu"
click at [606, 200] on button "Buscar" at bounding box center [609, 198] width 38 height 22
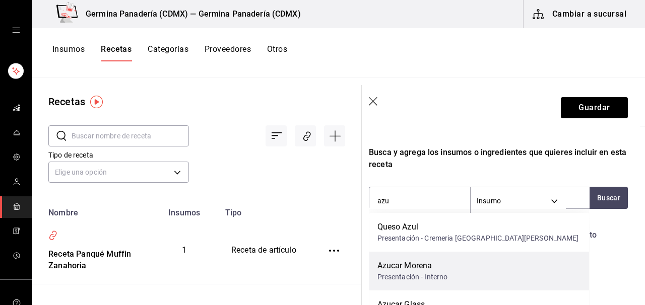
click at [447, 268] on div "Azucar Morena" at bounding box center [413, 266] width 71 height 12
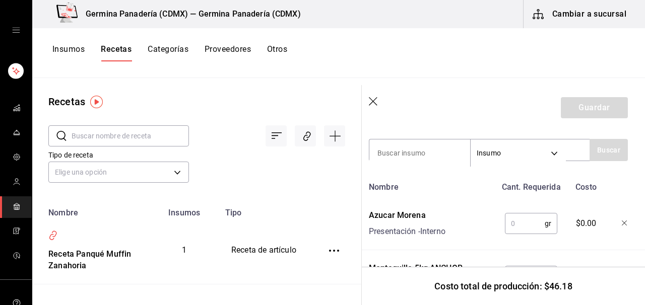
scroll to position [375, 5]
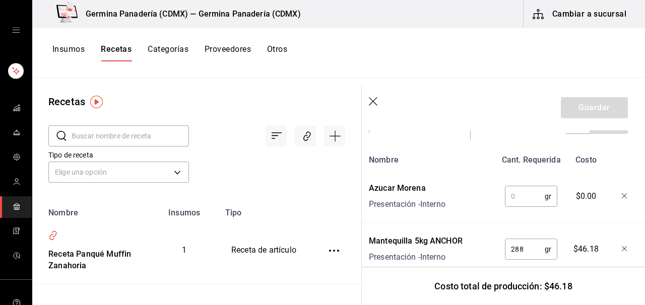
click at [520, 201] on input "text" at bounding box center [525, 197] width 40 height 20
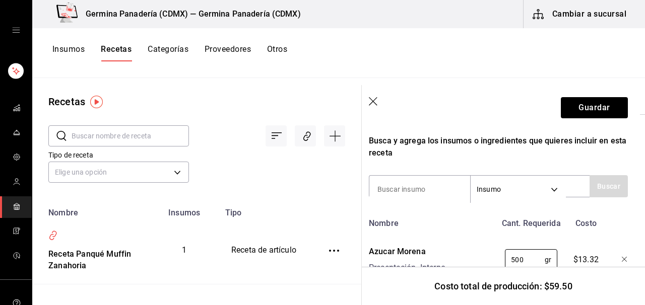
type input "500"
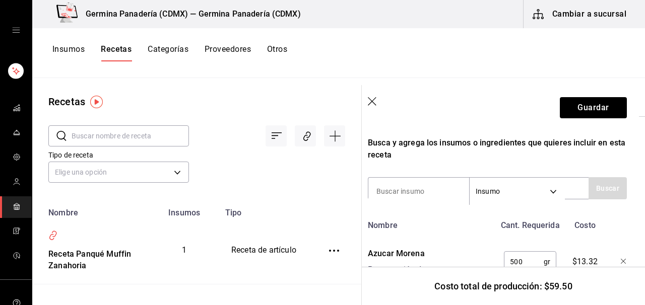
click at [426, 186] on input at bounding box center [418, 191] width 101 height 21
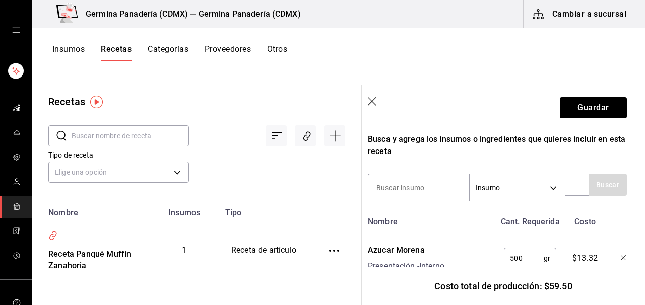
scroll to position [314, 6]
type input "leva"
click at [598, 190] on button "Buscar" at bounding box center [608, 184] width 38 height 22
click at [609, 190] on button "Buscar" at bounding box center [608, 184] width 38 height 22
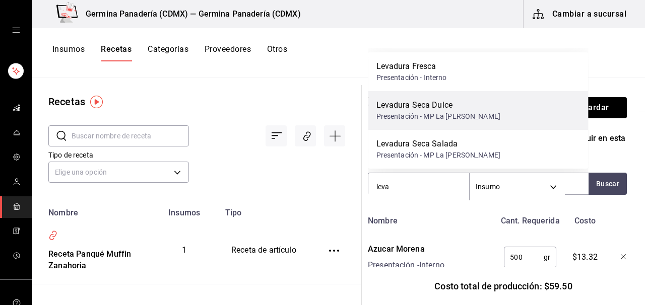
click at [427, 112] on div "Presentación - MP La Reyna" at bounding box center [439, 116] width 124 height 11
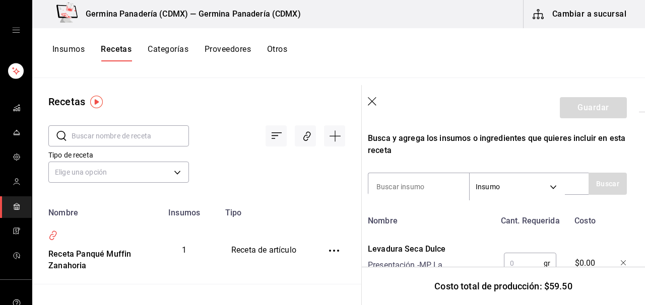
click at [524, 257] on input "text" at bounding box center [524, 264] width 40 height 20
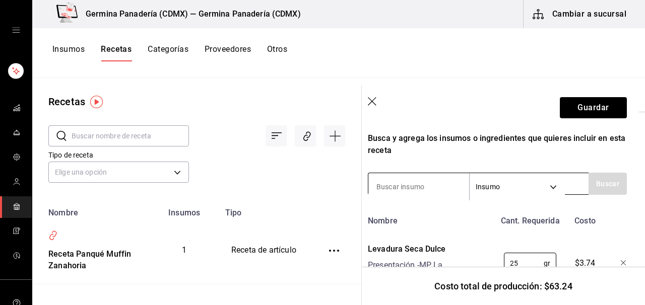
type input "25"
click at [418, 190] on input at bounding box center [418, 186] width 101 height 21
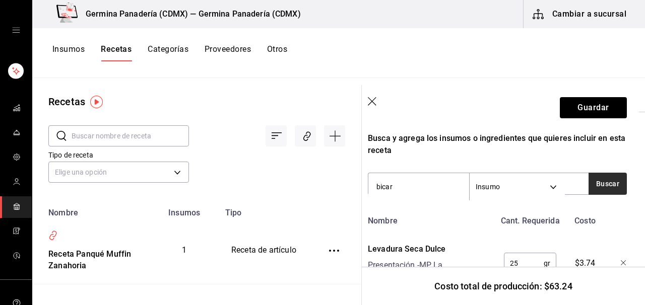
type input "bicar"
click at [618, 189] on button "Buscar" at bounding box center [608, 184] width 38 height 22
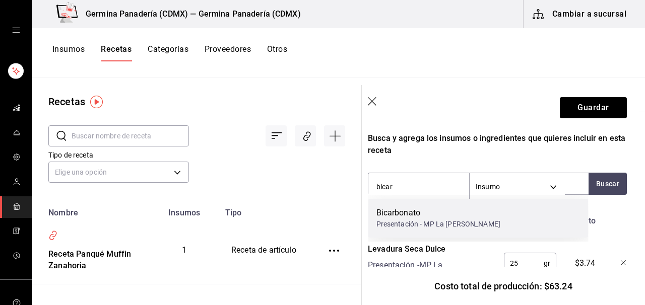
click at [399, 210] on div "Bicarbonato" at bounding box center [439, 213] width 124 height 12
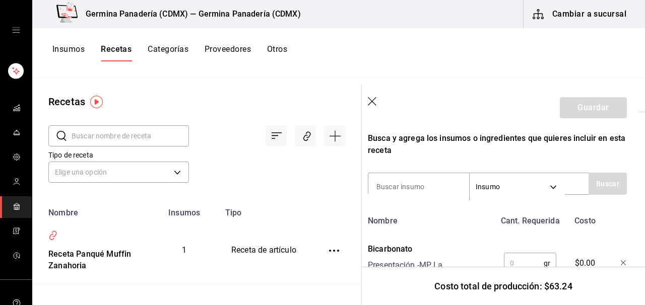
click at [534, 259] on input "text" at bounding box center [524, 264] width 40 height 20
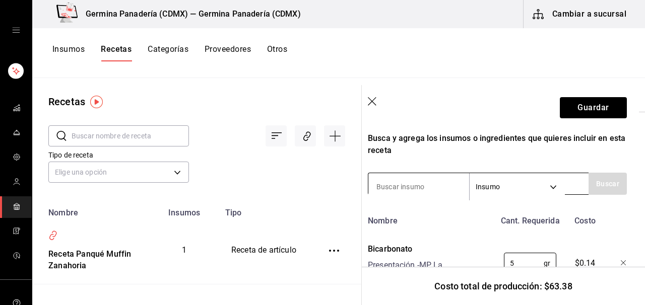
type input "5"
click at [443, 188] on input at bounding box center [418, 186] width 101 height 21
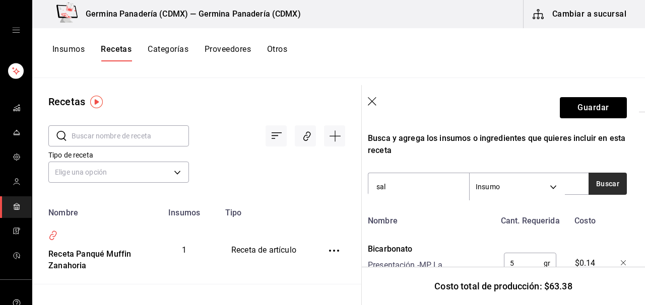
type input "sal"
drag, startPoint x: 594, startPoint y: 180, endPoint x: 516, endPoint y: 170, distance: 78.8
click at [594, 180] on button "Buscar" at bounding box center [608, 184] width 38 height 22
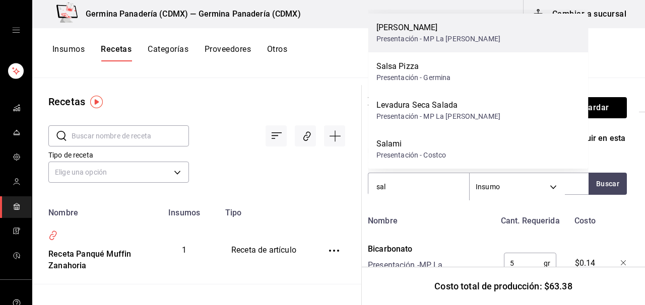
click at [392, 31] on div "Sal Fina" at bounding box center [439, 28] width 124 height 12
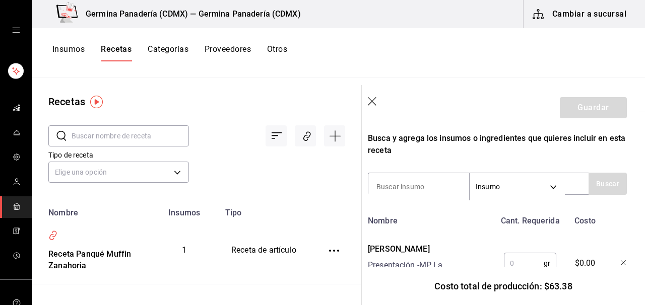
click at [533, 265] on input "text" at bounding box center [524, 264] width 40 height 20
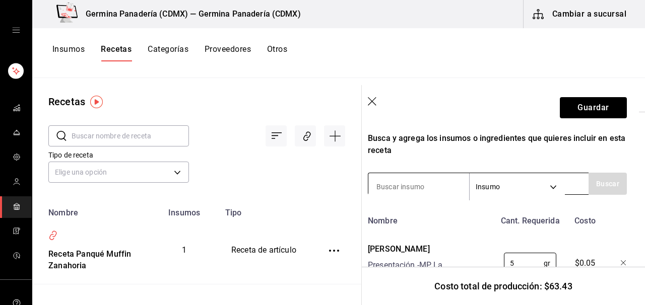
type input "5"
click at [432, 180] on input at bounding box center [418, 186] width 101 height 21
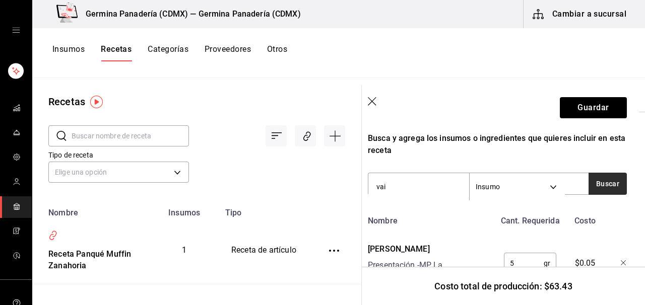
type input "vai"
click at [604, 186] on button "Buscar" at bounding box center [608, 184] width 38 height 22
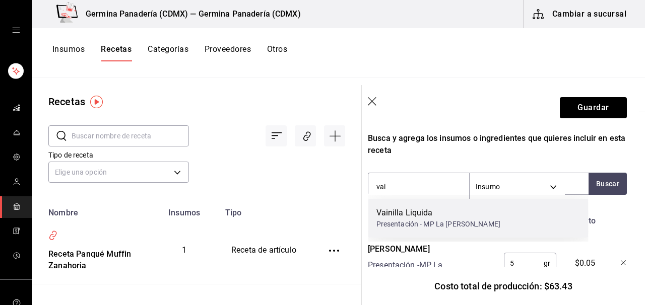
click at [443, 212] on div "Vainilla Liquida" at bounding box center [439, 213] width 124 height 12
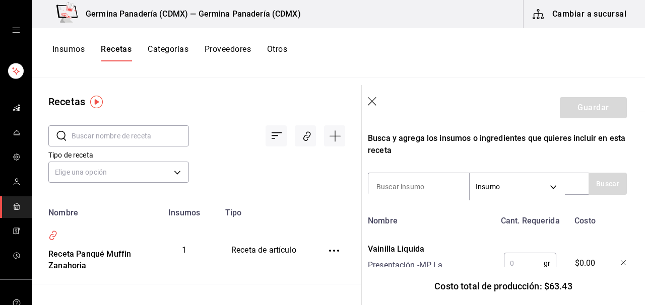
click at [525, 257] on input "text" at bounding box center [524, 264] width 40 height 20
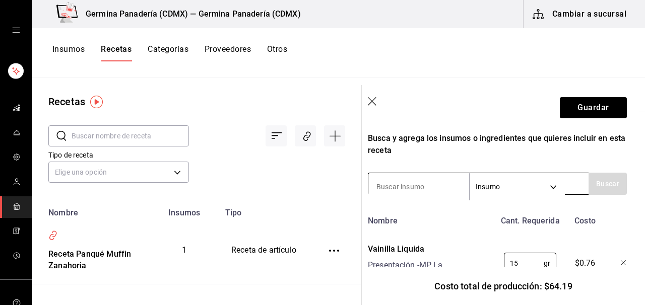
type input "15"
click at [443, 191] on input at bounding box center [418, 186] width 101 height 21
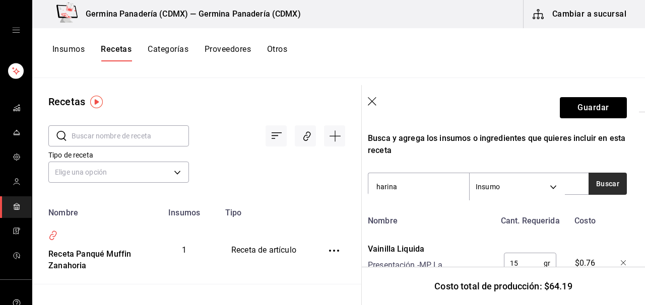
type input "harina"
click at [599, 188] on button "Buscar" at bounding box center [608, 184] width 38 height 22
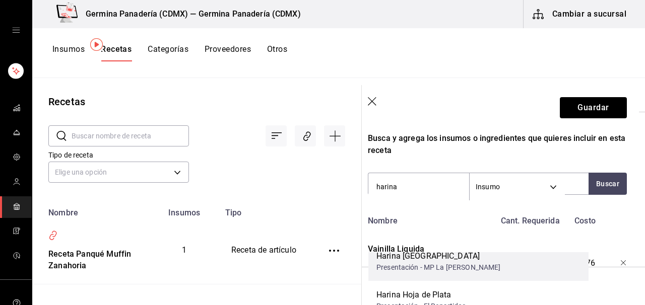
scroll to position [57, 0]
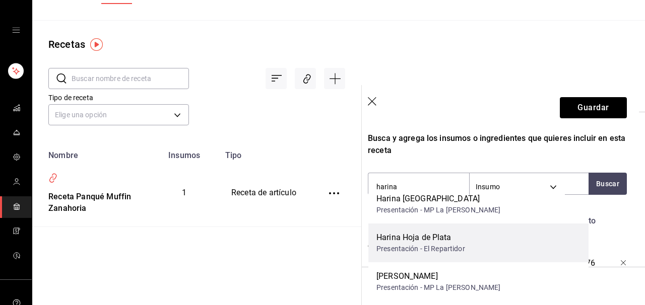
click at [464, 244] on div "Presentación - El Repartidor" at bounding box center [421, 249] width 89 height 11
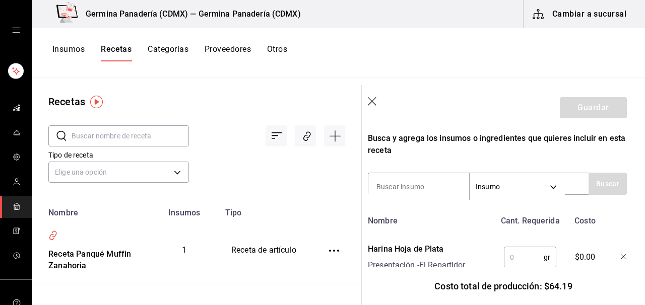
scroll to position [0, 0]
click at [525, 260] on input "text" at bounding box center [524, 258] width 40 height 20
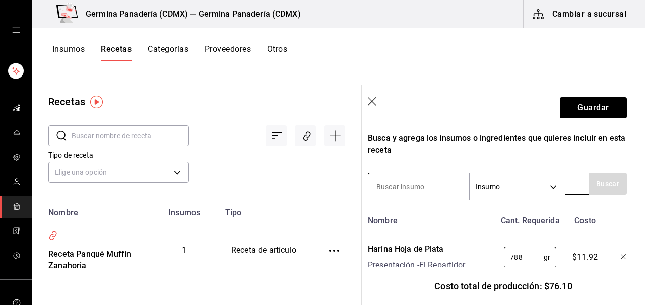
type input "788"
click at [414, 187] on input at bounding box center [418, 186] width 101 height 21
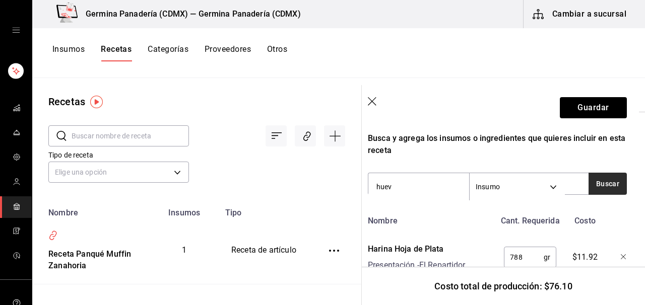
type input "huev"
click at [610, 188] on button "Buscar" at bounding box center [608, 184] width 38 height 22
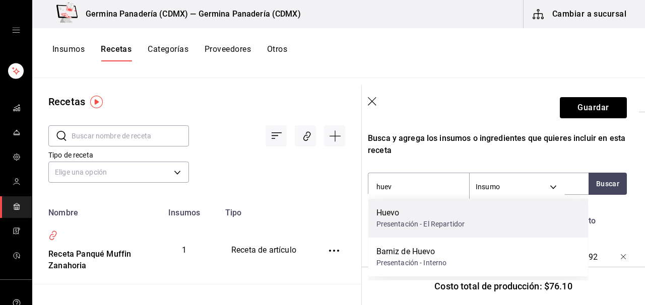
click at [424, 212] on div "Huevo" at bounding box center [421, 213] width 89 height 12
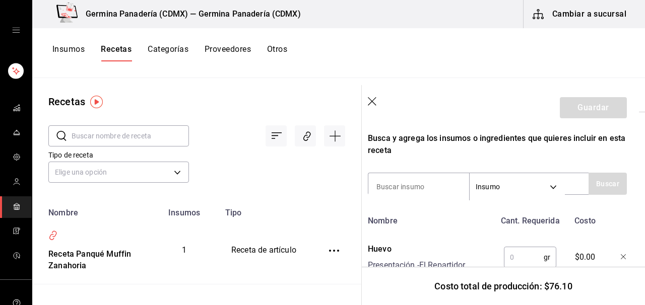
click at [523, 255] on input "text" at bounding box center [524, 258] width 40 height 20
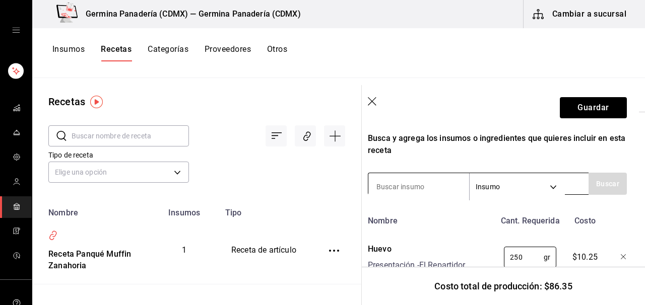
type input "250"
click at [405, 187] on input at bounding box center [418, 186] width 101 height 21
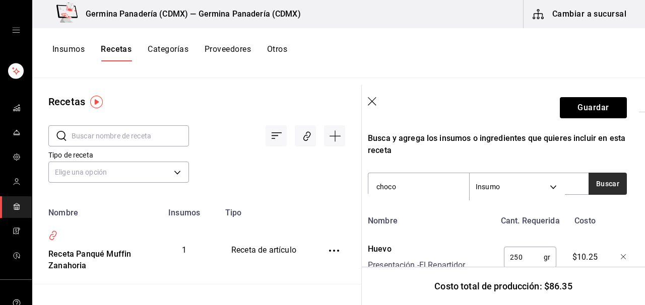
type input "choco"
click at [612, 191] on button "Buscar" at bounding box center [608, 184] width 38 height 22
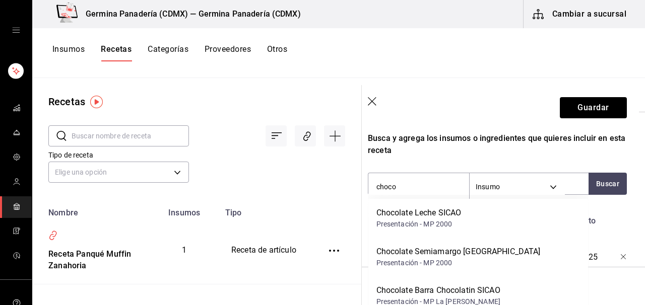
drag, startPoint x: 445, startPoint y: 246, endPoint x: 551, endPoint y: 235, distance: 107.4
click at [445, 246] on div "Chocolate Semiamargo TURIN" at bounding box center [459, 252] width 164 height 12
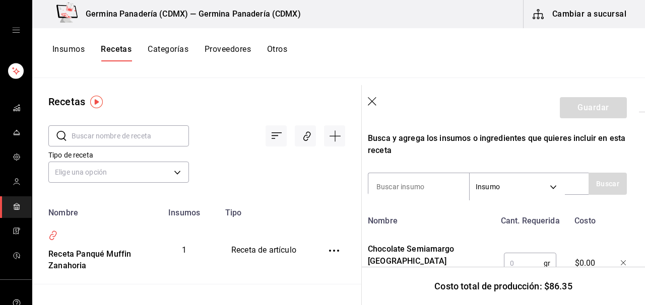
click at [521, 257] on input "text" at bounding box center [524, 264] width 40 height 20
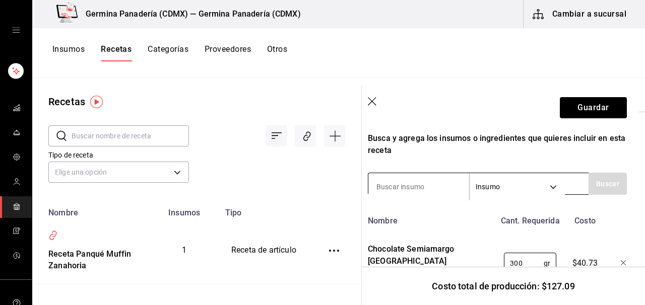
type input "300"
click at [409, 186] on input at bounding box center [418, 186] width 101 height 21
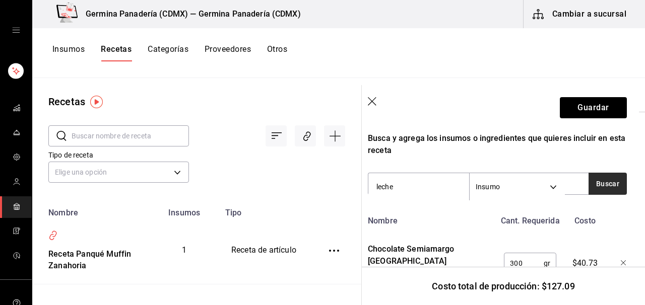
type input "leche"
click at [605, 184] on button "Buscar" at bounding box center [608, 184] width 38 height 22
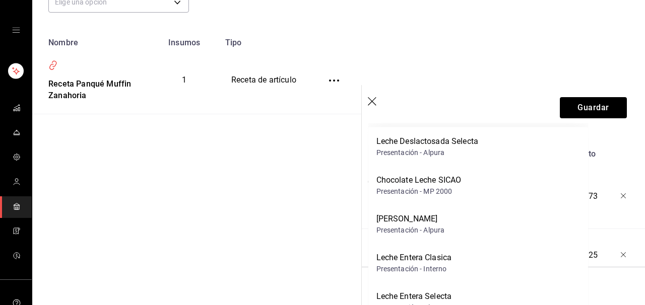
scroll to position [390, 6]
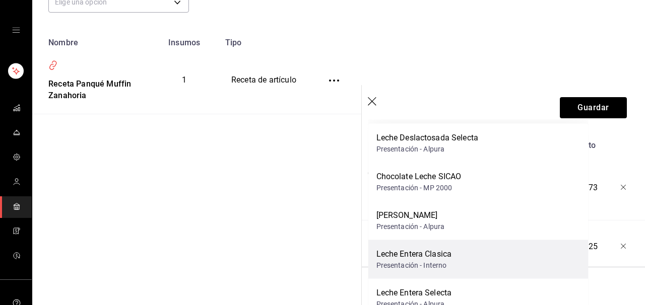
click at [432, 262] on div "Presentación - Interno" at bounding box center [415, 266] width 76 height 11
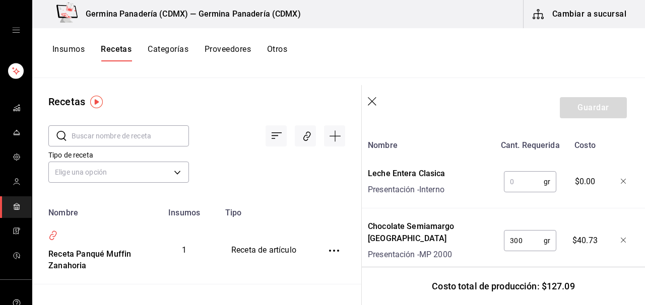
scroll to position [0, 0]
click at [519, 183] on input "text" at bounding box center [524, 182] width 40 height 20
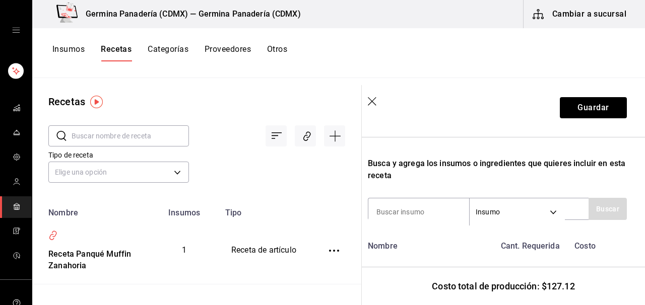
scroll to position [299, 6]
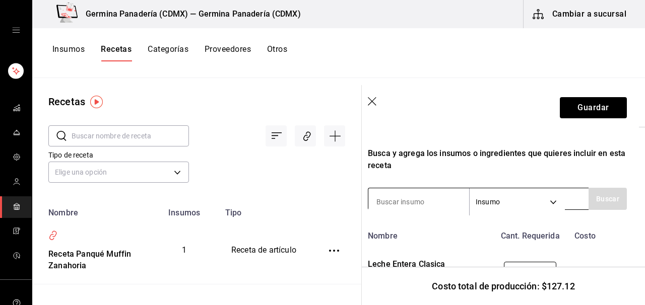
type input "625"
click at [405, 203] on input at bounding box center [418, 202] width 101 height 21
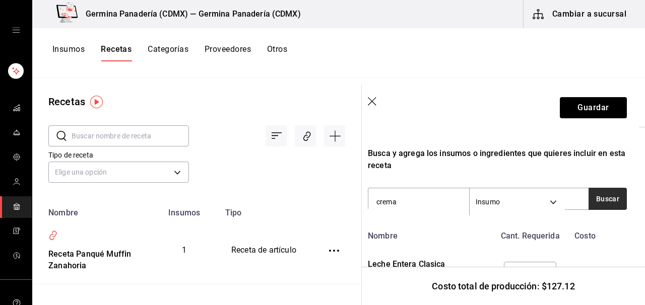
type input "crema"
click at [609, 195] on button "Buscar" at bounding box center [608, 199] width 38 height 22
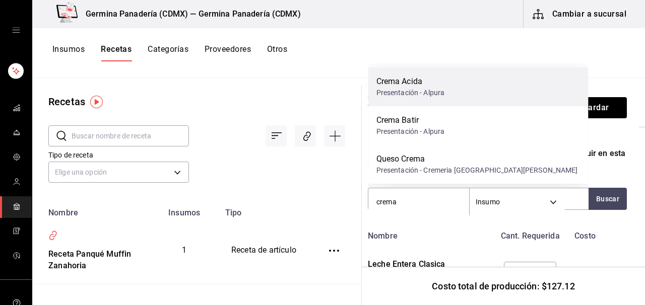
click at [444, 94] on div "Presentación - Alpura" at bounding box center [411, 93] width 69 height 11
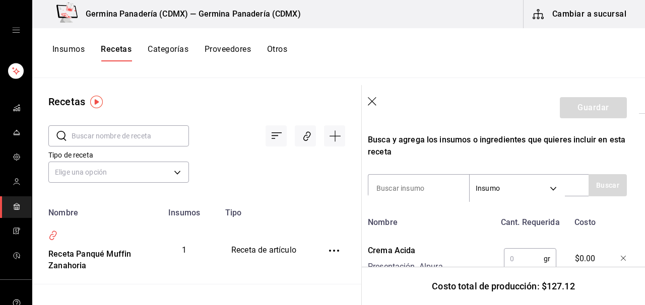
scroll to position [337, 6]
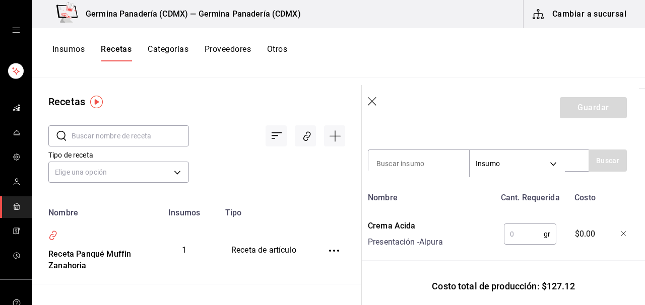
click at [517, 238] on input "text" at bounding box center [524, 234] width 40 height 20
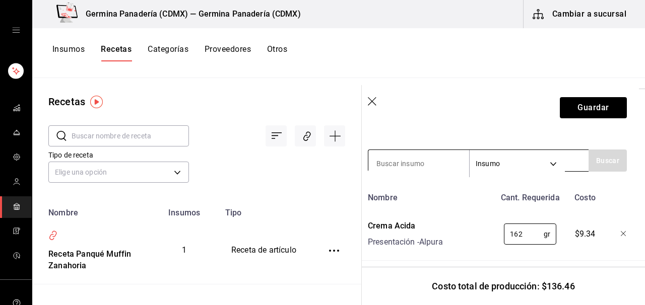
type input "162"
click at [418, 169] on input at bounding box center [418, 163] width 101 height 21
click at [620, 162] on button "Buscar" at bounding box center [608, 161] width 38 height 22
type input "v"
type input "aceite"
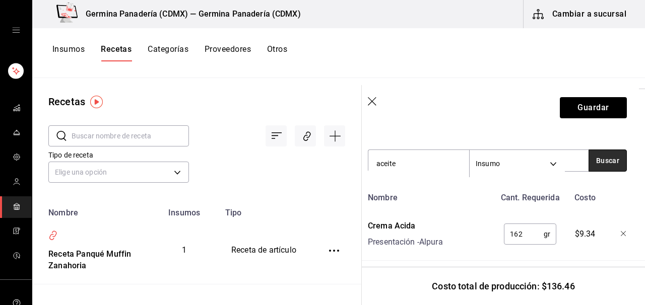
click at [616, 165] on button "Buscar" at bounding box center [608, 161] width 38 height 22
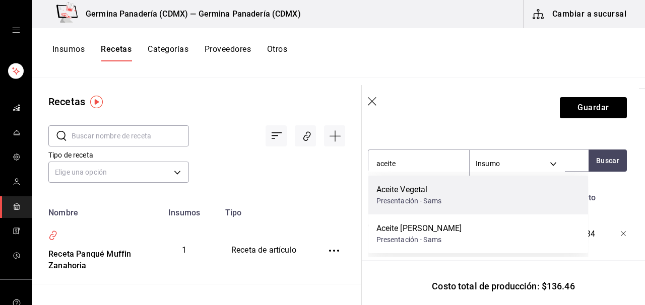
click at [432, 203] on div "Presentación - Sams" at bounding box center [410, 201] width 66 height 11
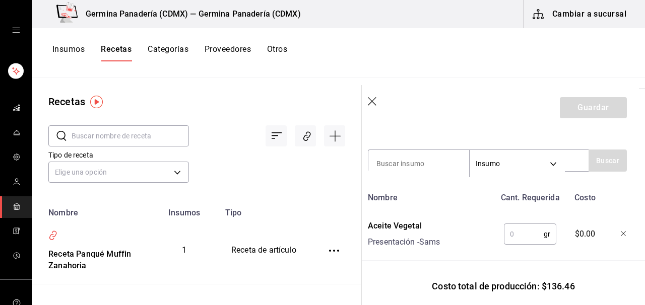
click at [514, 236] on input "text" at bounding box center [524, 234] width 40 height 20
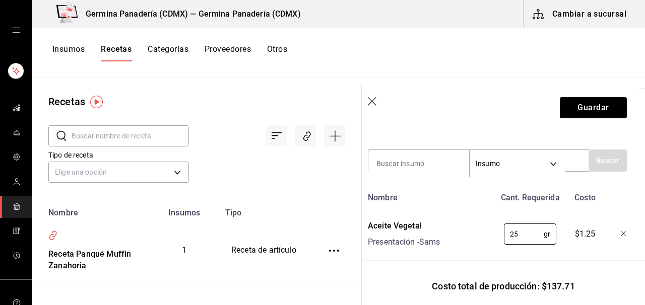
type input "25"
click at [16, 28] on icon "open drawer" at bounding box center [16, 30] width 8 height 8
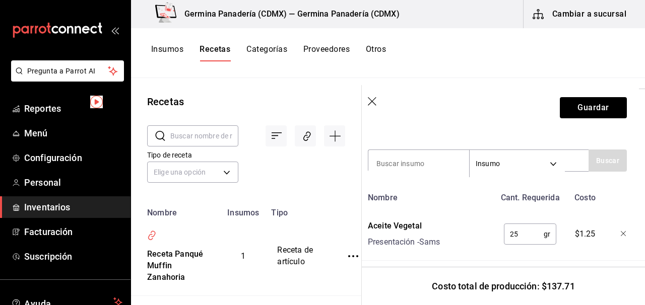
click at [115, 32] on icon "open_drawer_menu" at bounding box center [115, 30] width 8 height 8
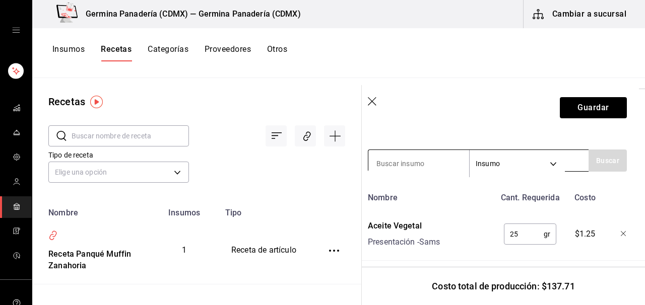
click at [439, 167] on input at bounding box center [418, 163] width 101 height 21
click at [616, 161] on button "Buscar" at bounding box center [608, 161] width 38 height 22
click at [418, 162] on input "ha" at bounding box center [418, 163] width 101 height 21
click at [609, 165] on button "Buscar" at bounding box center [608, 161] width 38 height 22
click at [426, 169] on input "ha" at bounding box center [418, 163] width 101 height 21
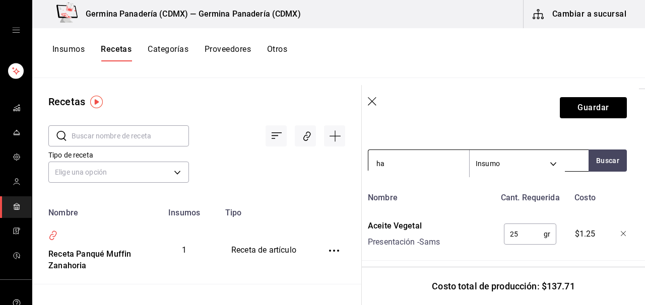
type input "h"
click at [593, 166] on button "Buscar" at bounding box center [608, 161] width 38 height 22
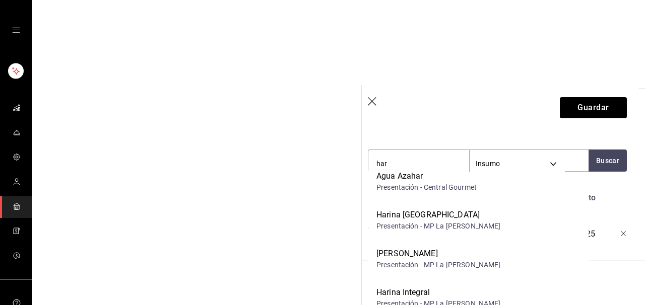
scroll to position [0, 0]
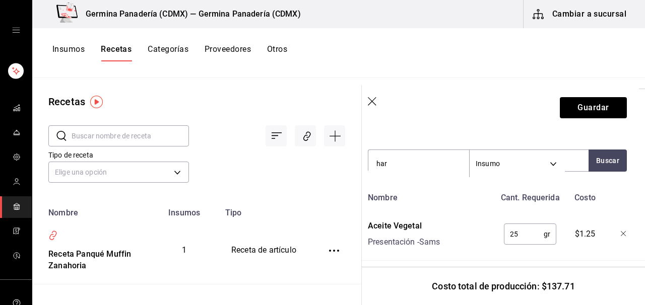
click at [472, 107] on header "Guardar" at bounding box center [497, 107] width 283 height 45
click at [404, 163] on input "har" at bounding box center [418, 163] width 101 height 21
type input "h"
type input "queso cr"
click at [614, 162] on button "Buscar" at bounding box center [608, 161] width 38 height 22
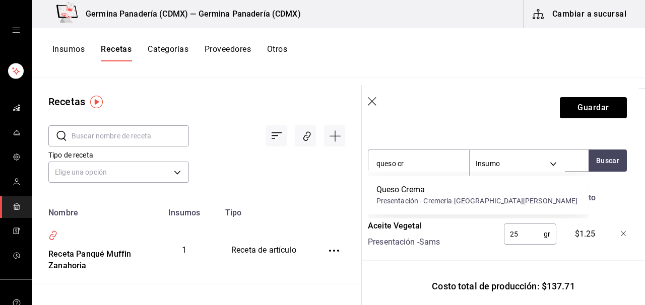
drag, startPoint x: 466, startPoint y: 191, endPoint x: 534, endPoint y: 210, distance: 70.7
click at [466, 191] on div "Queso Crema" at bounding box center [478, 190] width 202 height 12
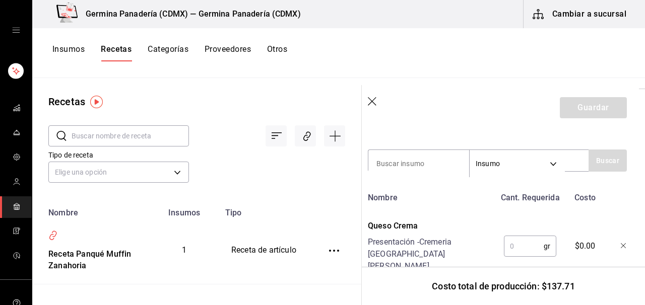
click at [524, 236] on input "text" at bounding box center [524, 246] width 40 height 20
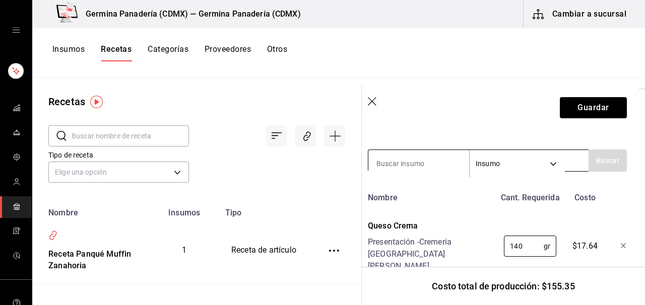
type input "140"
click at [426, 170] on input at bounding box center [418, 163] width 101 height 21
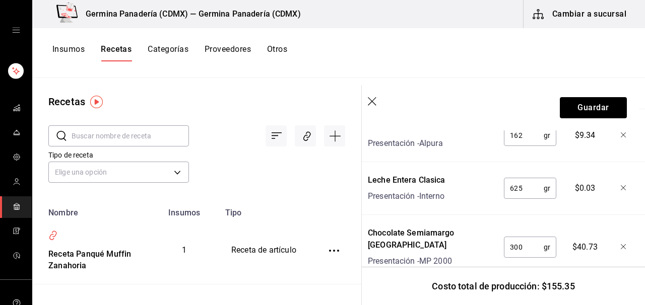
scroll to position [572, 6]
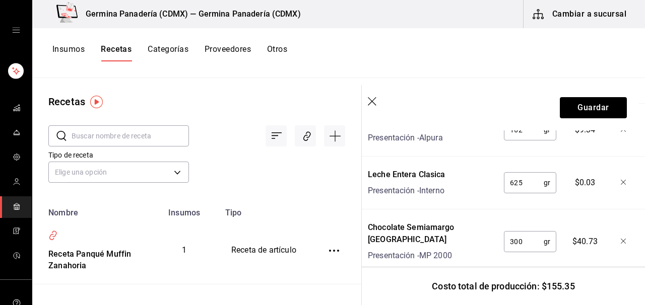
click at [526, 232] on input "300" at bounding box center [524, 242] width 40 height 20
type input "3"
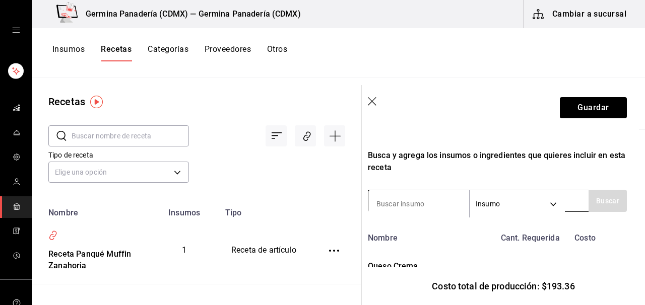
scroll to position [280, 6]
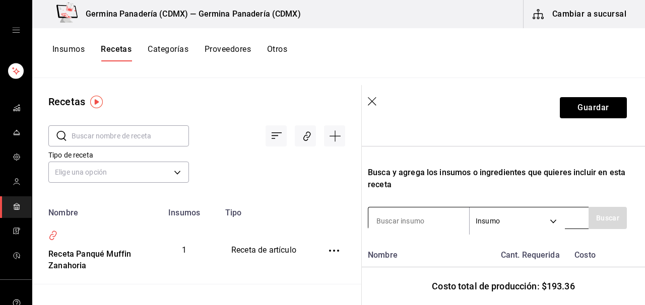
type input "580"
click at [412, 225] on input at bounding box center [418, 221] width 101 height 21
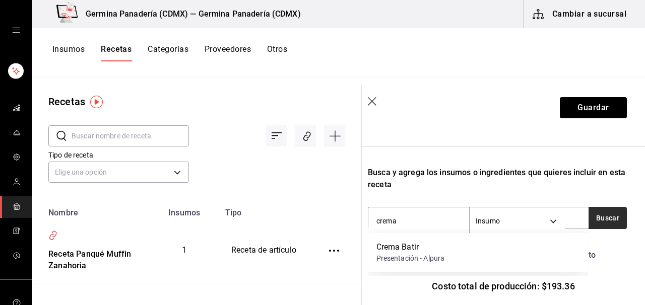
type input "crema"
click at [610, 226] on button "Buscar" at bounding box center [608, 218] width 38 height 22
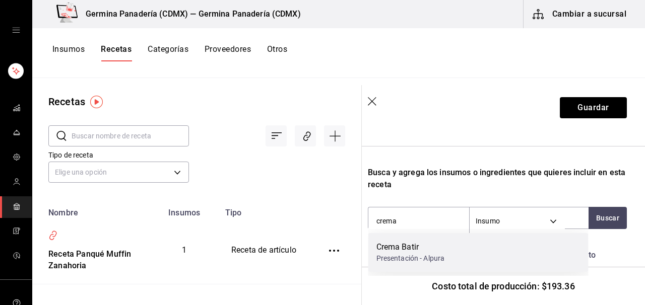
click at [473, 252] on div "Crema Batir Presentación - Alpura" at bounding box center [478, 252] width 220 height 39
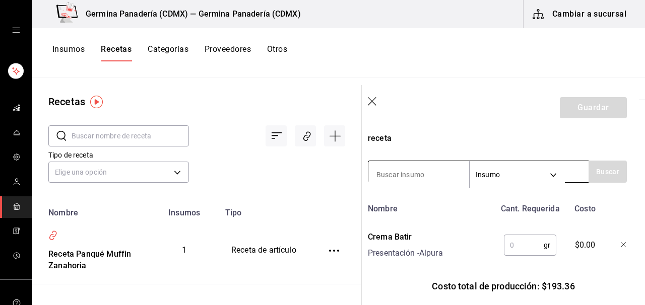
scroll to position [329, 6]
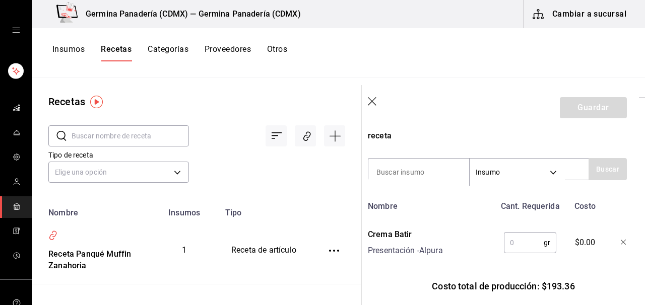
click at [523, 250] on input "text" at bounding box center [524, 243] width 40 height 20
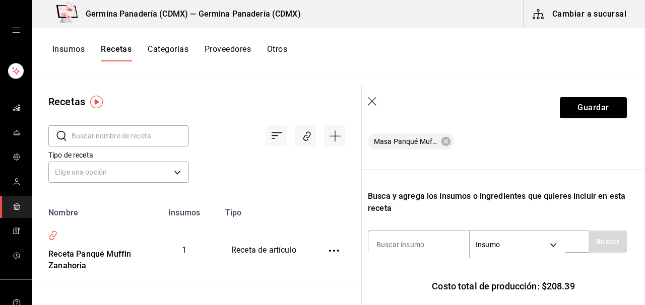
scroll to position [195, 6]
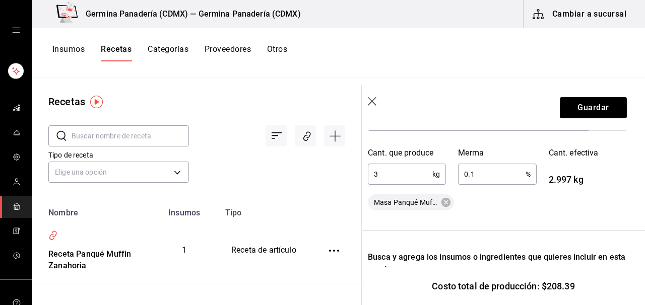
type input "280"
click at [409, 179] on input "3" at bounding box center [400, 174] width 65 height 20
click at [406, 176] on input "3" at bounding box center [400, 174] width 65 height 20
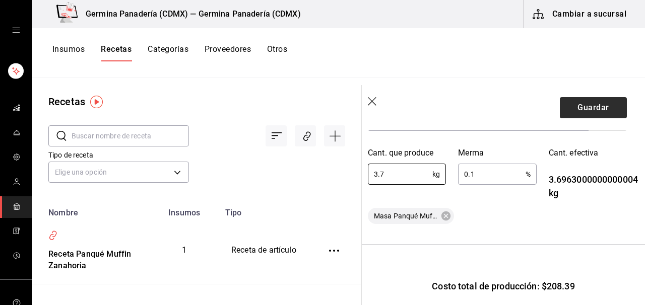
type input "3.7"
drag, startPoint x: 585, startPoint y: 108, endPoint x: 585, endPoint y: 103, distance: 5.1
click at [585, 108] on button "Guardar" at bounding box center [593, 107] width 67 height 21
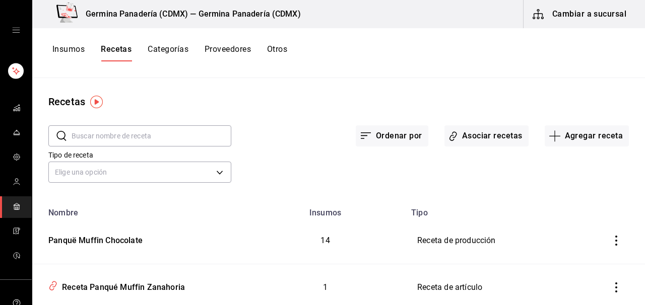
click at [125, 55] on button "Recetas" at bounding box center [116, 52] width 31 height 17
click at [500, 140] on button "Asociar recetas" at bounding box center [487, 136] width 84 height 21
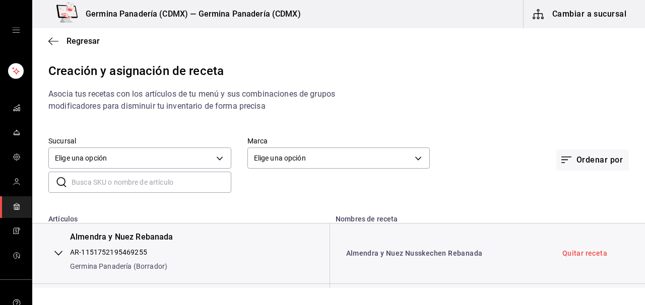
click at [141, 189] on input "text" at bounding box center [152, 182] width 160 height 20
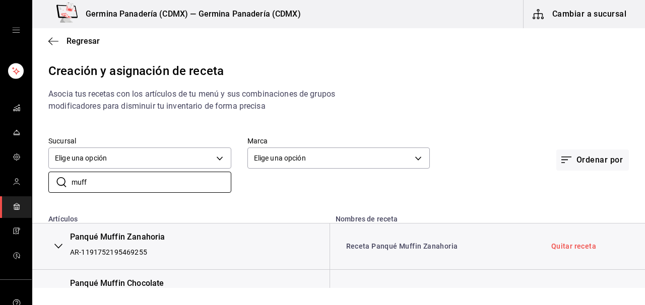
scroll to position [28, 0]
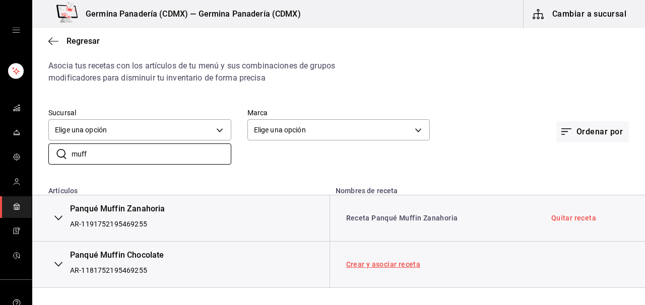
type input "muff"
click at [377, 268] on link "Crear y asociar receta" at bounding box center [383, 264] width 75 height 7
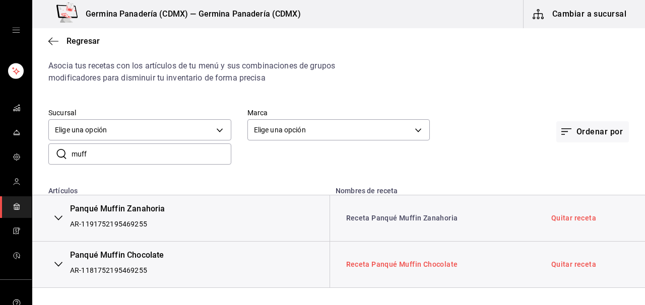
click at [385, 267] on link "Receta Panqué Muffin Chocolate" at bounding box center [402, 265] width 112 height 8
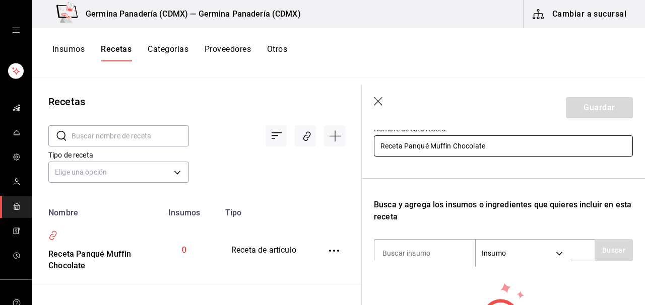
scroll to position [113, 0]
click at [406, 150] on input "Receta Panqué Muffin Chocolate" at bounding box center [503, 145] width 259 height 21
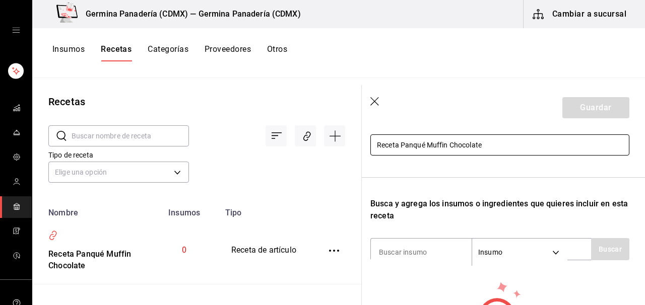
scroll to position [114, 3]
click at [402, 145] on input "Receta Panqué Muffin Chocolate" at bounding box center [500, 145] width 259 height 21
type input "Panqué Muffin Chocolate"
click at [430, 252] on input at bounding box center [422, 252] width 101 height 21
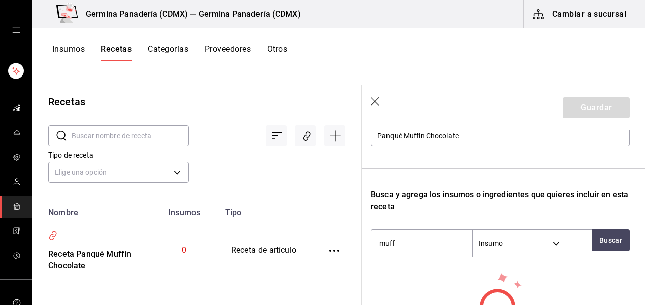
scroll to position [129, 3]
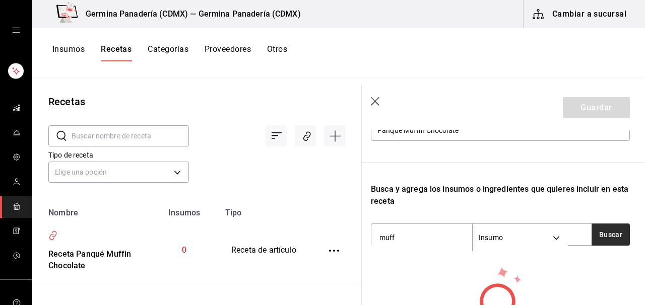
type input "muff"
click at [622, 241] on button "Buscar" at bounding box center [611, 235] width 38 height 22
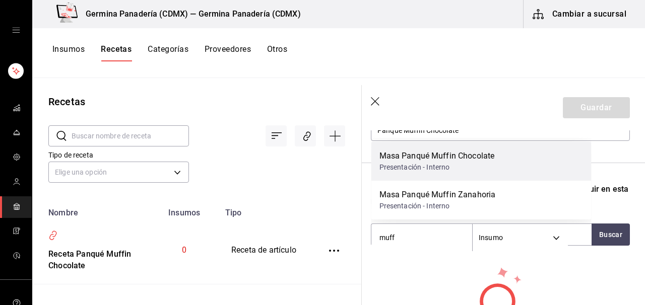
click at [453, 165] on div "Presentación - Interno" at bounding box center [437, 167] width 115 height 11
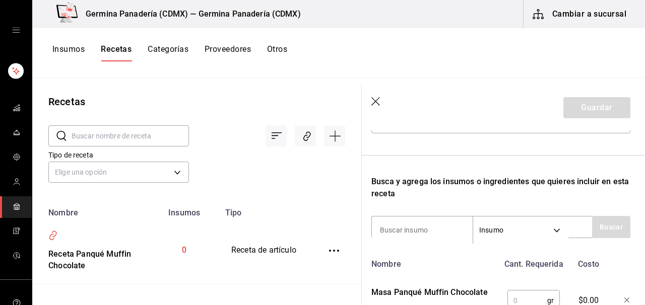
scroll to position [211, 3]
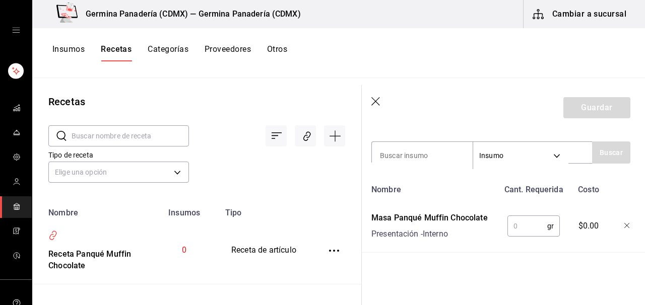
click at [524, 226] on input "text" at bounding box center [528, 226] width 40 height 20
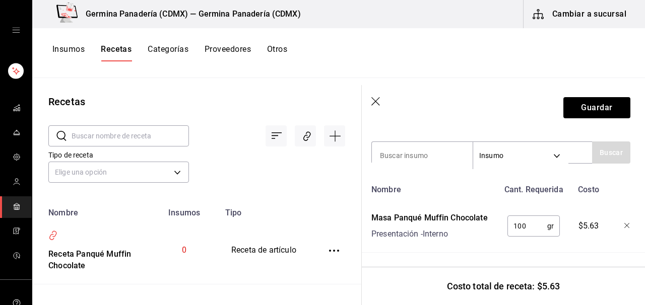
scroll to position [196, 0]
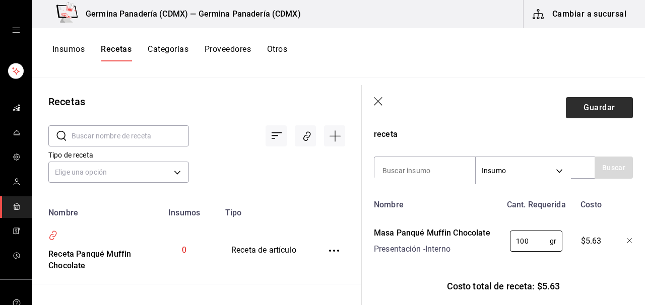
type input "100"
click at [591, 111] on button "Guardar" at bounding box center [599, 107] width 67 height 21
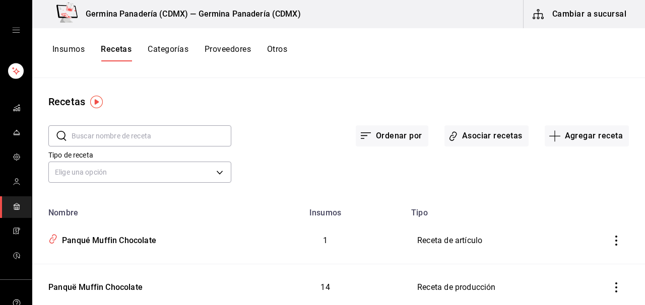
click at [72, 49] on button "Insumos" at bounding box center [68, 52] width 32 height 17
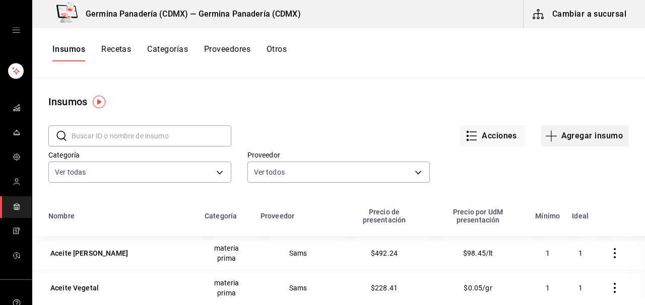
scroll to position [1, 0]
click at [580, 136] on button "Agregar insumo" at bounding box center [585, 135] width 88 height 21
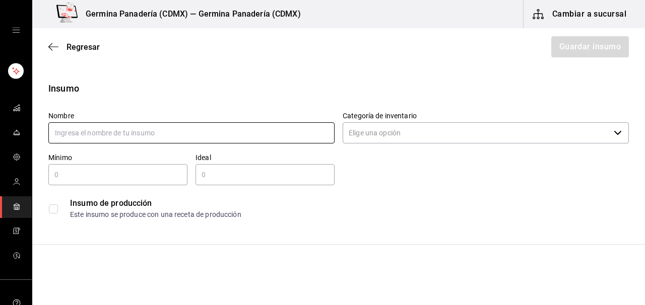
click at [200, 133] on input "text" at bounding box center [191, 132] width 286 height 21
type input "Crema de Almendras"
click at [398, 127] on input "Categoría de inventario" at bounding box center [476, 132] width 267 height 21
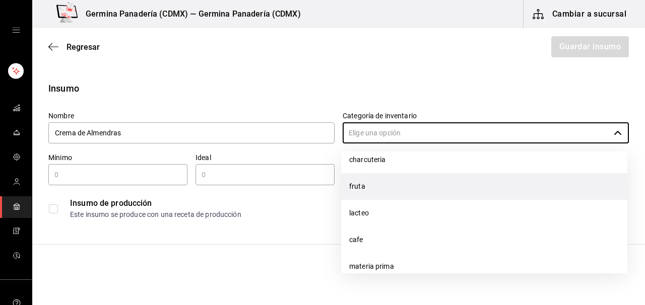
scroll to position [54, 0]
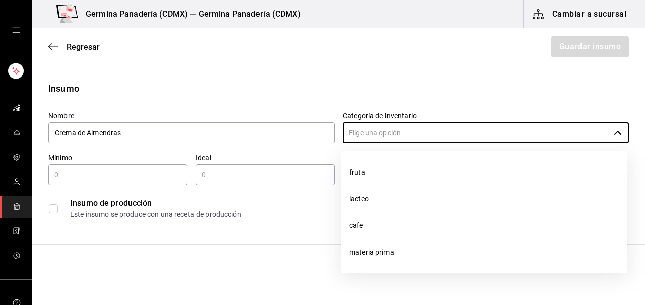
click at [384, 251] on li "materia prima" at bounding box center [484, 252] width 286 height 27
type input "materia prima"
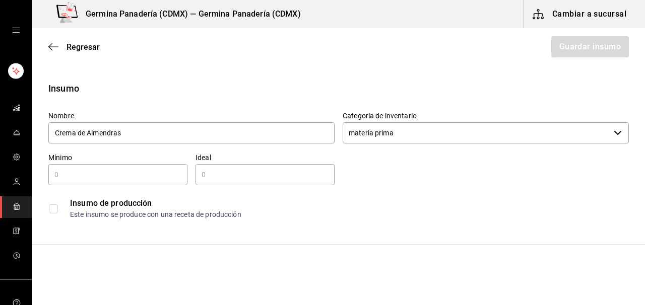
click at [134, 177] on input "text" at bounding box center [117, 175] width 139 height 12
type input "1"
click at [235, 182] on div "​" at bounding box center [265, 174] width 139 height 21
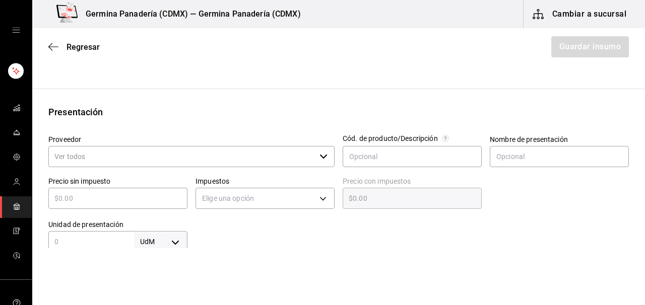
scroll to position [158, 0]
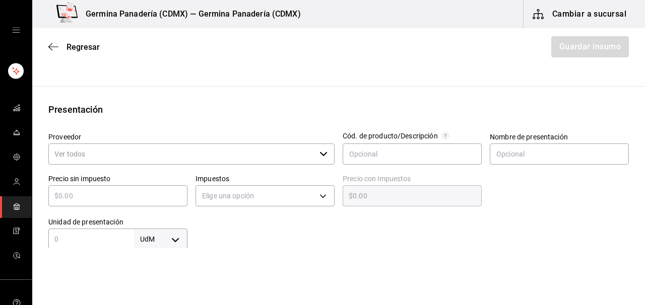
type input "2"
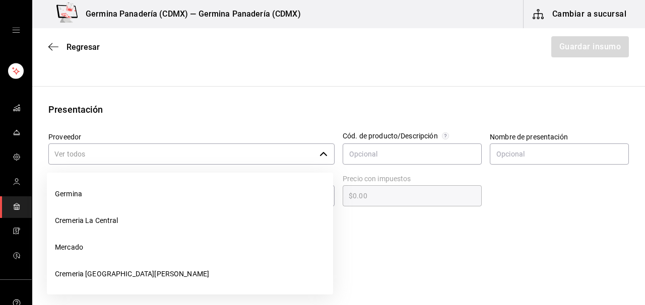
click at [218, 154] on input "Proveedor" at bounding box center [181, 154] width 267 height 21
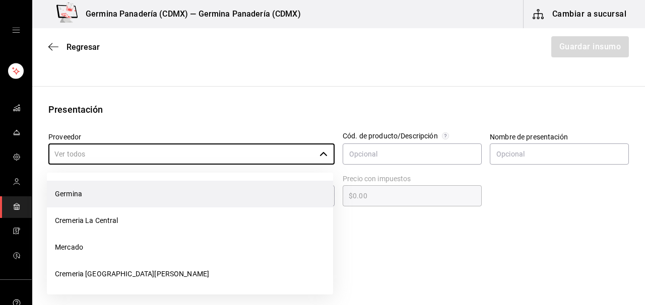
click at [111, 197] on li "Germina" at bounding box center [190, 194] width 286 height 27
type input "Germina"
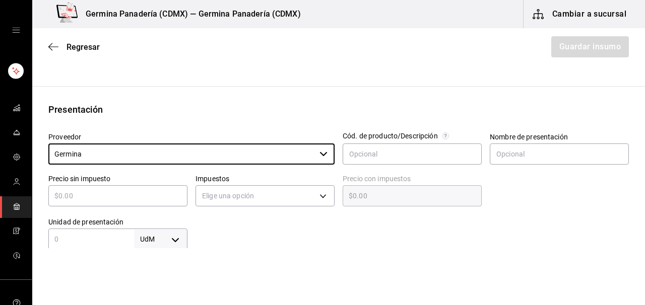
scroll to position [194, 0]
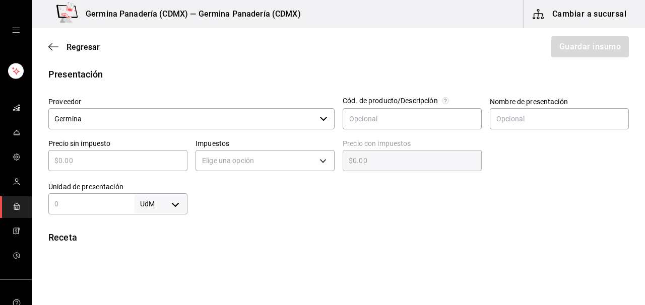
click at [104, 201] on input "text" at bounding box center [91, 204] width 86 height 12
type input "1"
click at [175, 204] on body "Germina Panadería (CDMX) — Germina Panadería (CDMX) Cambiar a sucursal Regresar…" at bounding box center [322, 124] width 645 height 249
click at [161, 213] on li "kg" at bounding box center [161, 209] width 52 height 17
type input "KILOGRAM"
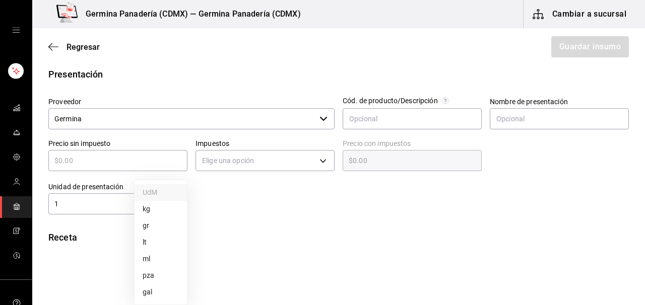
type input "KILOGRAM"
type input "1"
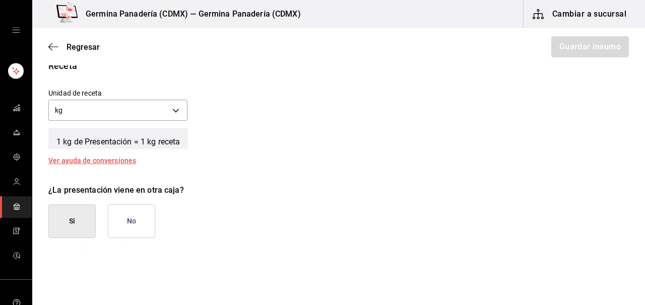
scroll to position [367, 0]
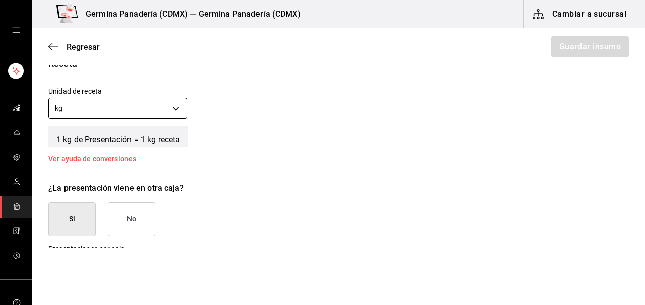
click at [178, 109] on body "Germina Panadería (CDMX) — Germina Panadería (CDMX) Cambiar a sucursal Regresar…" at bounding box center [322, 124] width 645 height 249
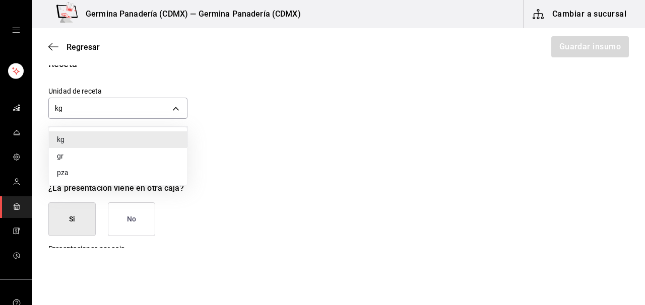
click at [79, 158] on li "gr" at bounding box center [118, 156] width 138 height 17
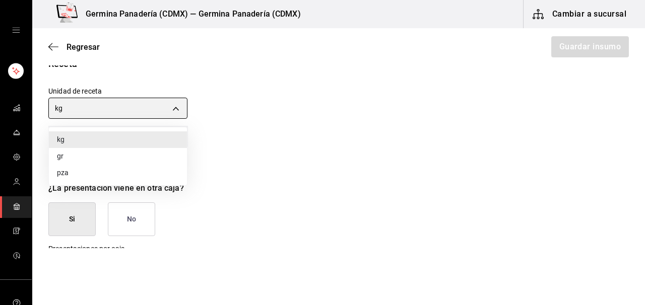
type input "GRAM"
type input "1,000"
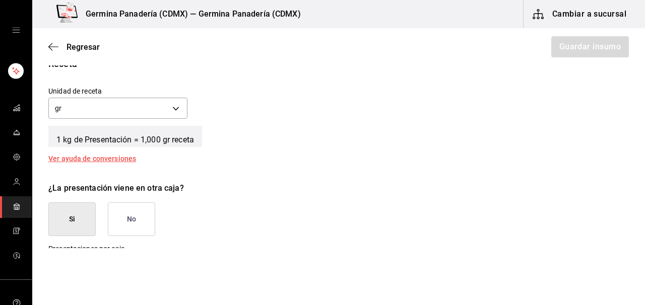
click at [411, 134] on div "1 kg de Presentación = 1,000 gr receta" at bounding box center [338, 134] width 581 height 25
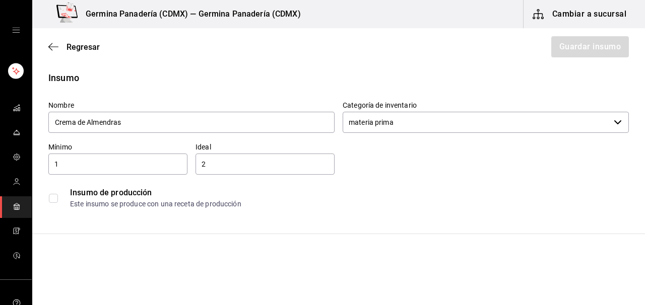
scroll to position [8, 0]
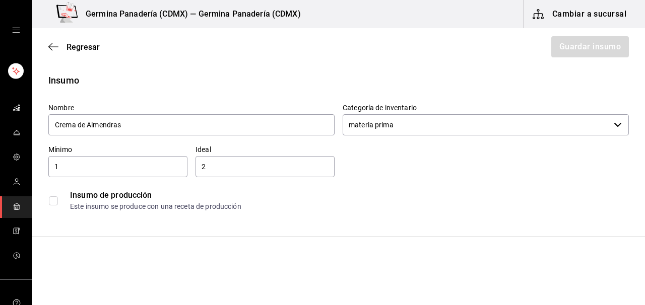
click at [54, 201] on input "checkbox" at bounding box center [53, 201] width 9 height 9
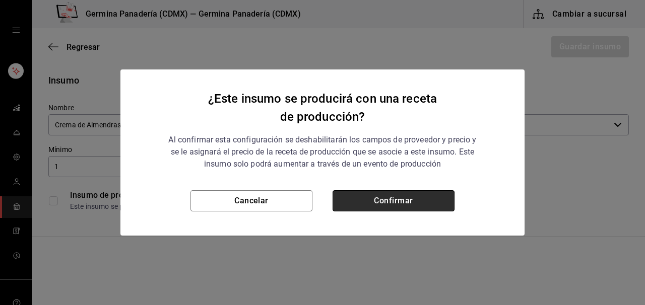
click at [388, 198] on button "Confirmar" at bounding box center [394, 201] width 122 height 21
checkbox input "true"
type input "$0.00"
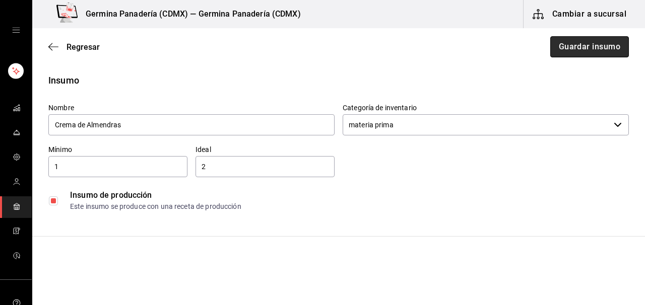
click at [583, 51] on button "Guardar insumo" at bounding box center [589, 46] width 79 height 21
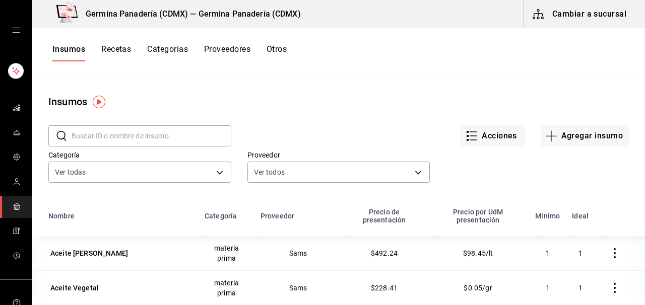
click at [122, 51] on button "Recetas" at bounding box center [116, 52] width 30 height 17
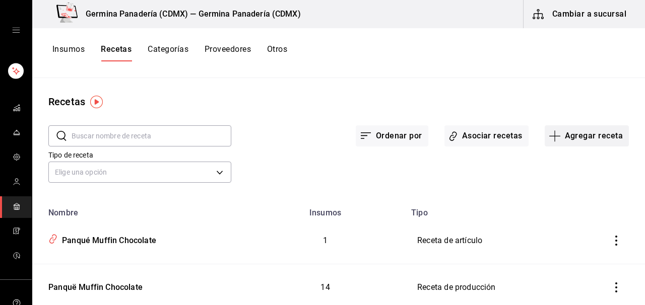
click at [582, 134] on button "Agregar receta" at bounding box center [587, 136] width 84 height 21
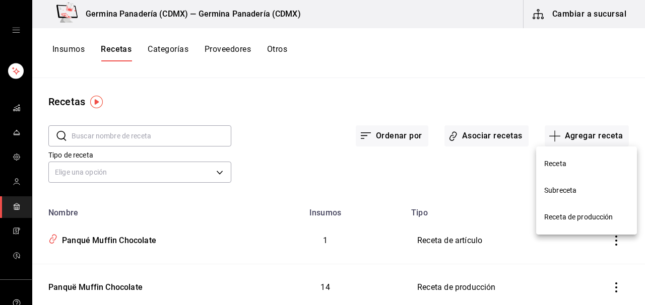
click at [571, 222] on span "Receta de producción" at bounding box center [586, 217] width 85 height 11
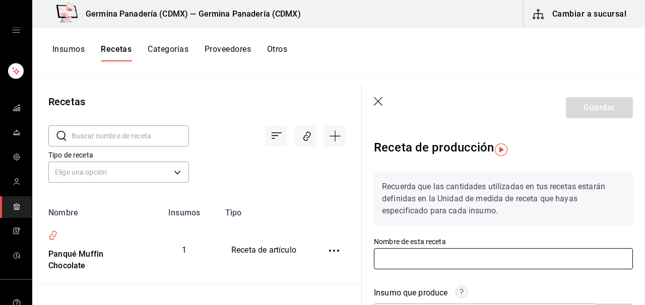
click at [436, 265] on input "text" at bounding box center [503, 259] width 259 height 21
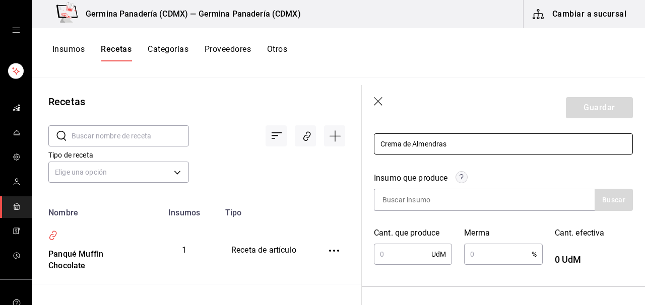
scroll to position [117, 0]
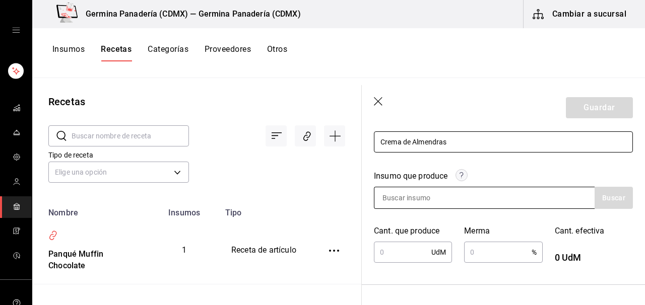
type input "Crema de Almendras"
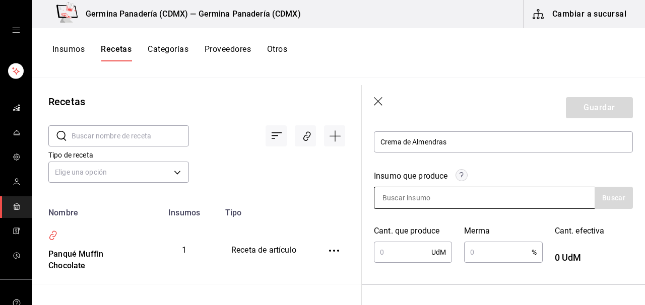
click at [432, 203] on input at bounding box center [425, 198] width 101 height 21
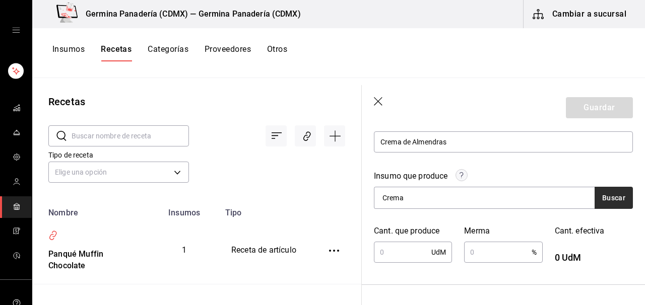
type input "Crema"
click at [614, 204] on button "Buscar" at bounding box center [614, 198] width 38 height 22
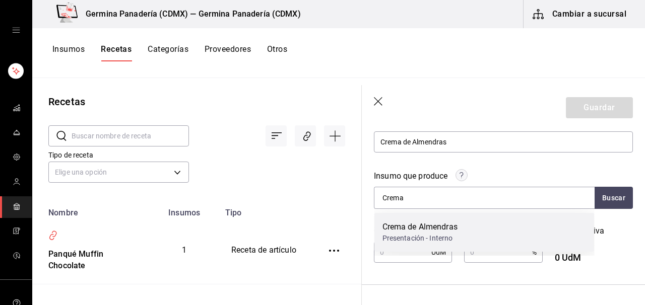
click at [439, 228] on div "Crema de Almendras" at bounding box center [420, 227] width 75 height 12
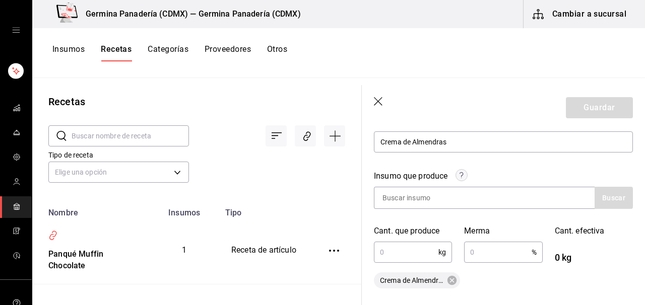
click at [419, 252] on input "text" at bounding box center [406, 252] width 65 height 20
type input "3.8"
type input "."
click at [507, 252] on input "text" at bounding box center [497, 252] width 67 height 20
type input "0.1"
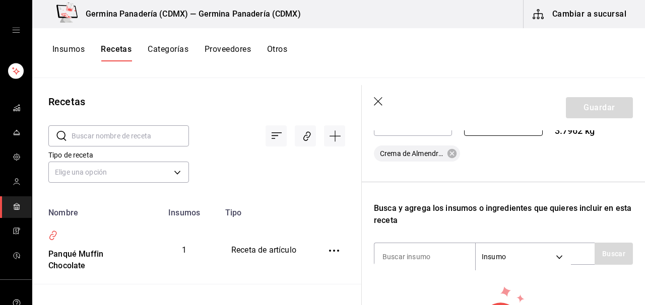
scroll to position [245, 0]
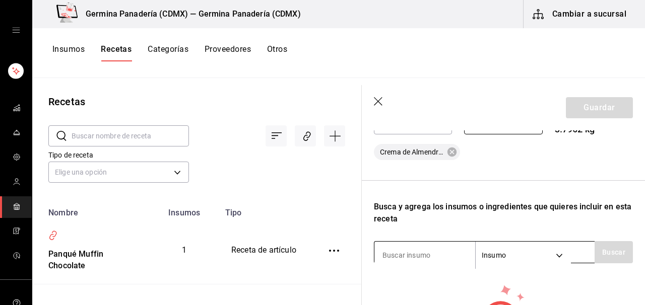
click at [459, 258] on input at bounding box center [425, 255] width 101 height 21
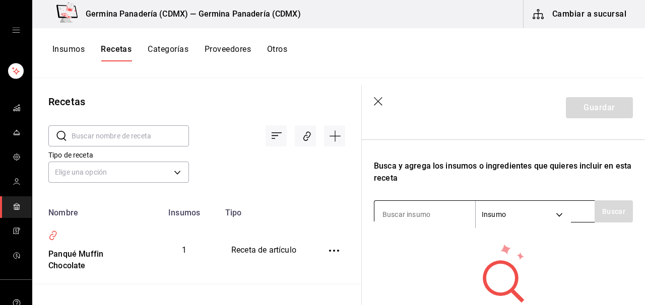
scroll to position [296, 0]
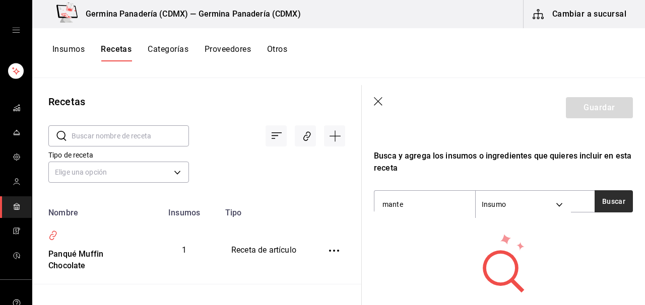
type input "mante"
click at [617, 207] on button "Buscar" at bounding box center [614, 202] width 38 height 22
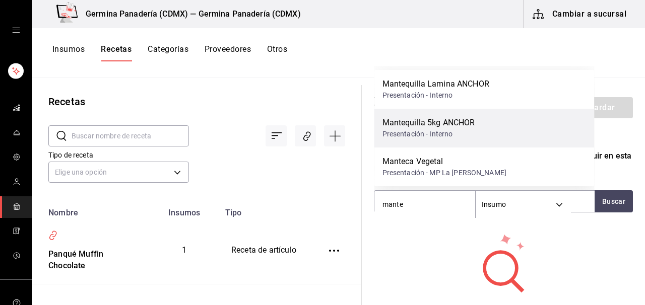
click at [453, 127] on div "Mantequilla 5kg ANCHOR" at bounding box center [429, 123] width 93 height 12
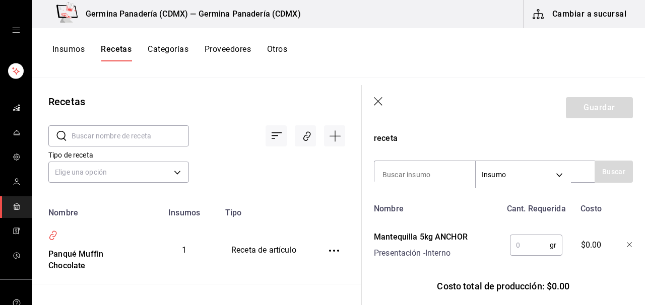
scroll to position [345, 0]
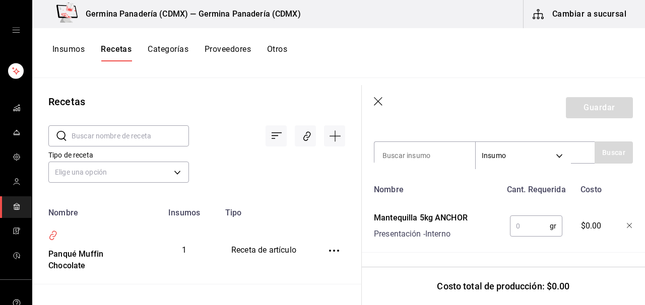
click at [525, 233] on input "text" at bounding box center [530, 226] width 40 height 20
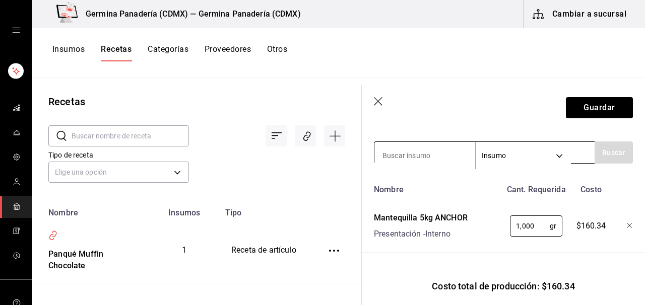
type input "1,000"
click at [459, 157] on input at bounding box center [425, 155] width 101 height 21
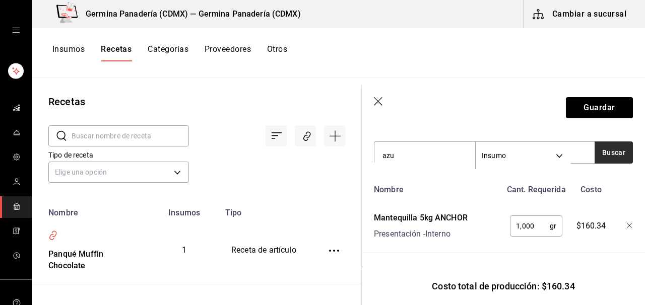
type input "azu"
click at [615, 155] on button "Buscar" at bounding box center [614, 153] width 38 height 22
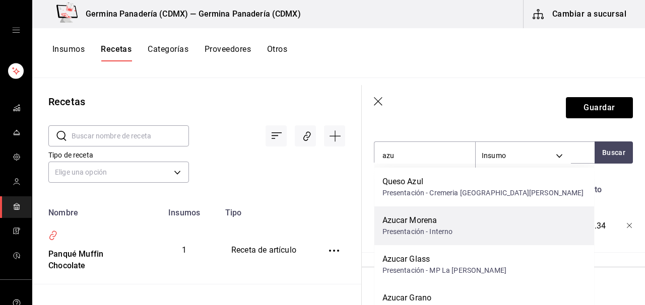
click at [420, 222] on div "Azucar Morena" at bounding box center [418, 221] width 71 height 12
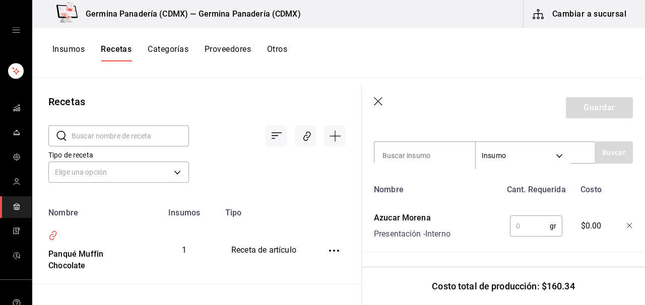
click at [540, 225] on input "text" at bounding box center [530, 226] width 40 height 20
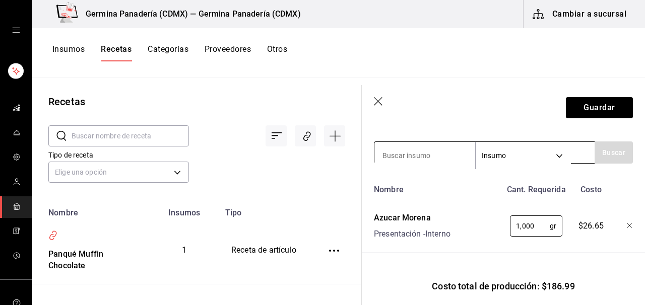
type input "1,000"
click at [427, 157] on input at bounding box center [425, 155] width 101 height 21
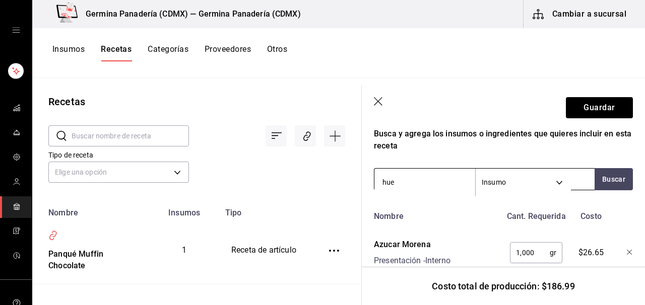
scroll to position [318, 0]
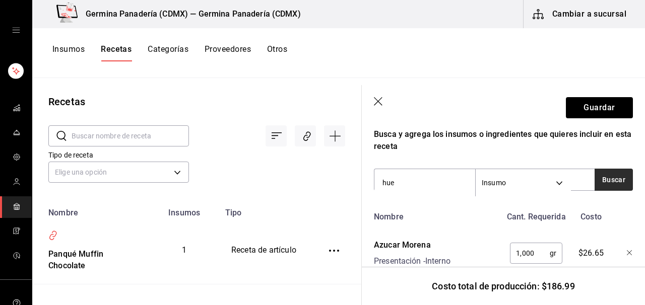
type input "hue"
click at [611, 179] on button "Buscar" at bounding box center [614, 180] width 38 height 22
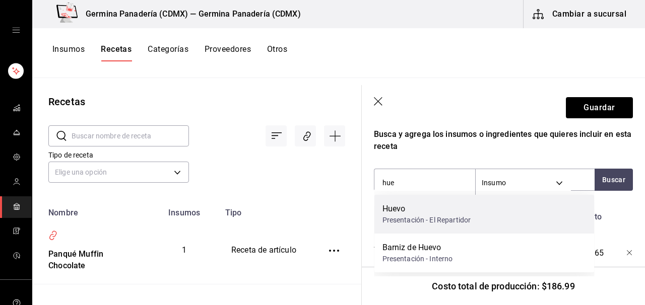
click at [424, 216] on div "Presentación - El Repartidor" at bounding box center [427, 220] width 89 height 11
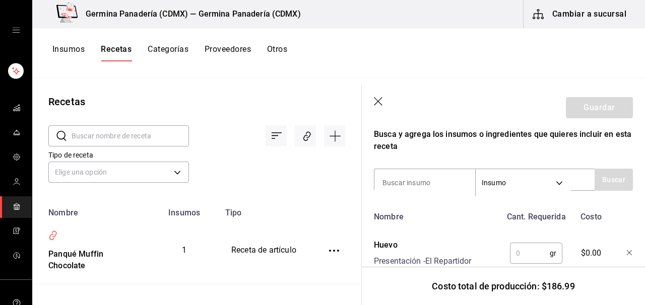
click at [529, 255] on input "text" at bounding box center [530, 253] width 40 height 20
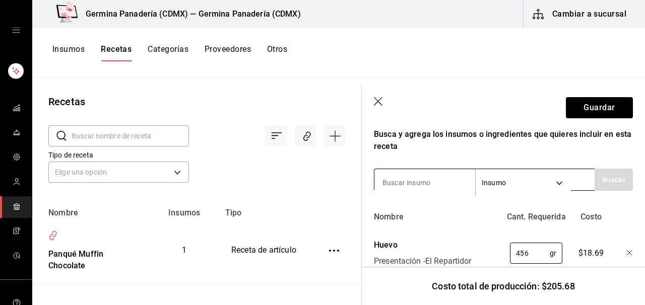
type input "456"
click at [437, 187] on input at bounding box center [425, 182] width 101 height 21
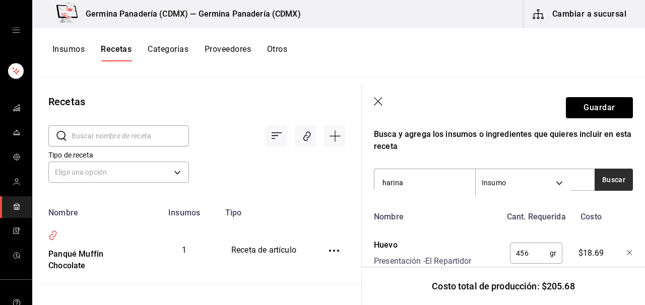
type input "harina"
click at [622, 177] on button "Buscar" at bounding box center [614, 180] width 38 height 22
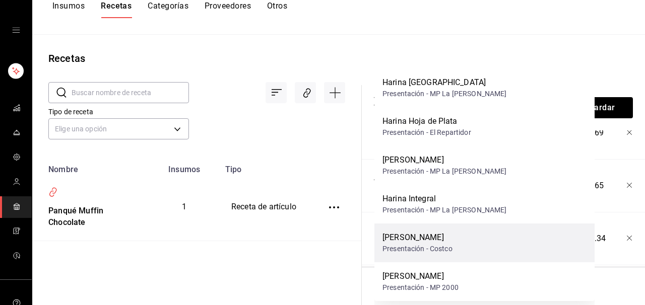
scroll to position [0, 0]
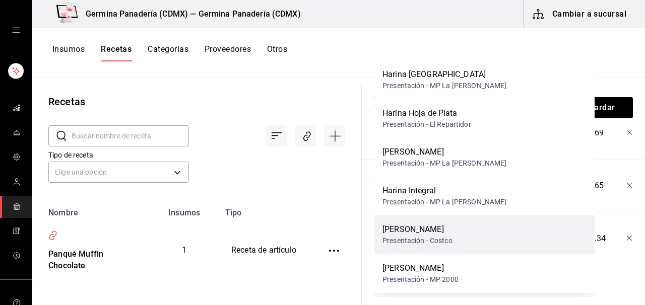
click at [462, 248] on div "[PERSON_NAME] Presentación - Costco" at bounding box center [485, 235] width 220 height 39
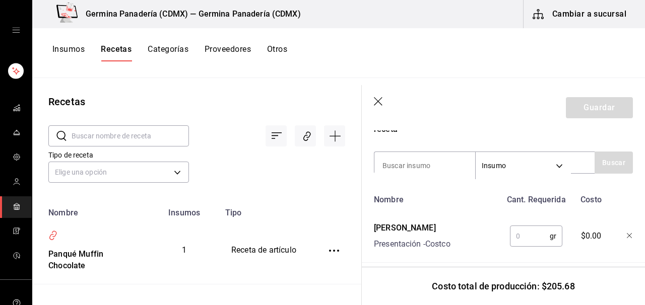
scroll to position [333, 0]
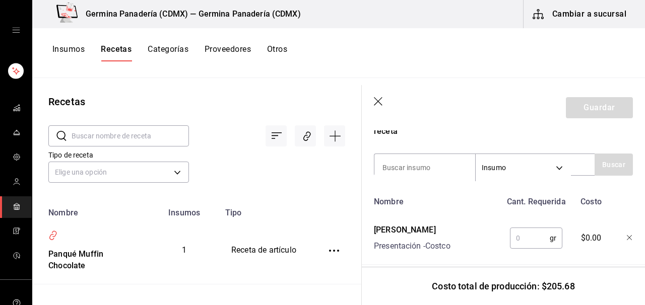
click at [533, 234] on input "text" at bounding box center [530, 238] width 40 height 20
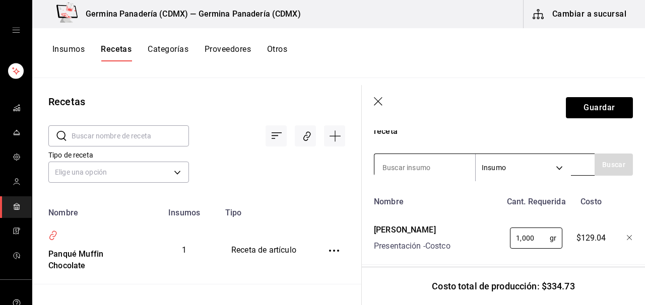
type input "1,000"
click at [458, 167] on input at bounding box center [425, 167] width 101 height 21
type input "harina"
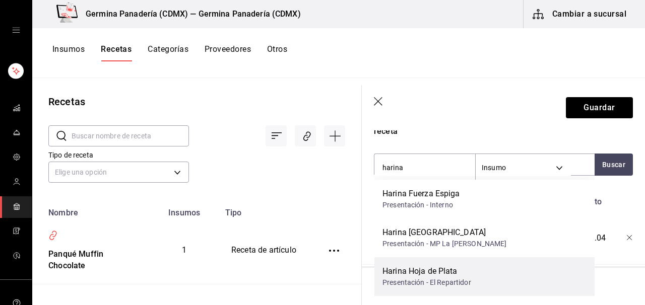
click at [465, 273] on div "Harina Hoja de Plata" at bounding box center [427, 272] width 89 height 12
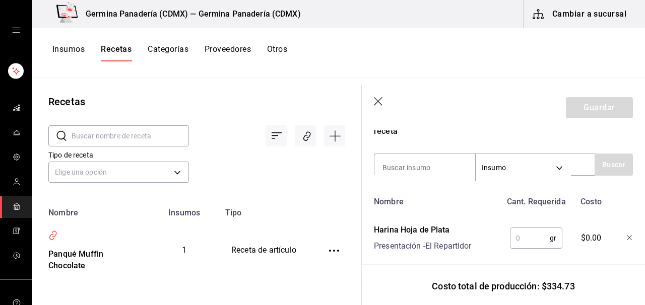
click at [524, 241] on input "text" at bounding box center [530, 238] width 40 height 20
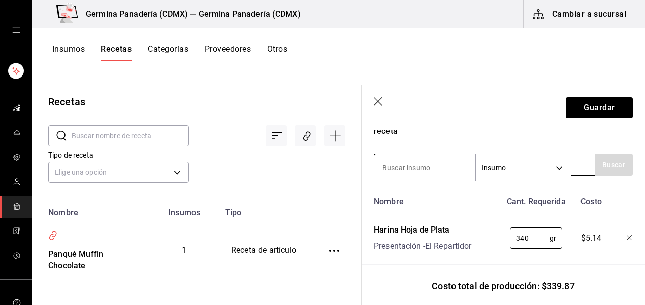
type input "340"
click at [404, 163] on input at bounding box center [425, 167] width 101 height 21
click at [501, 110] on header "Guardar" at bounding box center [503, 107] width 283 height 45
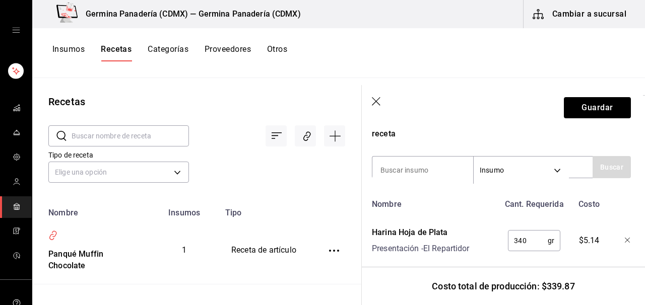
scroll to position [331, 0]
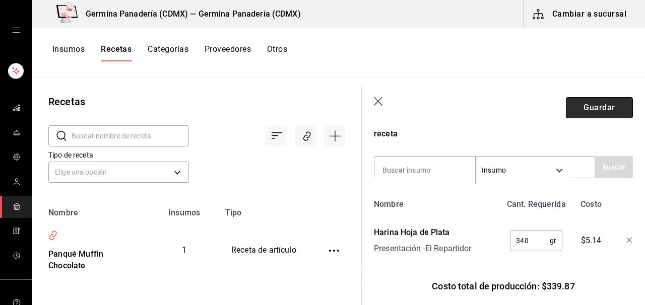
click at [605, 107] on button "Guardar" at bounding box center [599, 107] width 67 height 21
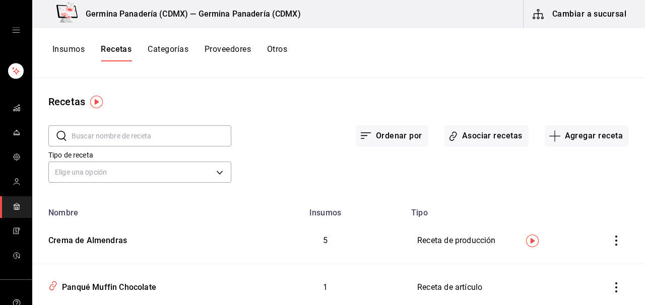
click at [110, 51] on button "Recetas" at bounding box center [116, 52] width 31 height 17
click at [71, 48] on button "Insumos" at bounding box center [68, 52] width 32 height 17
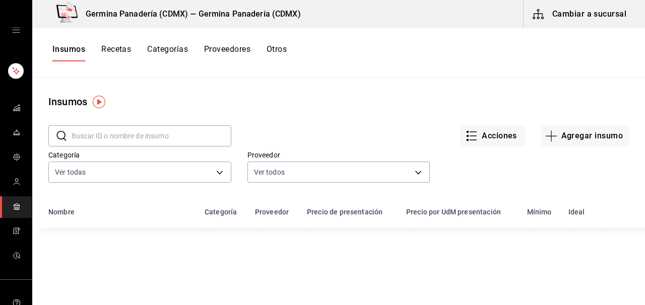
click at [118, 53] on button "Recetas" at bounding box center [116, 52] width 30 height 17
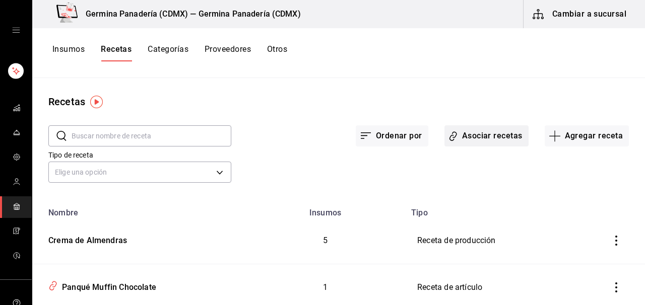
click at [507, 141] on button "Asociar recetas" at bounding box center [487, 136] width 84 height 21
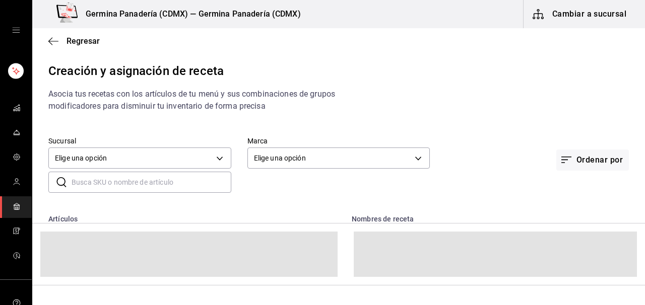
click at [152, 188] on input "text" at bounding box center [152, 182] width 160 height 20
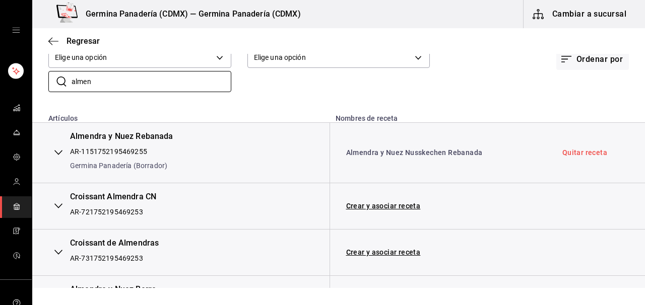
scroll to position [109, 0]
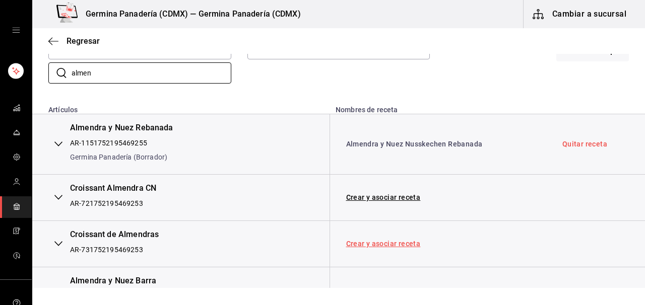
type input "almen"
click at [365, 243] on link "Crear y asociar receta" at bounding box center [383, 243] width 75 height 7
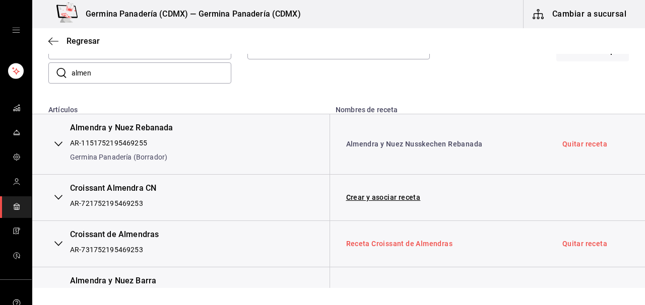
click at [368, 245] on link "Receta Croissant de Almendras" at bounding box center [399, 244] width 107 height 8
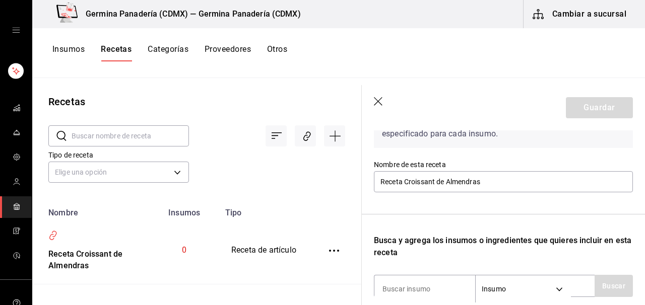
scroll to position [83, 0]
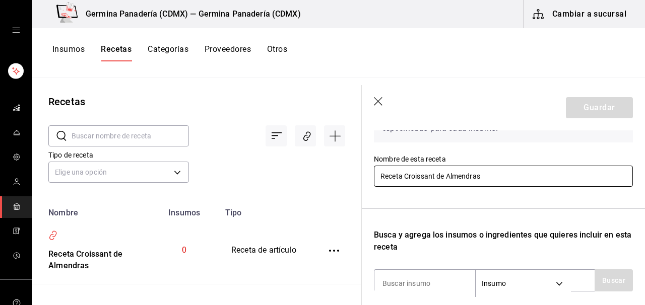
click at [404, 176] on input "Receta Croissant de Almendras" at bounding box center [503, 176] width 259 height 21
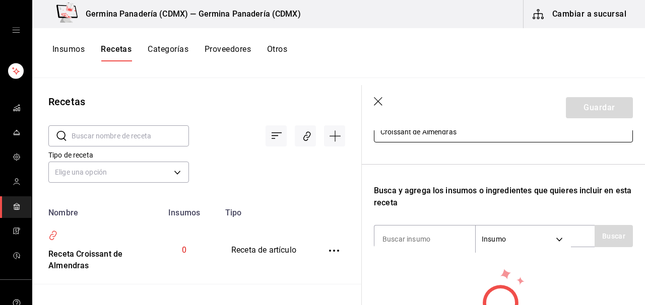
scroll to position [122, 0]
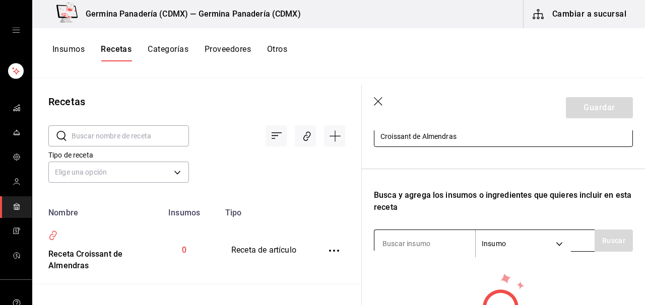
type input "Croissant de Almendras"
click at [419, 248] on input at bounding box center [425, 243] width 101 height 21
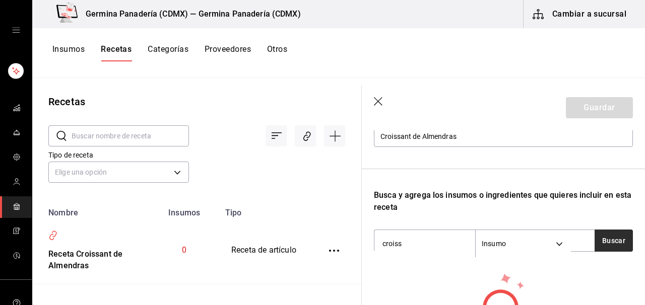
type input "croiss"
click at [612, 234] on button "Buscar" at bounding box center [614, 241] width 38 height 22
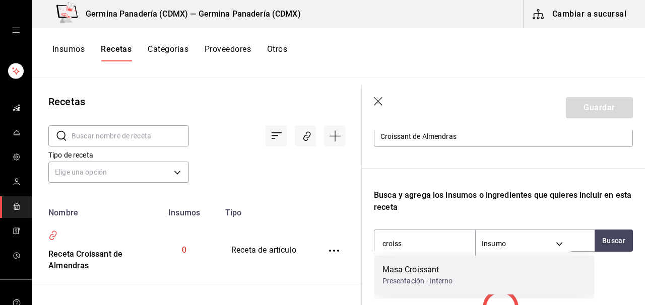
click at [439, 278] on div "Presentación - Interno" at bounding box center [418, 281] width 71 height 11
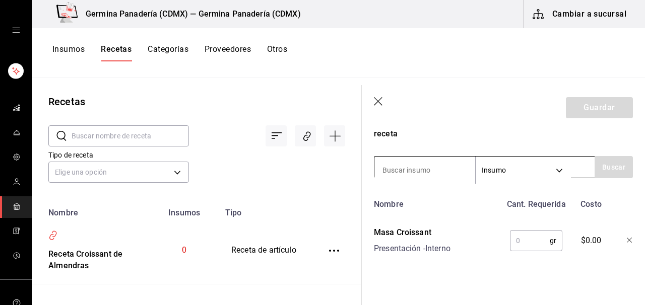
scroll to position [197, 0]
click at [538, 243] on input "text" at bounding box center [530, 240] width 40 height 20
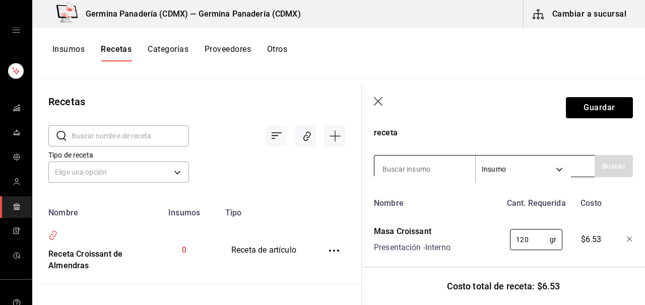
type input "120"
click at [415, 170] on input at bounding box center [425, 169] width 101 height 21
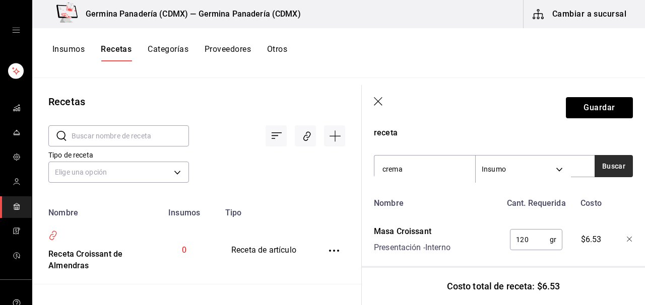
type input "crema"
click at [621, 168] on button "Buscar" at bounding box center [614, 166] width 38 height 22
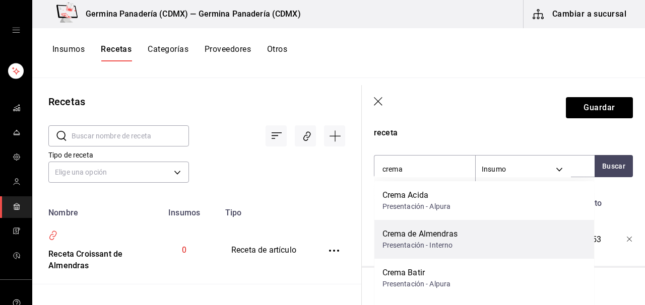
click at [475, 236] on div "Crema de Almendras Presentación - Interno" at bounding box center [485, 239] width 220 height 39
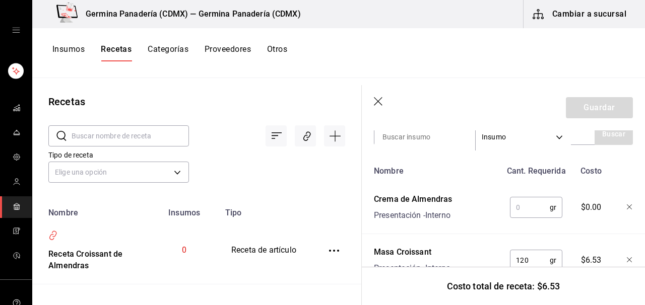
scroll to position [235, 0]
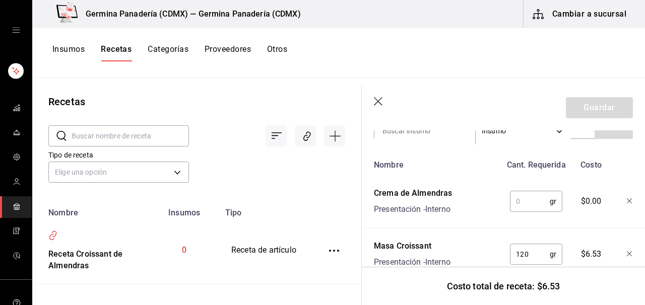
click at [532, 205] on input "text" at bounding box center [530, 202] width 40 height 20
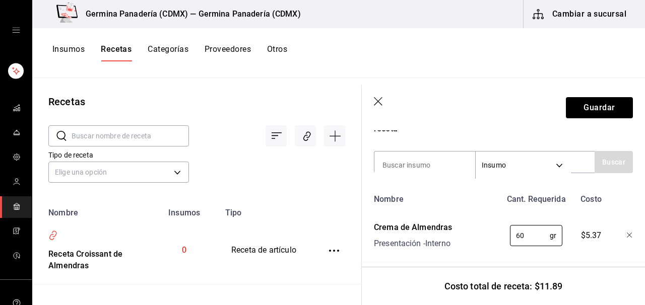
scroll to position [204, 0]
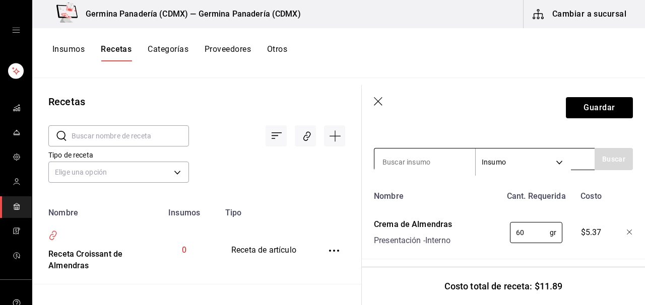
type input "60"
click at [414, 162] on input at bounding box center [424, 161] width 101 height 21
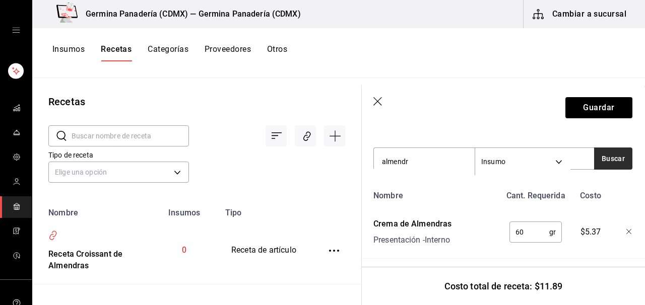
type input "almendr"
click at [621, 168] on button "Buscar" at bounding box center [613, 159] width 38 height 22
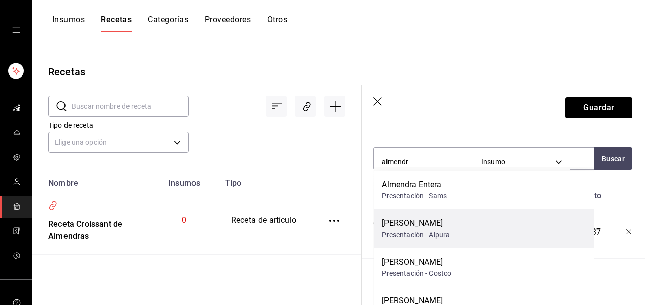
scroll to position [0, 0]
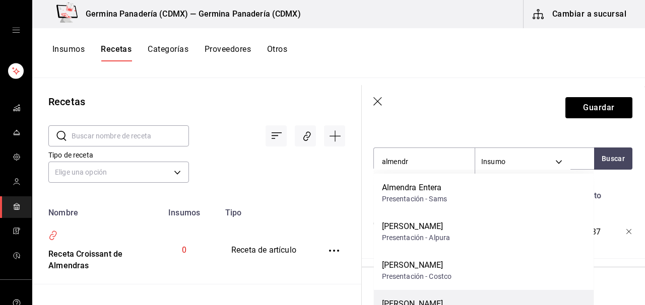
click at [454, 296] on div "[PERSON_NAME] Presentación - Costco" at bounding box center [484, 309] width 220 height 39
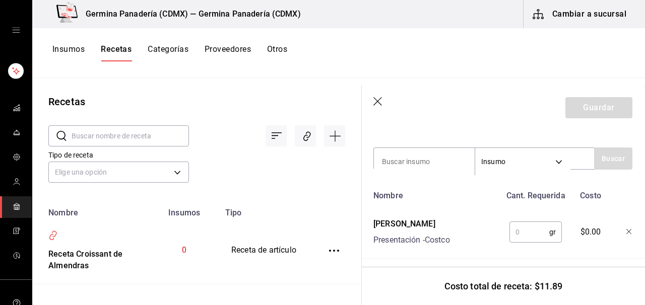
click at [522, 230] on input "text" at bounding box center [530, 232] width 40 height 20
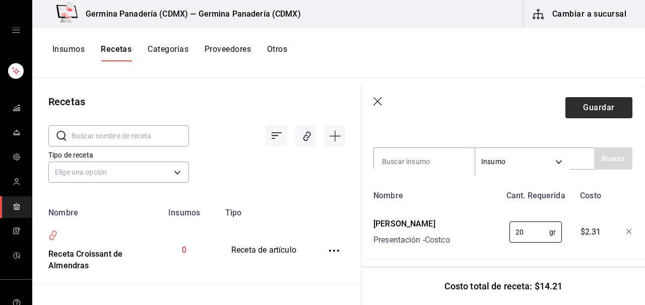
type input "20"
click at [592, 108] on button "Guardar" at bounding box center [599, 107] width 67 height 21
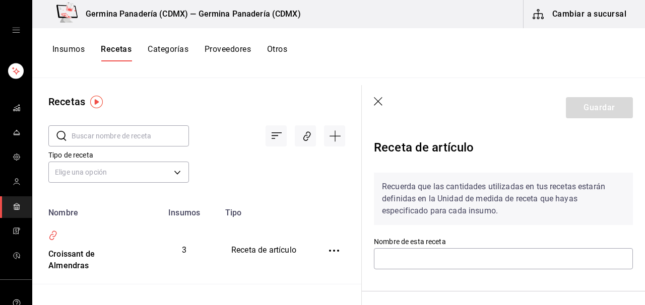
type input "Croissant de Almendras"
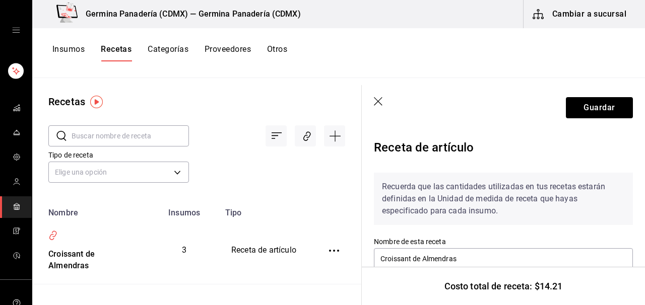
click at [379, 100] on icon "button" at bounding box center [378, 101] width 9 height 9
